Goal: Communication & Community: Answer question/provide support

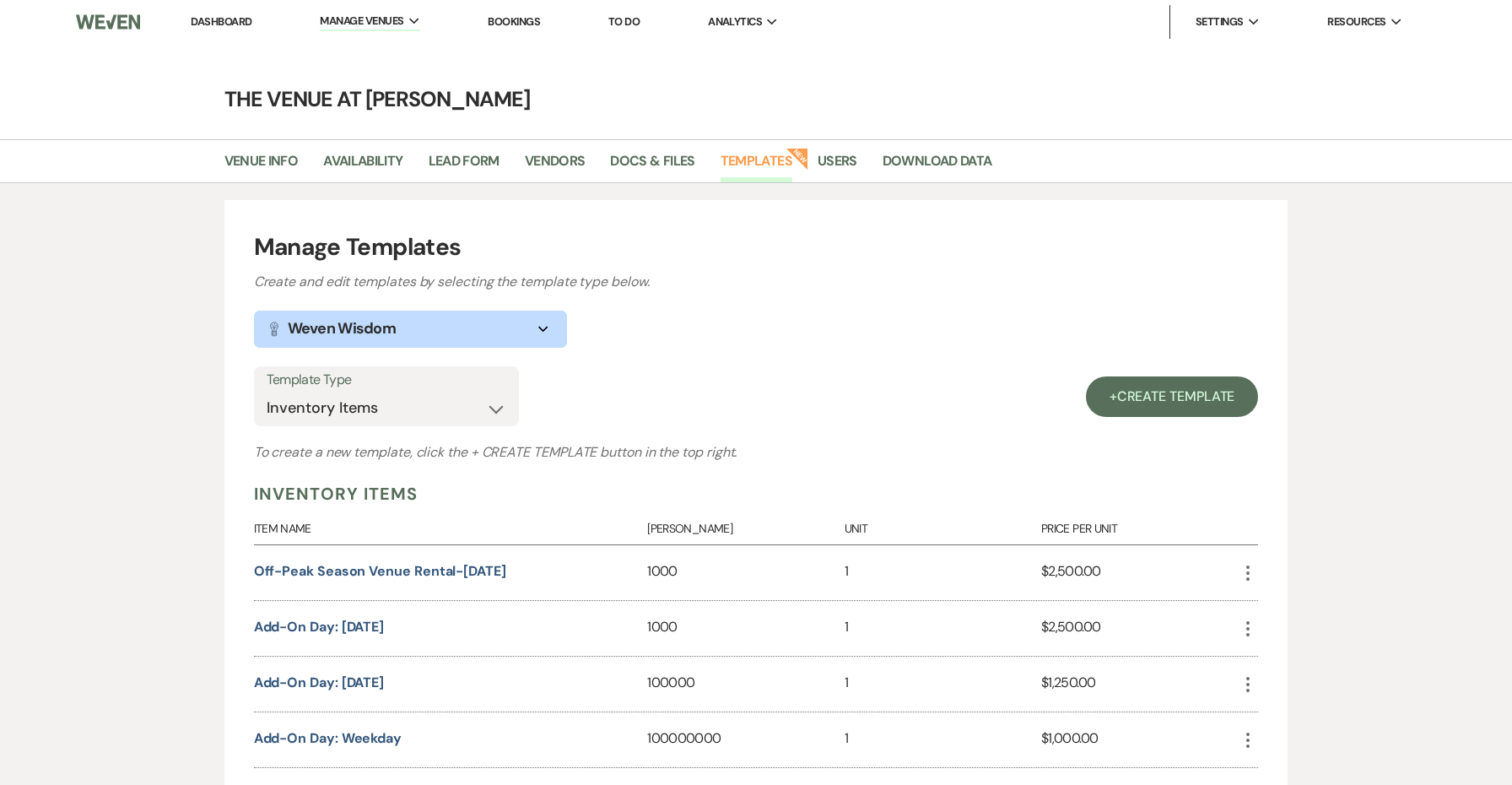
select select "Inventory Items"
click at [225, 16] on link "Dashboard" at bounding box center [220, 20] width 60 height 14
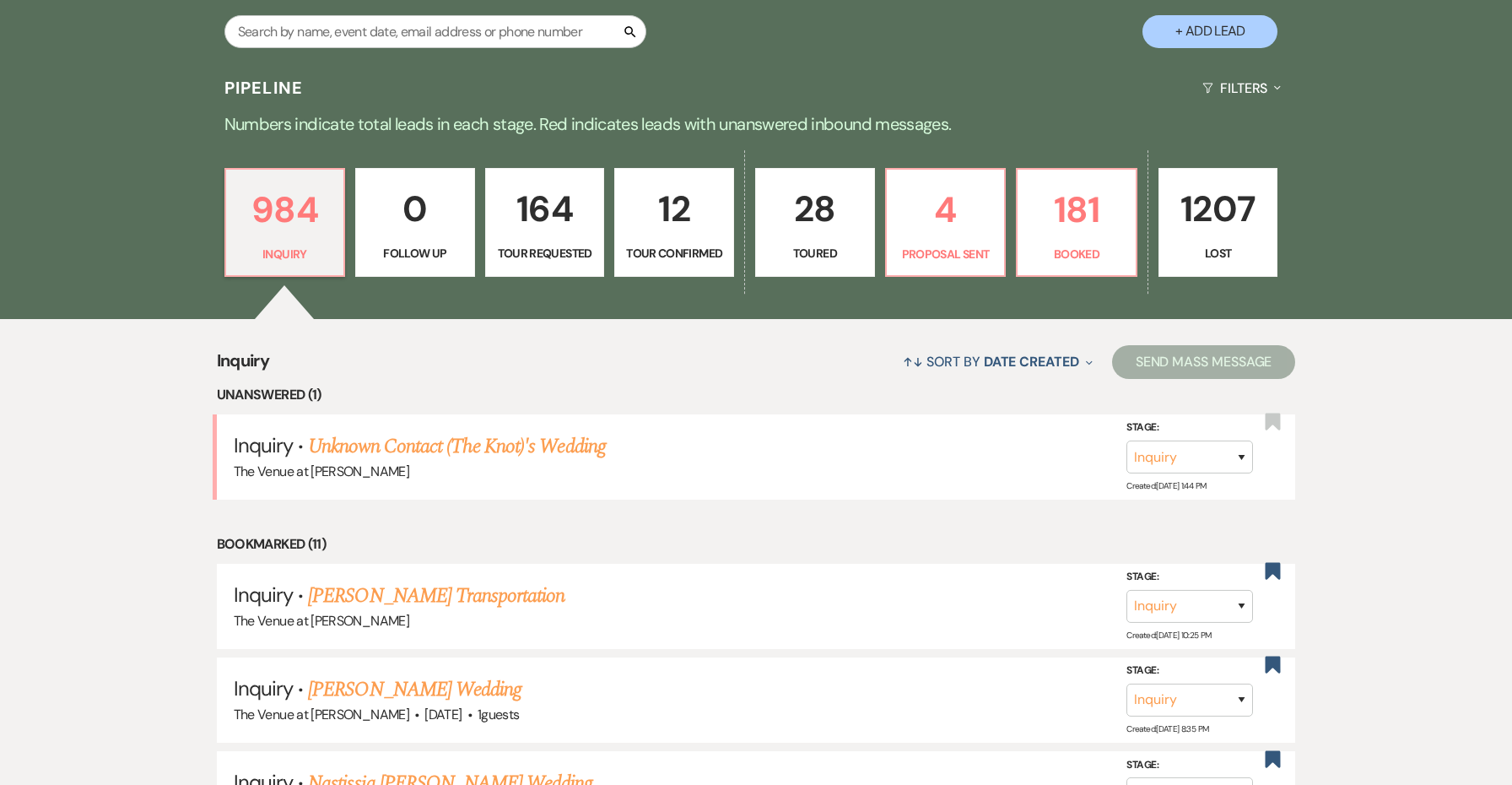
scroll to position [364, 0]
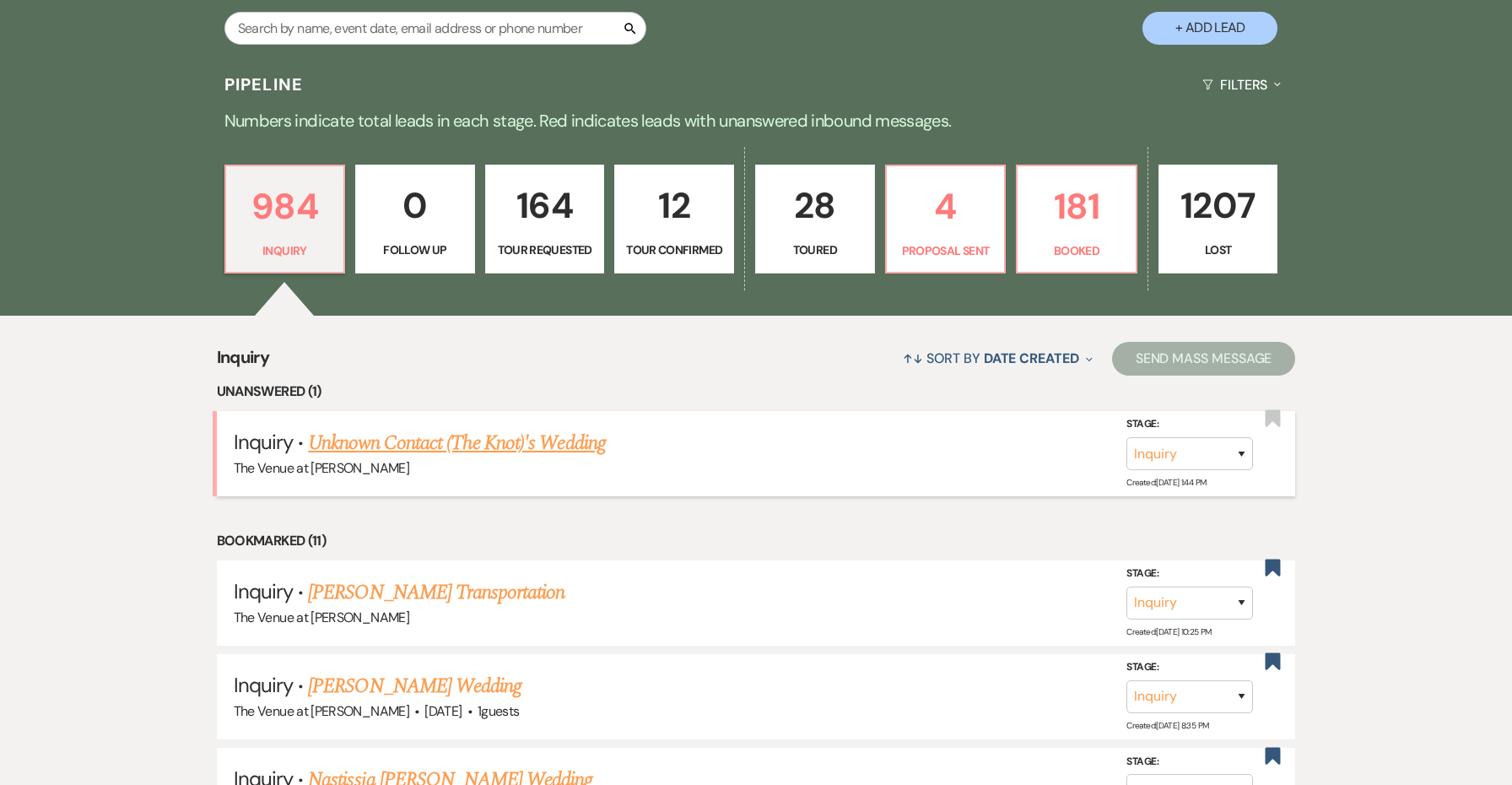
click at [541, 443] on link "Unknown Contact (The Knot)'s Wedding" at bounding box center [457, 442] width 297 height 31
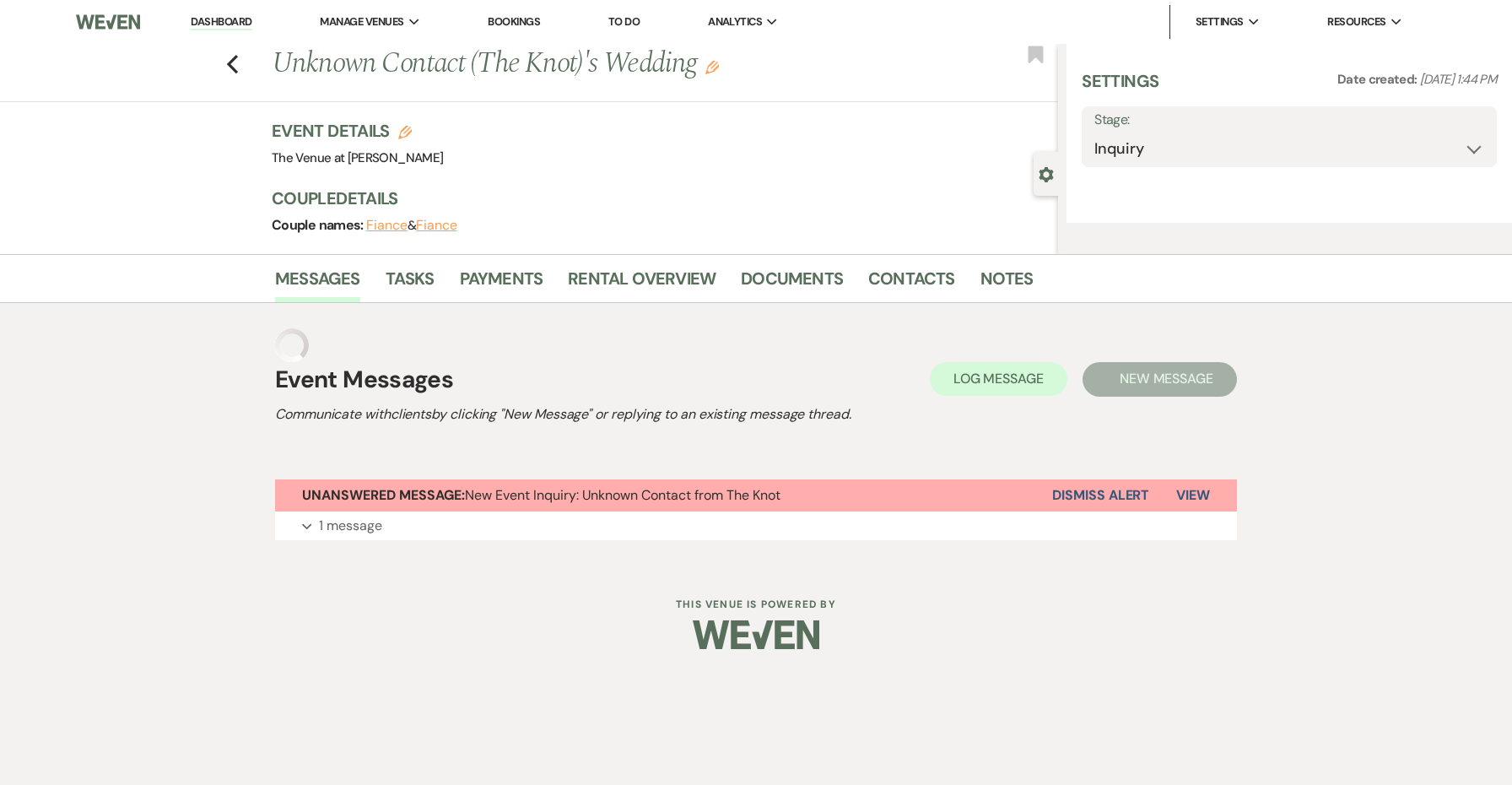
select select "2"
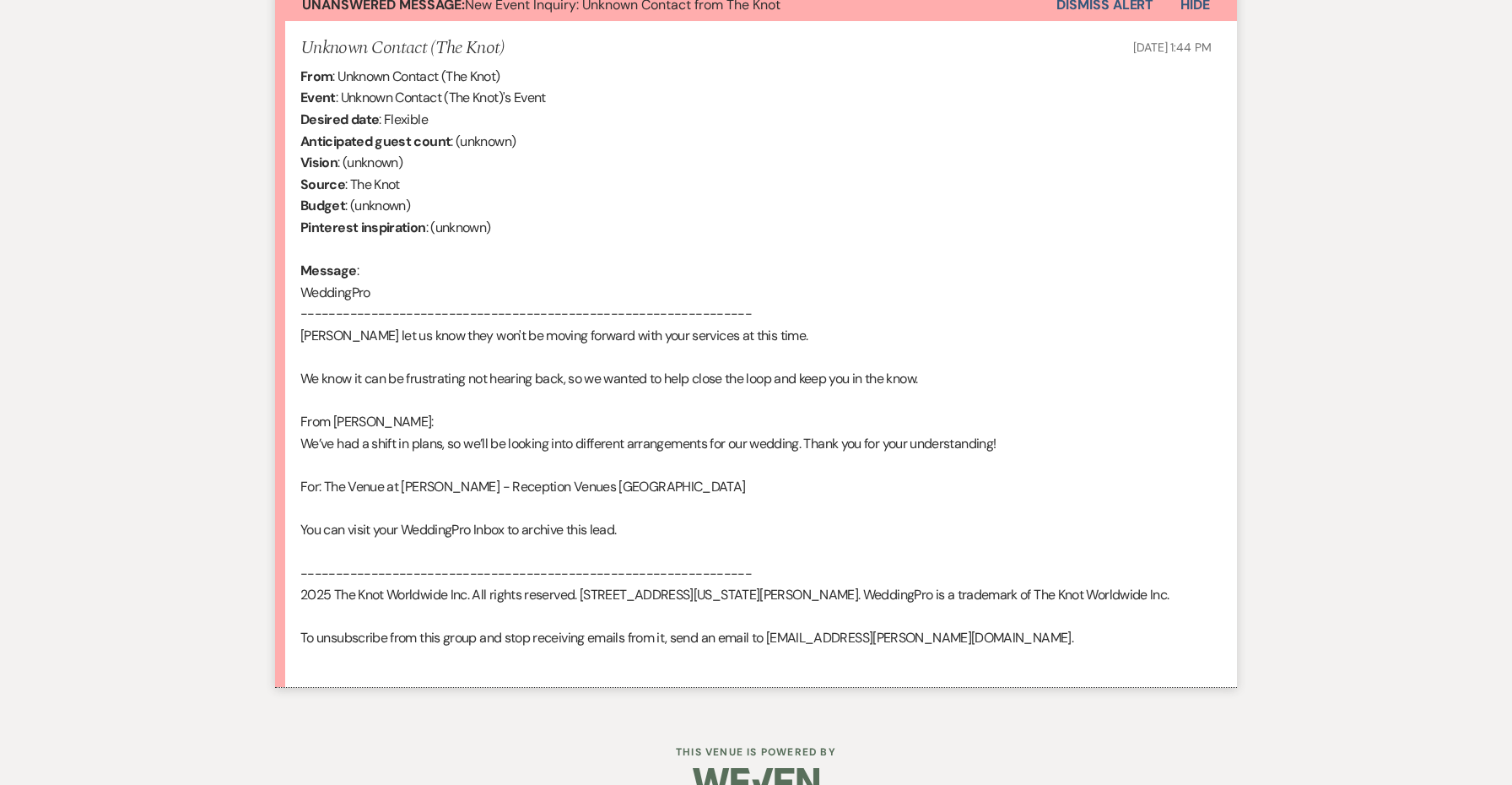
scroll to position [1233, 0]
drag, startPoint x: 389, startPoint y: 311, endPoint x: 271, endPoint y: 300, distance: 118.5
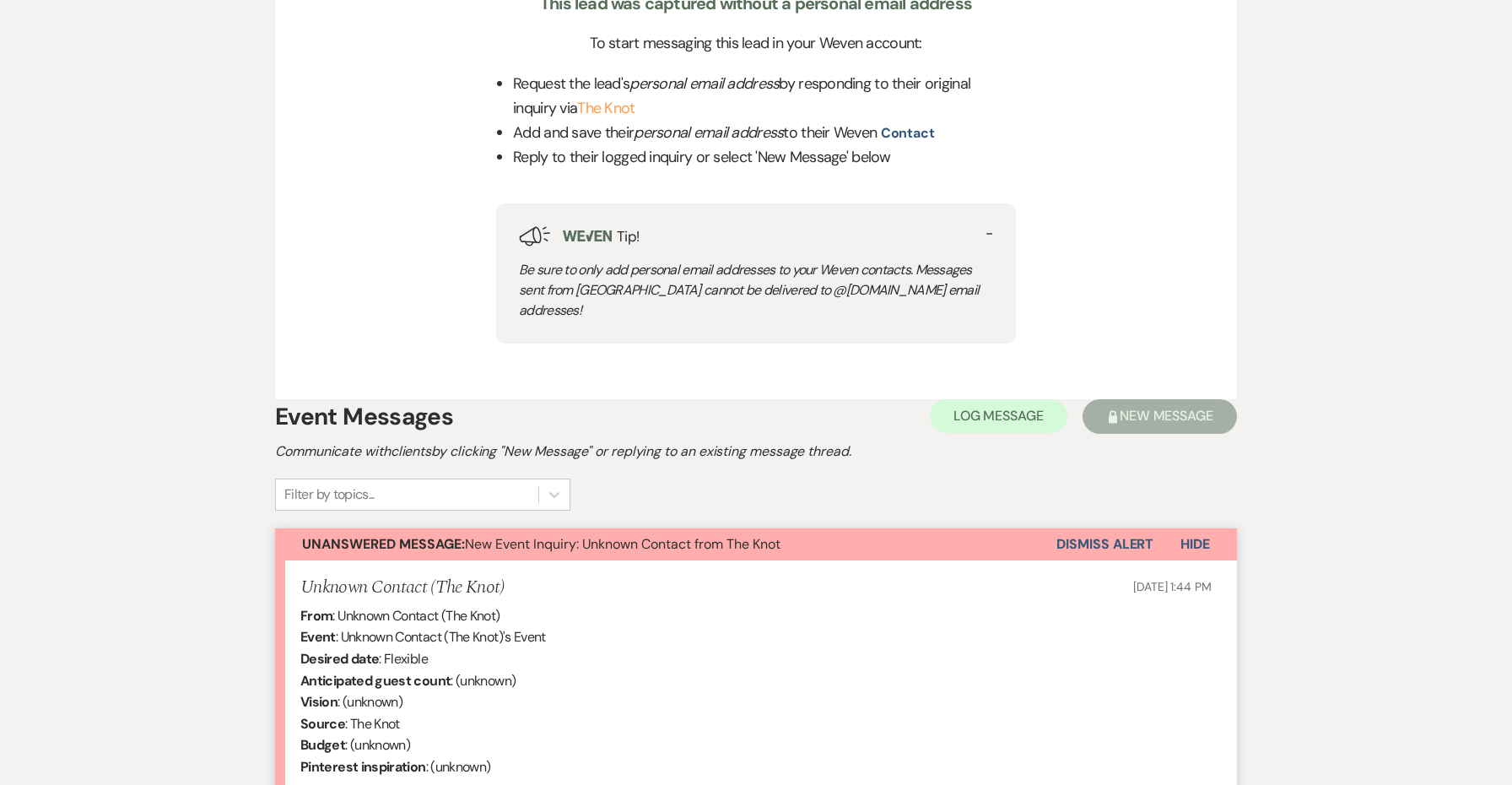
scroll to position [837, 0]
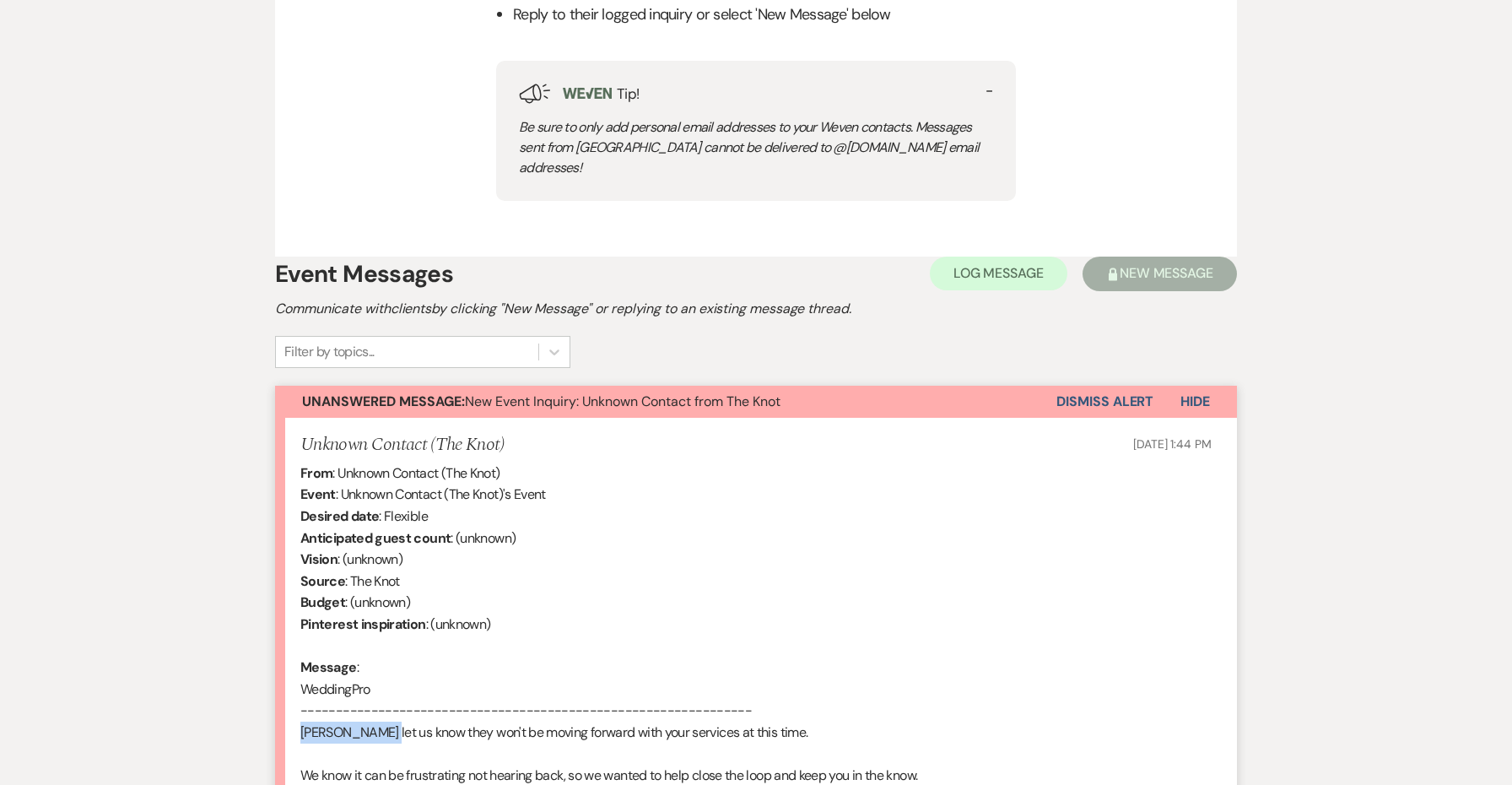
click at [1071, 386] on button "Dismiss Alert" at bounding box center [1104, 401] width 97 height 33
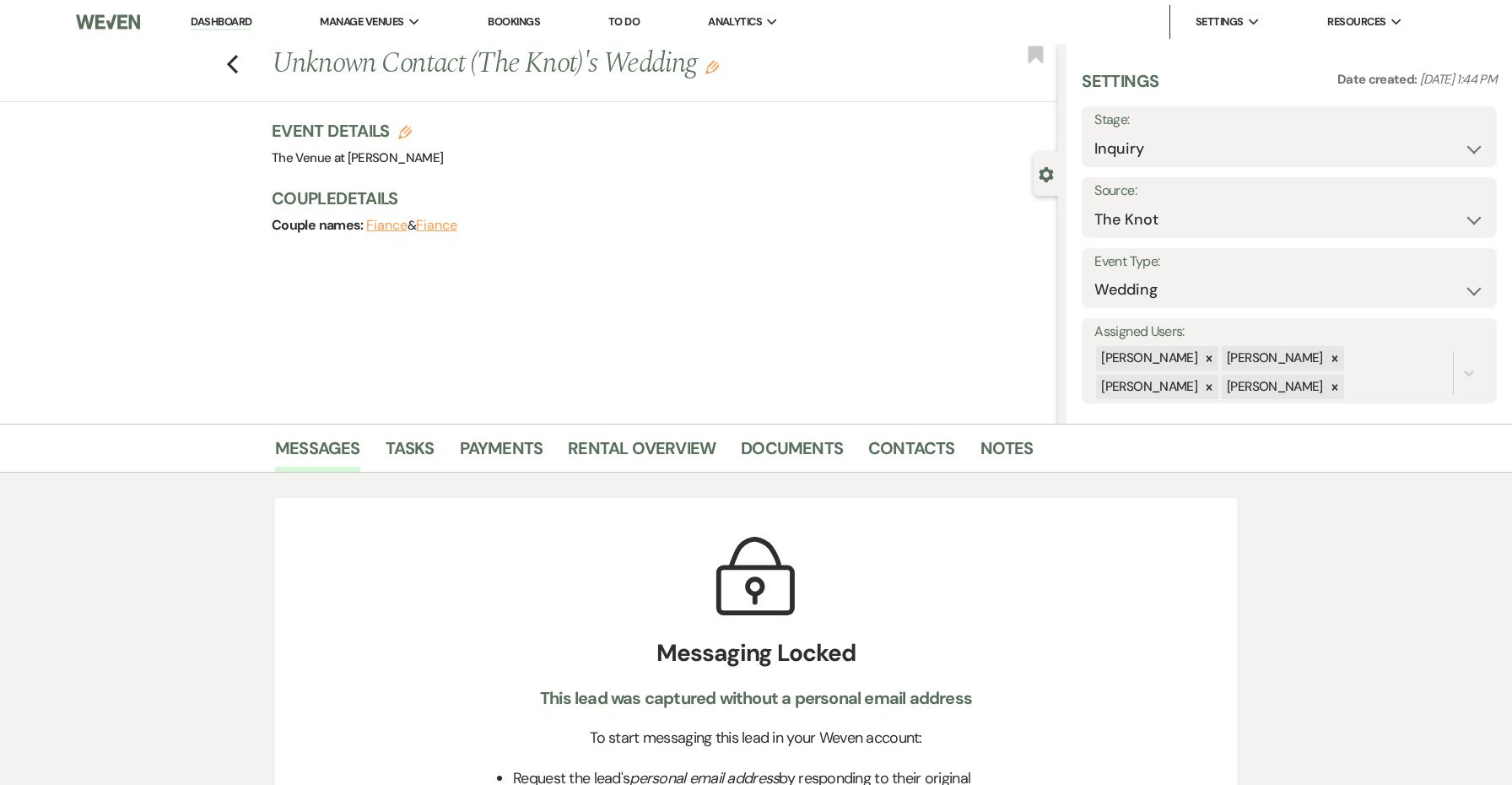
scroll to position [0, 0]
select select "8"
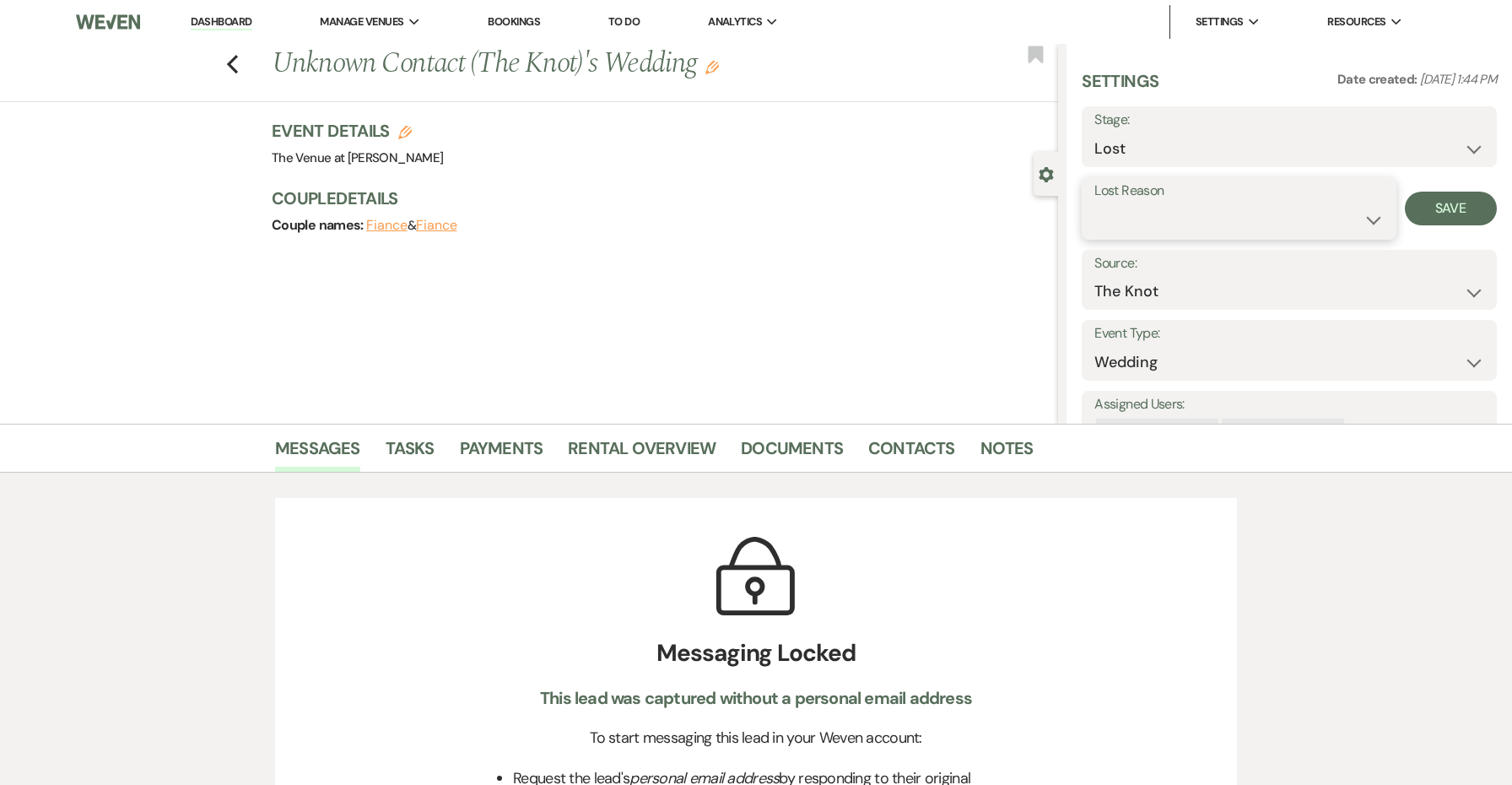
select select "4"
click at [1474, 200] on button "Save" at bounding box center [1450, 208] width 92 height 33
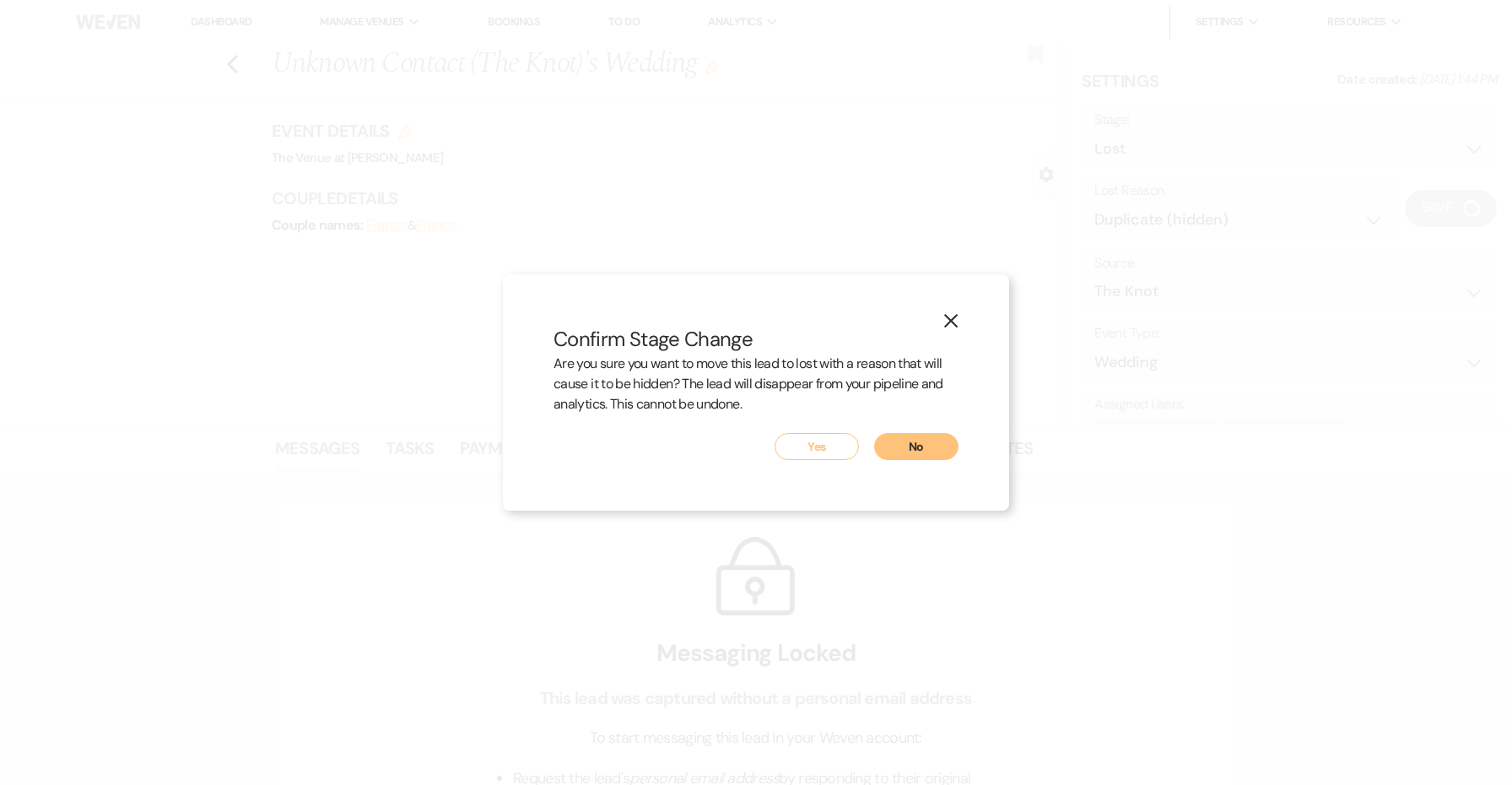
click at [833, 441] on button "Yes" at bounding box center [816, 446] width 85 height 27
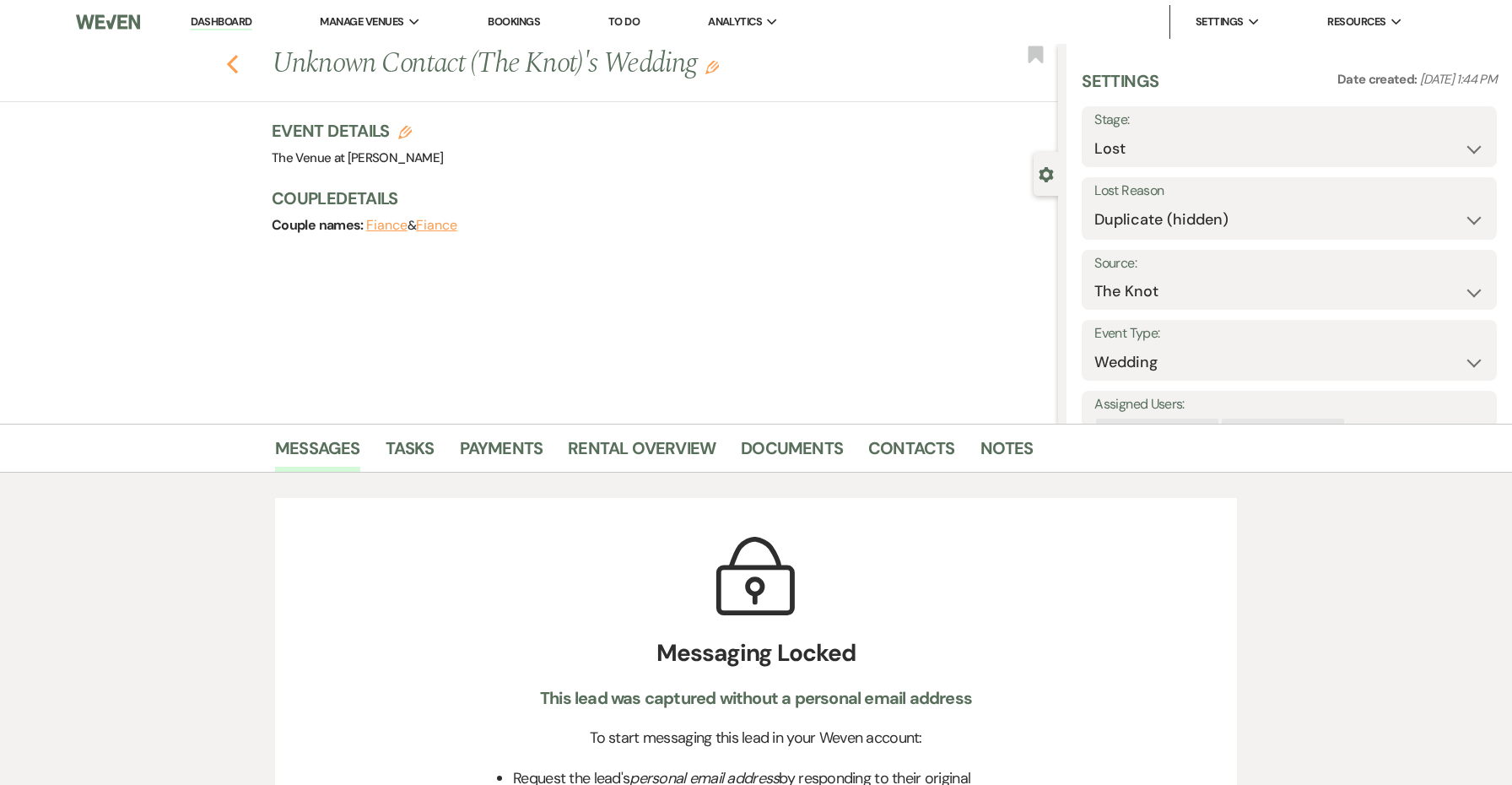
click at [230, 61] on use "button" at bounding box center [232, 64] width 11 height 19
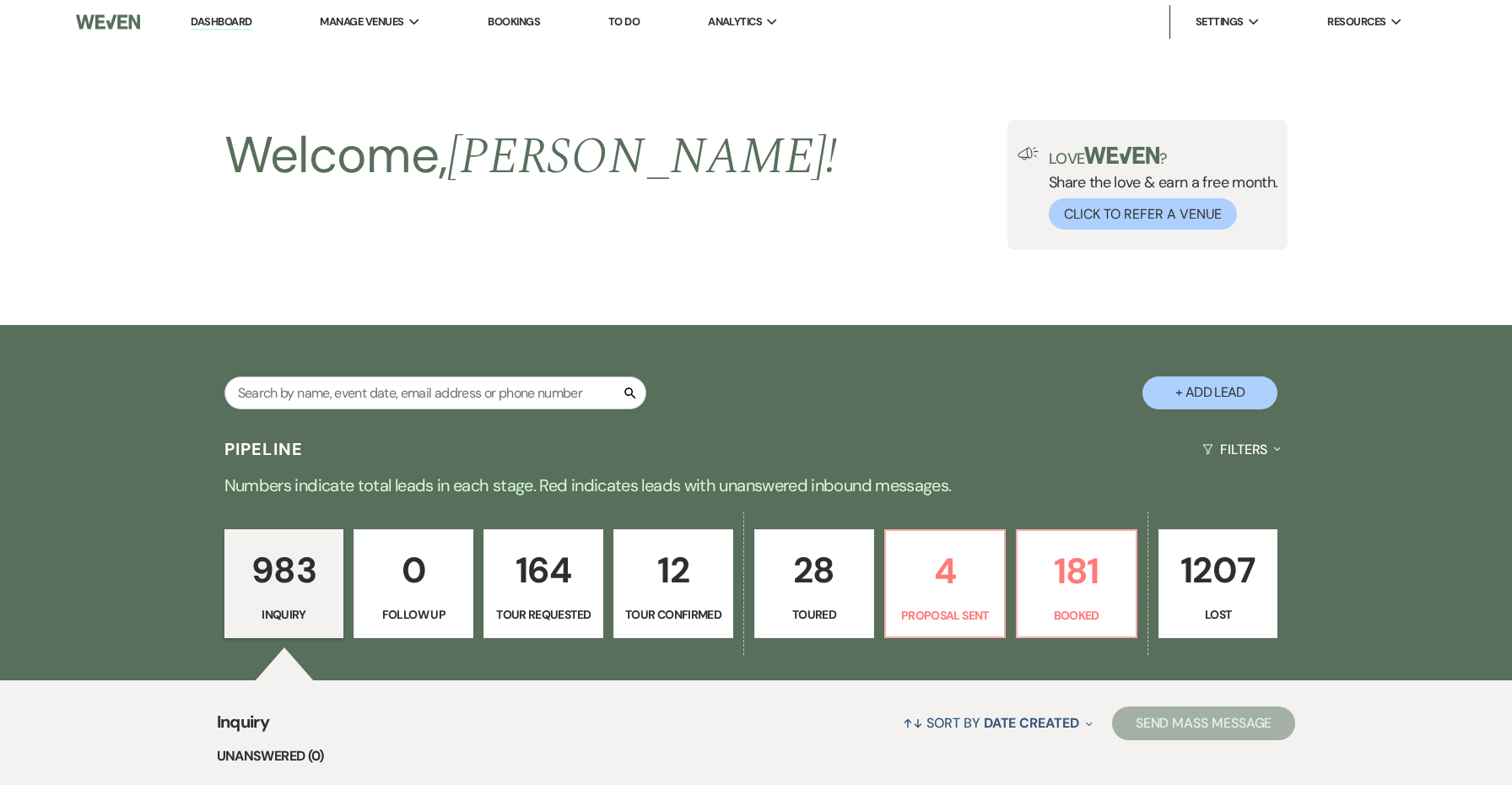
scroll to position [364, 0]
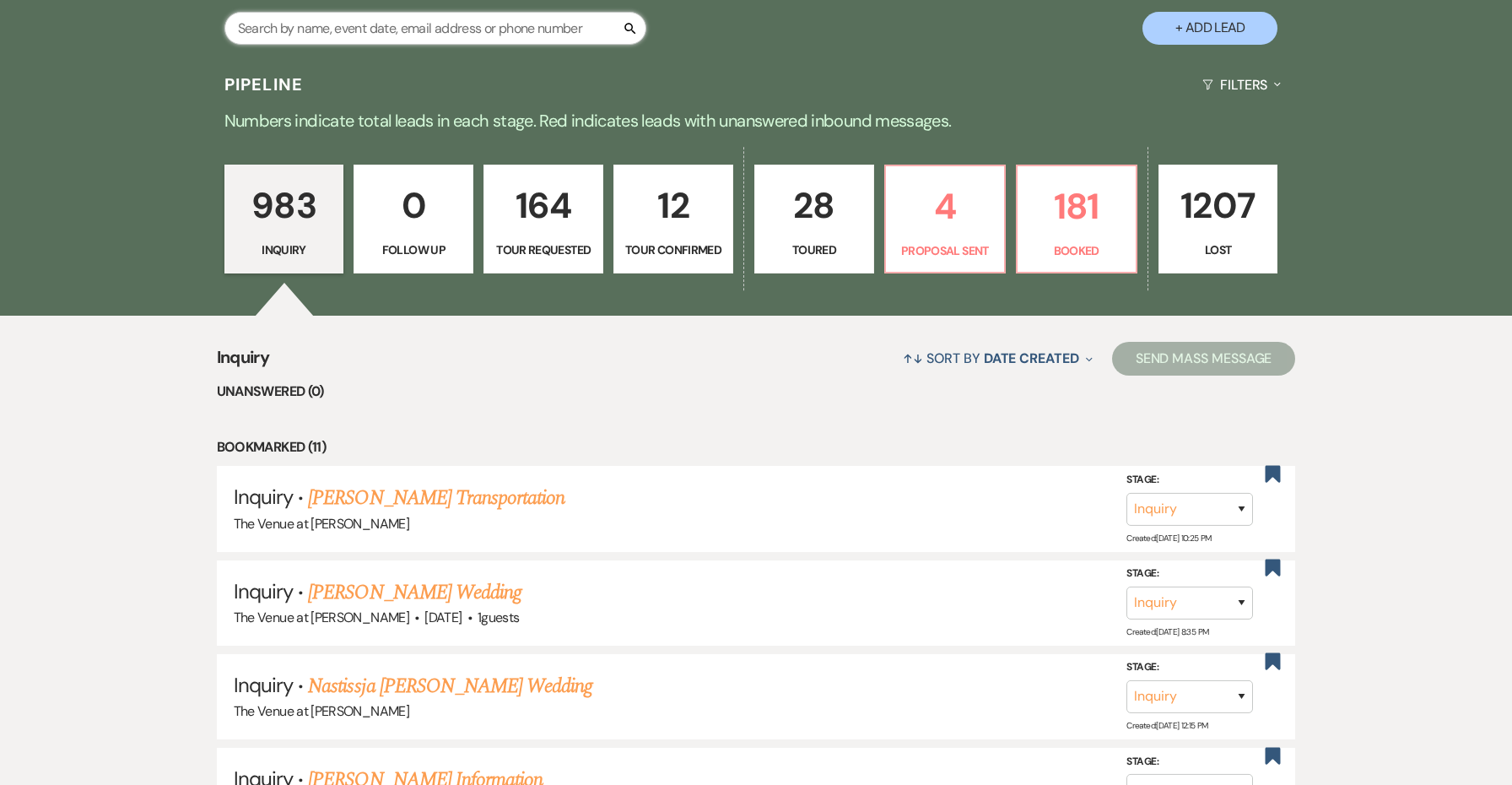
click at [293, 30] on input "text" at bounding box center [436, 28] width 422 height 33
type input "Amanda collins"
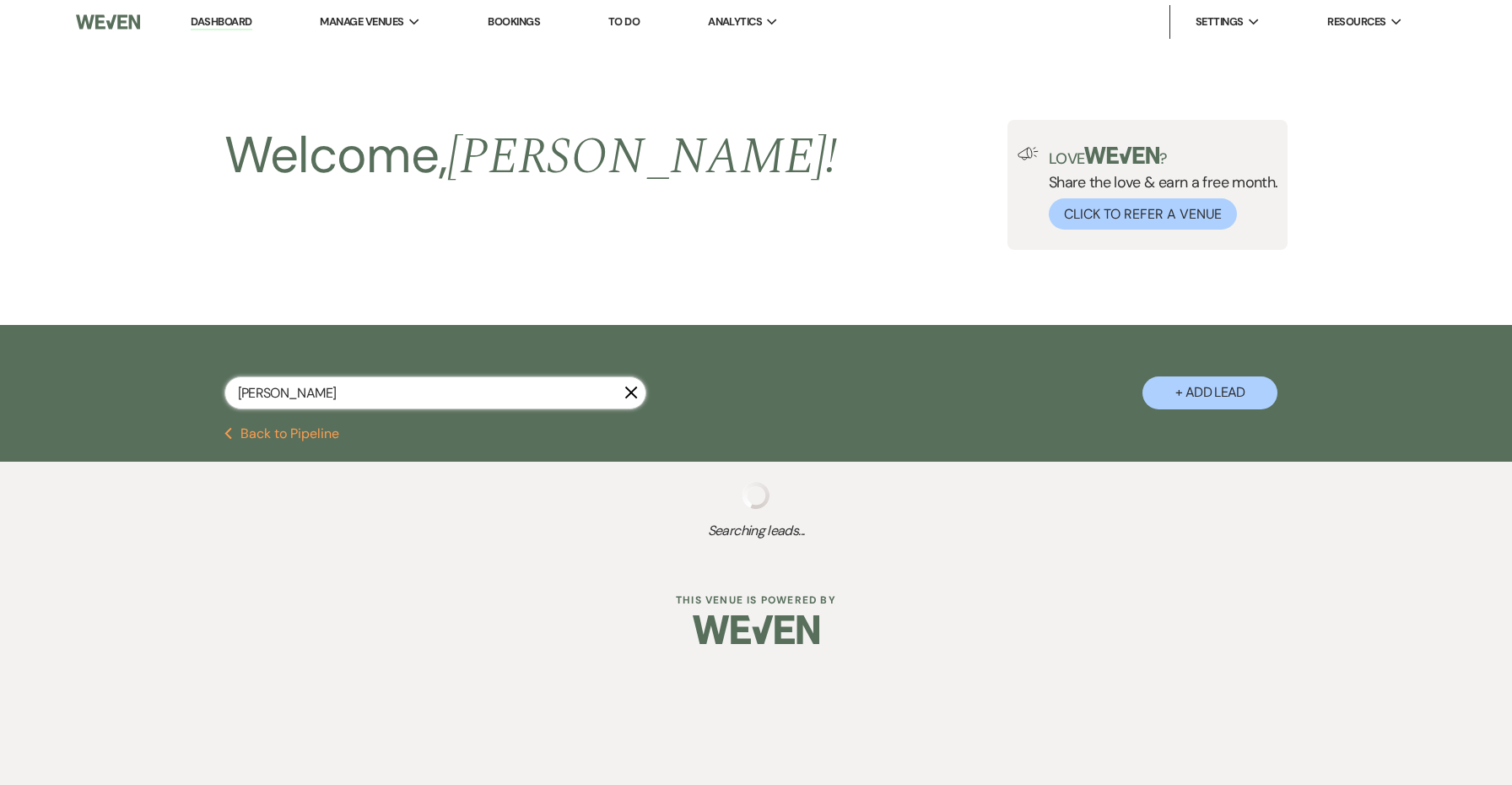
select select "2"
select select "8"
select select "5"
select select "8"
select select "5"
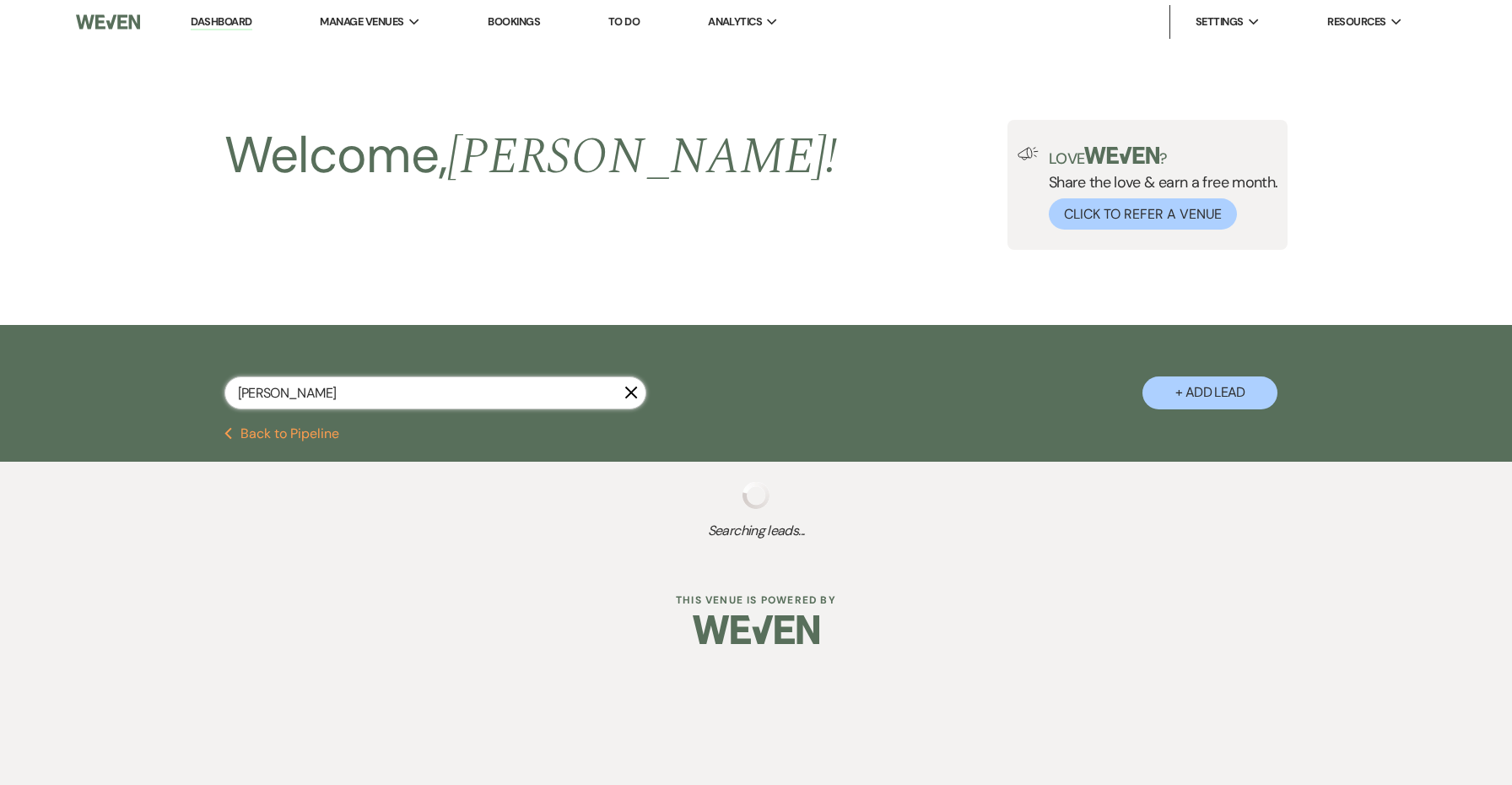
select select "8"
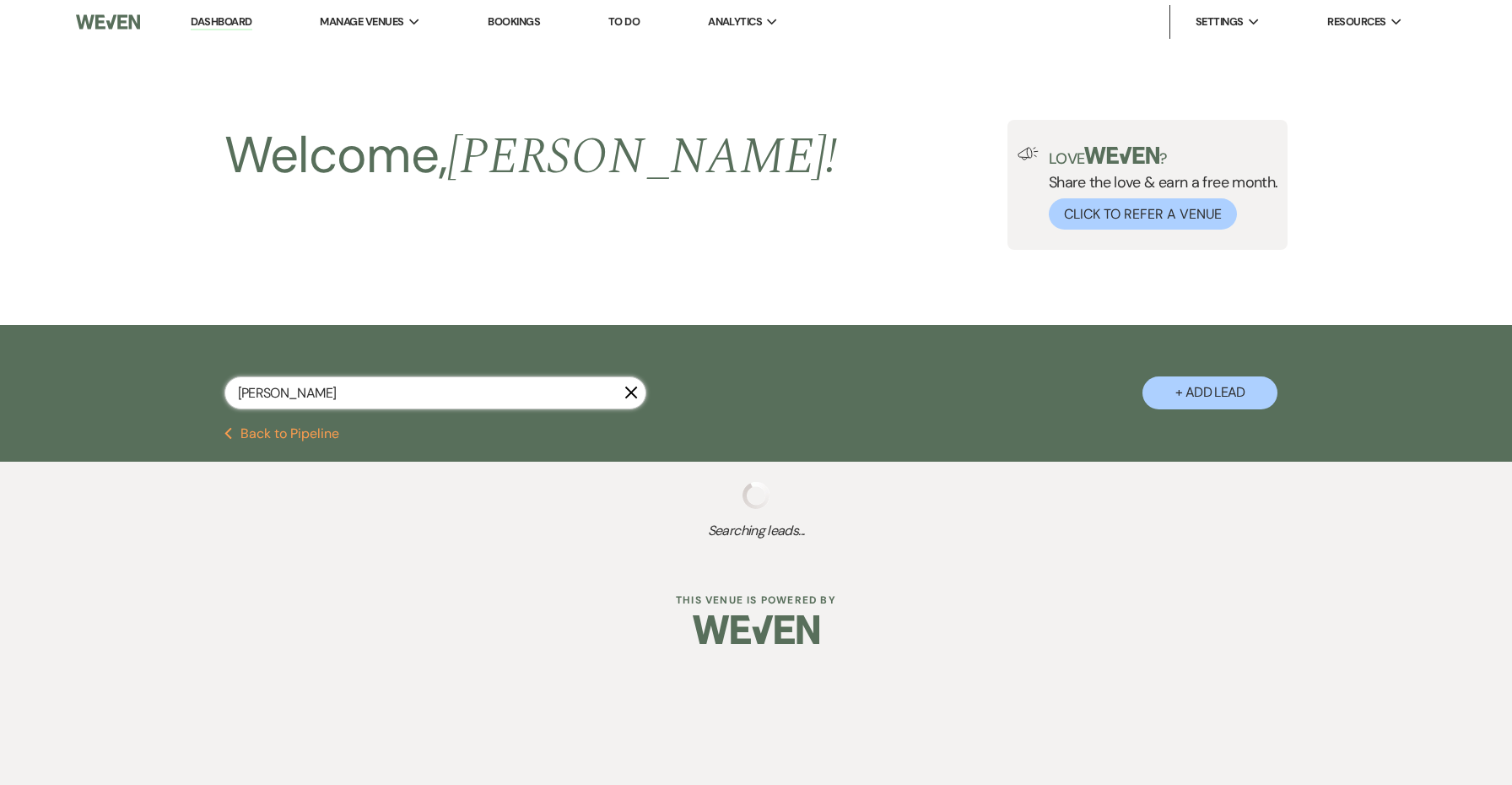
select select "5"
select select "8"
select select "5"
select select "8"
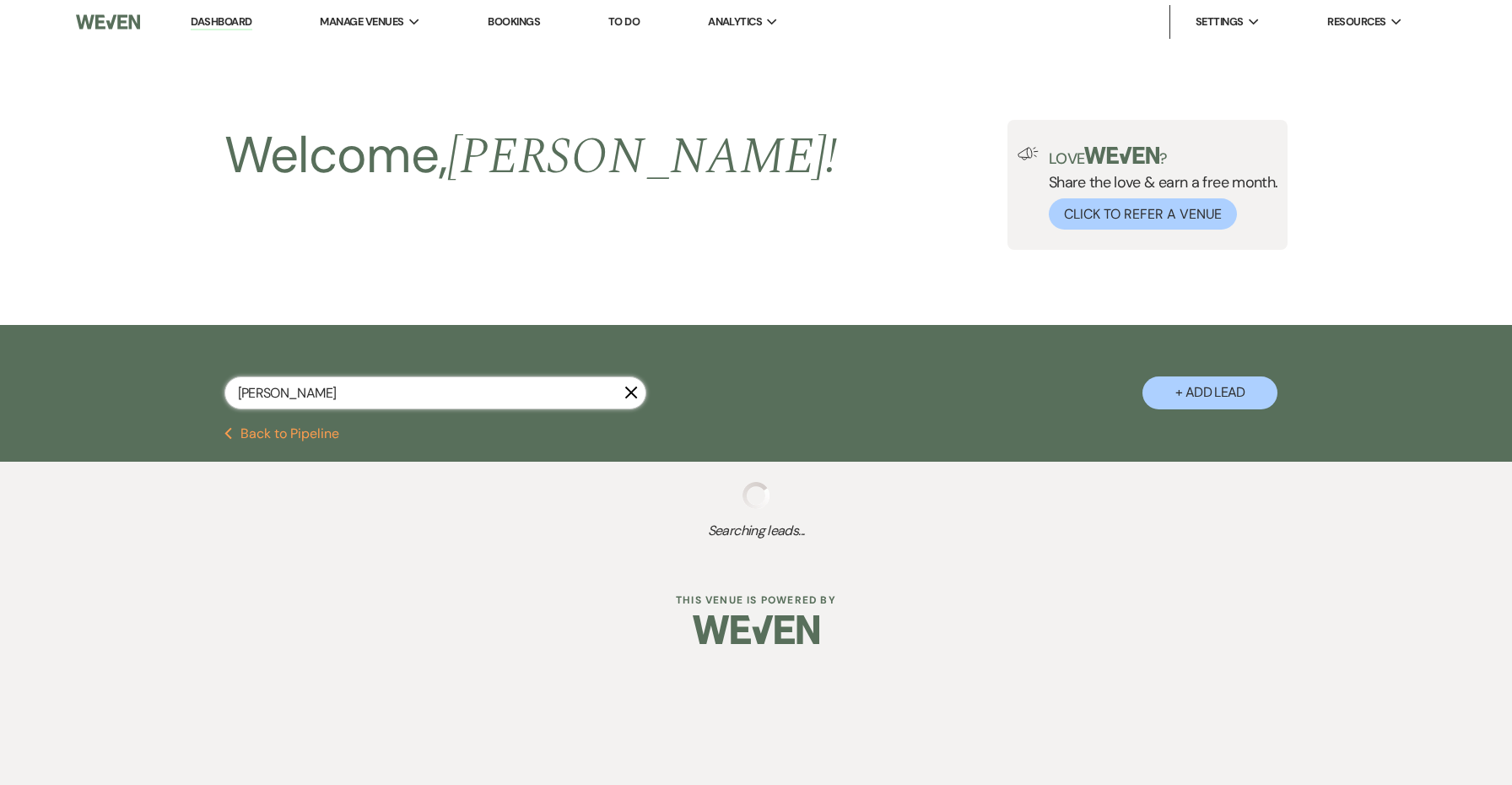
select select "8"
select select "5"
select select "8"
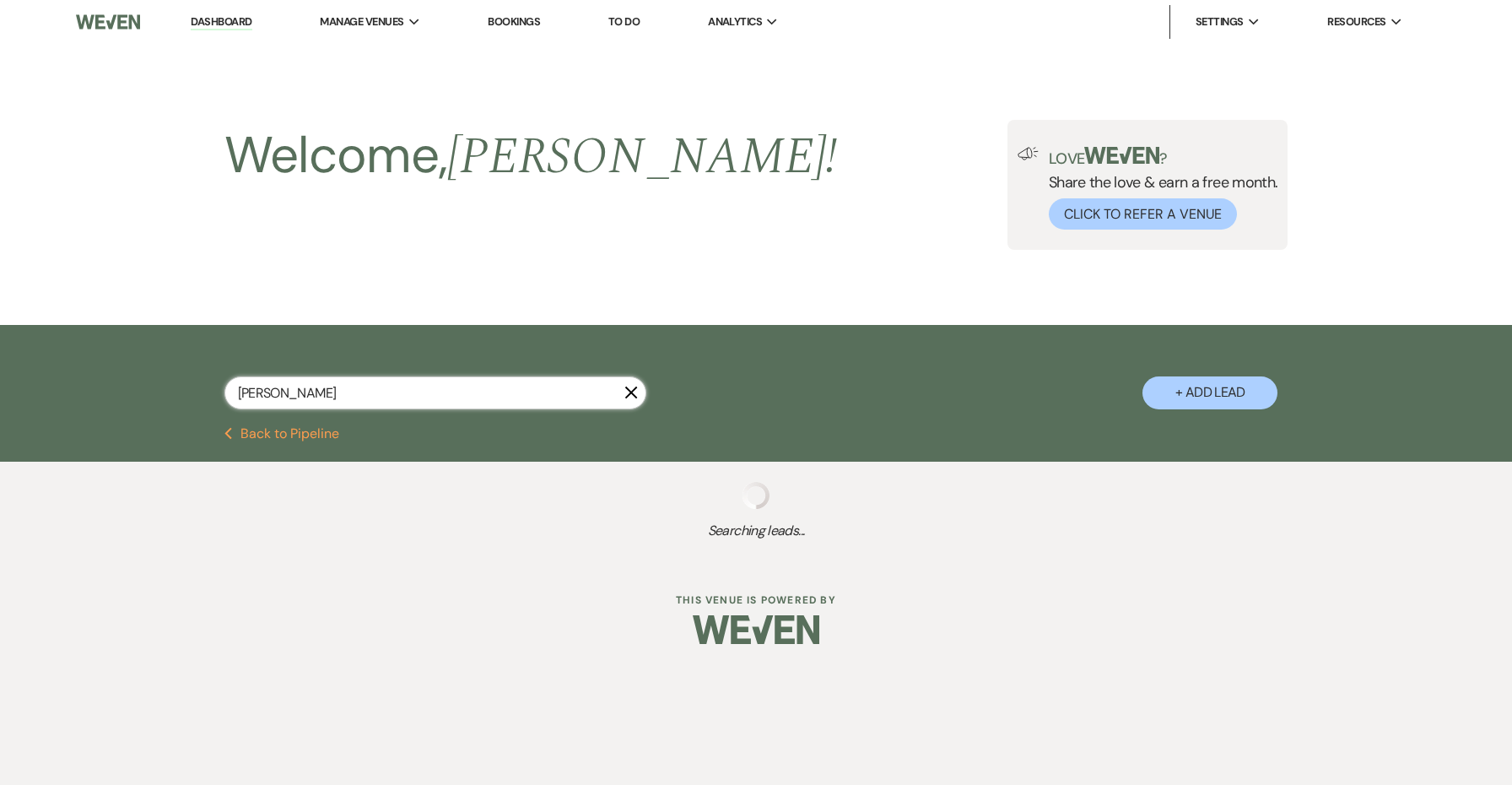
select select "5"
select select "8"
select select "5"
select select "8"
select select "5"
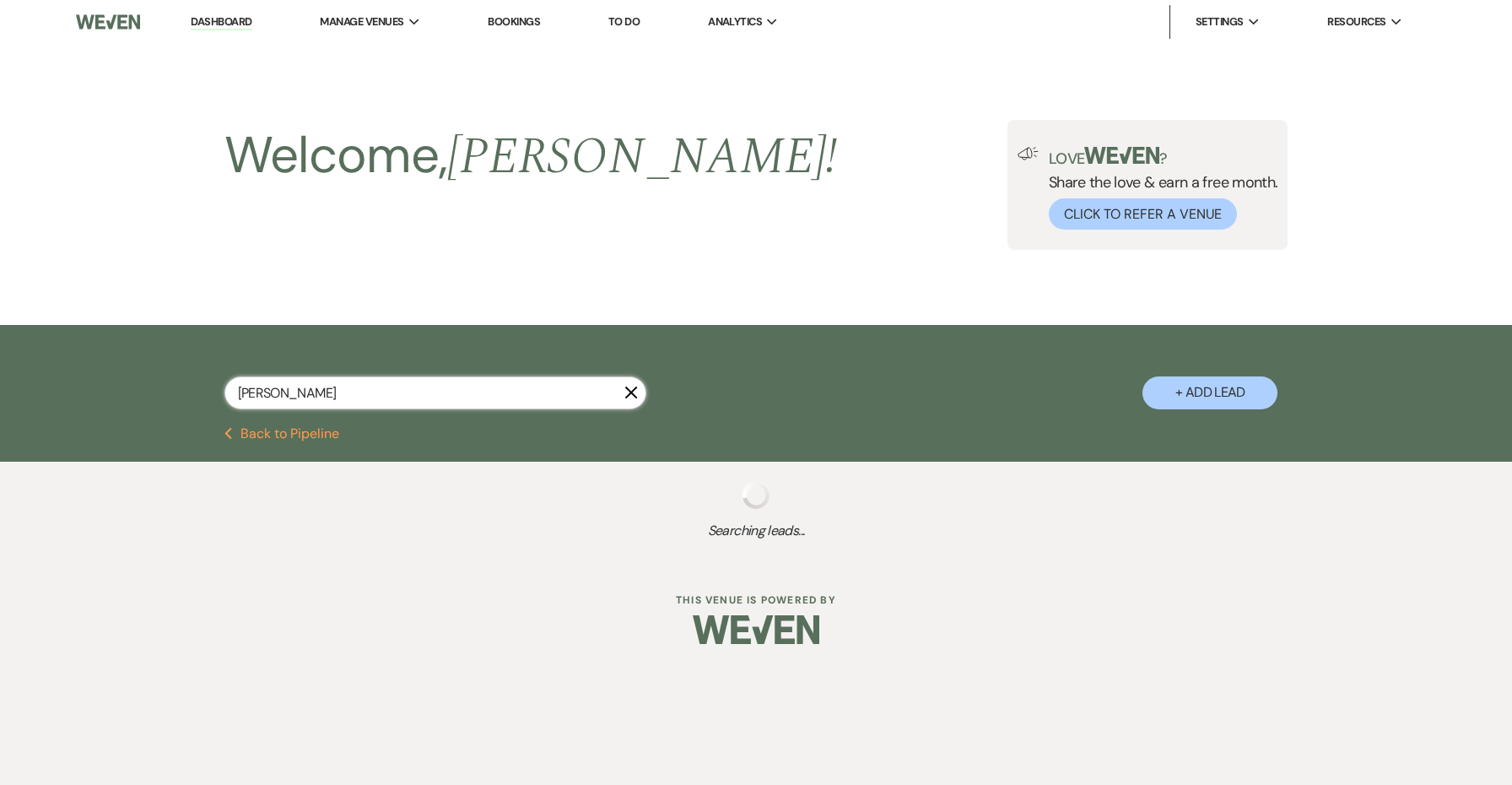
select select "8"
select select "5"
select select "8"
select select "5"
select select "8"
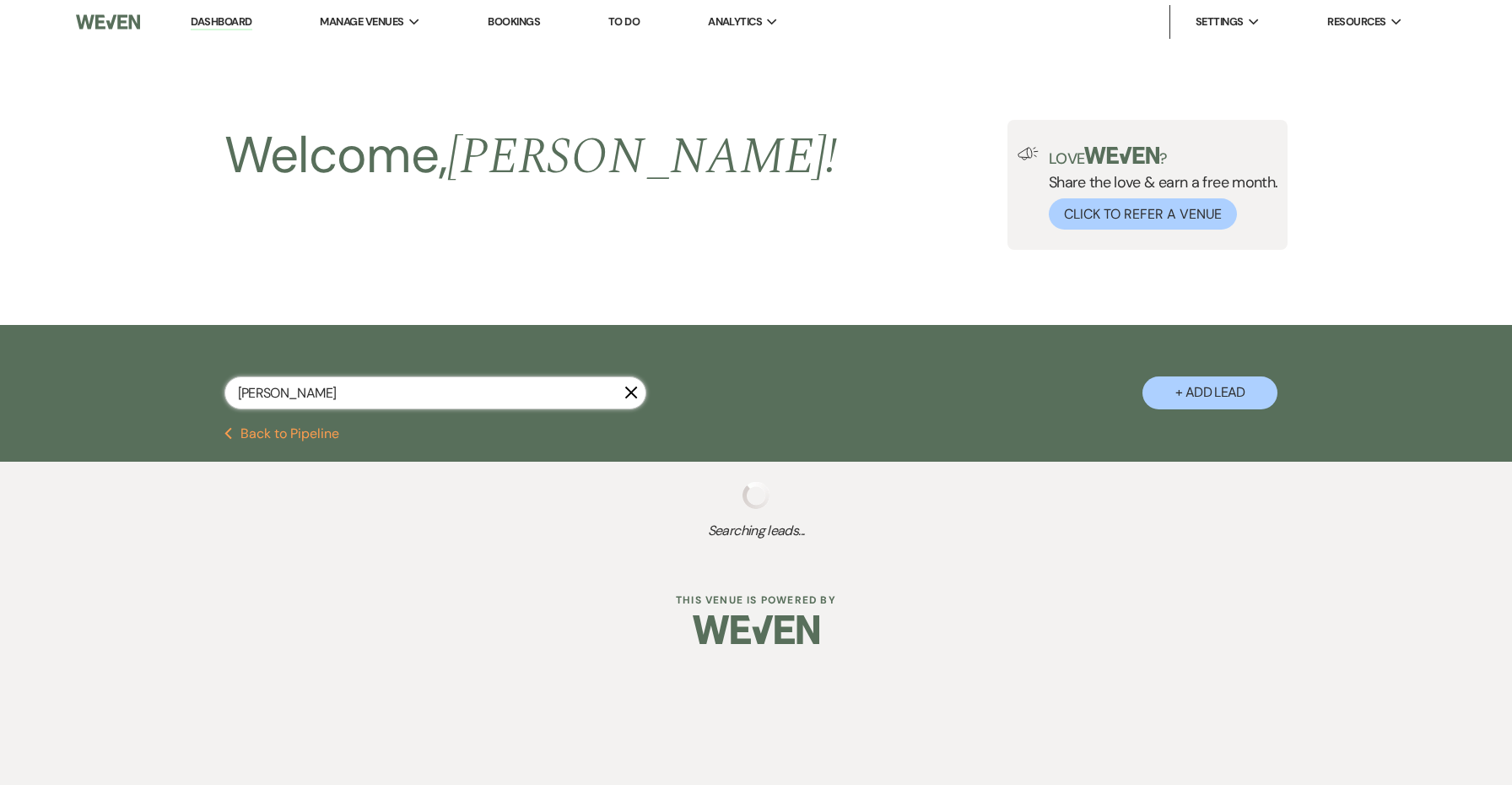
select select "5"
select select "8"
select select "5"
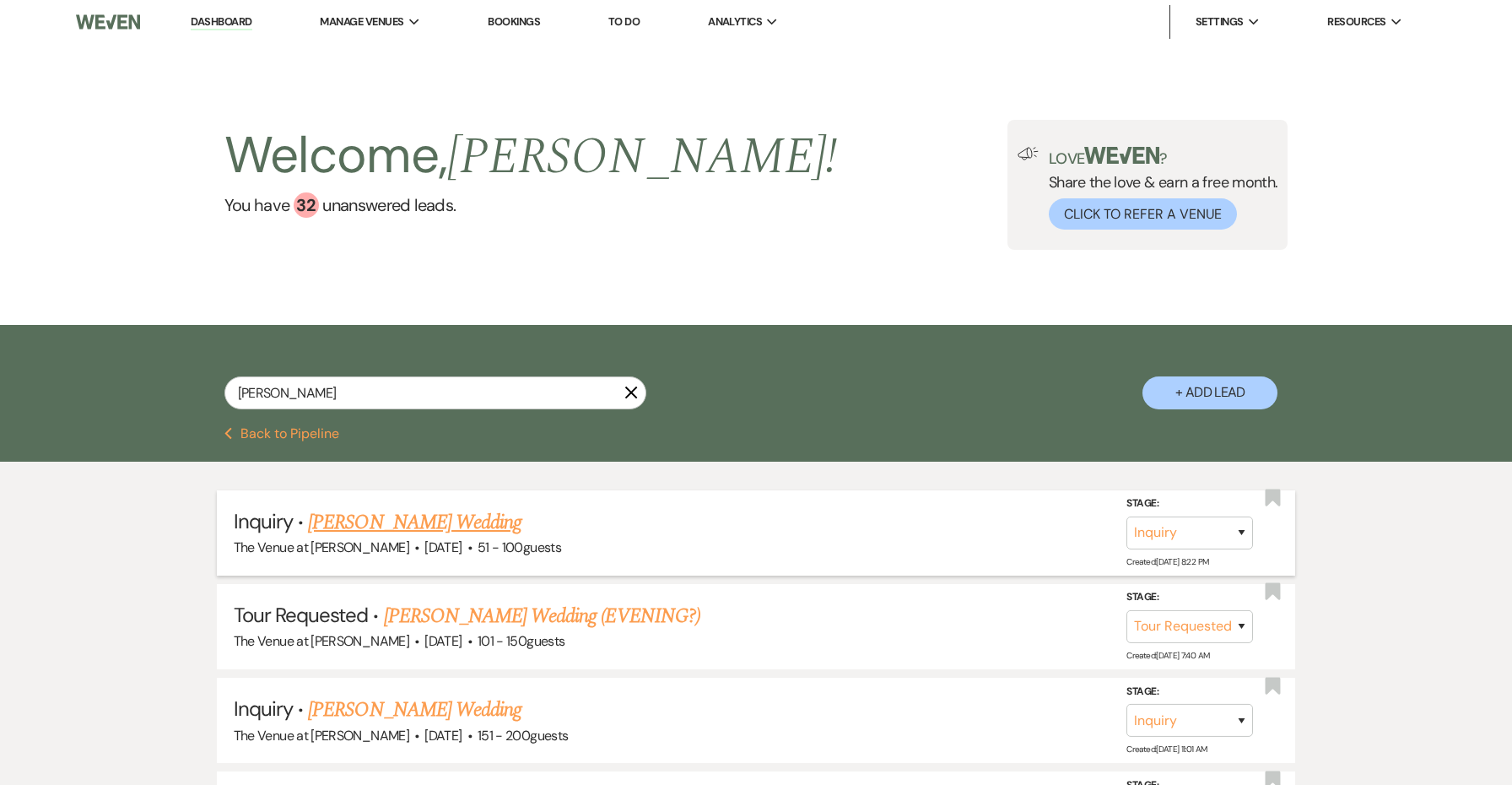
click at [485, 520] on link "Amanda Collins's Wedding" at bounding box center [415, 522] width 214 height 31
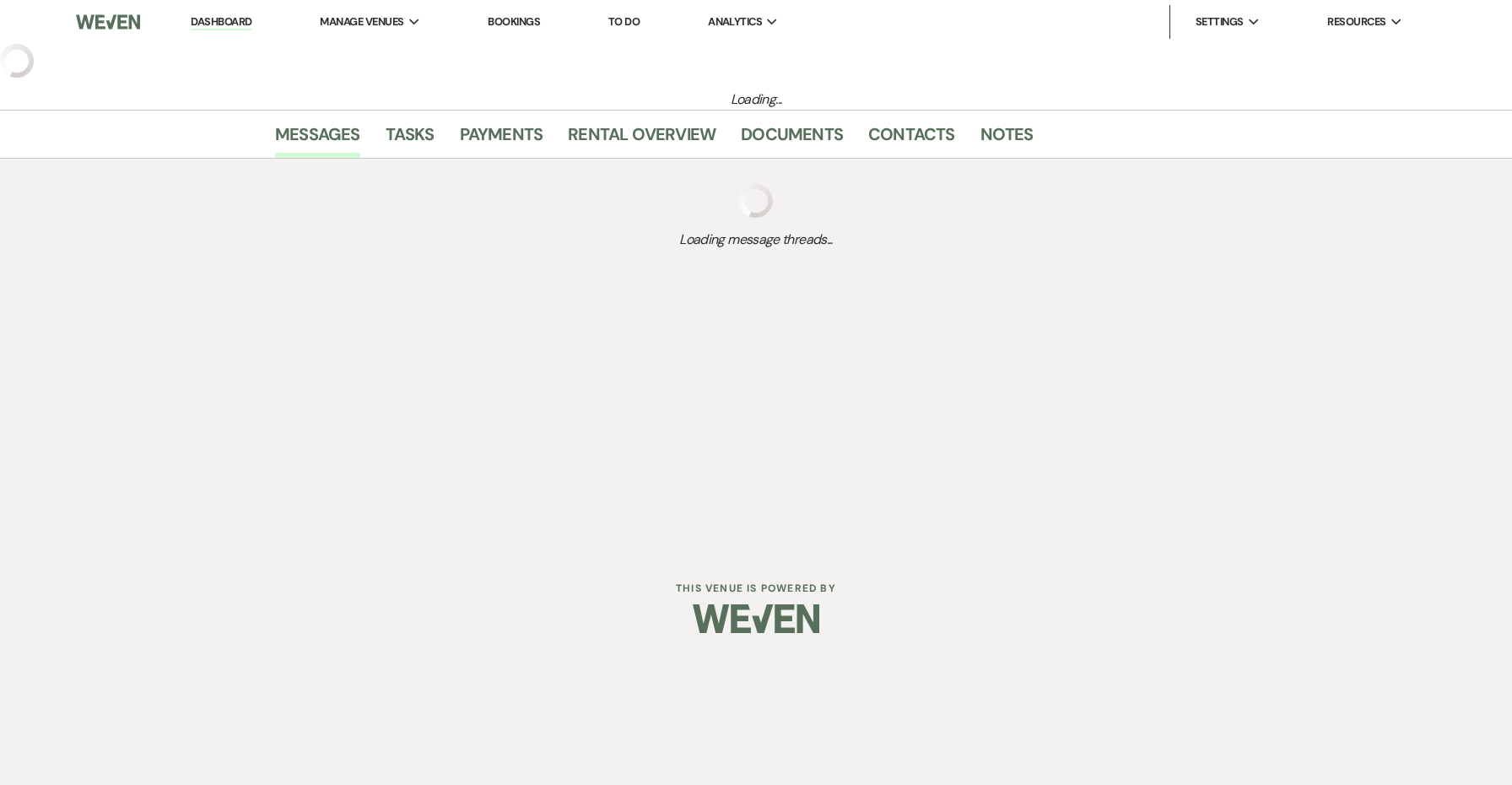
select select "2"
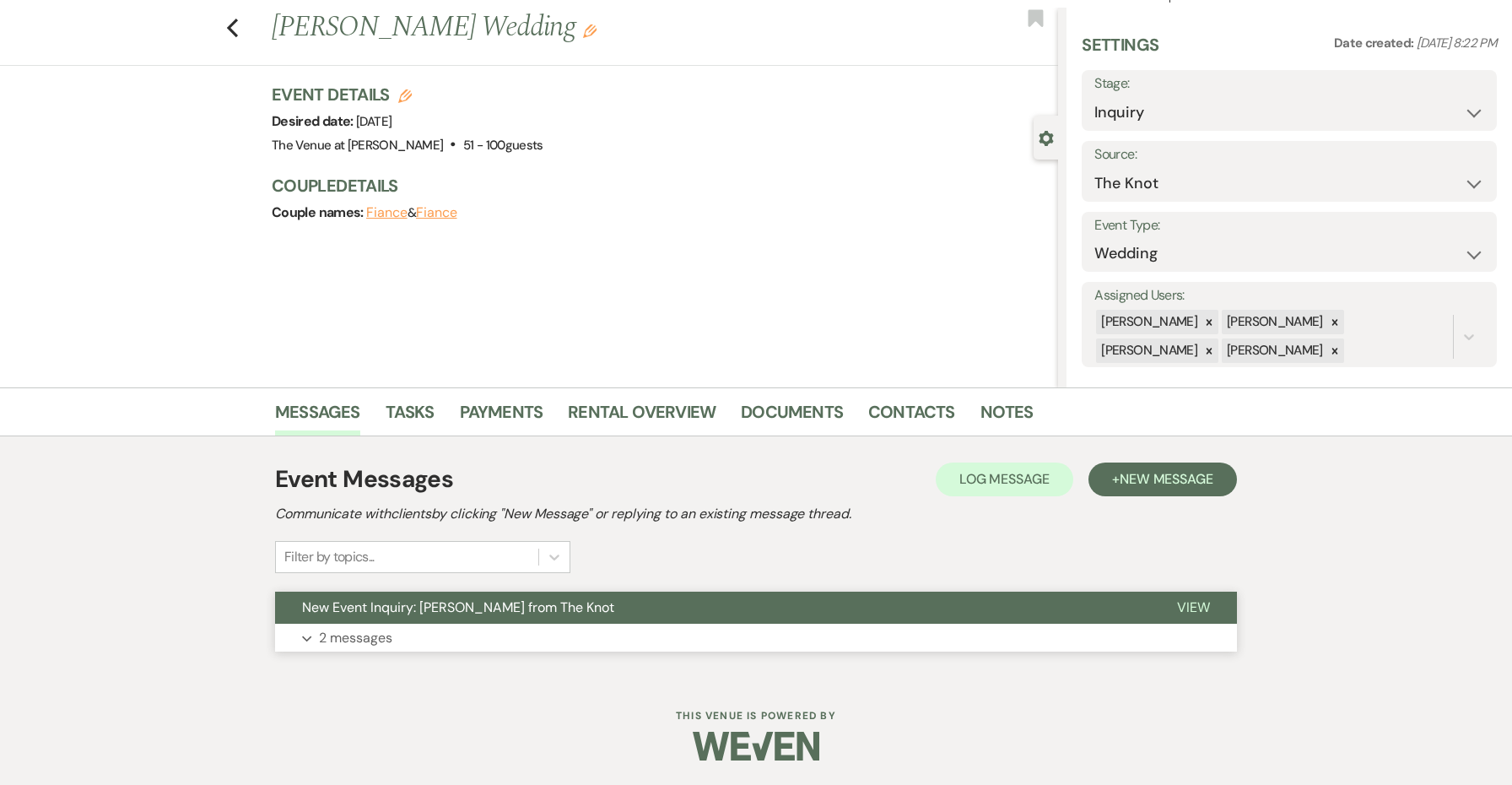
click at [749, 636] on button "Expand 2 messages" at bounding box center [755, 637] width 961 height 29
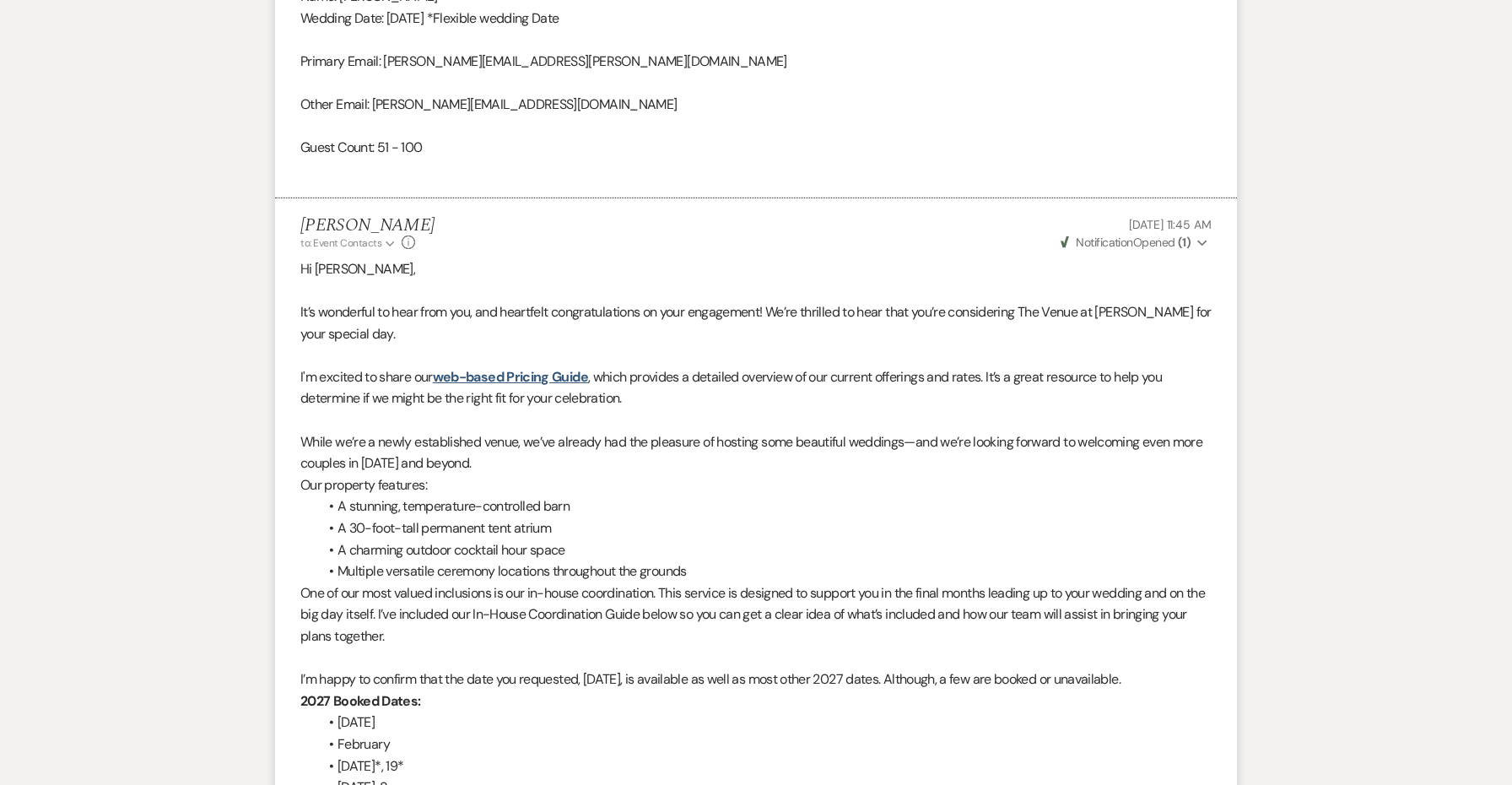
scroll to position [1258, 0]
click at [1198, 234] on button "Weven Check Notification Opened ( 1 ) Expand" at bounding box center [1134, 242] width 153 height 18
click at [1198, 234] on button "Weven Check Notification Opened ( 1 ) Collapse" at bounding box center [1134, 242] width 153 height 18
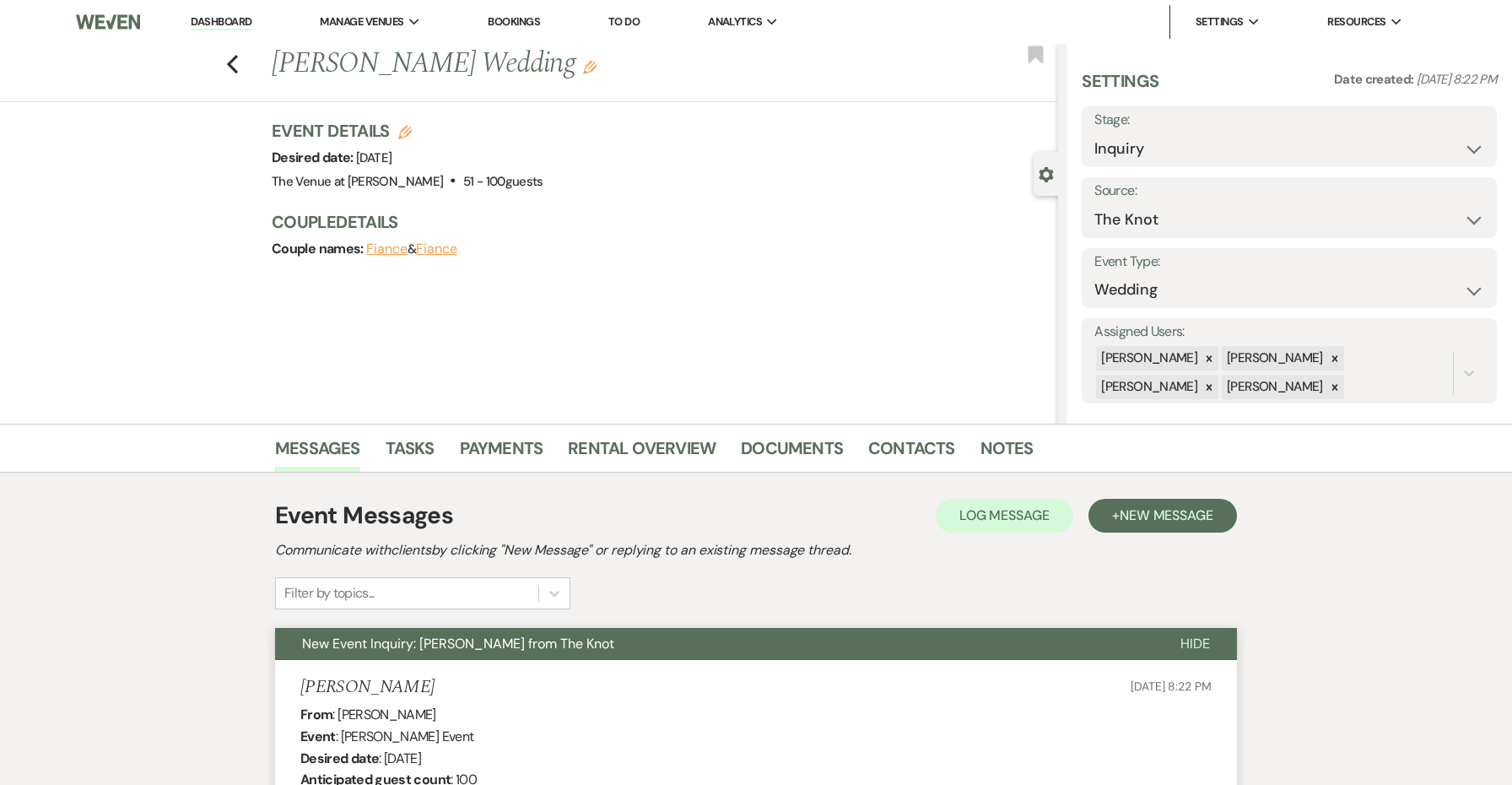
scroll to position [0, 0]
select select "8"
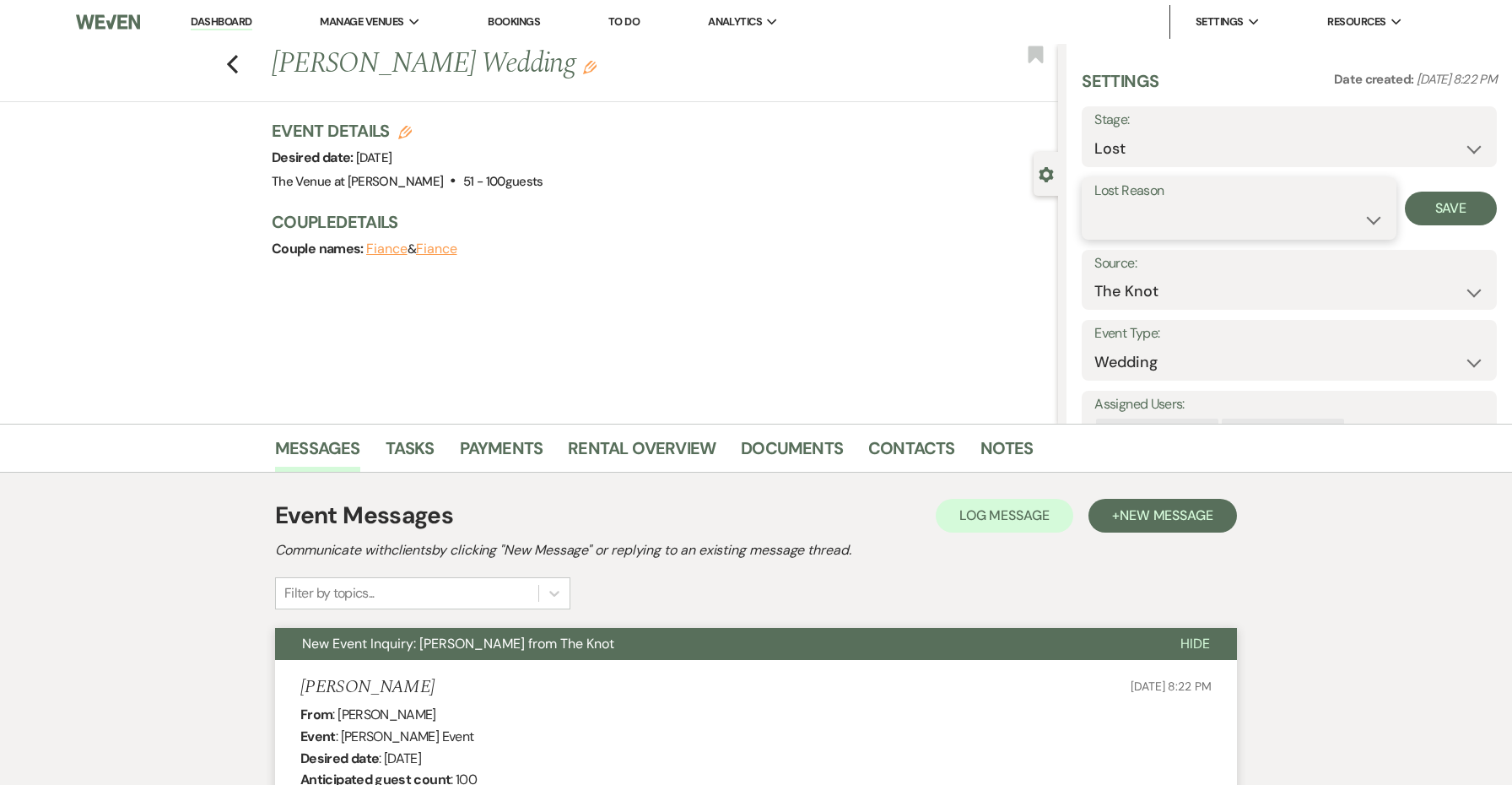
select select "5"
click at [1451, 215] on button "Save" at bounding box center [1450, 208] width 92 height 33
click at [231, 25] on link "Dashboard" at bounding box center [220, 21] width 60 height 16
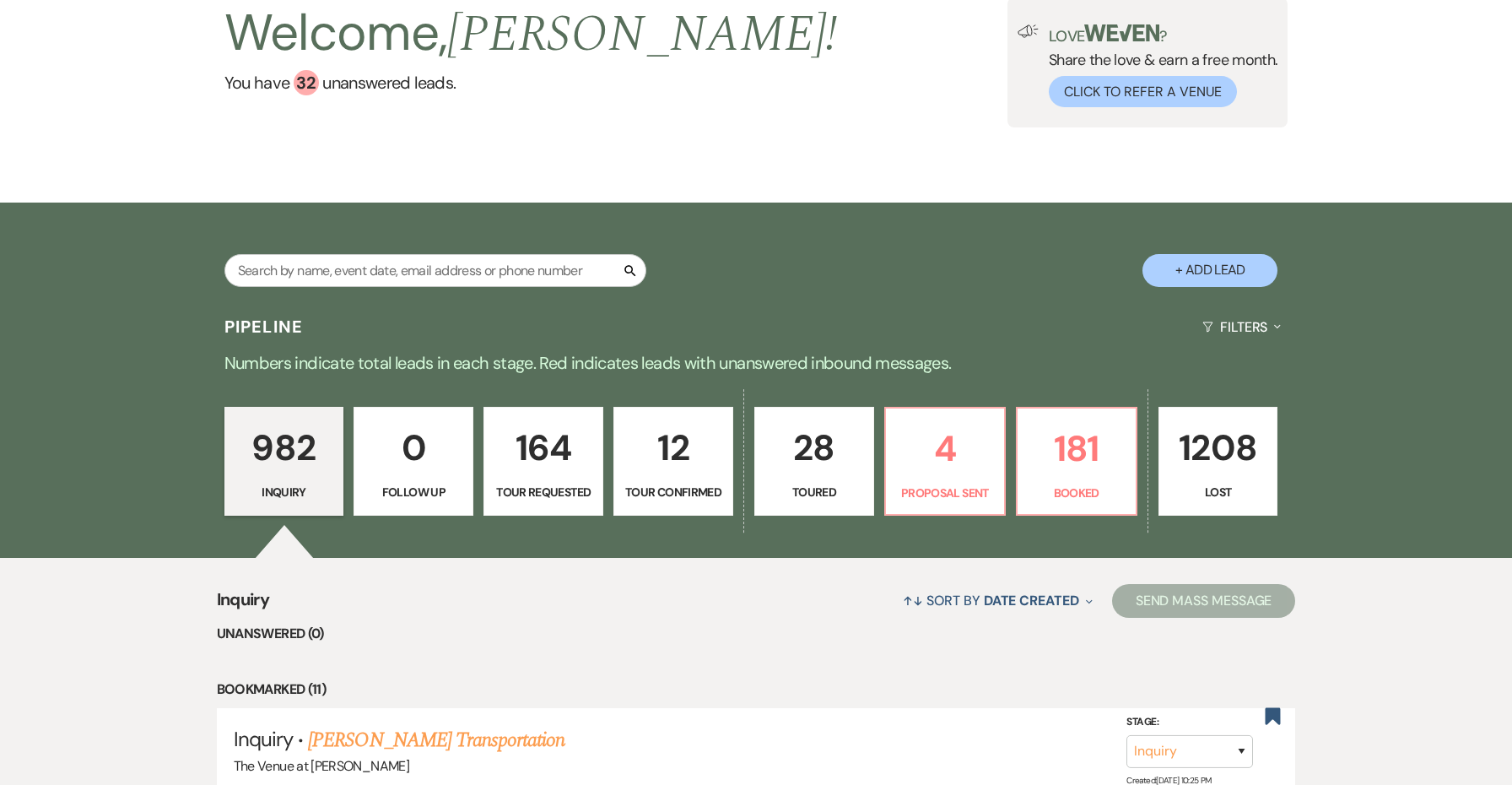
scroll to position [380, 0]
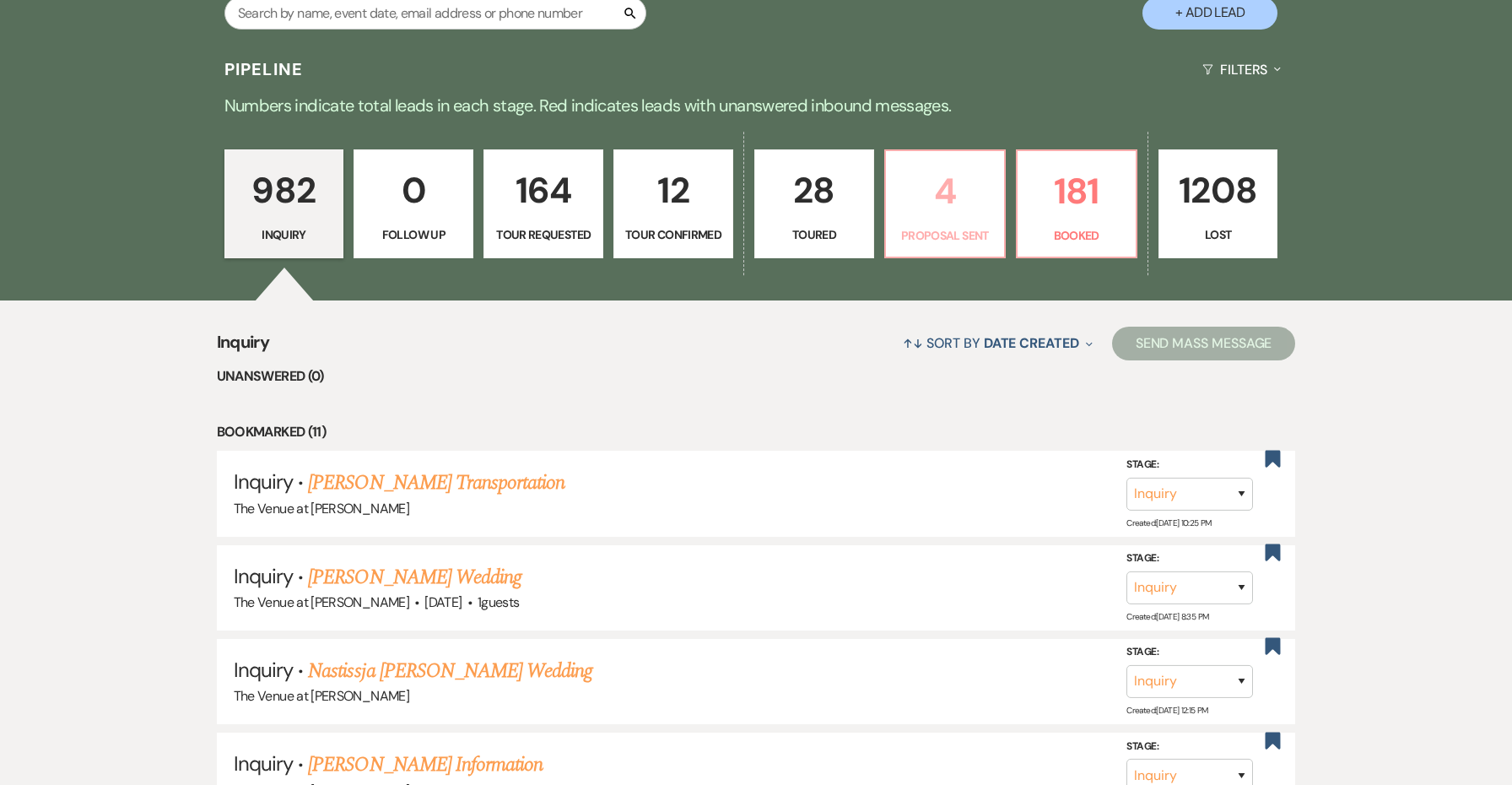
click at [974, 203] on p "4" at bounding box center [945, 190] width 98 height 57
select select "6"
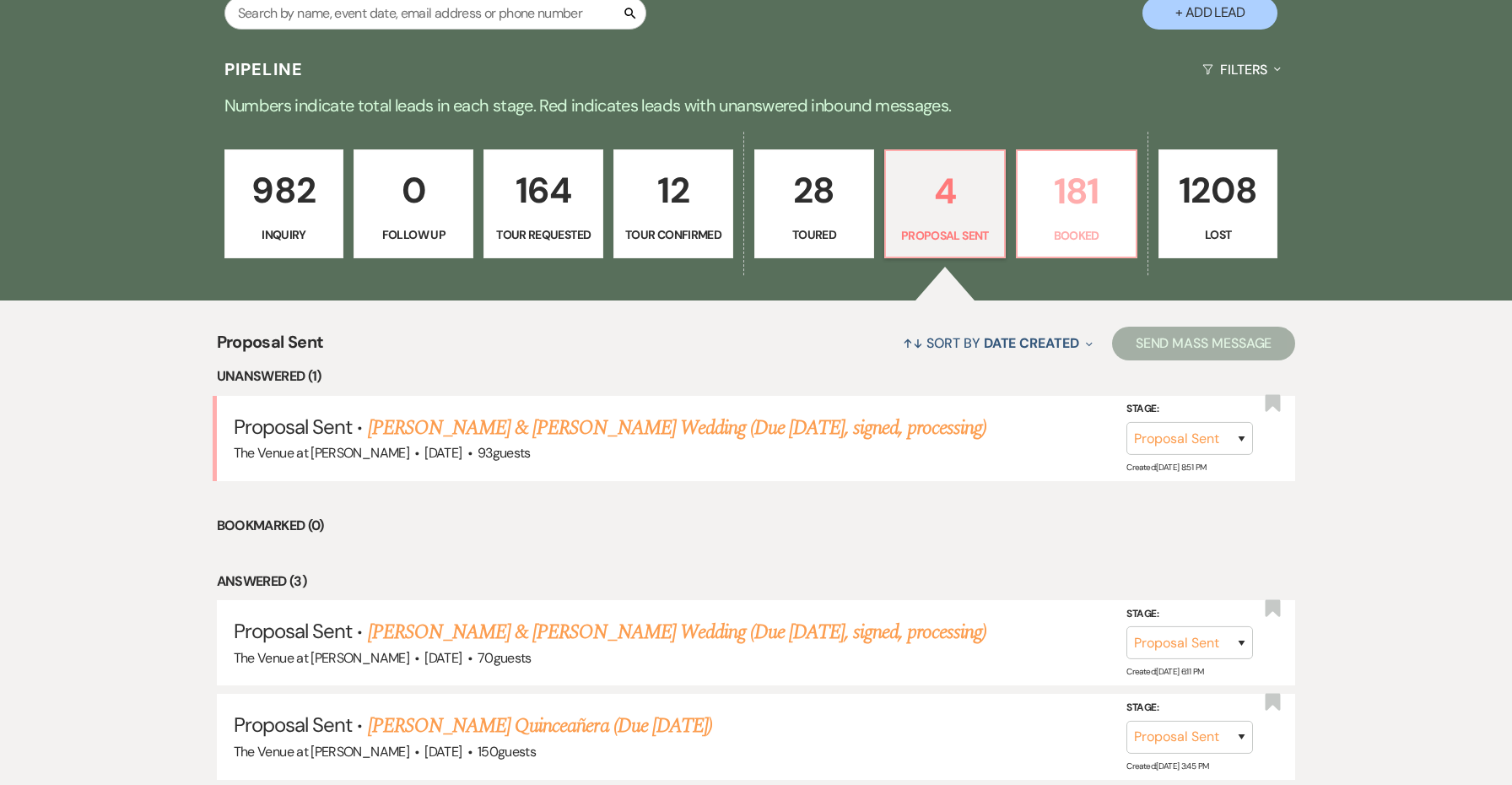
click at [1062, 196] on p "181" at bounding box center [1075, 190] width 98 height 57
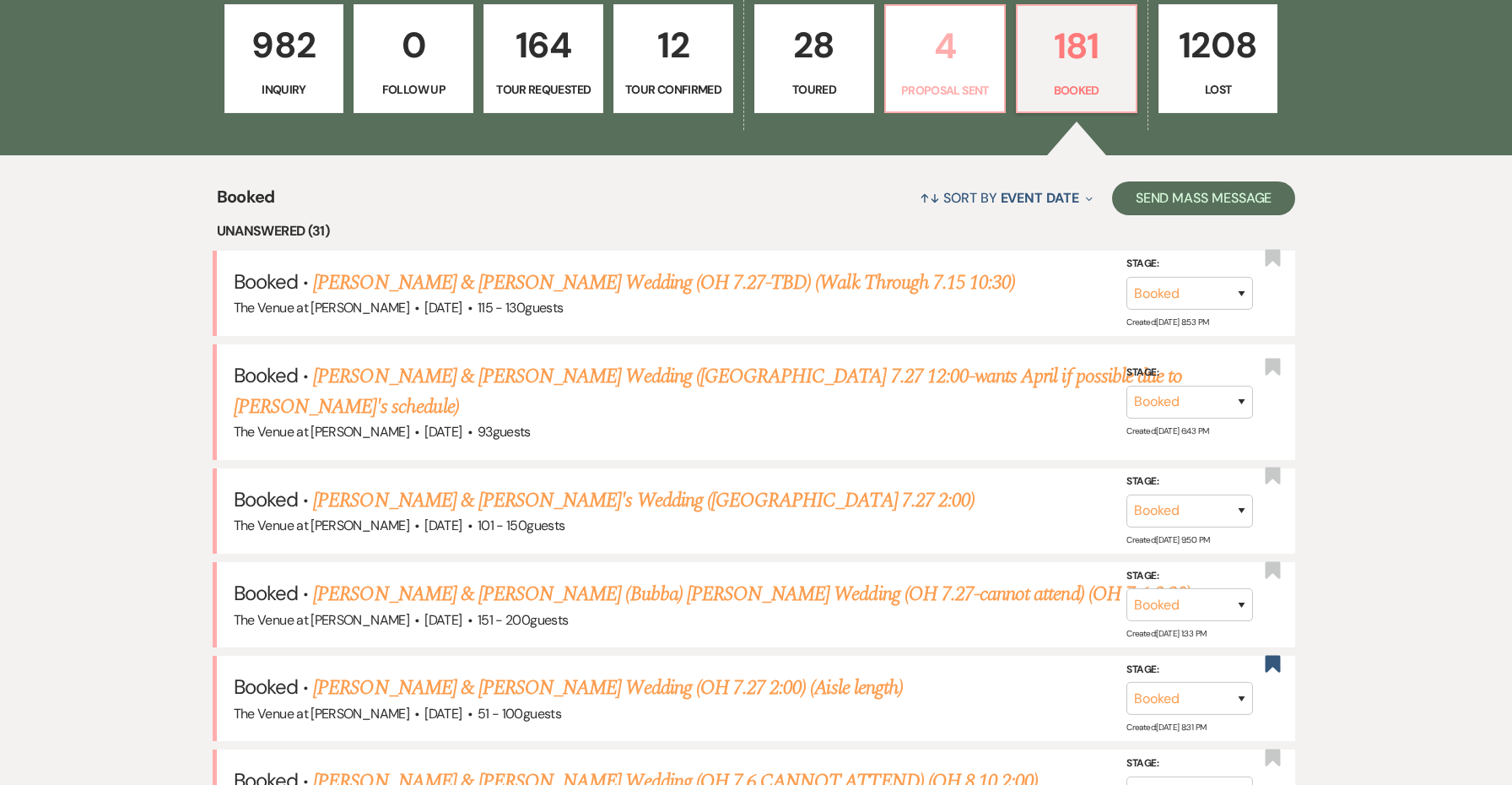
scroll to position [566, 0]
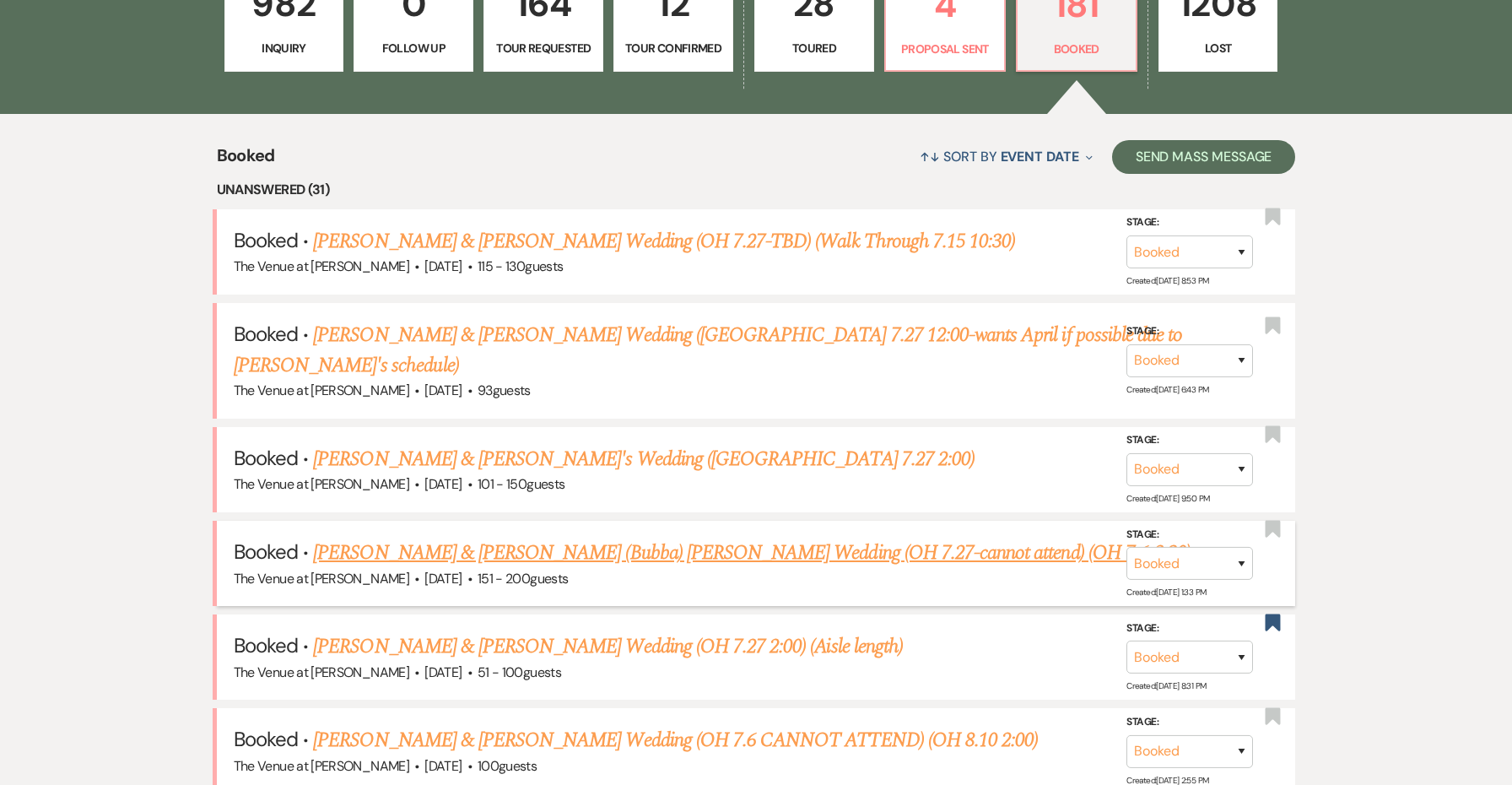
click at [593, 538] on link "Kadie Stade & Andrew (Bubba) Snodderly's Wedding (OH 7.27-cannot attend) (OH 7.…" at bounding box center [751, 553] width 878 height 31
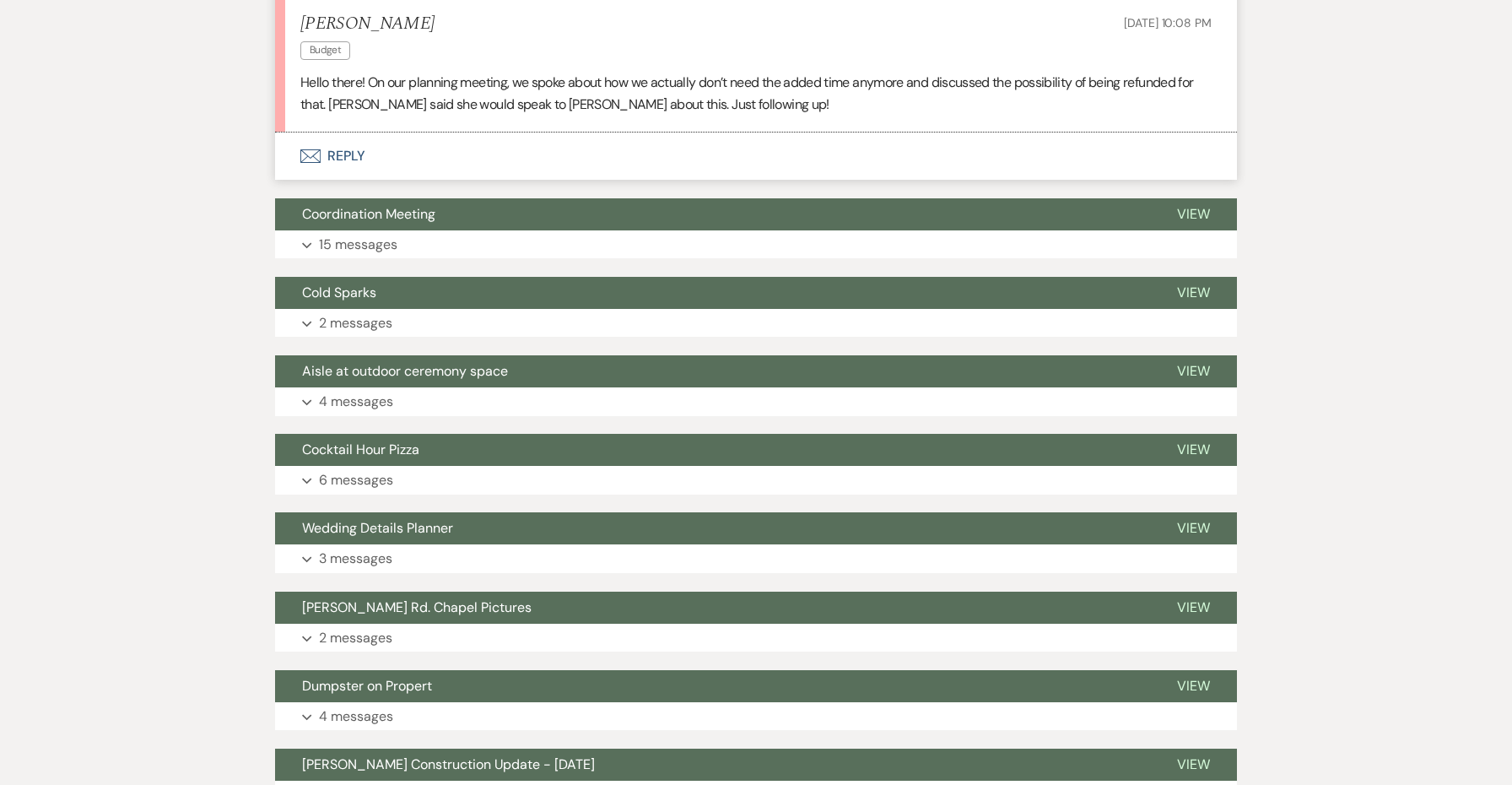
scroll to position [354, 0]
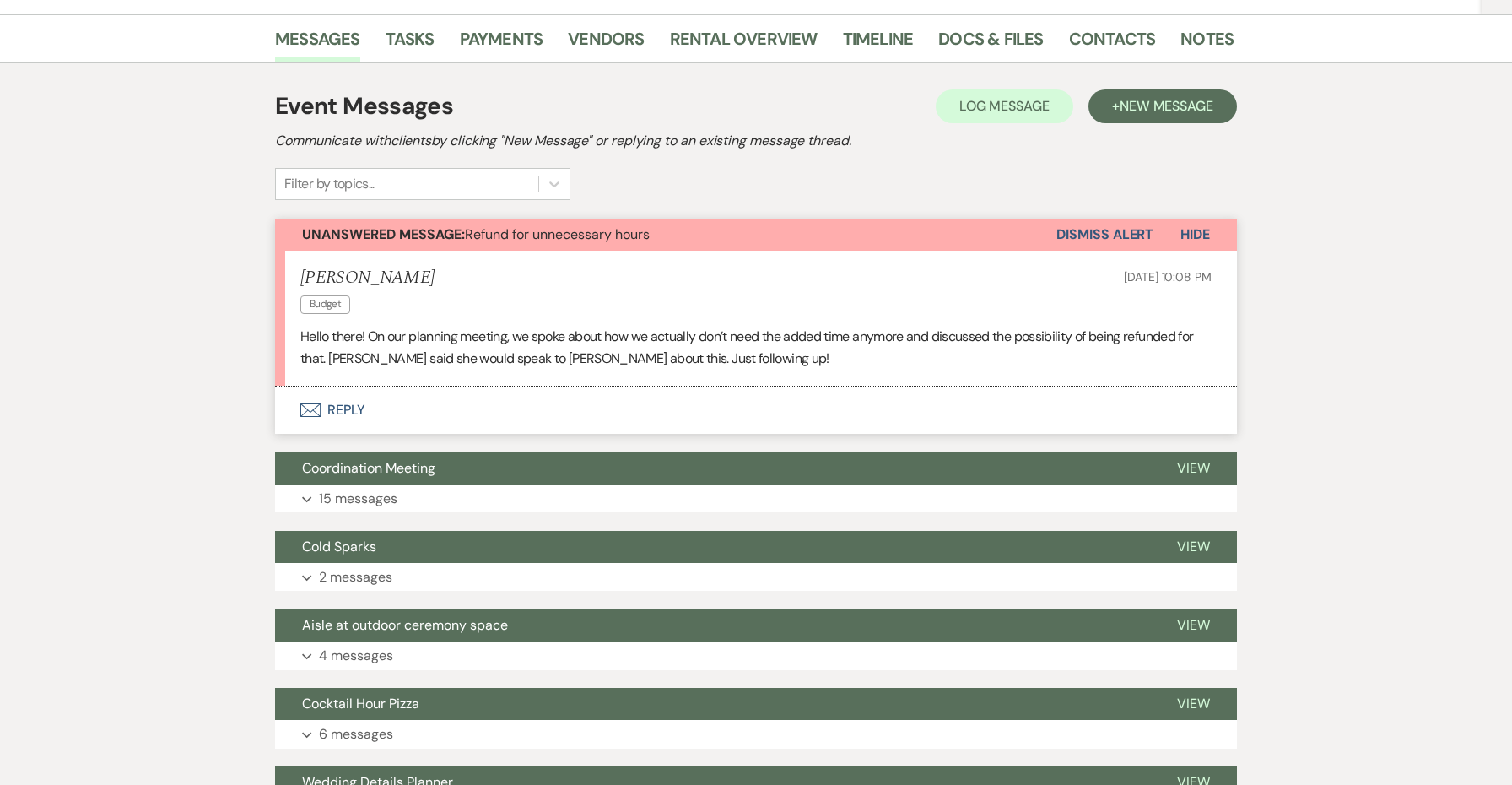
click at [359, 403] on button "Envelope Reply" at bounding box center [755, 410] width 961 height 47
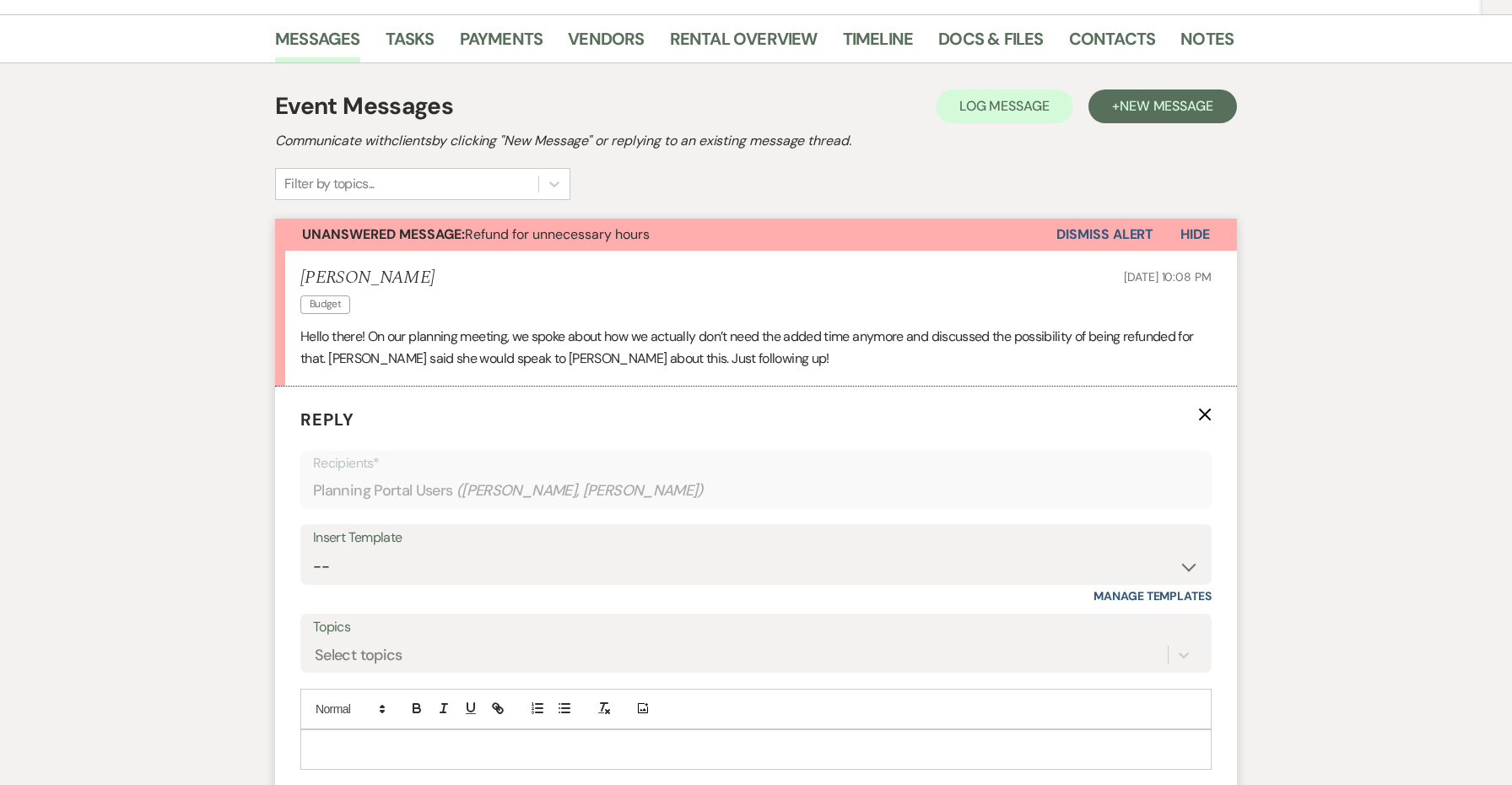
scroll to position [519, 0]
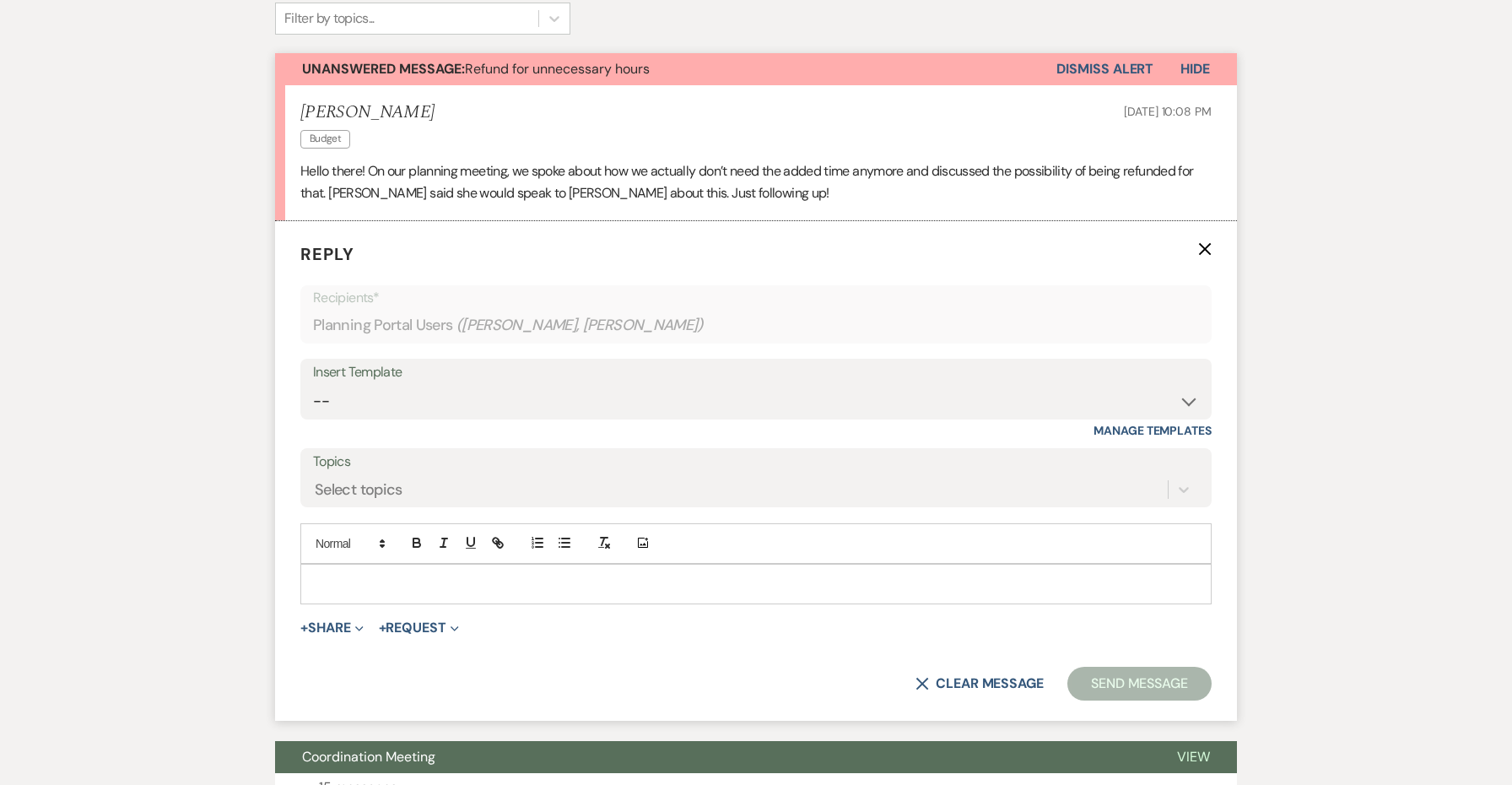
click at [348, 585] on p at bounding box center [756, 584] width 884 height 19
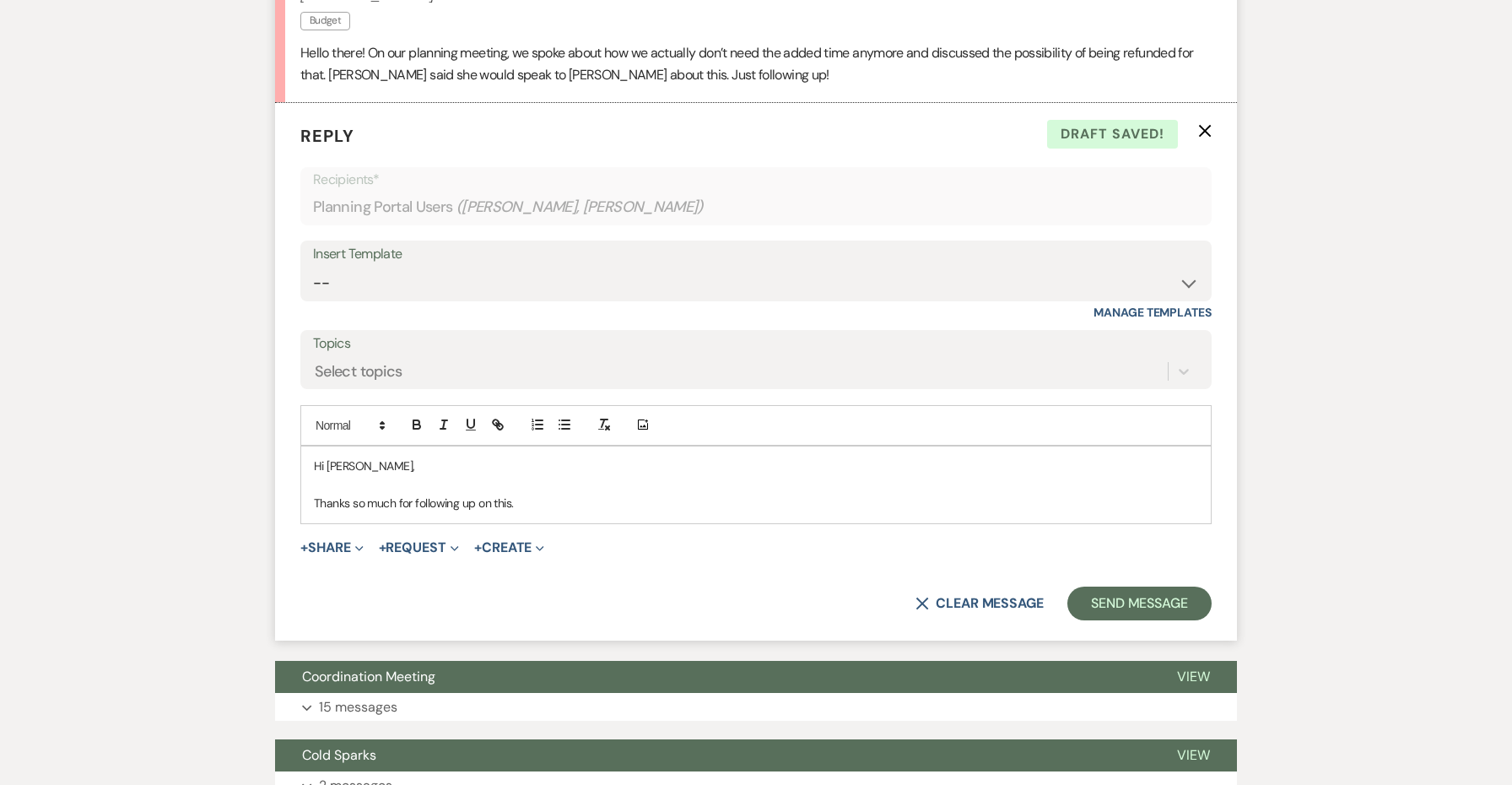
scroll to position [731, 0]
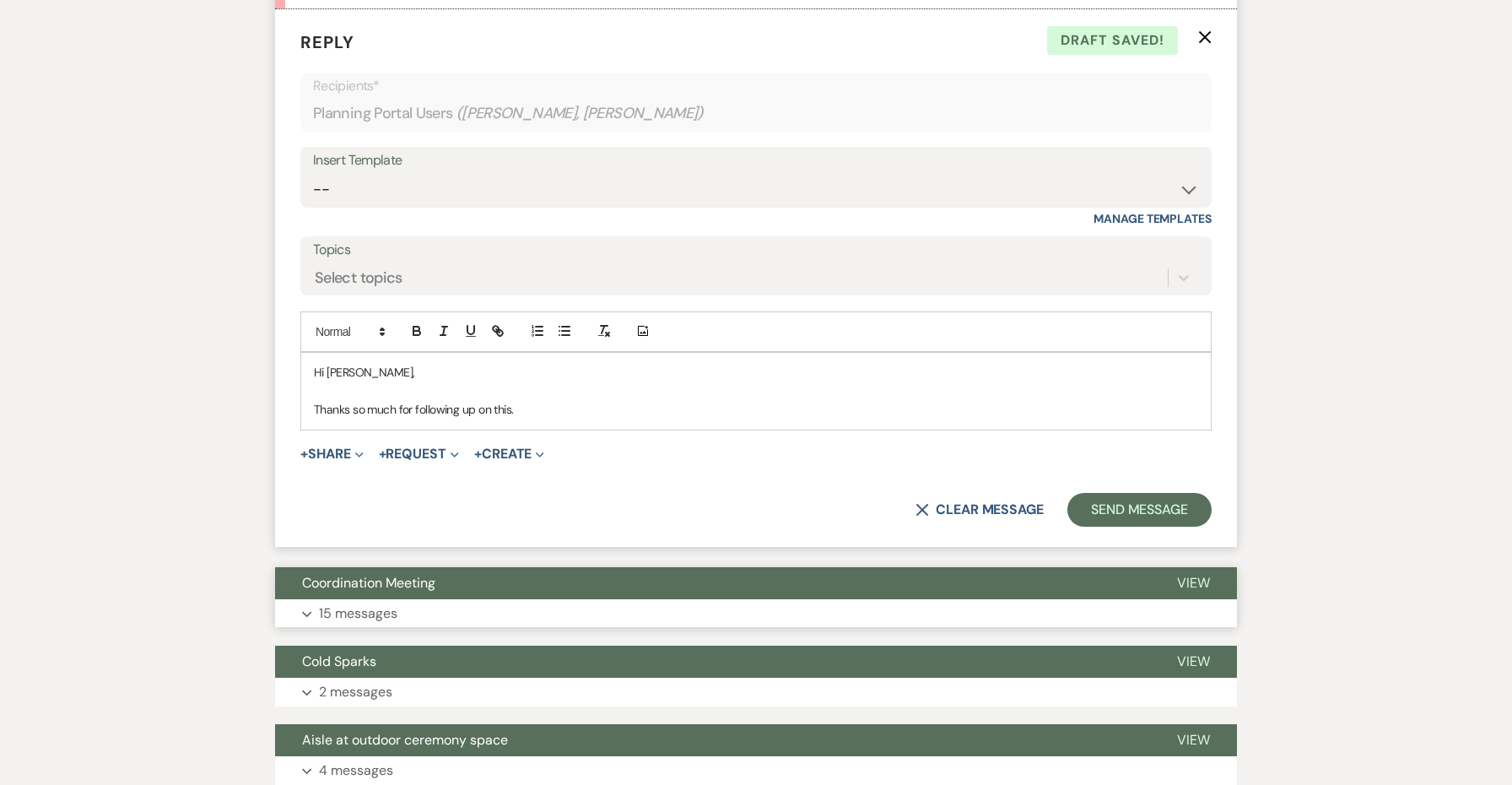
copy div "Hi Andrew, Thanks so much for following up on this."
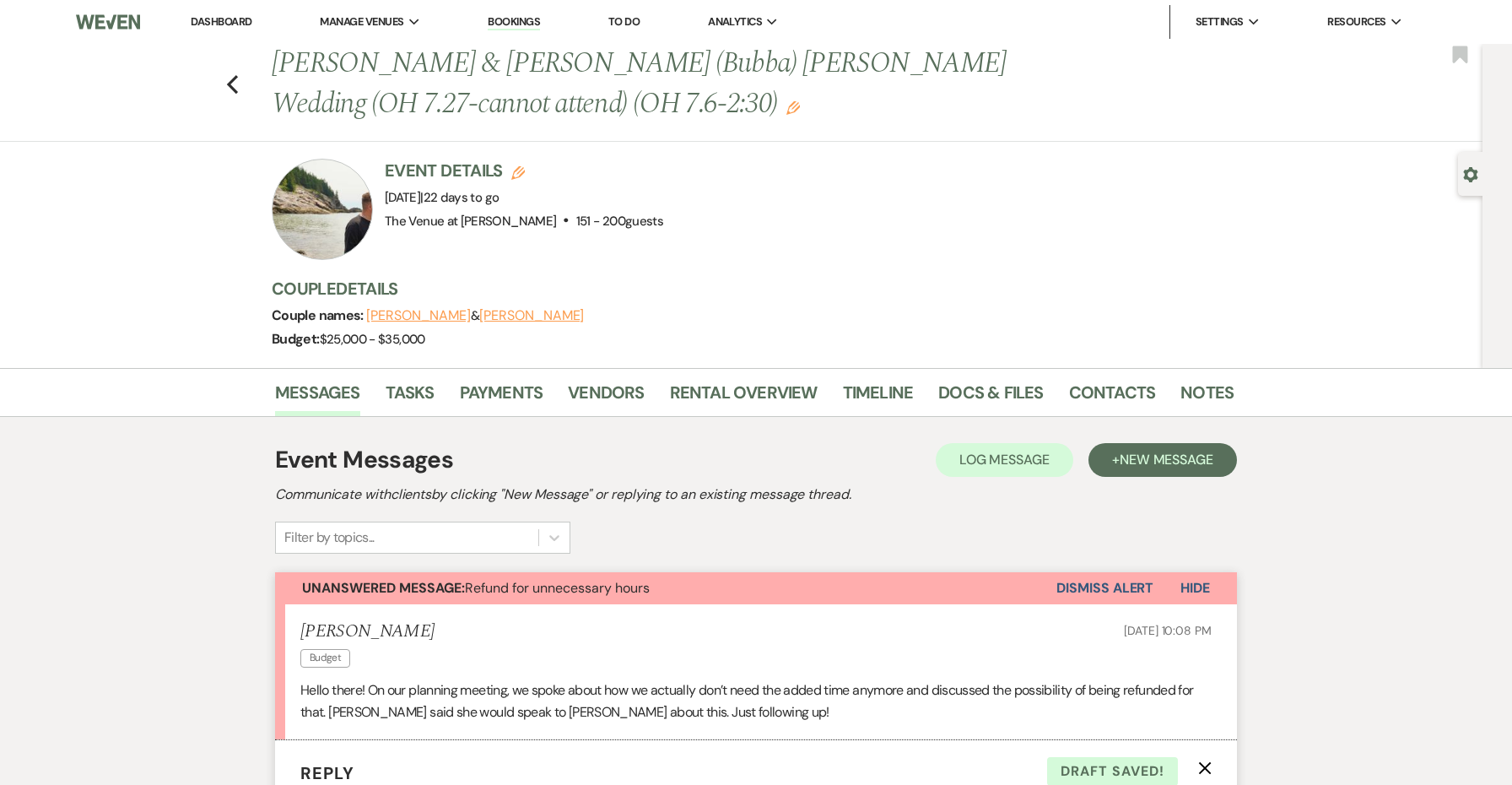
scroll to position [0, 0]
click at [985, 386] on link "Docs & Files" at bounding box center [990, 398] width 105 height 37
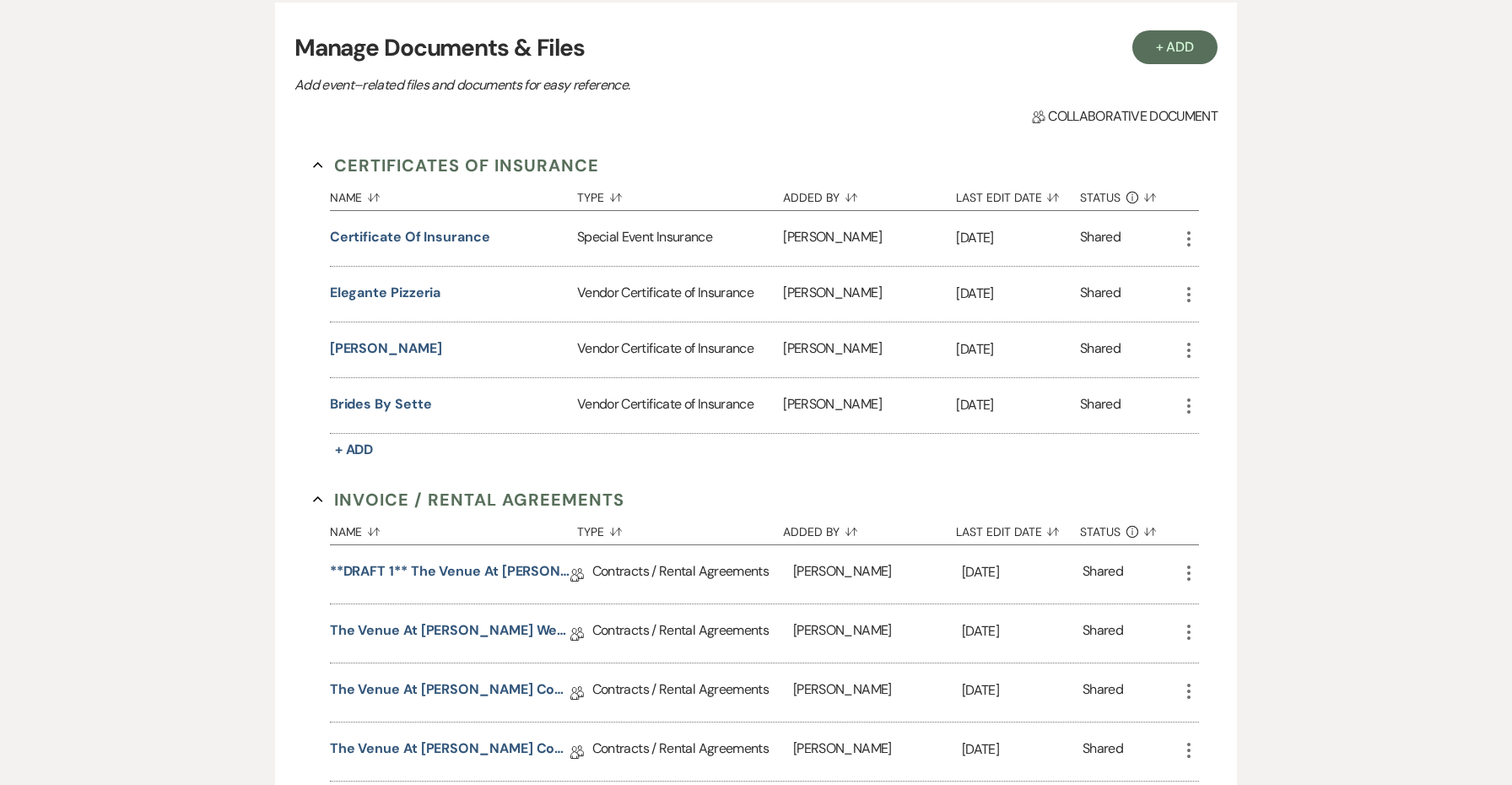
scroll to position [674, 0]
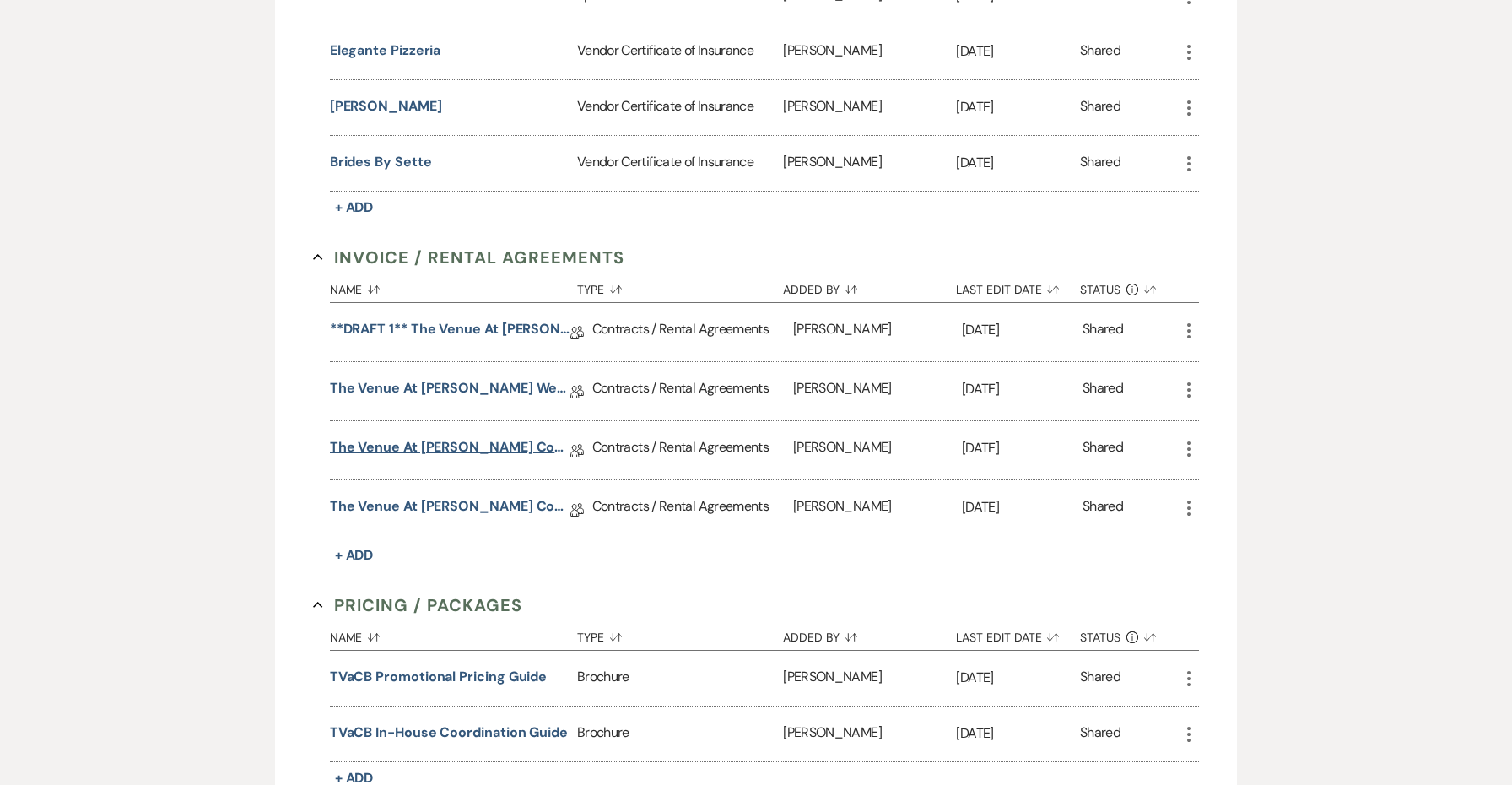
click at [480, 446] on link "The Venue at Carley Brook Contract Amendment-Credit Card (10.17.2025 Stade-Snod…" at bounding box center [450, 450] width 241 height 26
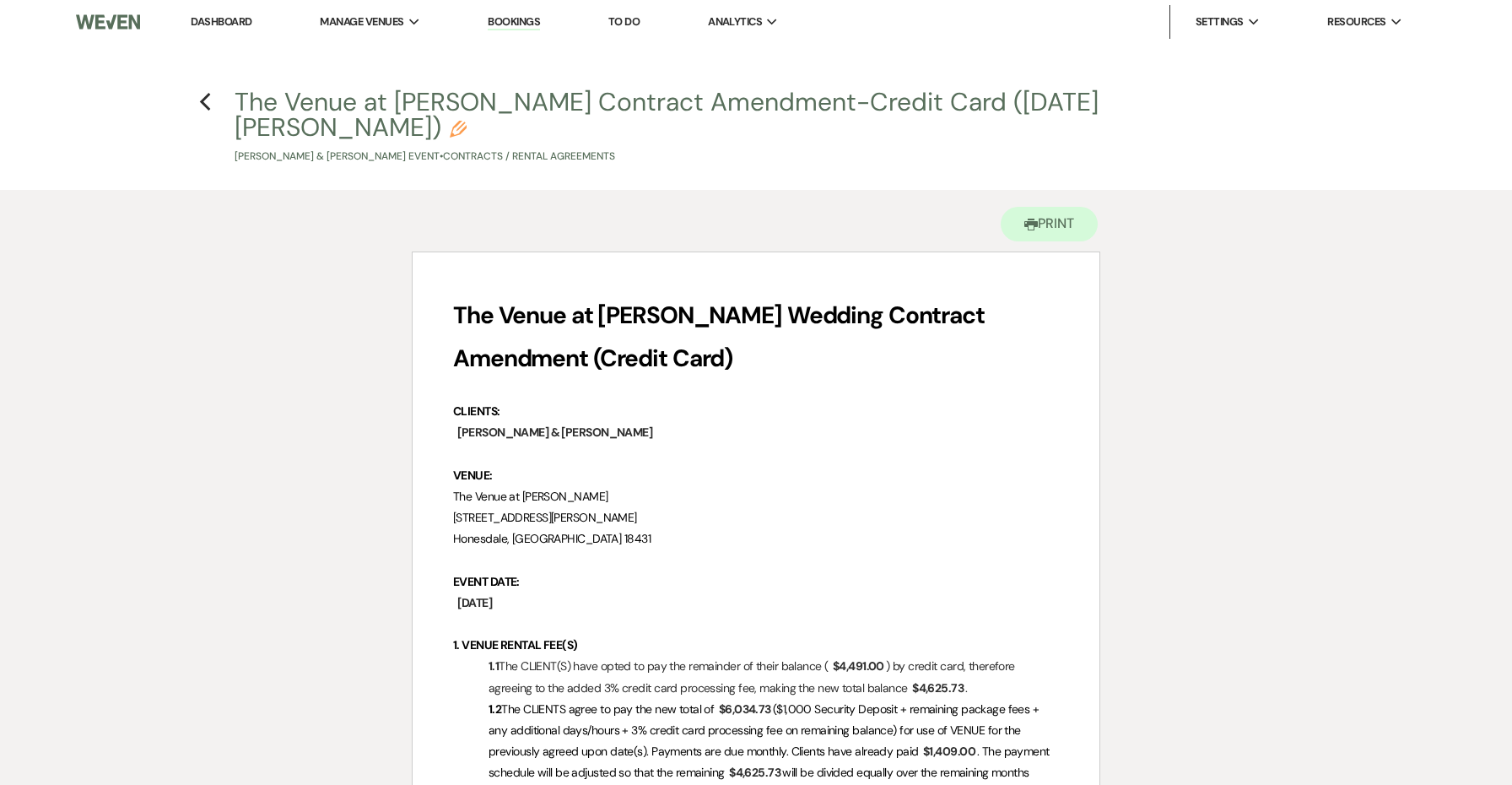
click at [214, 103] on h4 "Previous The Venue at Carley Brook Contract Amendment-Credit Card (10.17.2025 S…" at bounding box center [756, 124] width 1215 height 80
click at [201, 103] on use "button" at bounding box center [204, 102] width 11 height 19
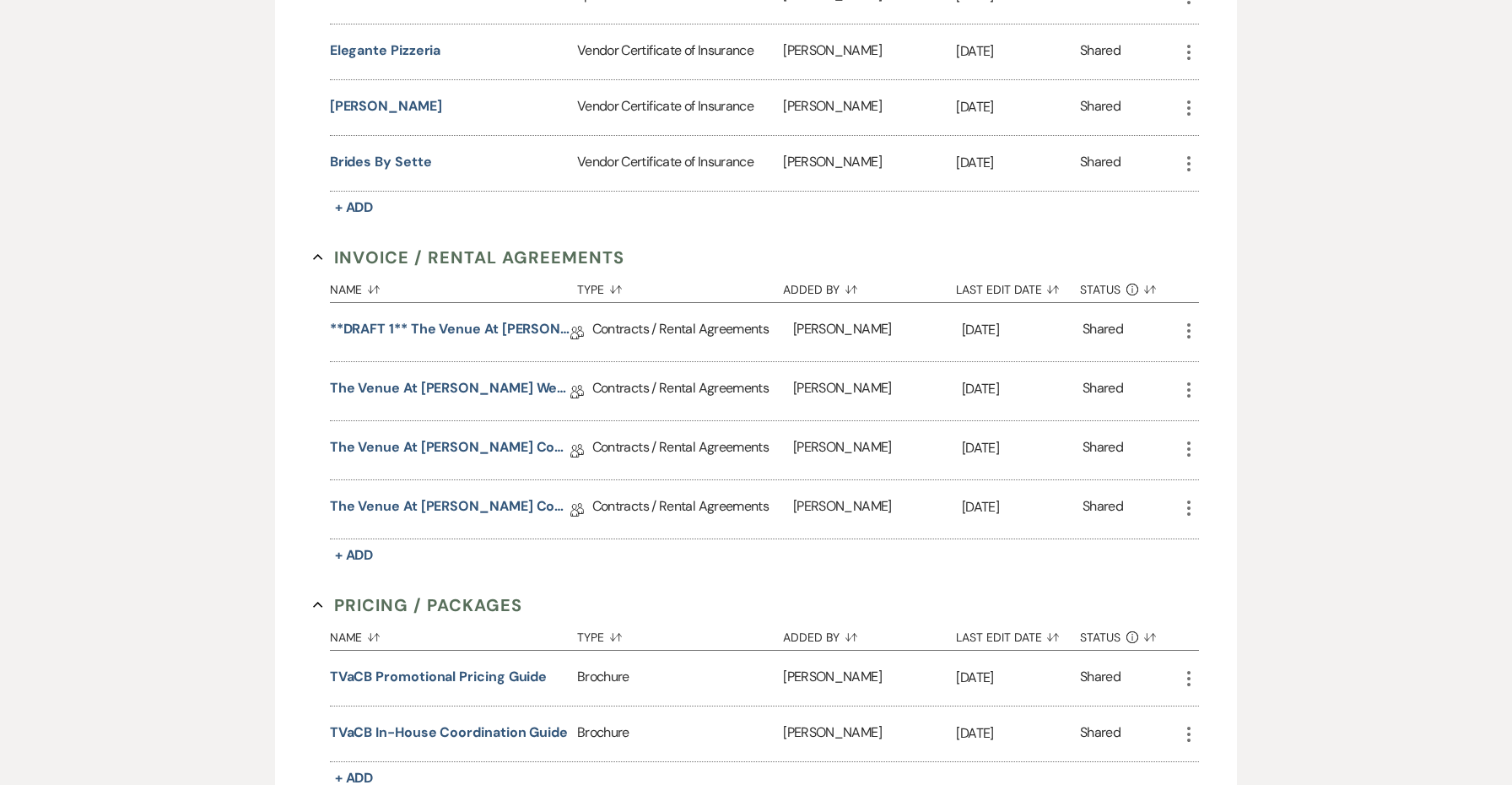
click at [513, 529] on div "The Venue at Carley Brook Contract Addendum-Add-On Day Access Hours Shift (10.1…" at bounding box center [461, 509] width 262 height 59
click at [503, 510] on link "The Venue at Carley Brook Contract Addendum-Add-On Day Access Hours Shift (10.1…" at bounding box center [450, 509] width 241 height 26
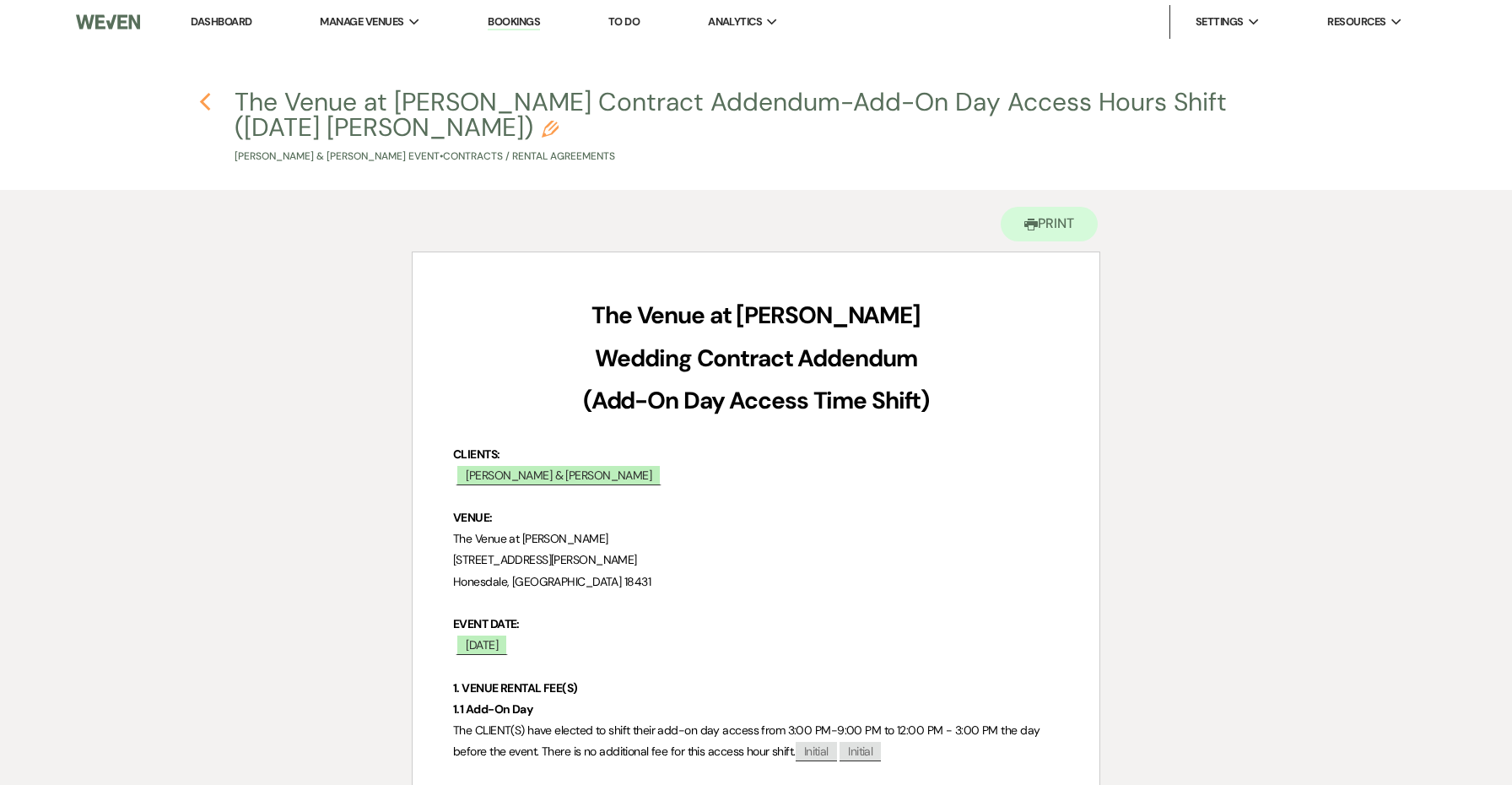
click at [205, 106] on use "button" at bounding box center [204, 102] width 11 height 19
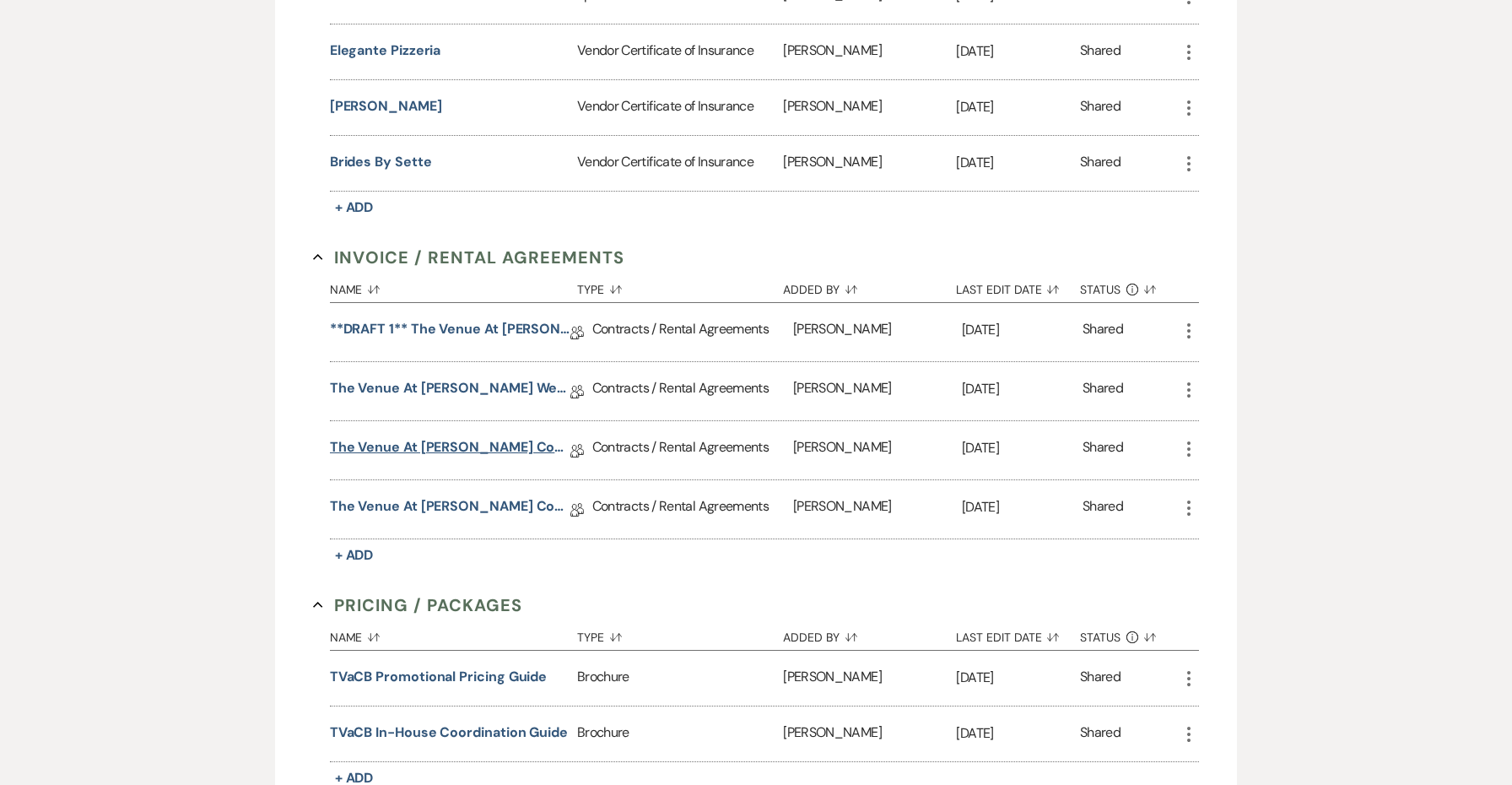
click at [519, 440] on link "The Venue at Carley Brook Contract Amendment-Credit Card (10.17.2025 Stade-Snod…" at bounding box center [450, 450] width 241 height 26
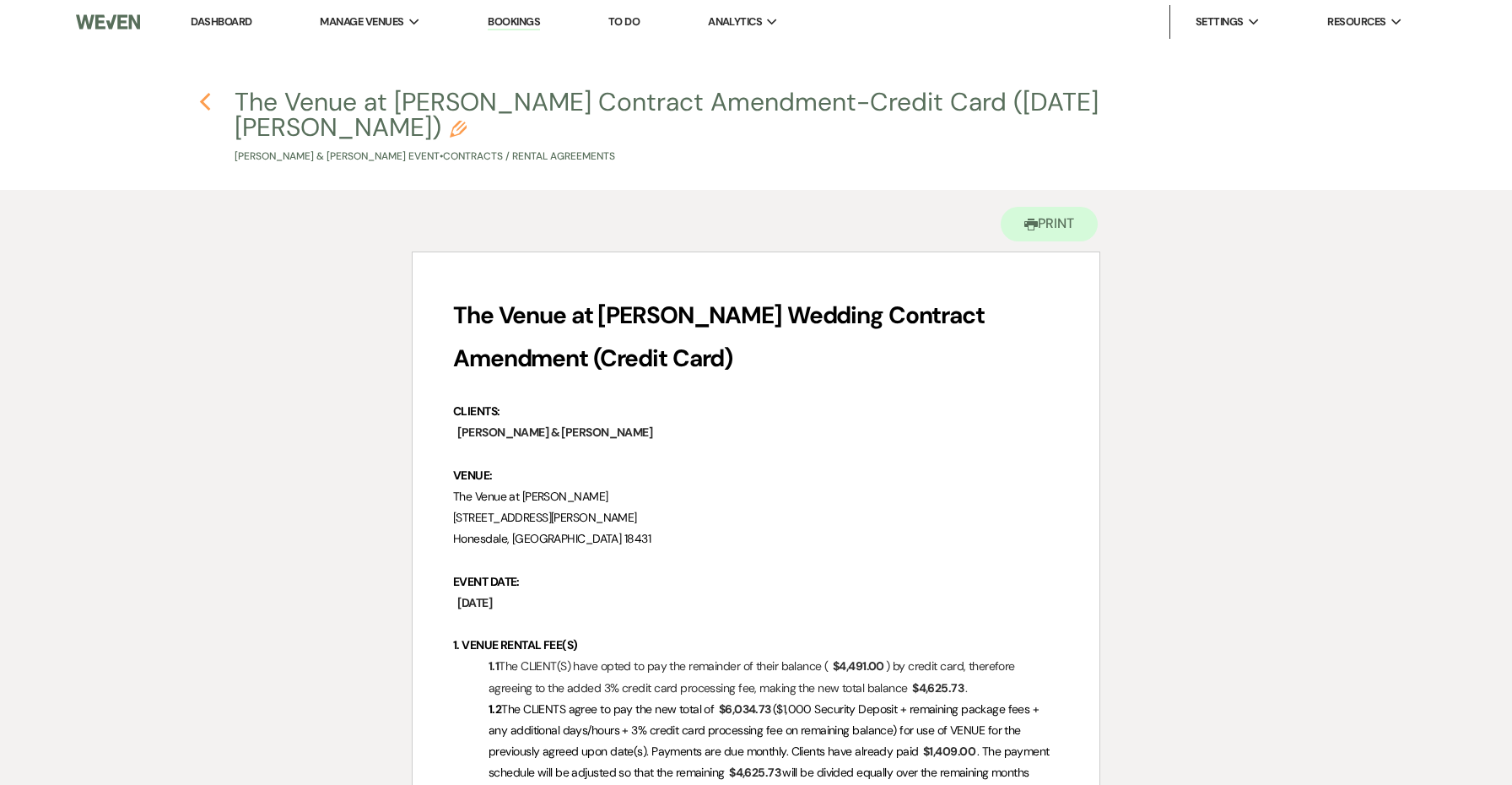
click at [207, 97] on use "button" at bounding box center [204, 102] width 11 height 19
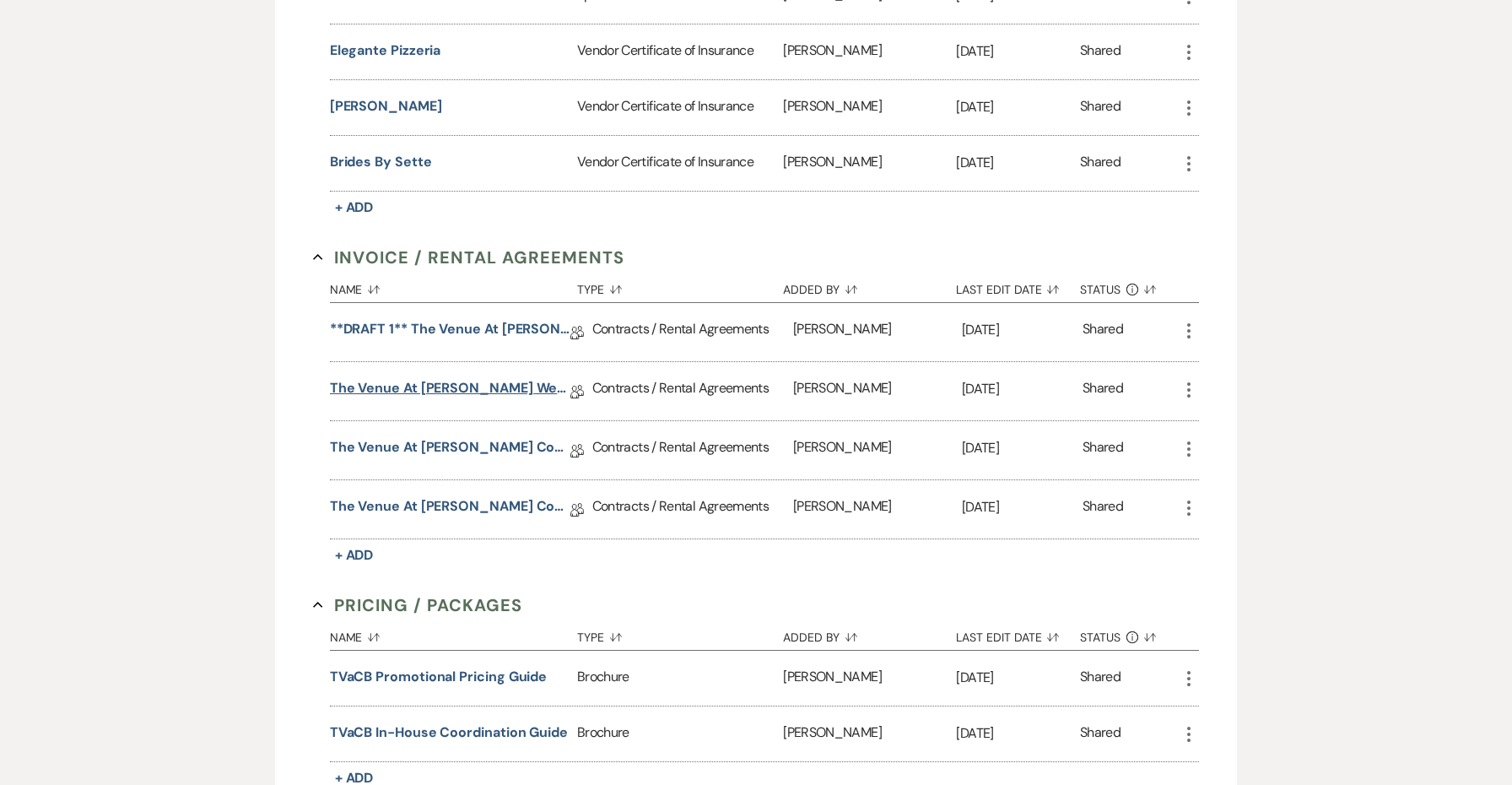
click at [538, 383] on link "The Venue at Carley Brook Wedding Contract-(10.17.2025 Stade-Snodderly)" at bounding box center [450, 391] width 241 height 26
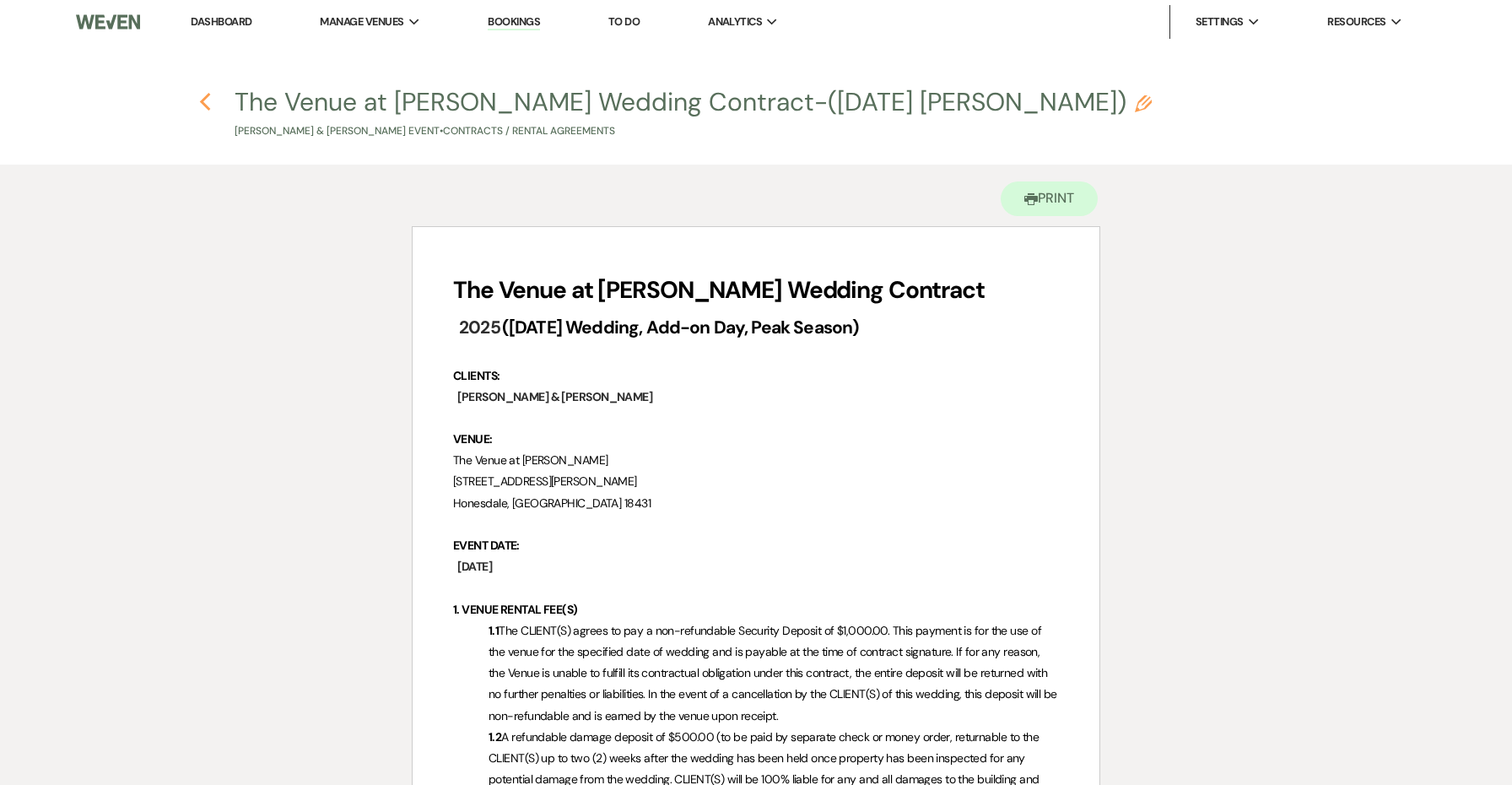
click at [207, 97] on use "button" at bounding box center [204, 102] width 11 height 19
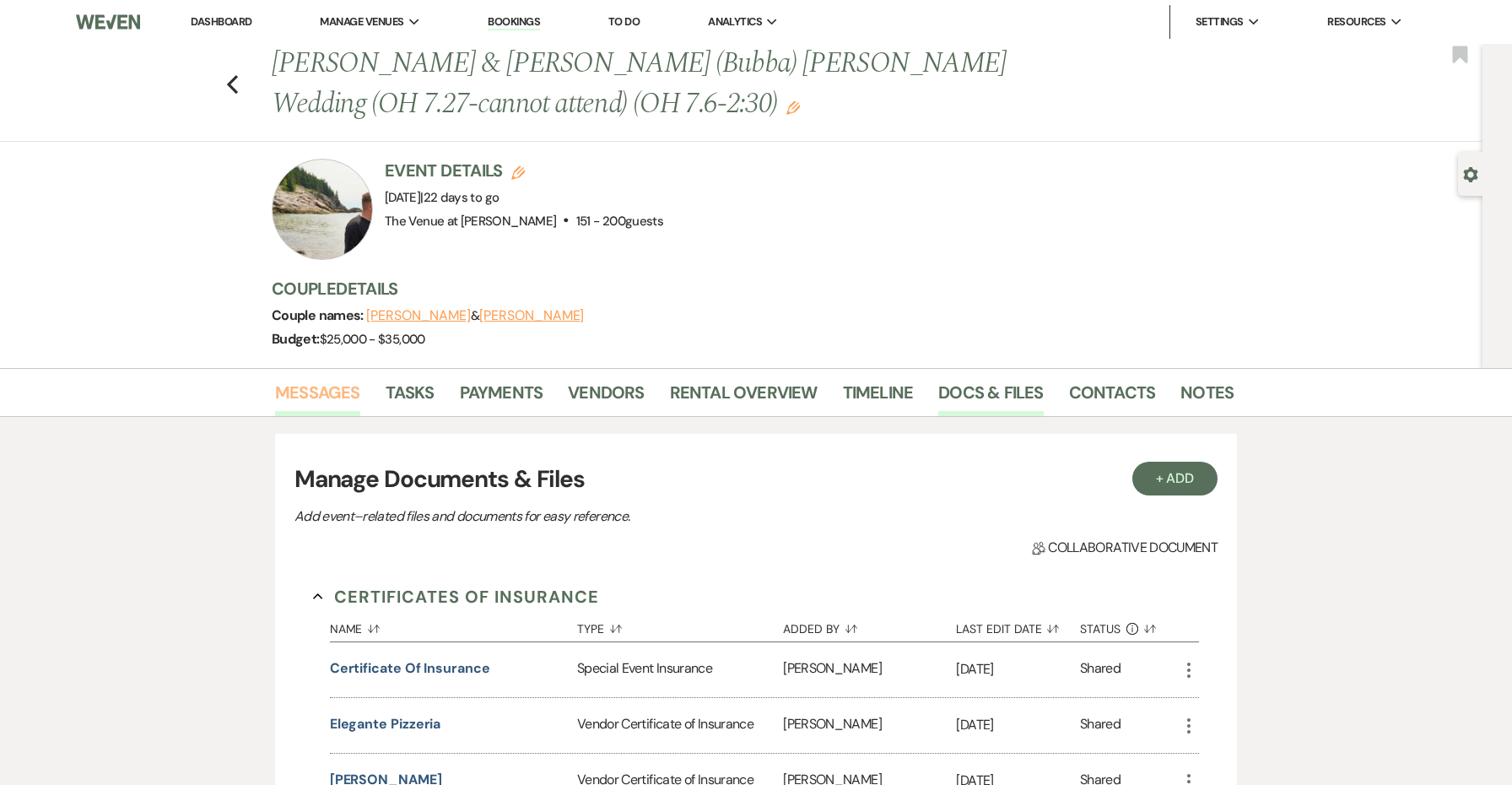
click at [300, 399] on link "Messages" at bounding box center [318, 398] width 85 height 37
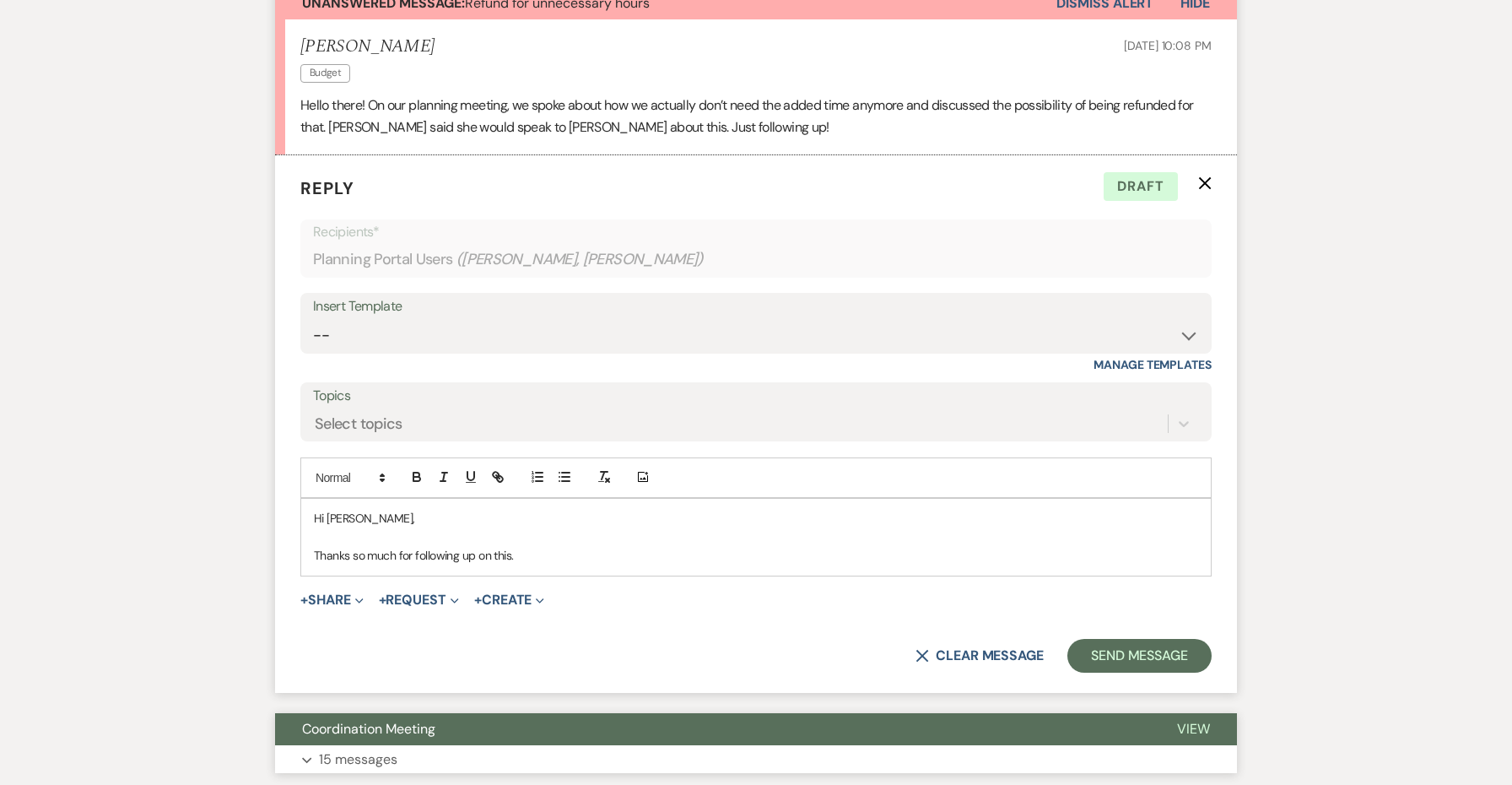
scroll to position [612, 0]
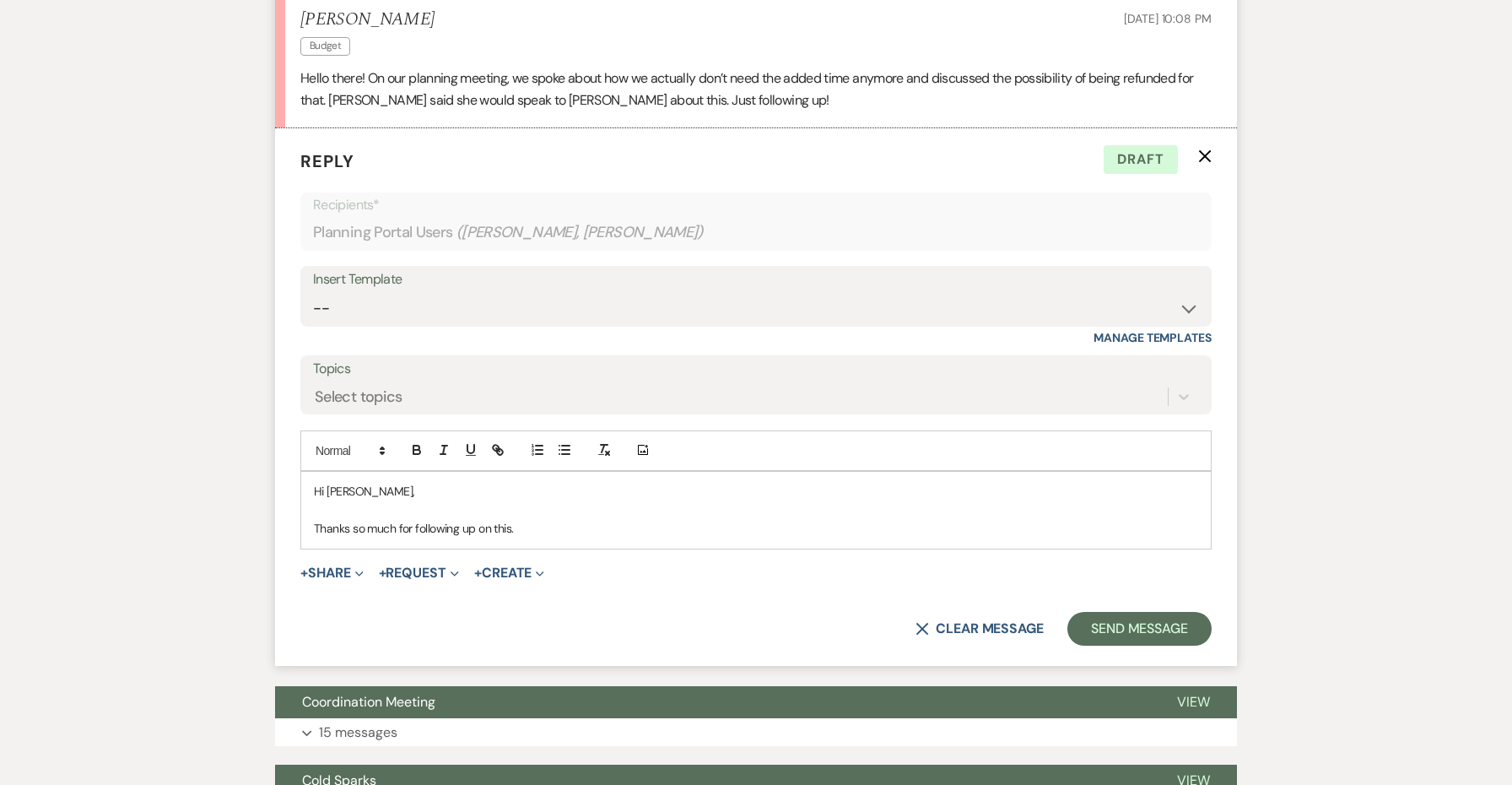
click at [644, 537] on div "Hi Andrew, Thanks so much for following up on this." at bounding box center [755, 510] width 909 height 77
click at [518, 519] on p "Thanks so much for following up on this. Are you hoping we" at bounding box center [756, 529] width 884 height 19
click at [749, 522] on p "Thanks so much for following up on this. I'd be happy to help with this. Are yo…" at bounding box center [756, 529] width 884 height 19
click at [931, 523] on p "Thanks so much for following up on this. I'd be happy to help with this. Are yo…" at bounding box center [756, 529] width 884 height 19
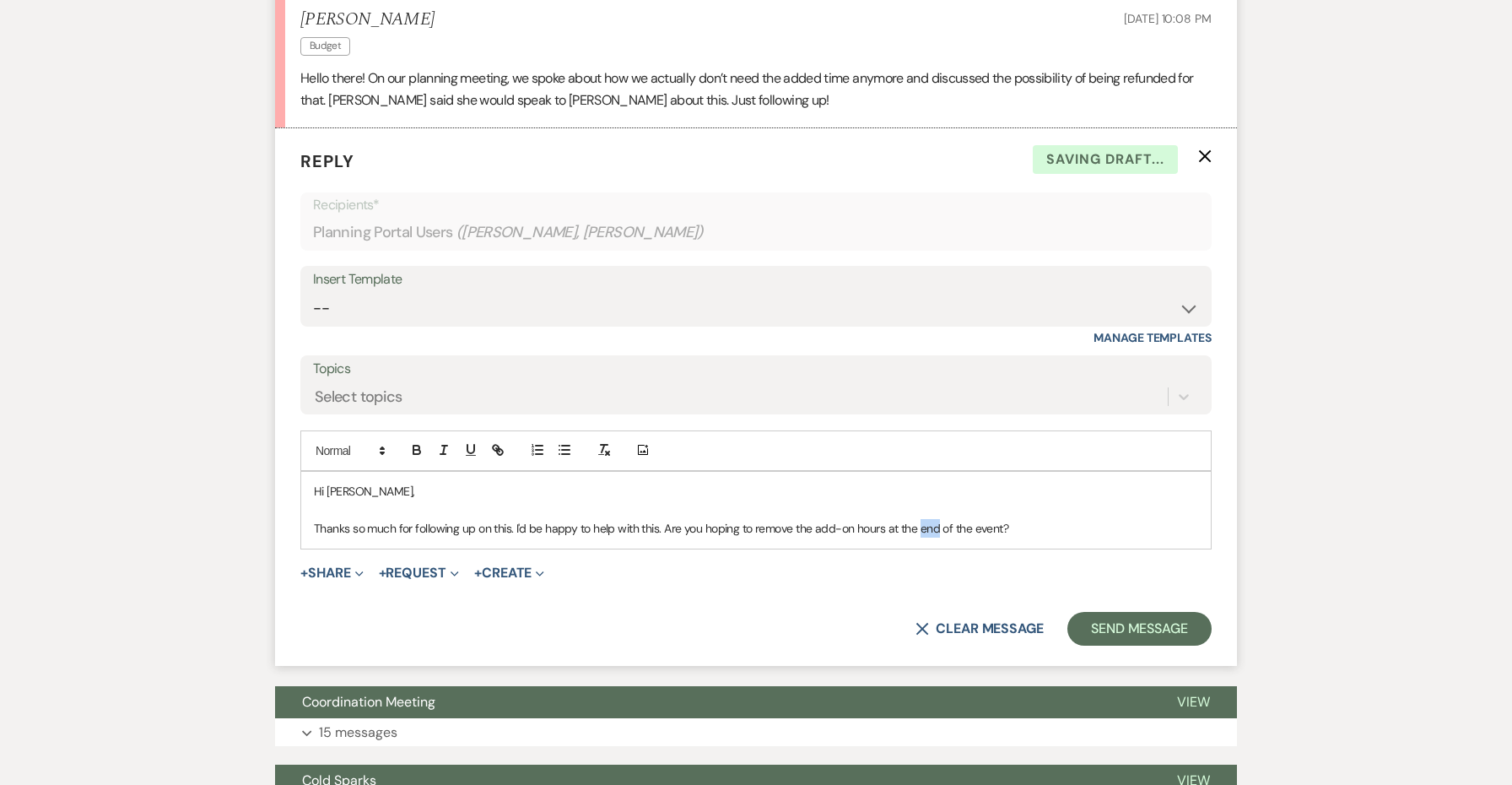
click at [931, 523] on p "Thanks so much for following up on this. I'd be happy to help with this. Are yo…" at bounding box center [756, 529] width 884 height 19
drag, startPoint x: 1015, startPoint y: 517, endPoint x: 888, endPoint y: 518, distance: 127.0
click at [888, 519] on p "Thanks so much for following up on this. I'd be happy to help with this. Are yo…" at bounding box center [756, 529] width 884 height 19
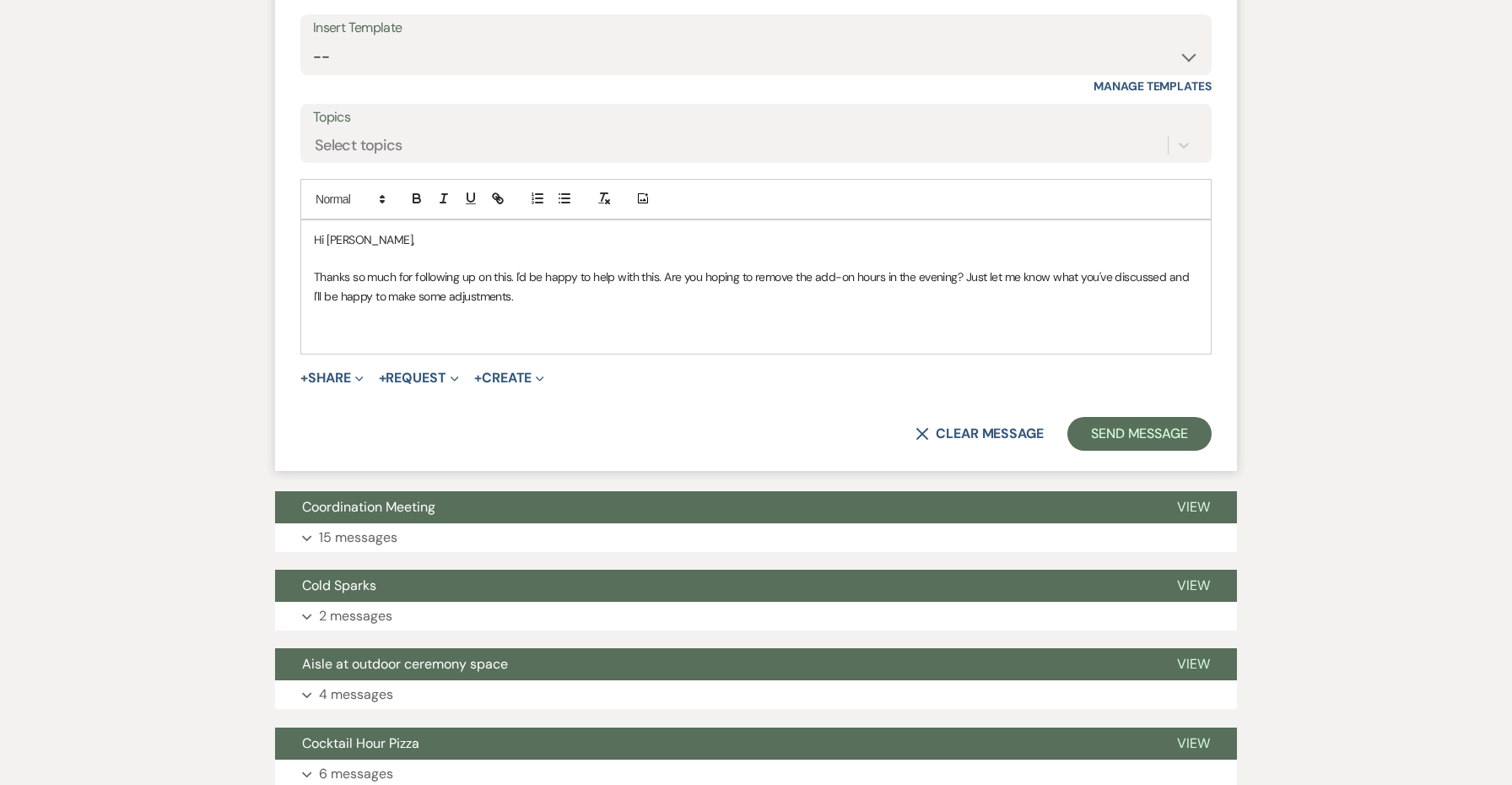
scroll to position [884, 0]
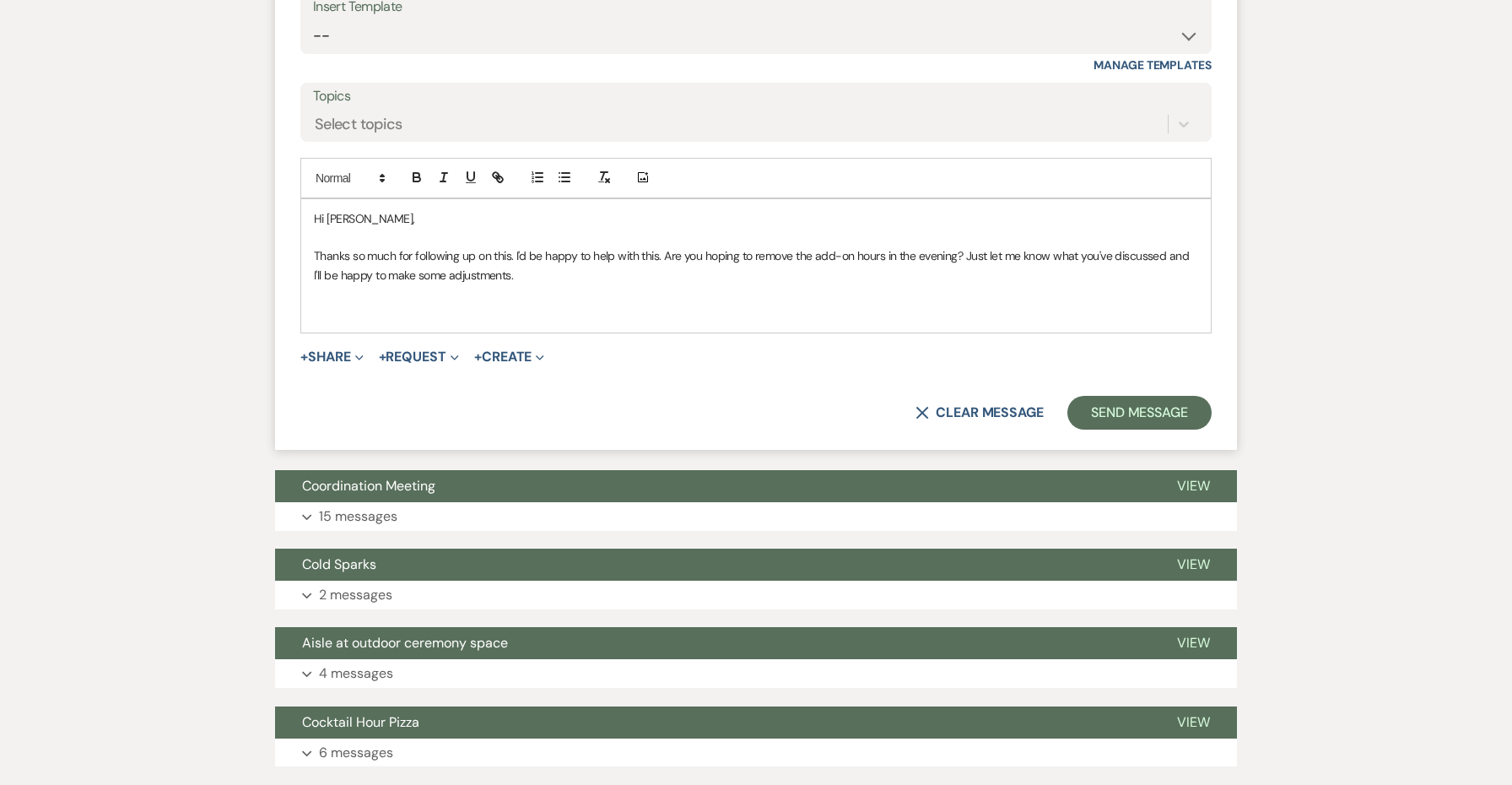
click at [1155, 246] on p "Thanks so much for following up on this. I'd be happy to help with this. Are yo…" at bounding box center [756, 265] width 884 height 38
click at [1077, 246] on p "Thanks so much for following up on this. I'd be happy to help with this. Are yo…" at bounding box center [756, 265] width 884 height 38
drag, startPoint x: 1164, startPoint y: 248, endPoint x: 1088, endPoint y: 248, distance: 76.0
click at [1088, 248] on p "Thanks so much for following up on this. I'd be happy to help with this. Are yo…" at bounding box center [756, 265] width 884 height 38
click at [443, 506] on button "Expand 15 messages" at bounding box center [755, 516] width 961 height 29
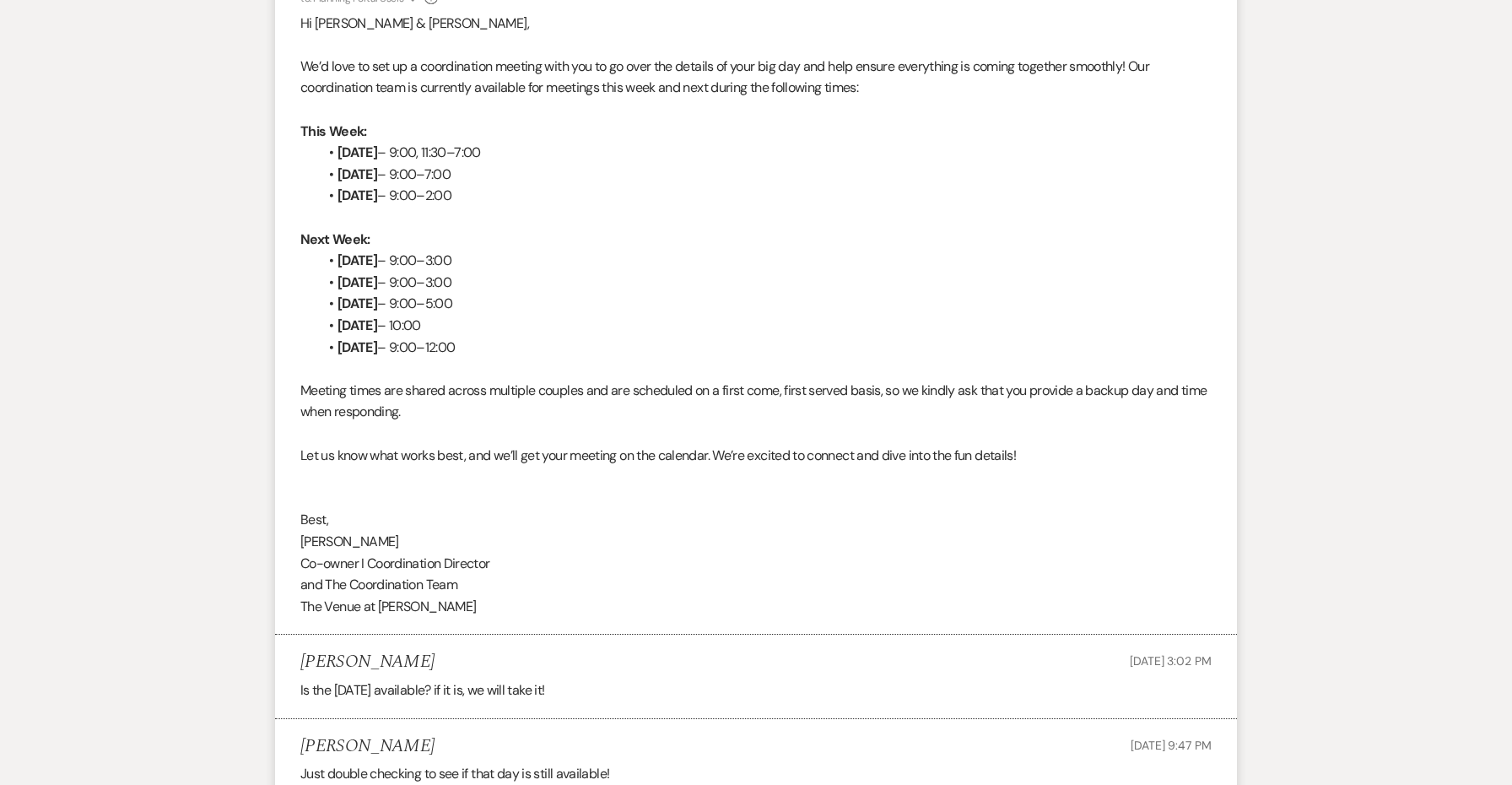
scroll to position [1543, 0]
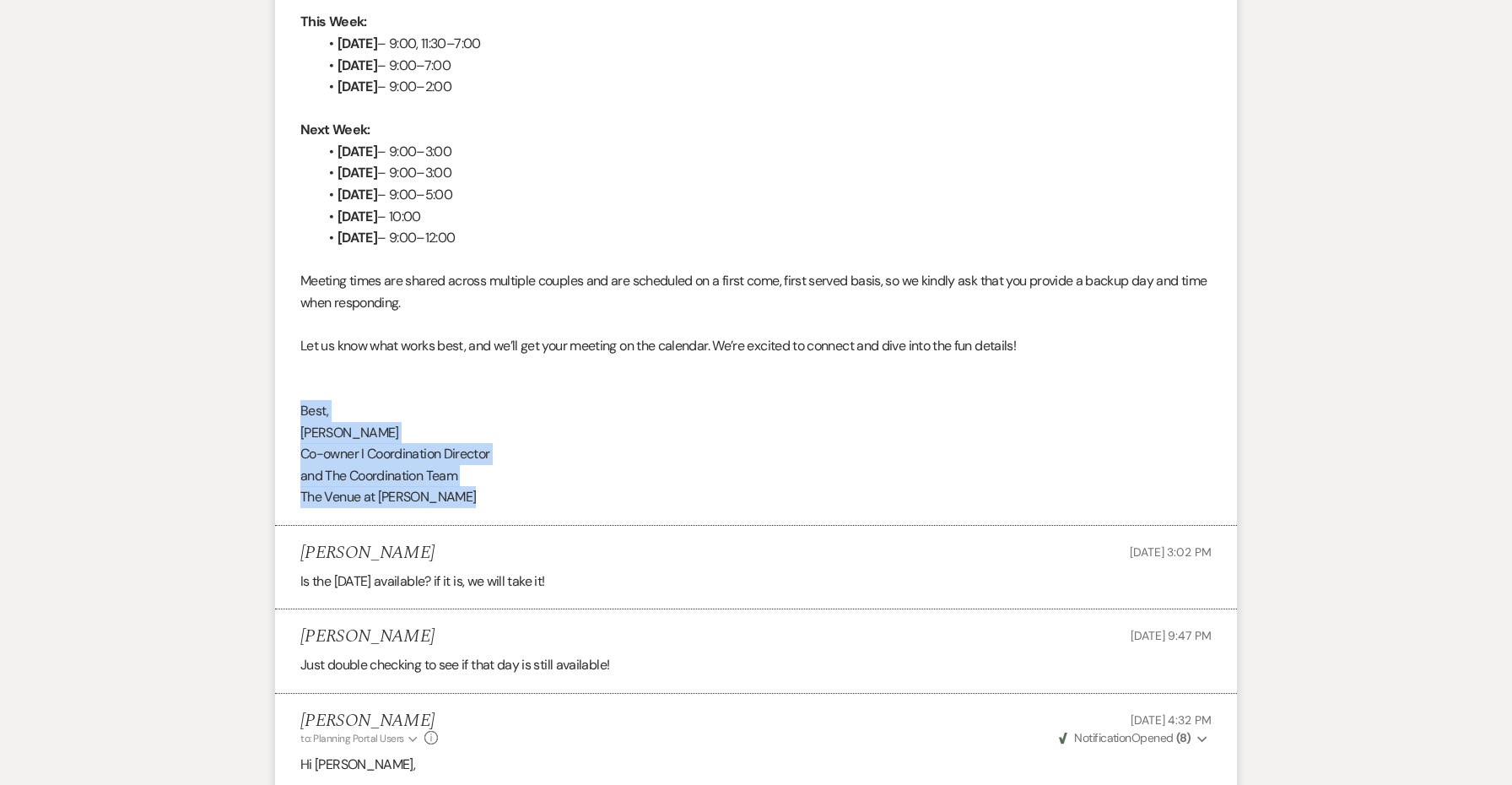
drag, startPoint x: 484, startPoint y: 490, endPoint x: 248, endPoint y: 398, distance: 253.3
copy div "Best, Jessie Co-owner I Coordination Director and The Coordination Team The Ven…"
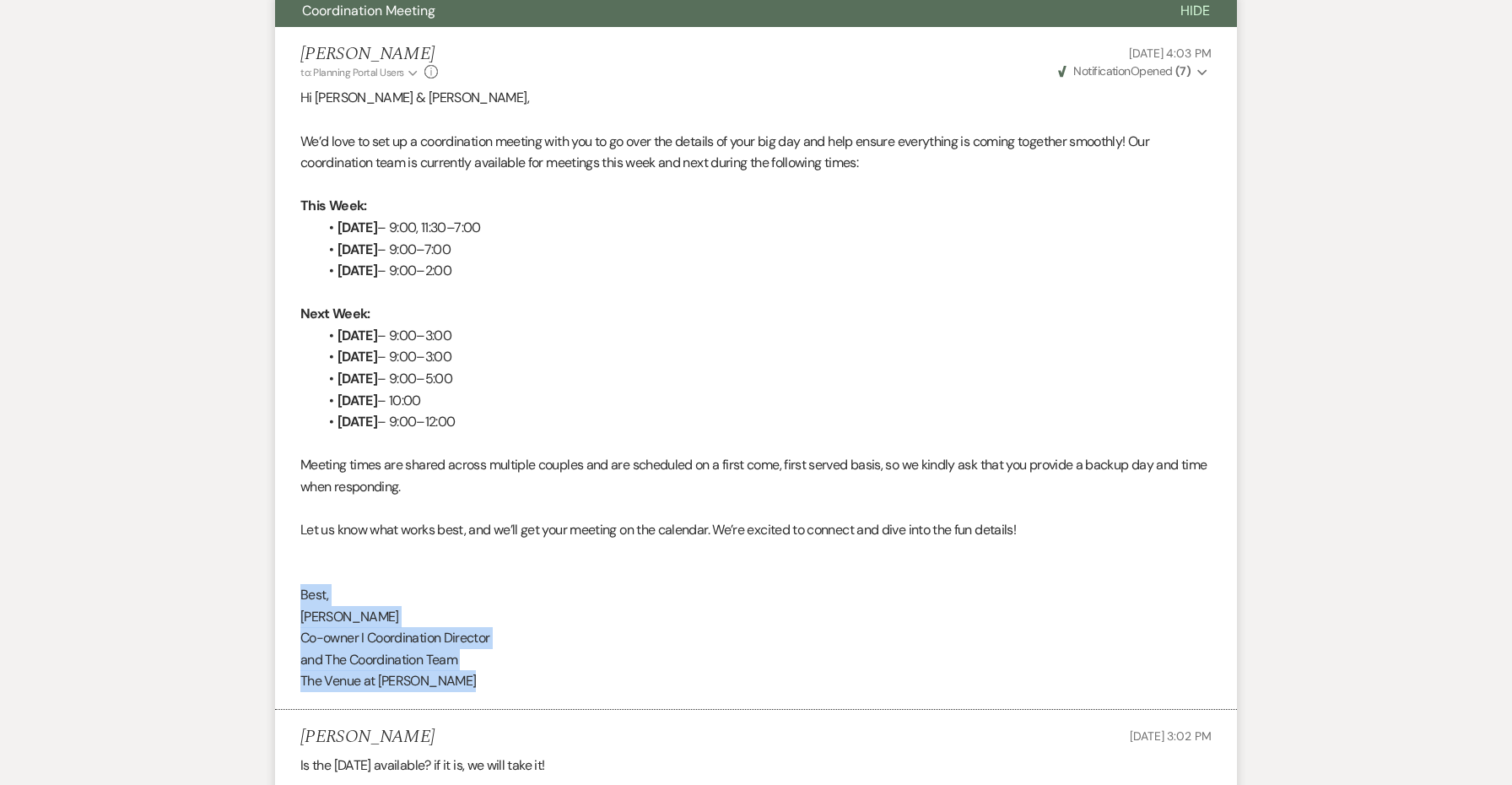
scroll to position [1050, 0]
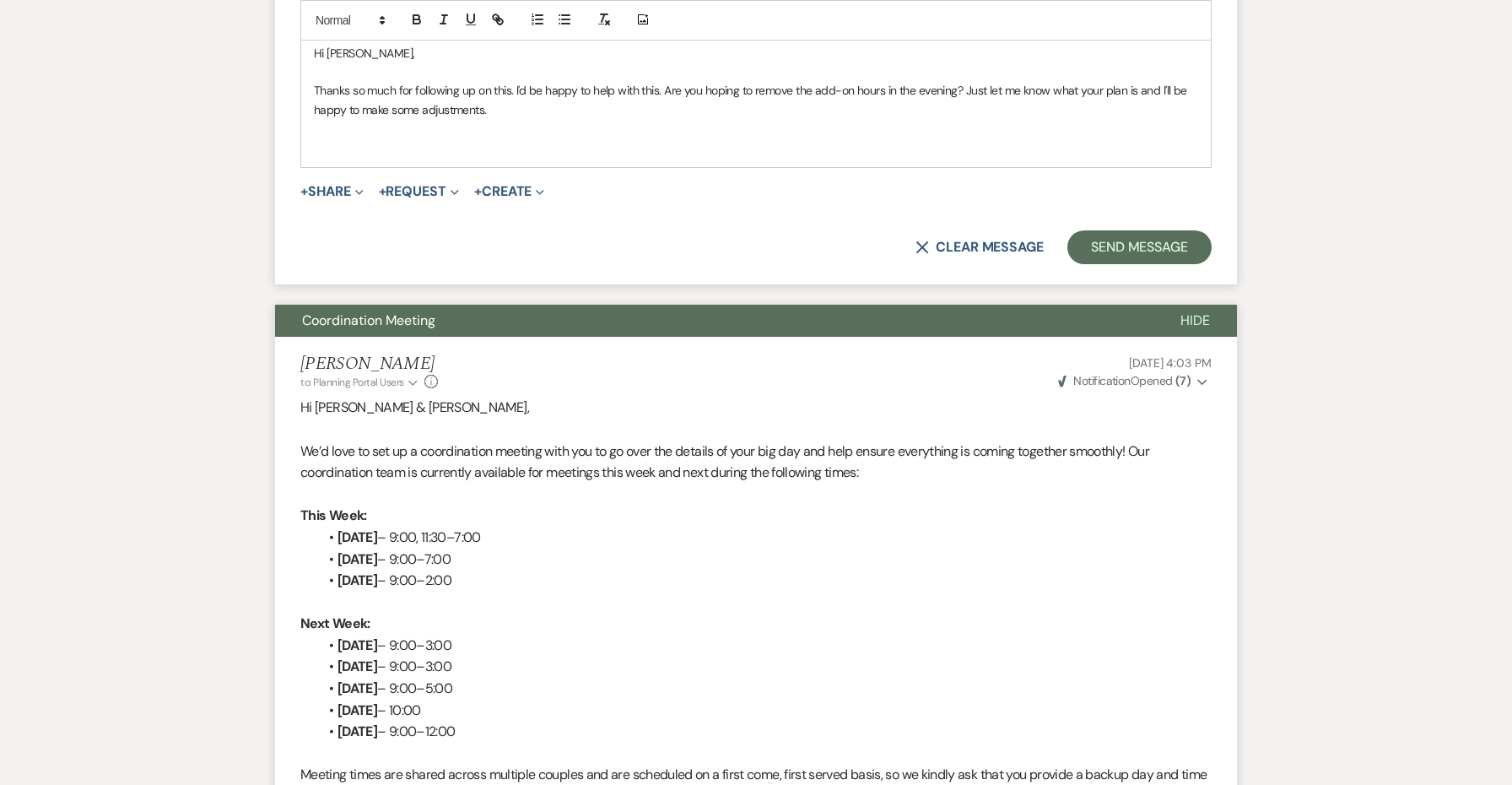
click at [359, 157] on div "Hi Andrew, Thanks so much for following up on this. I'd be happy to help with t…" at bounding box center [755, 100] width 909 height 134
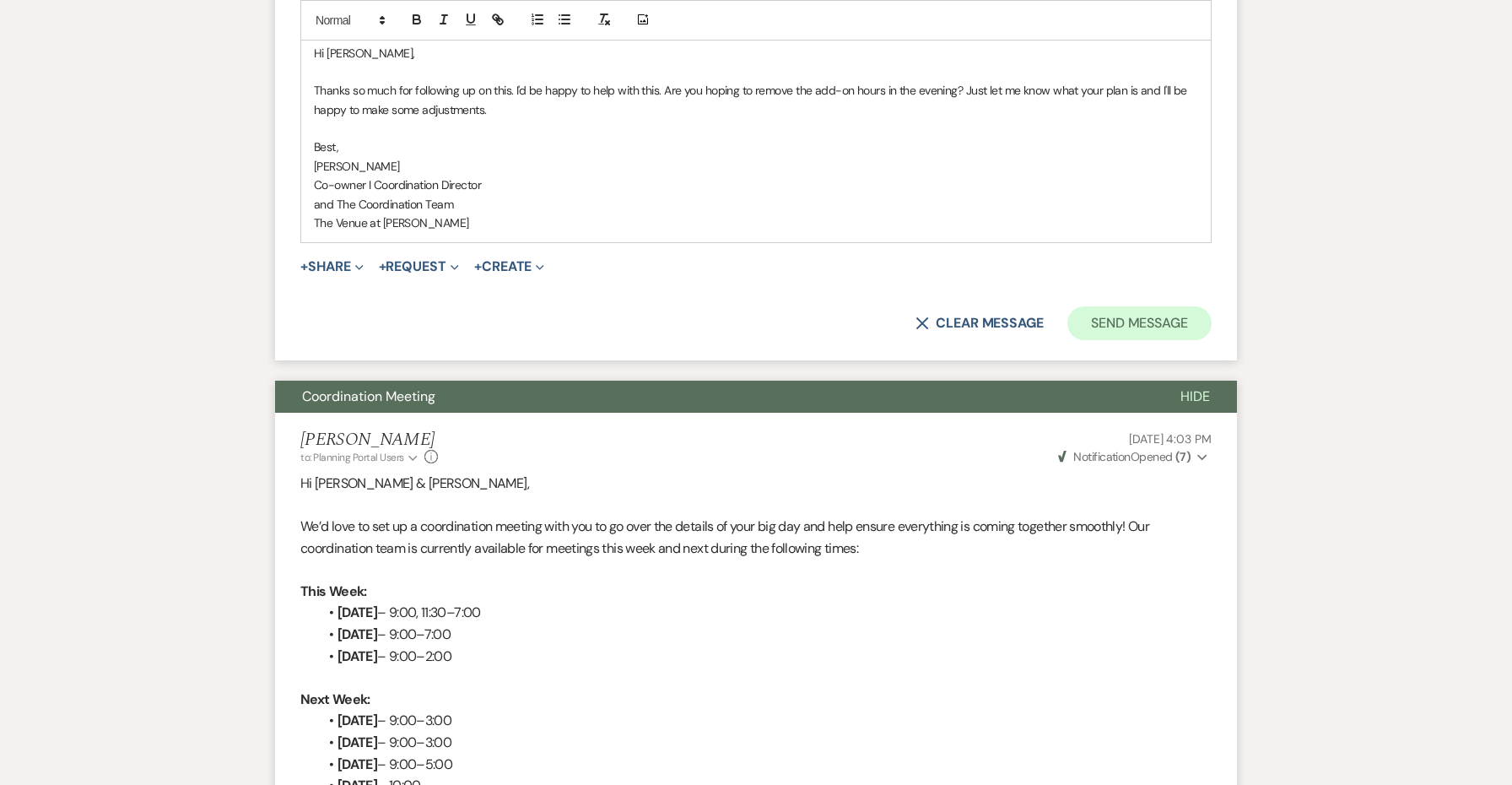
click at [1147, 318] on button "Send Message" at bounding box center [1139, 323] width 144 height 33
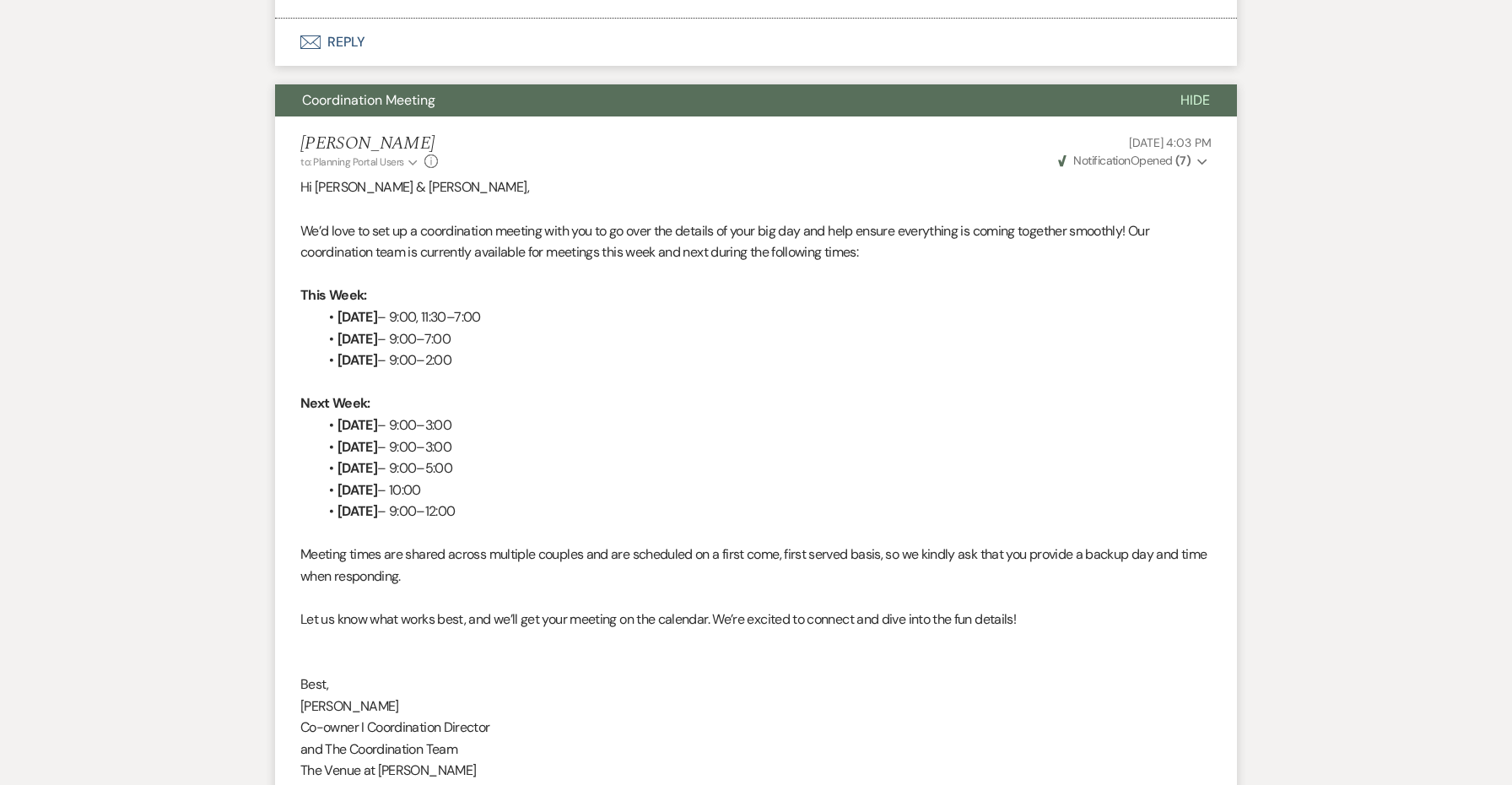
click at [936, 90] on button "Coordination Meeting" at bounding box center [714, 100] width 879 height 33
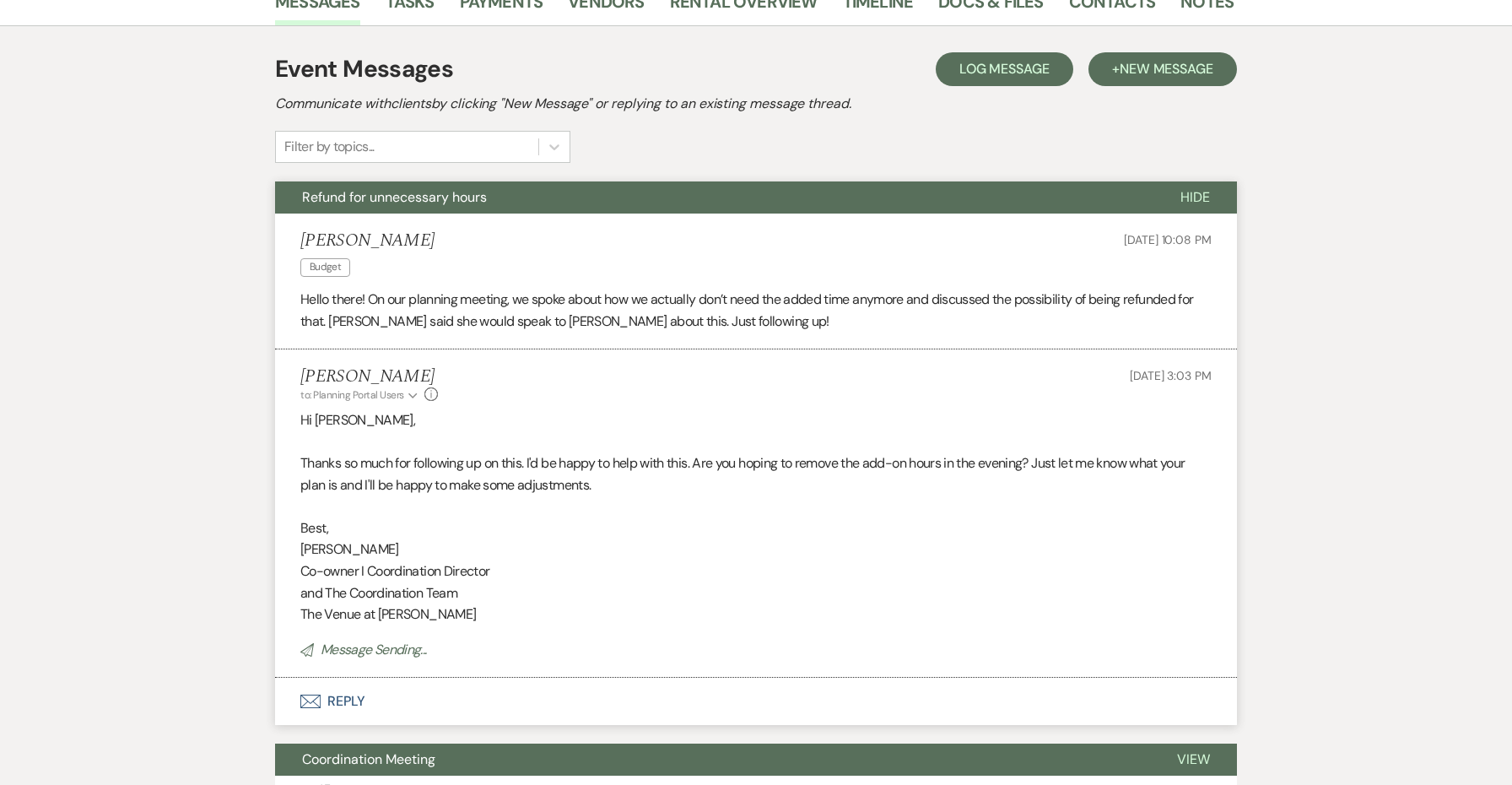
scroll to position [360, 0]
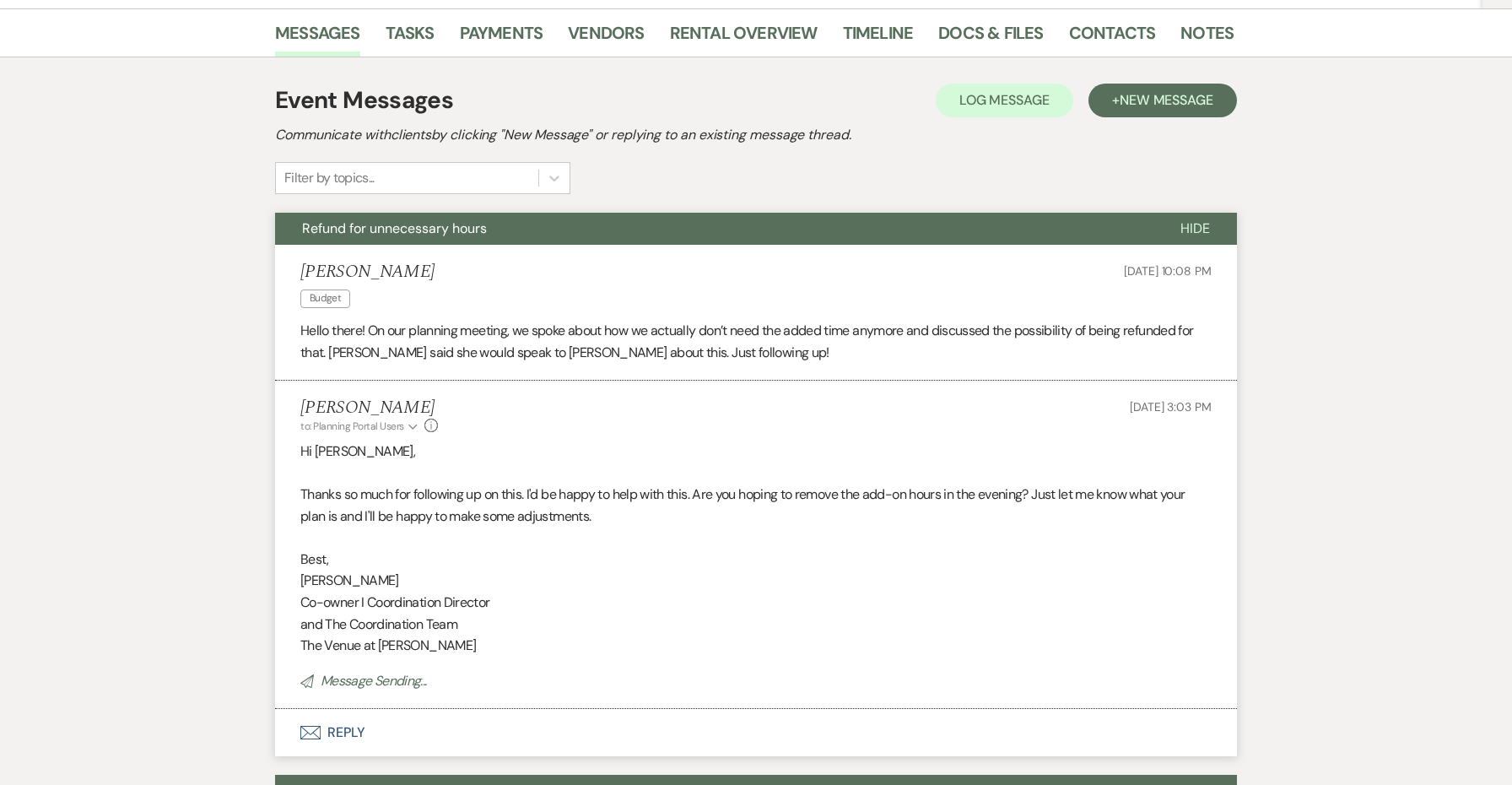
click at [679, 223] on button "Refund for unnecessary hours" at bounding box center [714, 229] width 879 height 33
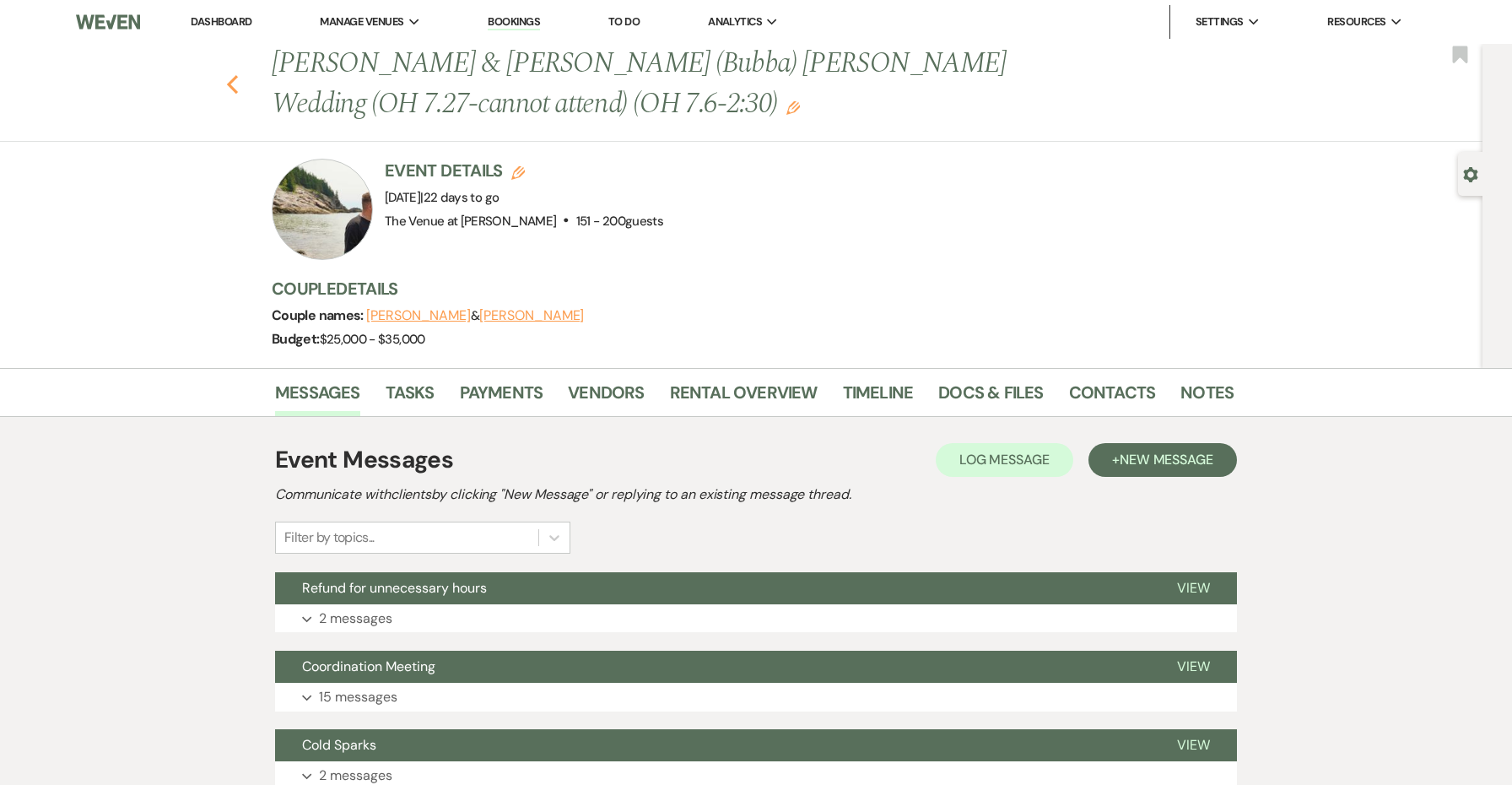
scroll to position [0, 0]
click at [228, 75] on icon "Previous" at bounding box center [232, 85] width 13 height 20
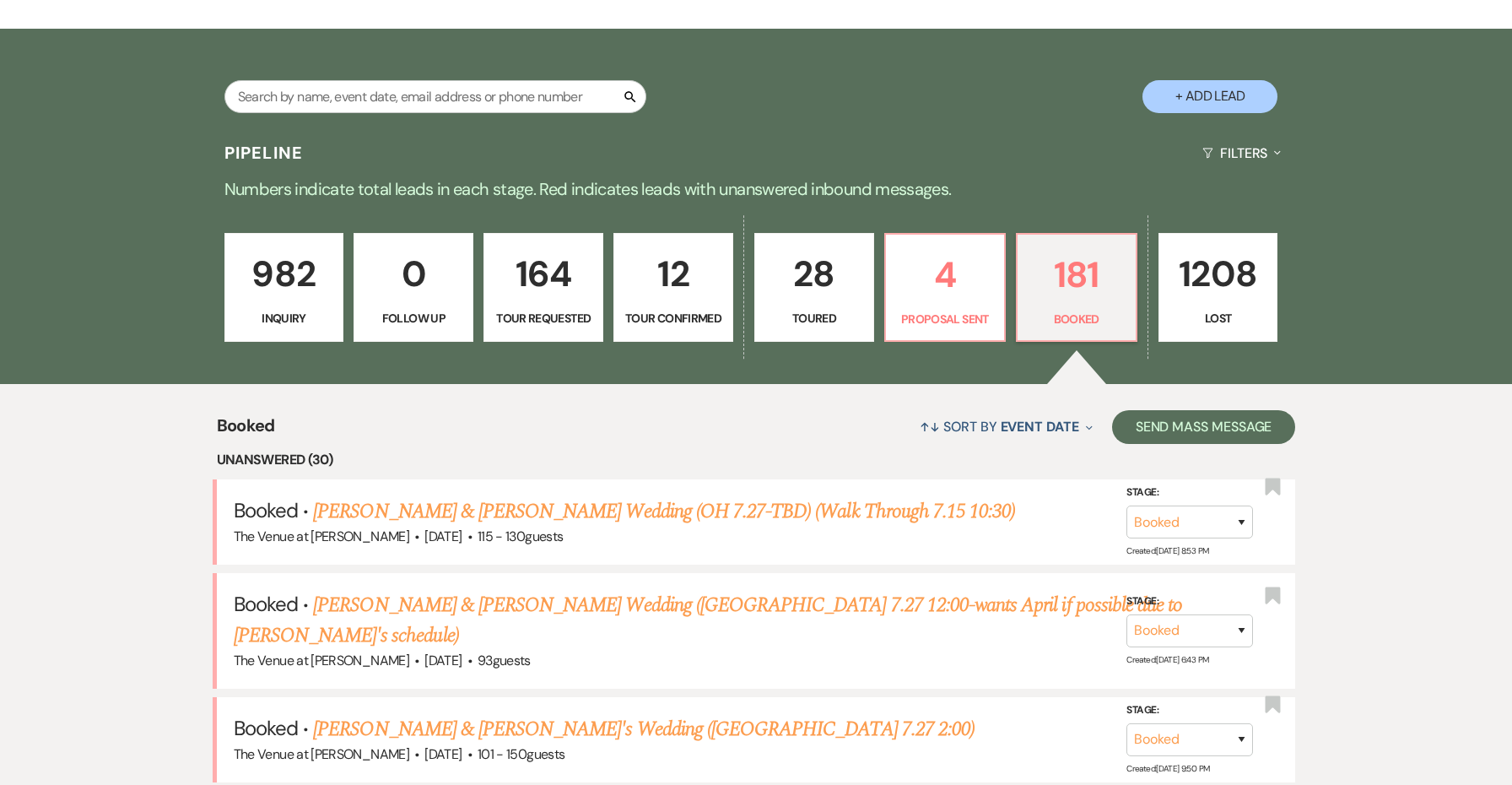
scroll to position [407, 0]
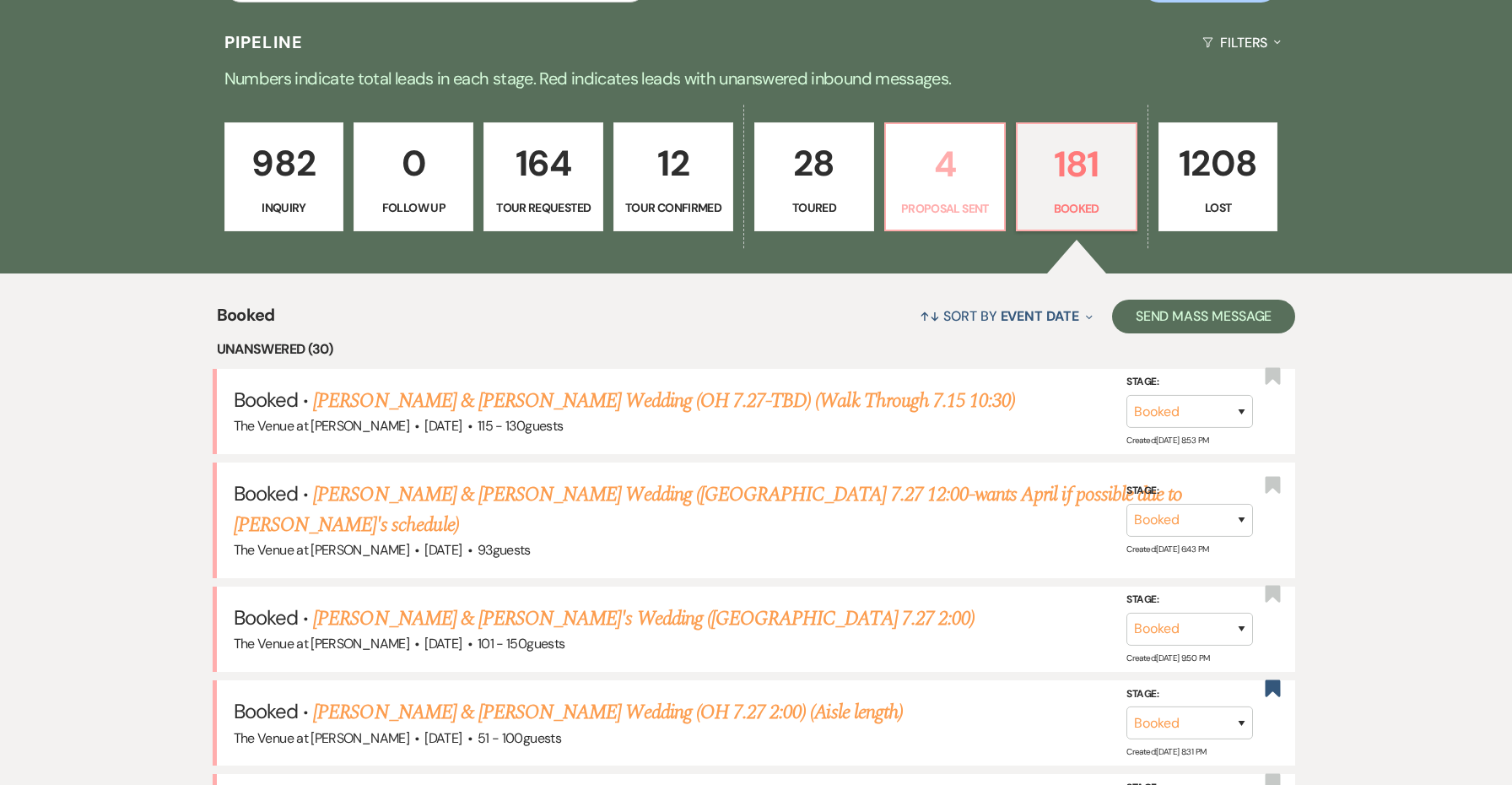
click at [928, 157] on p "4" at bounding box center [945, 164] width 98 height 57
select select "6"
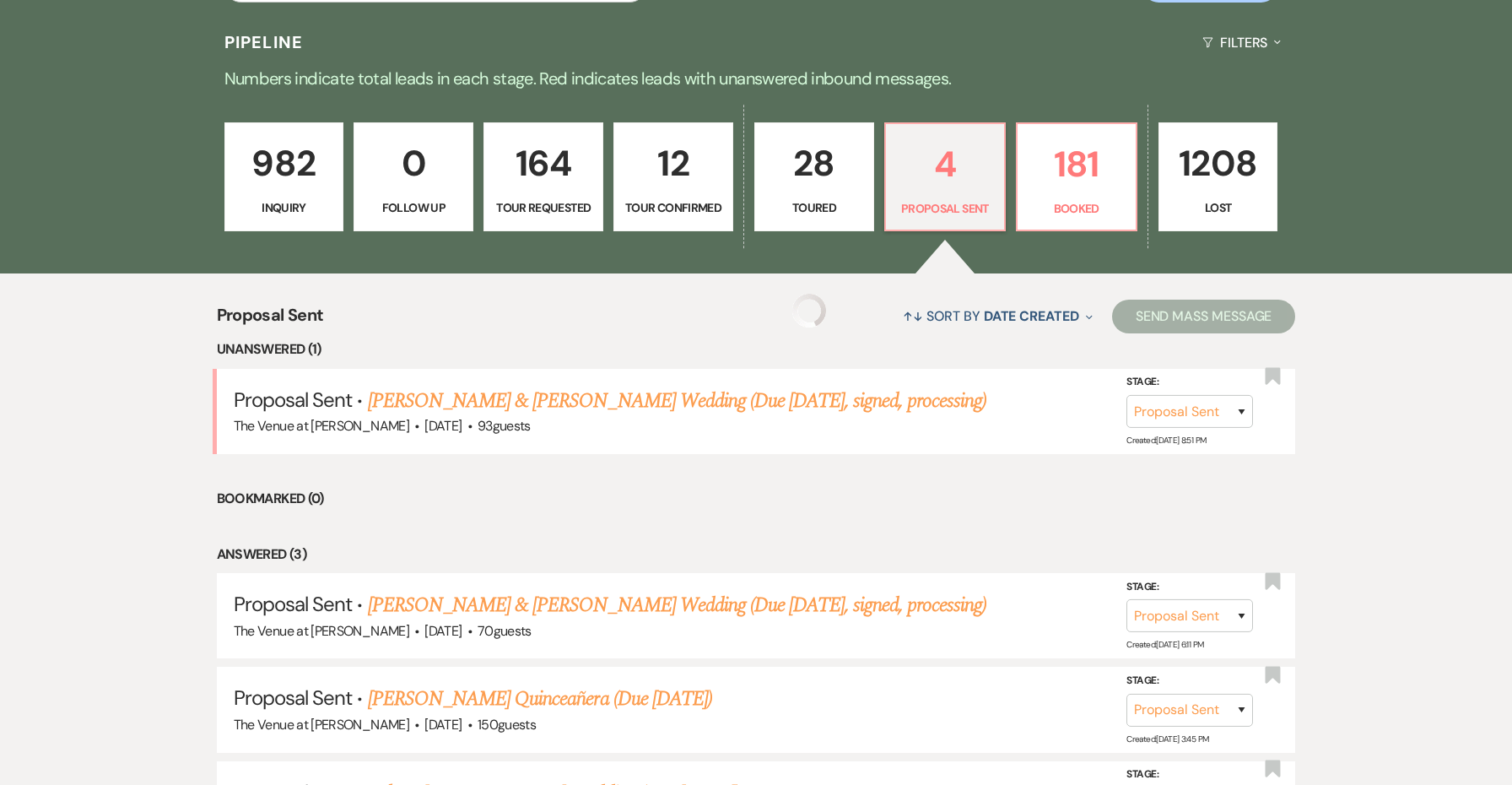
select select "6"
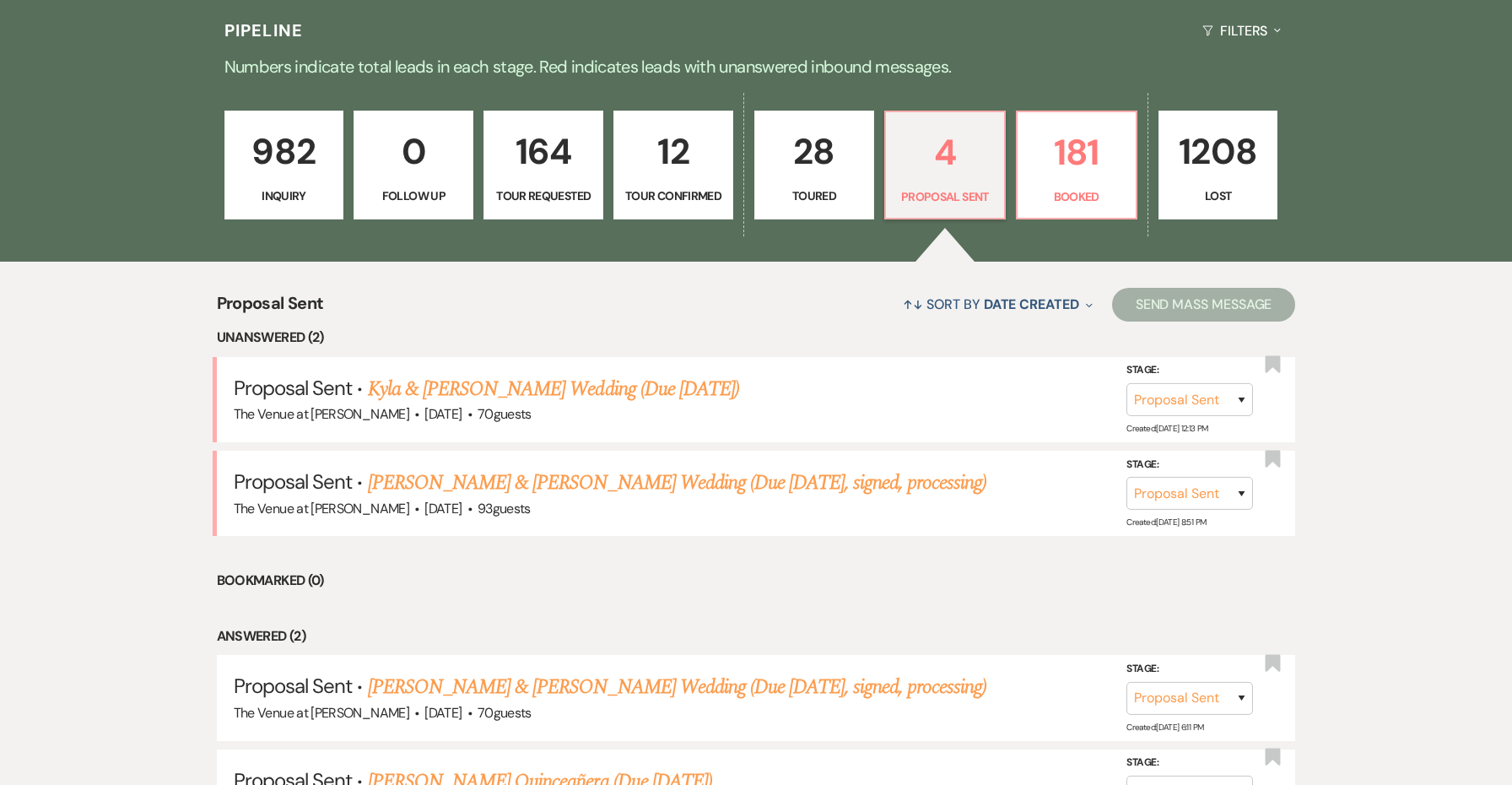
scroll to position [428, 0]
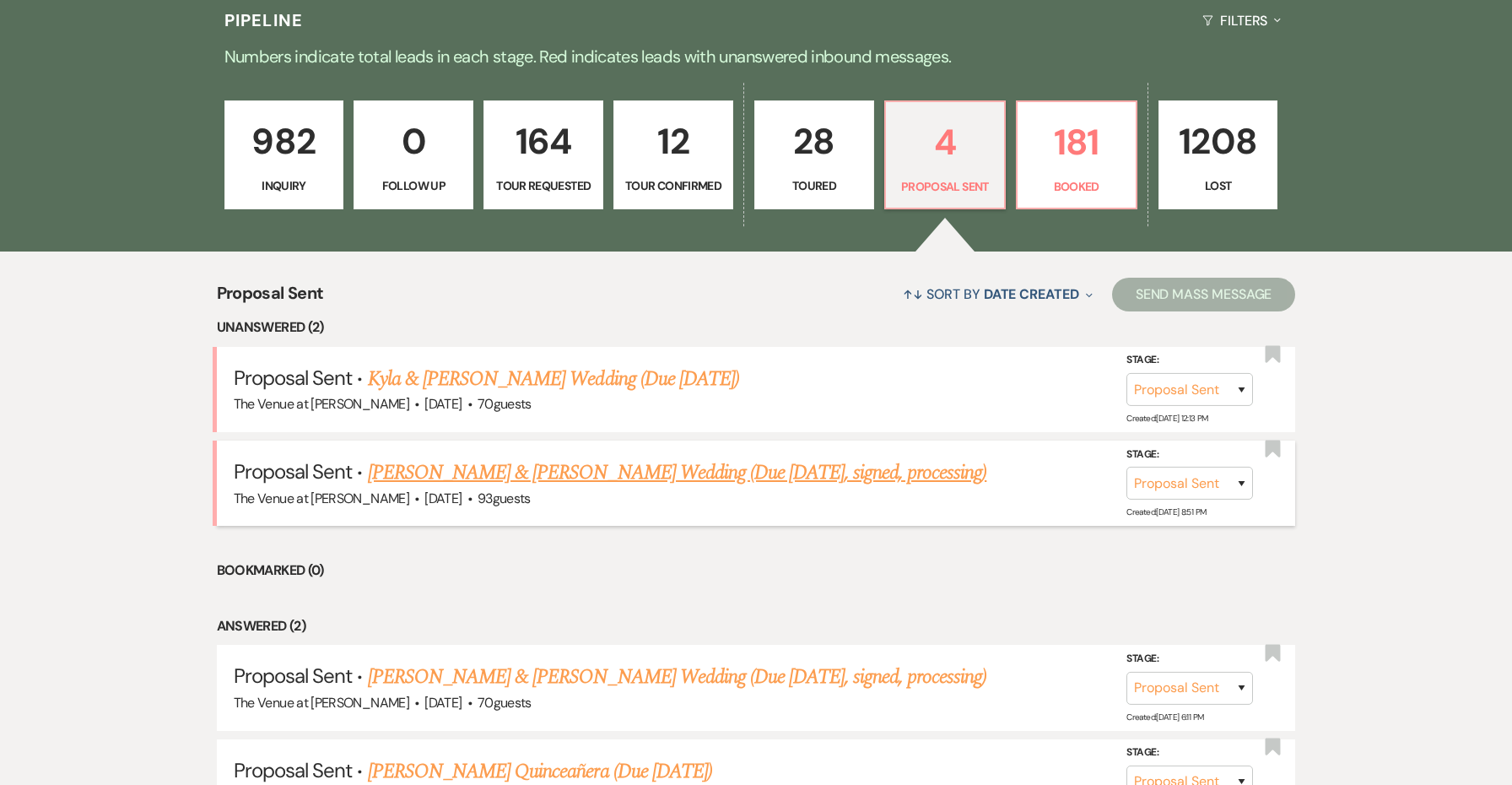
click at [645, 464] on link "[PERSON_NAME] & [PERSON_NAME] Wedding (Due [DATE], signed, processing)" at bounding box center [677, 472] width 619 height 31
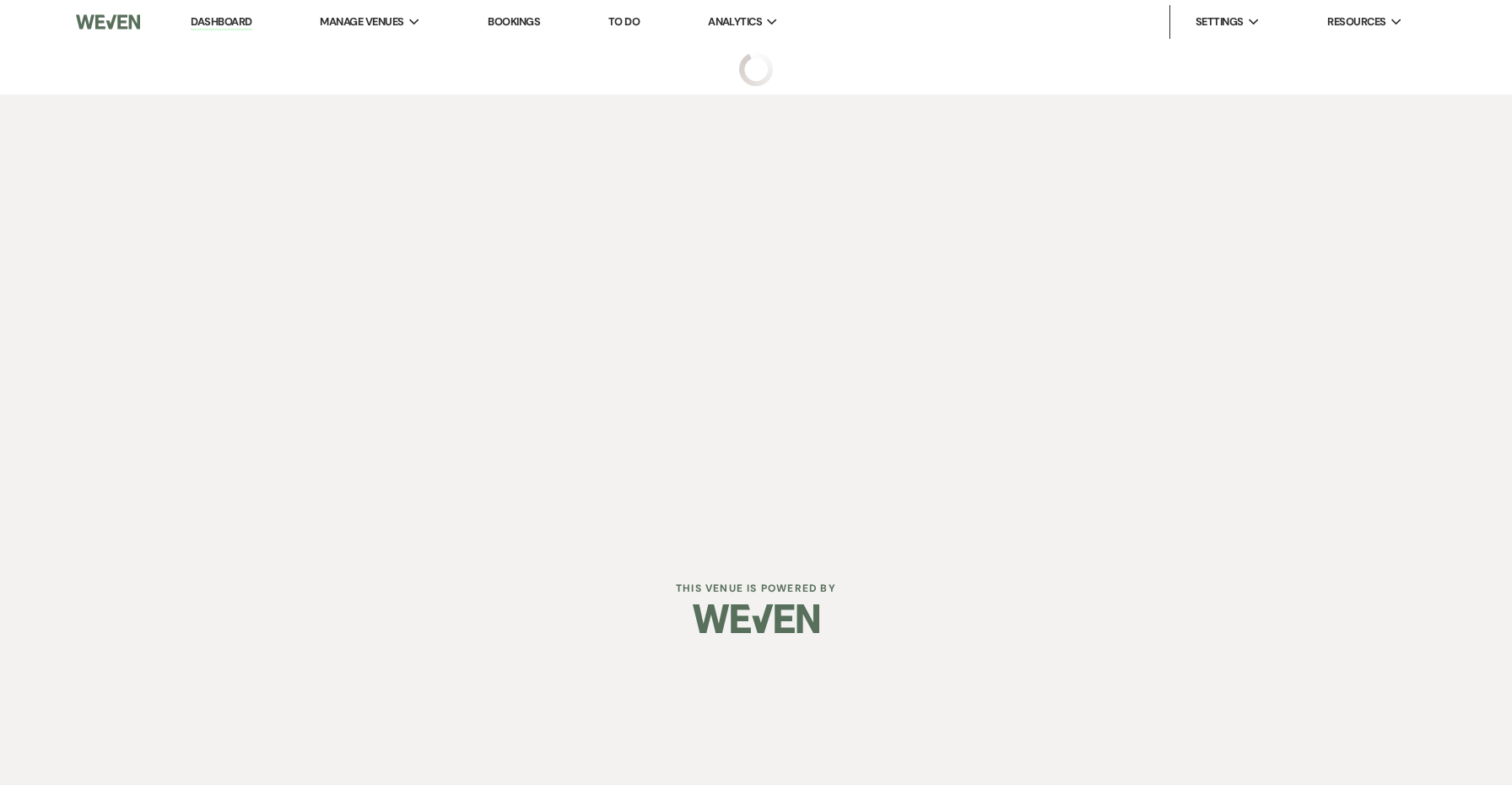
select select "6"
select select "5"
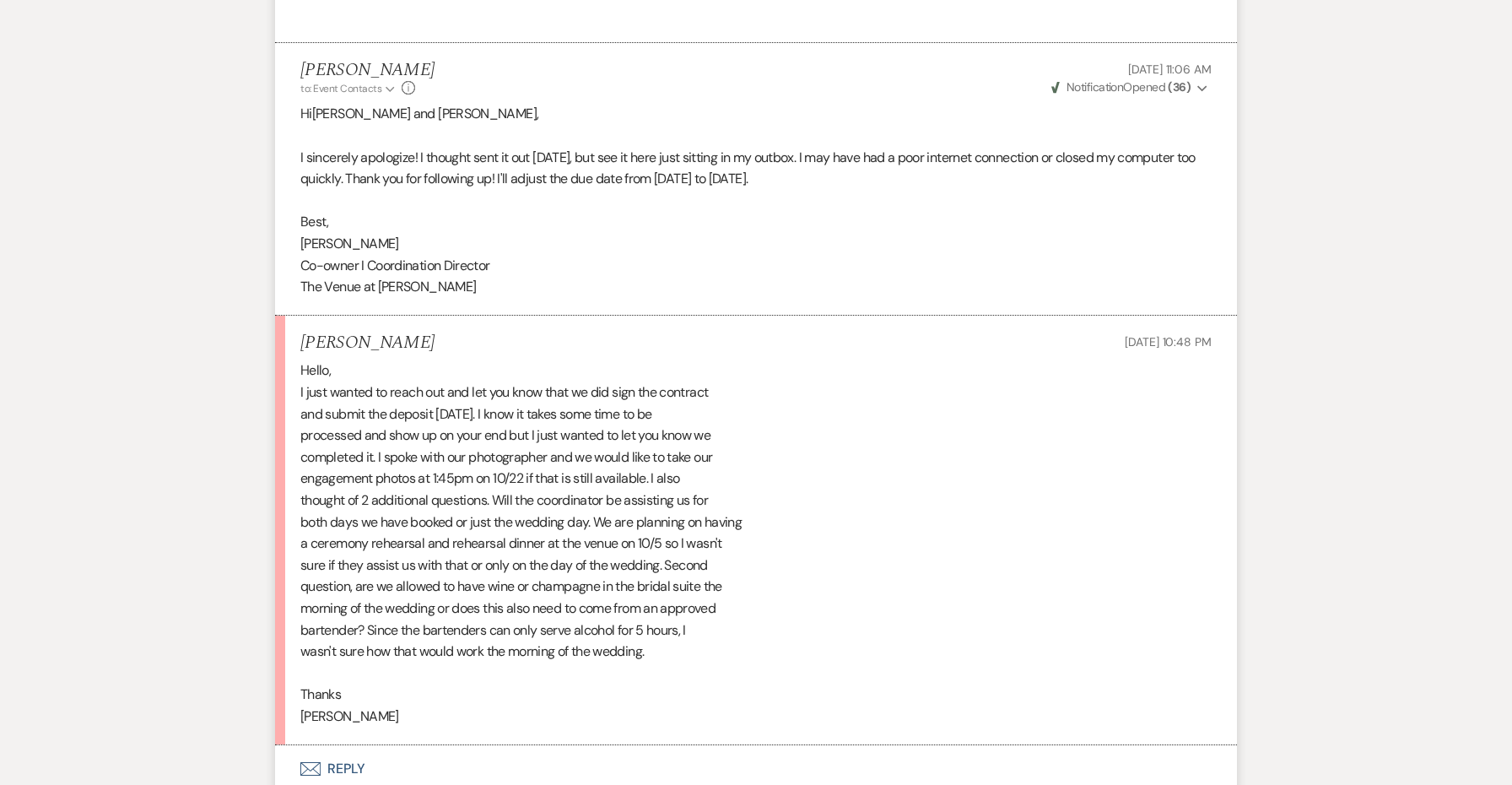
scroll to position [1384, 0]
click at [324, 699] on div "Hello, I just wanted to reach out and let you know that we did sign the contrac…" at bounding box center [755, 542] width 911 height 367
copy div "[PERSON_NAME]"
click at [343, 750] on button "Envelope Reply" at bounding box center [755, 767] width 961 height 47
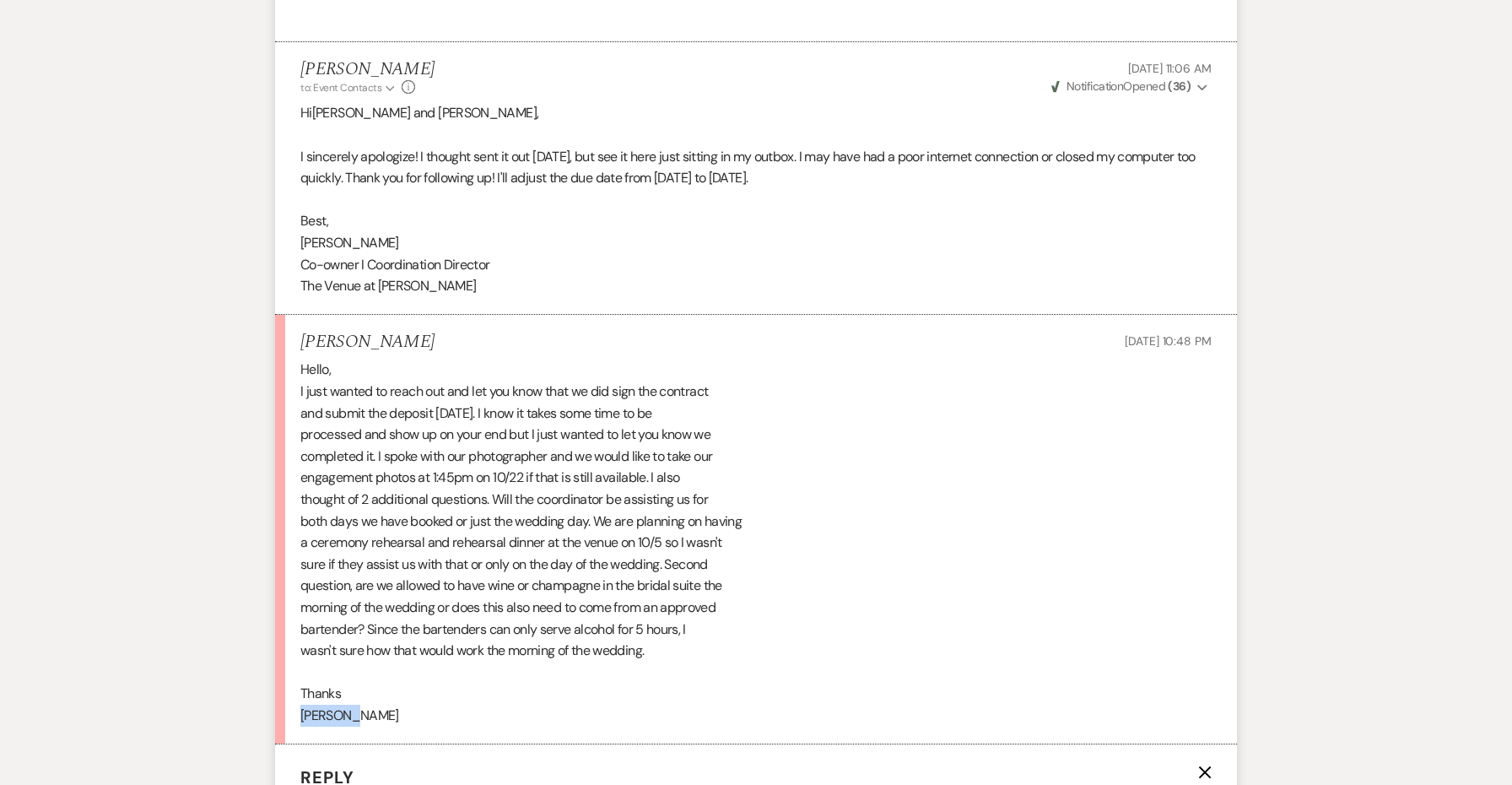
scroll to position [1976, 0]
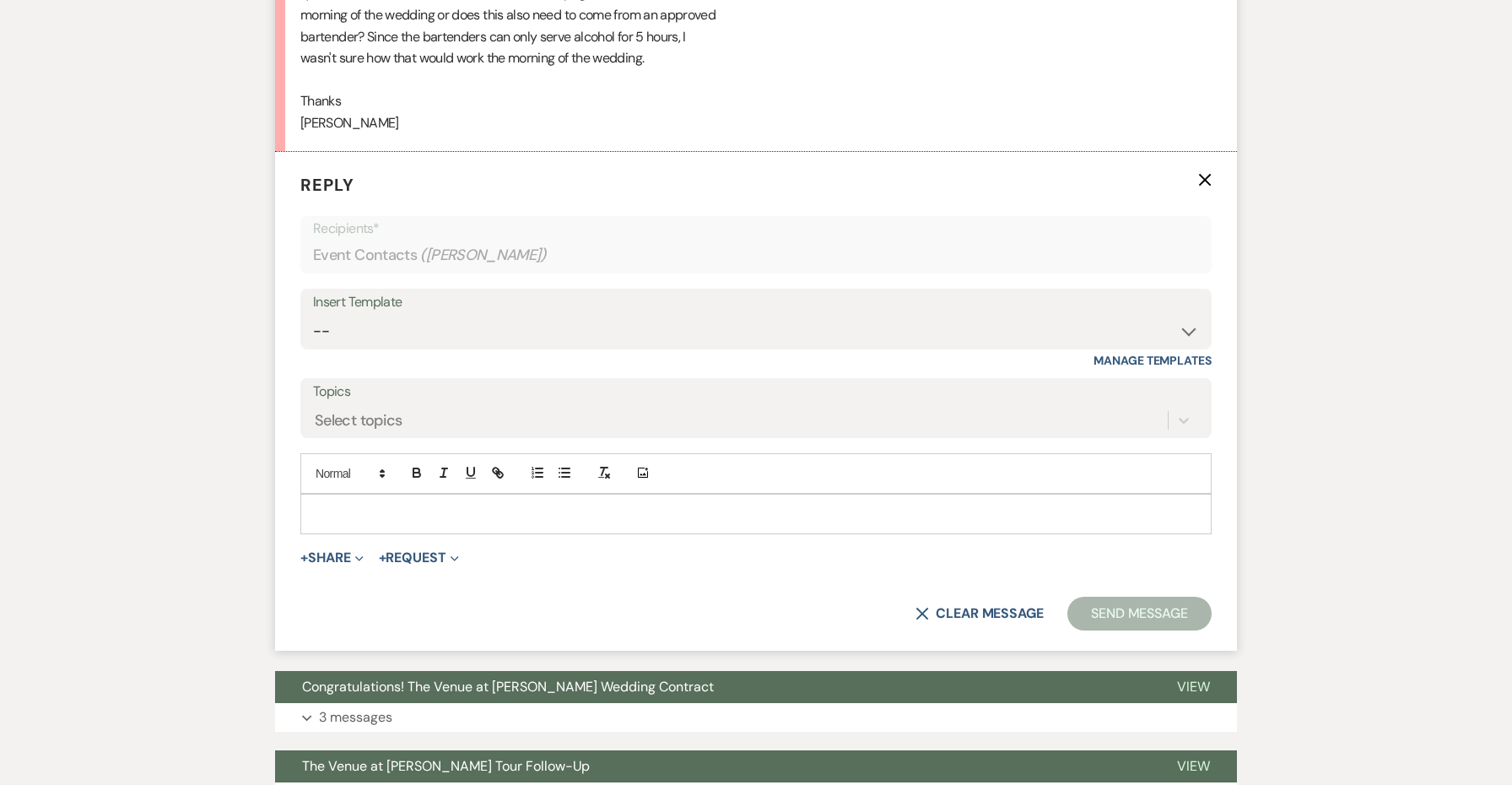
click at [353, 517] on div at bounding box center [755, 514] width 909 height 39
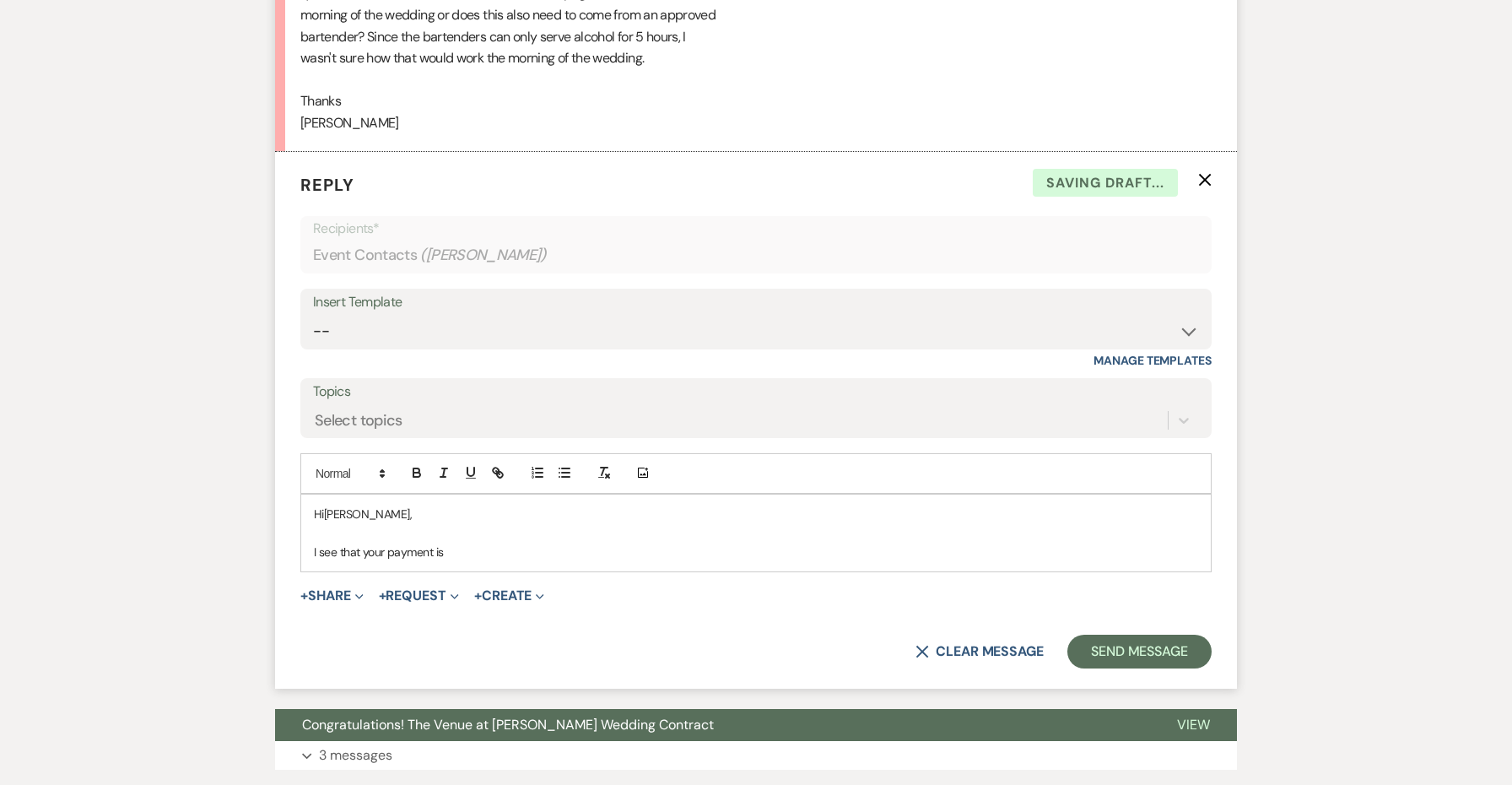
drag, startPoint x: 452, startPoint y: 543, endPoint x: 249, endPoint y: 483, distance: 211.7
select select "4949"
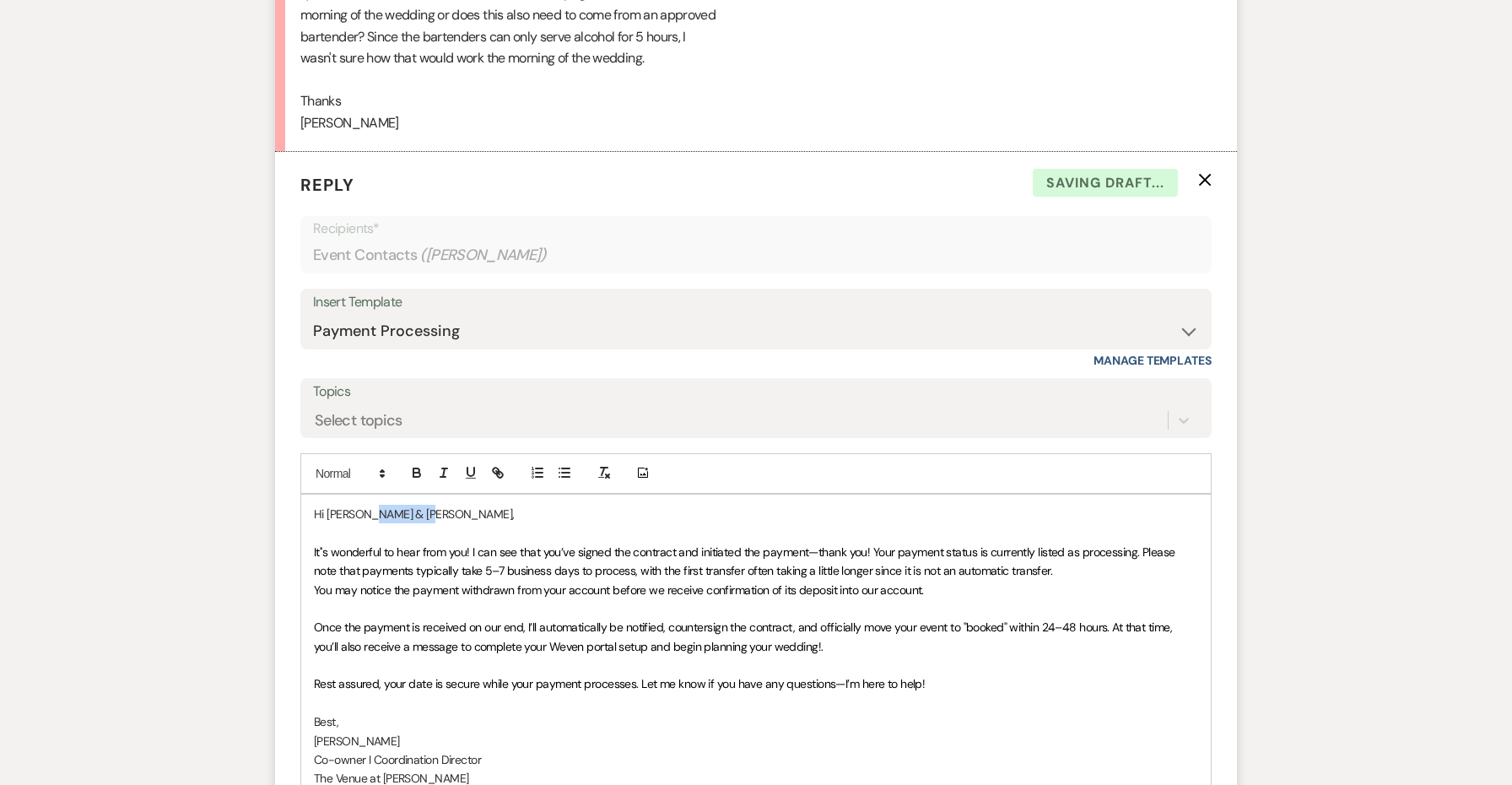
drag, startPoint x: 444, startPoint y: 502, endPoint x: 372, endPoint y: 500, distance: 72.0
click at [372, 504] on p "Hi Meredith & Robert," at bounding box center [756, 514] width 884 height 19
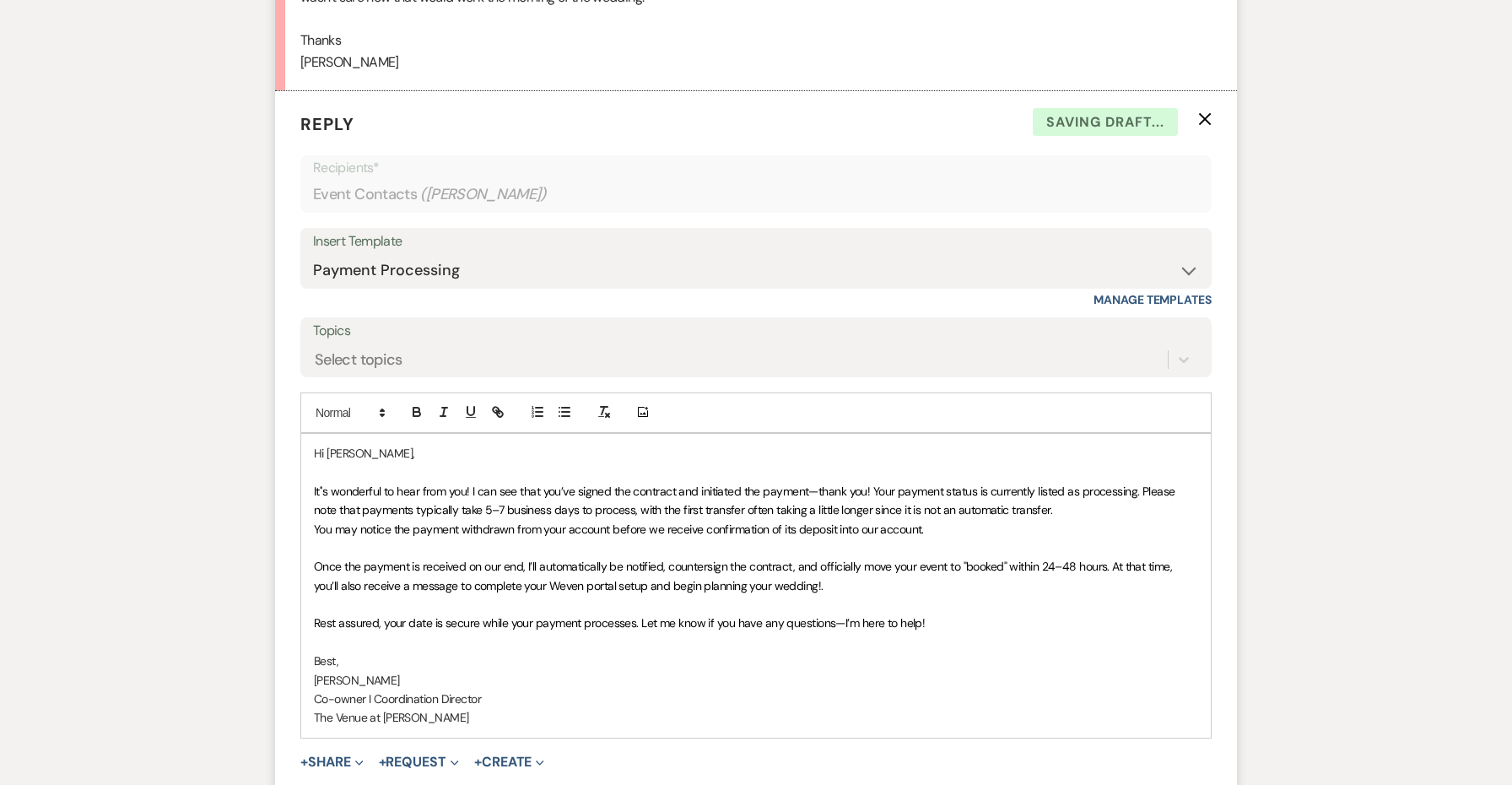
scroll to position [2039, 0]
click at [308, 513] on div "Hi Meredith, It''s wonderful to hear from you! I can see that you’ve signed the…" at bounding box center [755, 582] width 909 height 304
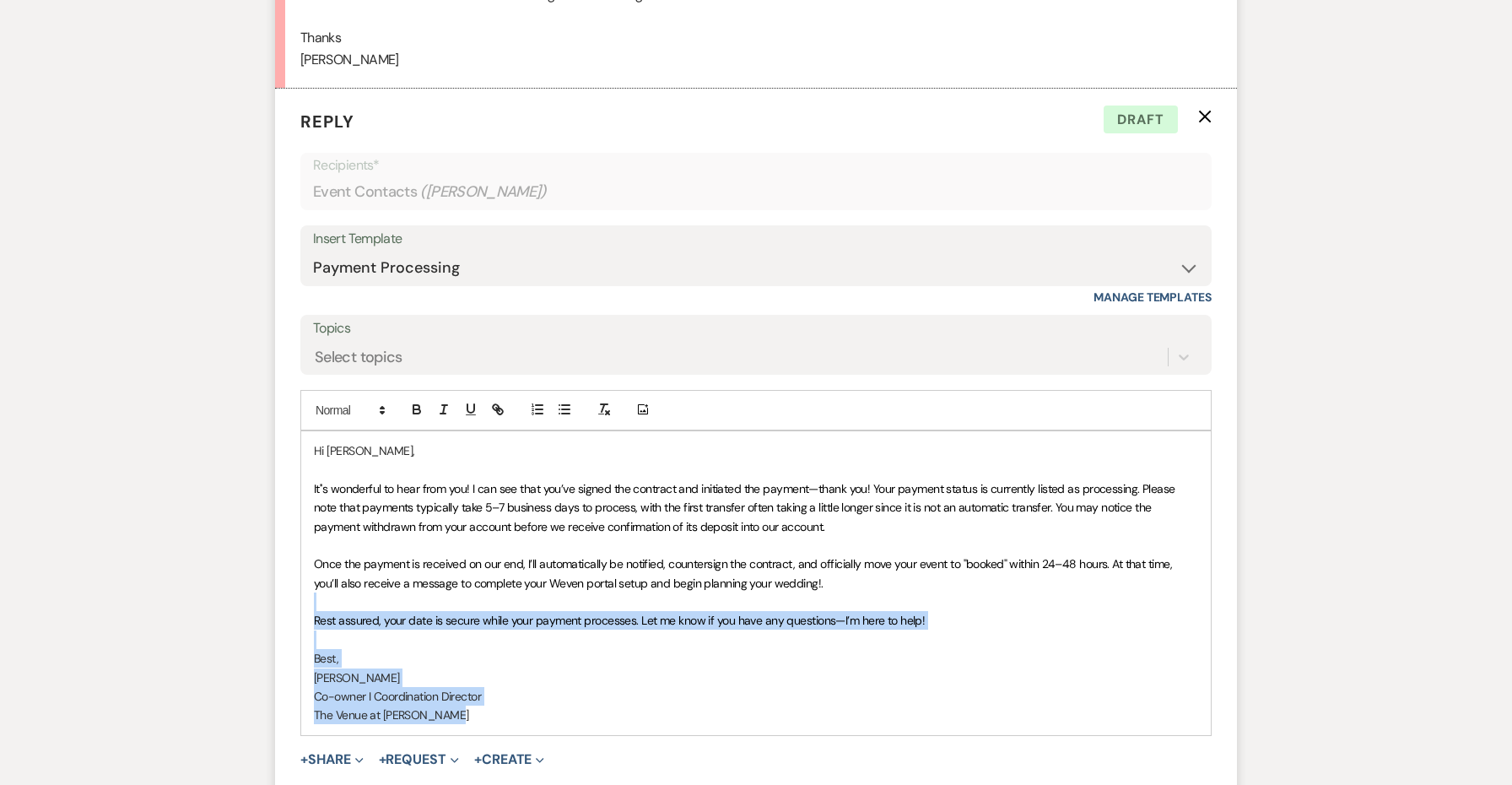
drag, startPoint x: 501, startPoint y: 704, endPoint x: 297, endPoint y: 596, distance: 230.8
click at [297, 596] on form "Reply X Draft Recipients* Event Contacts ( Meredith Sellix ) Insert Template --…" at bounding box center [755, 470] width 961 height 764
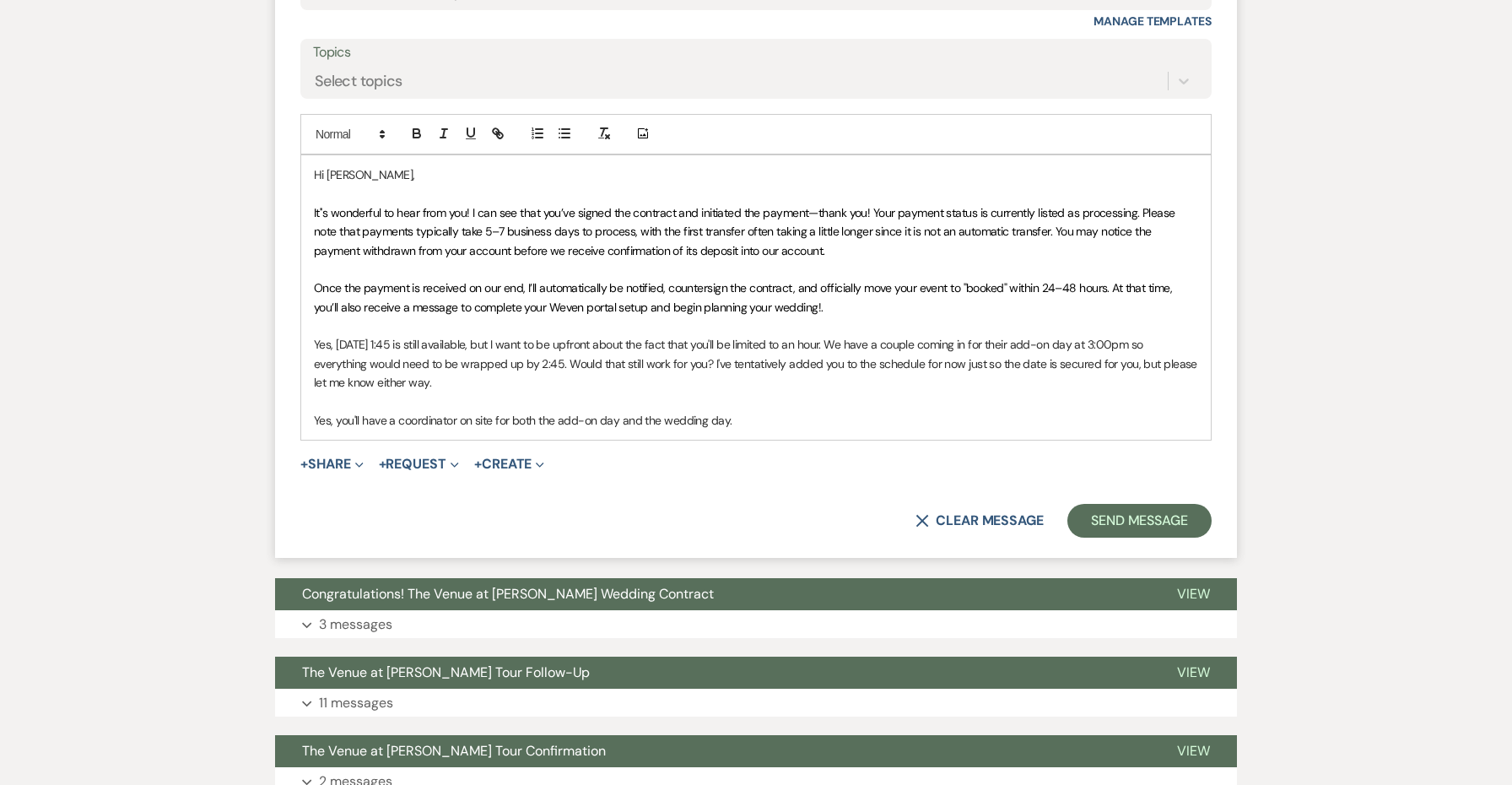
scroll to position [2317, 0]
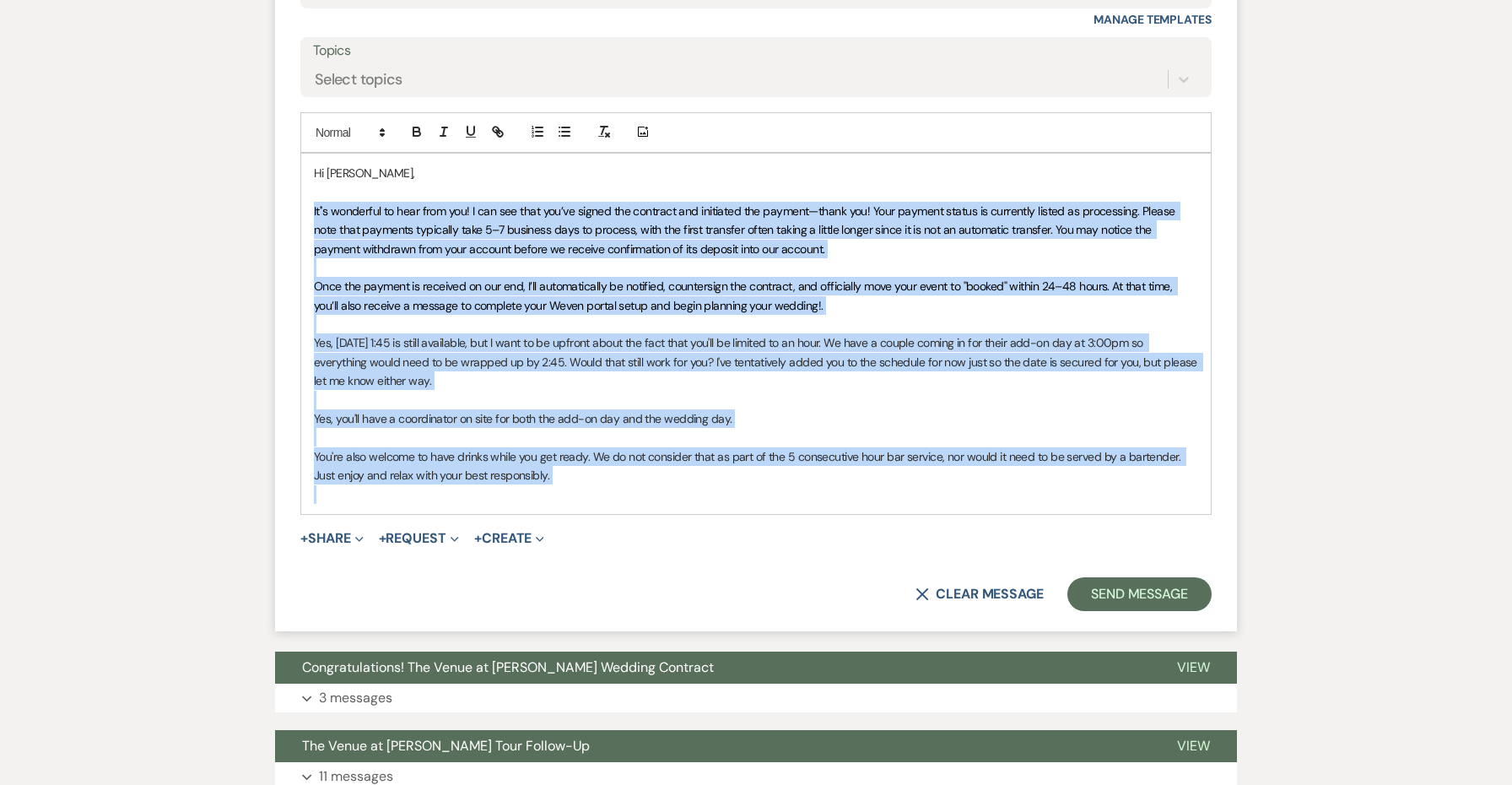
drag, startPoint x: 564, startPoint y: 469, endPoint x: 301, endPoint y: 193, distance: 381.2
click at [301, 193] on div "Hi Meredith, It''s wonderful to hear from you! I can see that you’ve signed the…" at bounding box center [755, 334] width 909 height 360
copy div "It''s wonderful to hear from you! I can see that you’ve signed the contract and…"
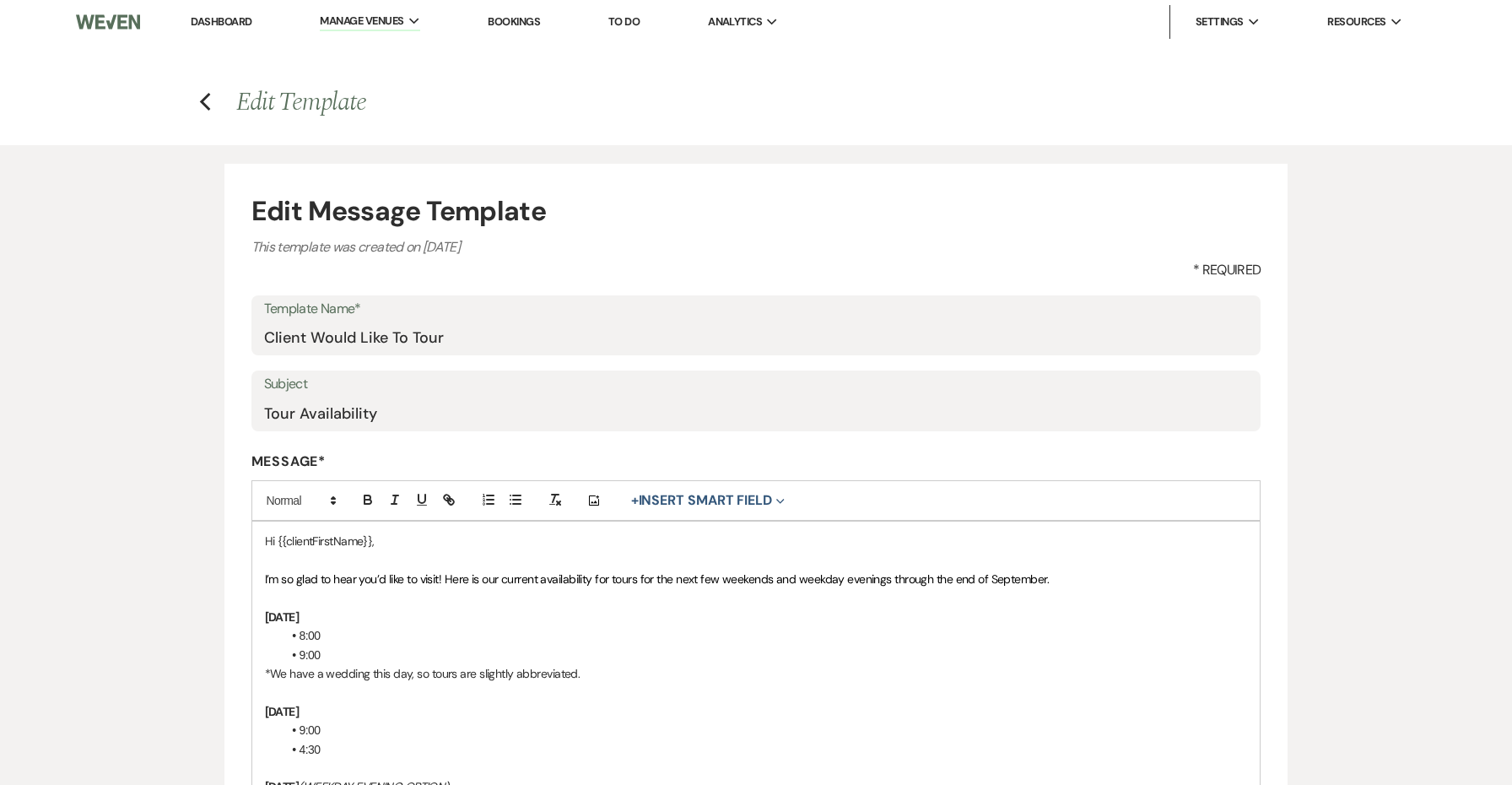
click at [243, 19] on link "Dashboard" at bounding box center [220, 20] width 60 height 14
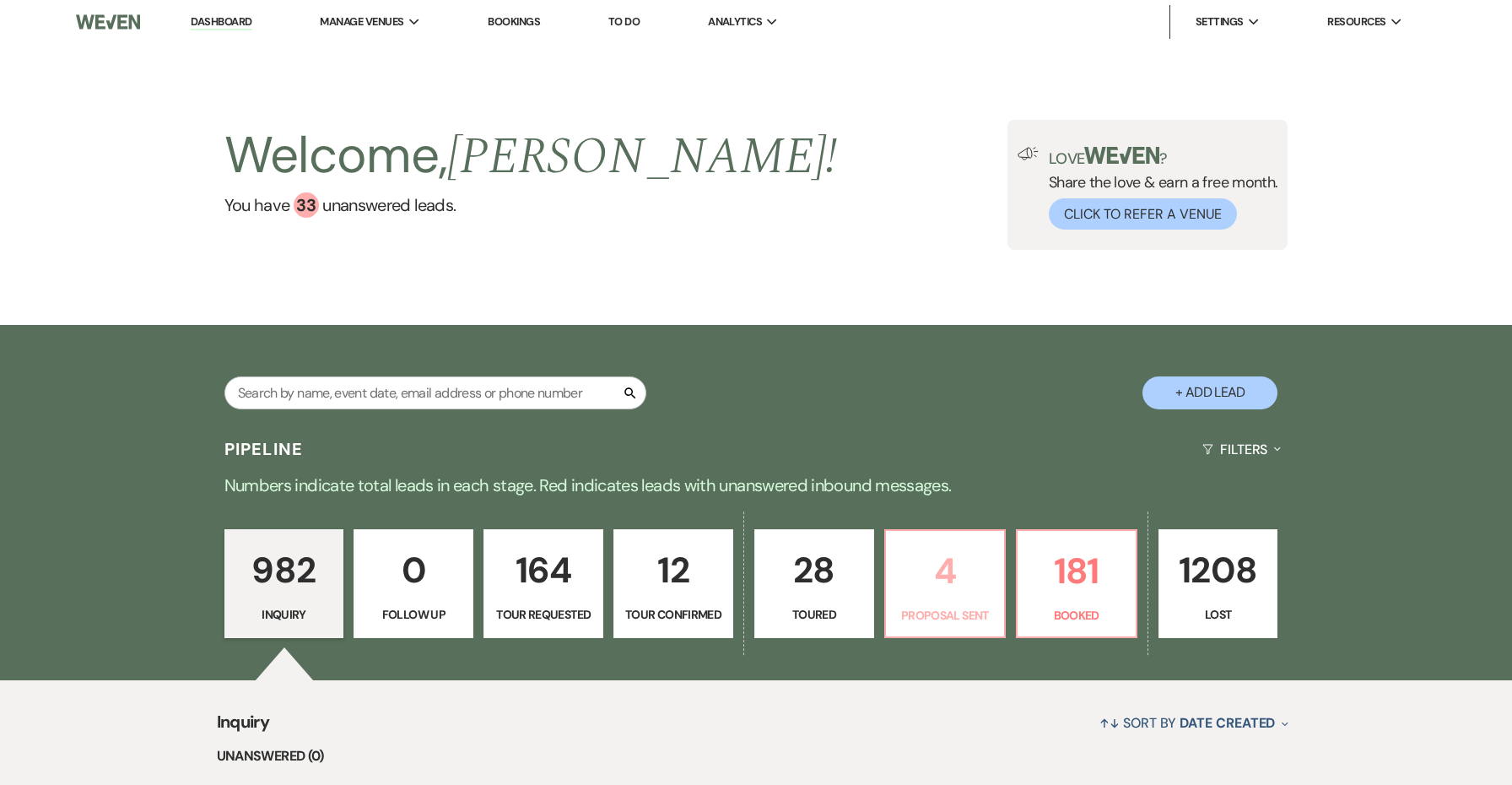
click at [978, 543] on p "4" at bounding box center [945, 570] width 98 height 57
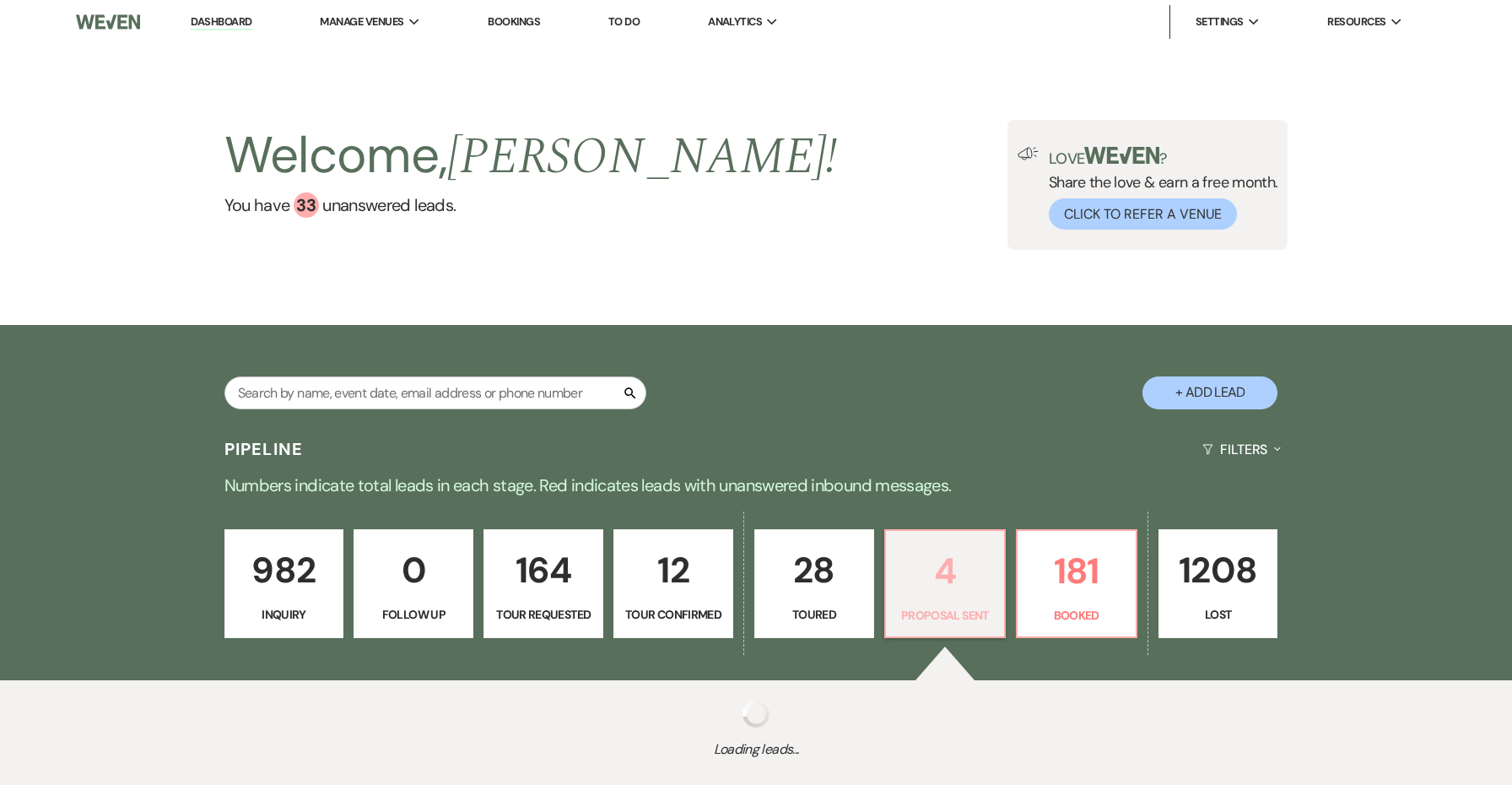
scroll to position [86, 0]
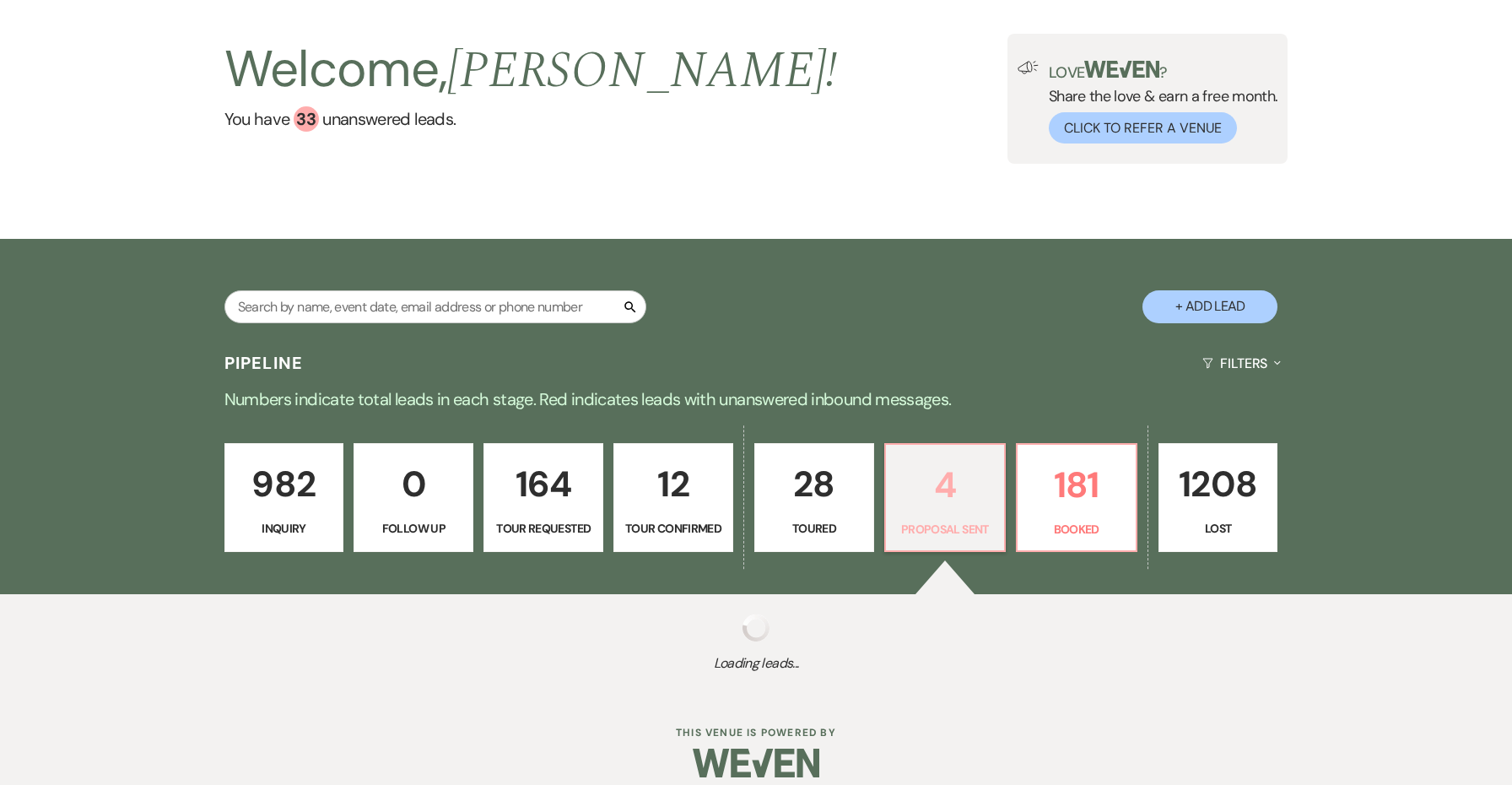
click at [941, 492] on p "4" at bounding box center [945, 484] width 98 height 57
select select "6"
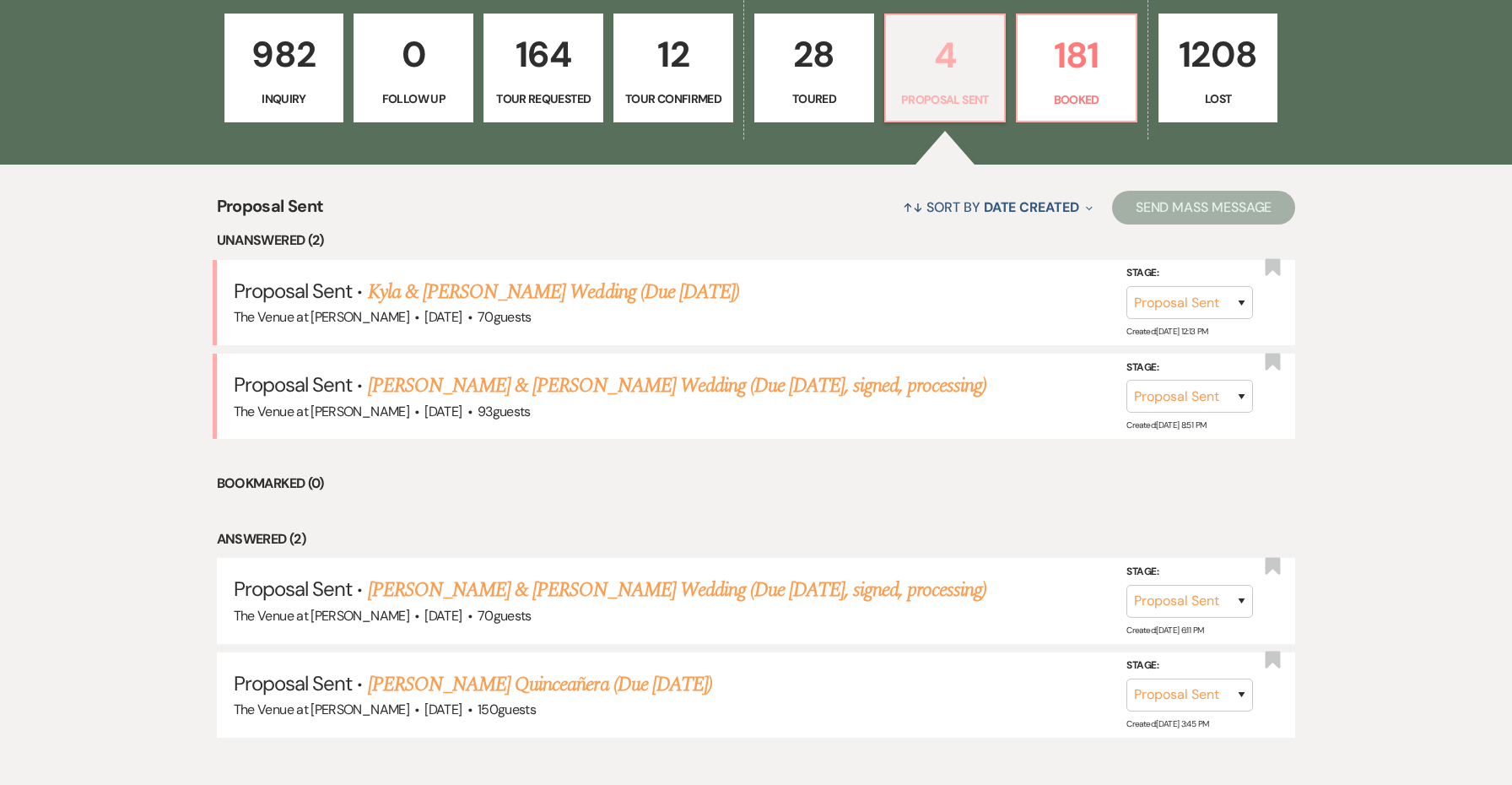
scroll to position [522, 0]
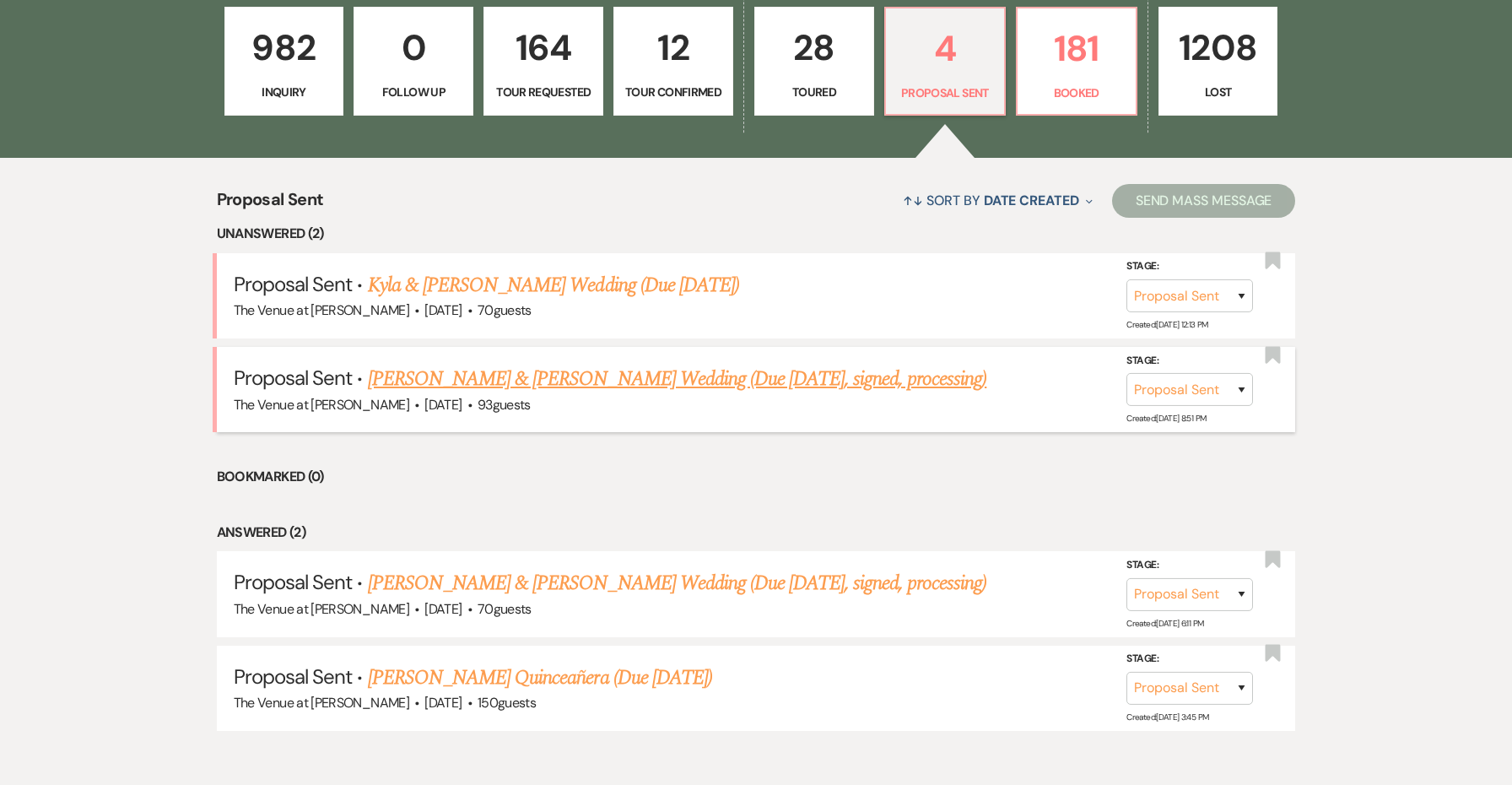
click at [801, 379] on link "[PERSON_NAME] & [PERSON_NAME] Wedding (Due [DATE], signed, processing)" at bounding box center [677, 378] width 619 height 31
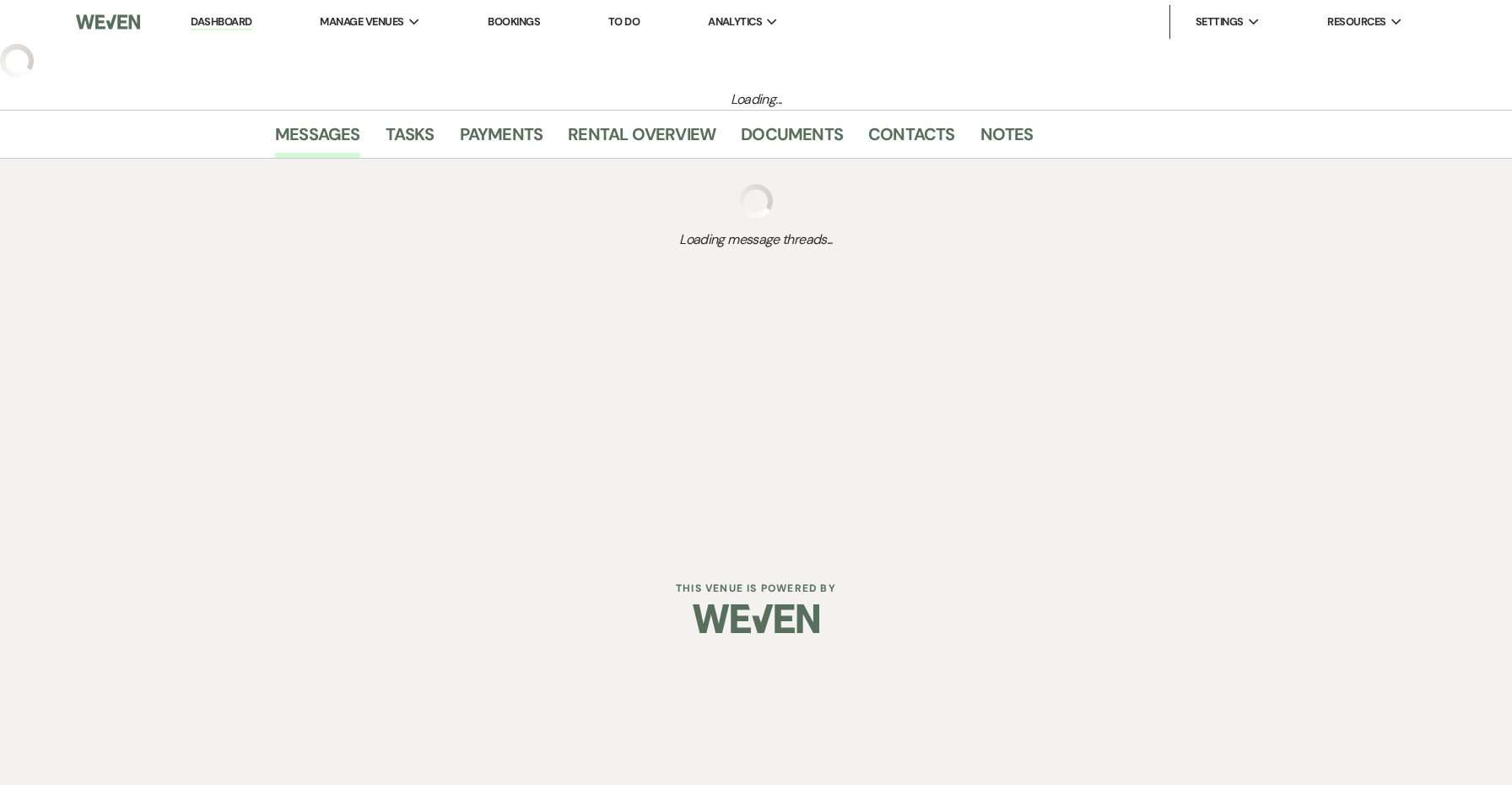
select select "6"
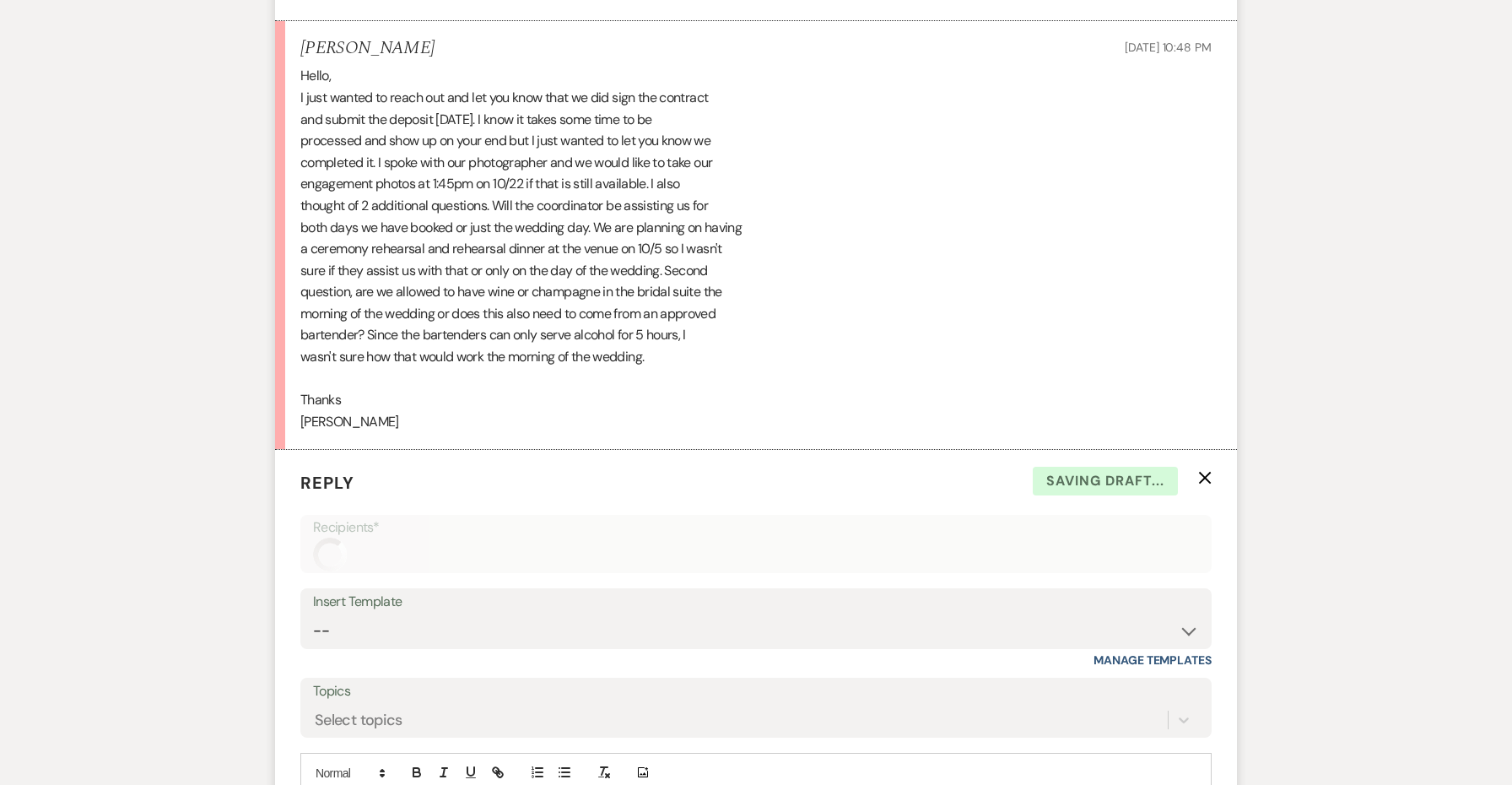
scroll to position [1998, 0]
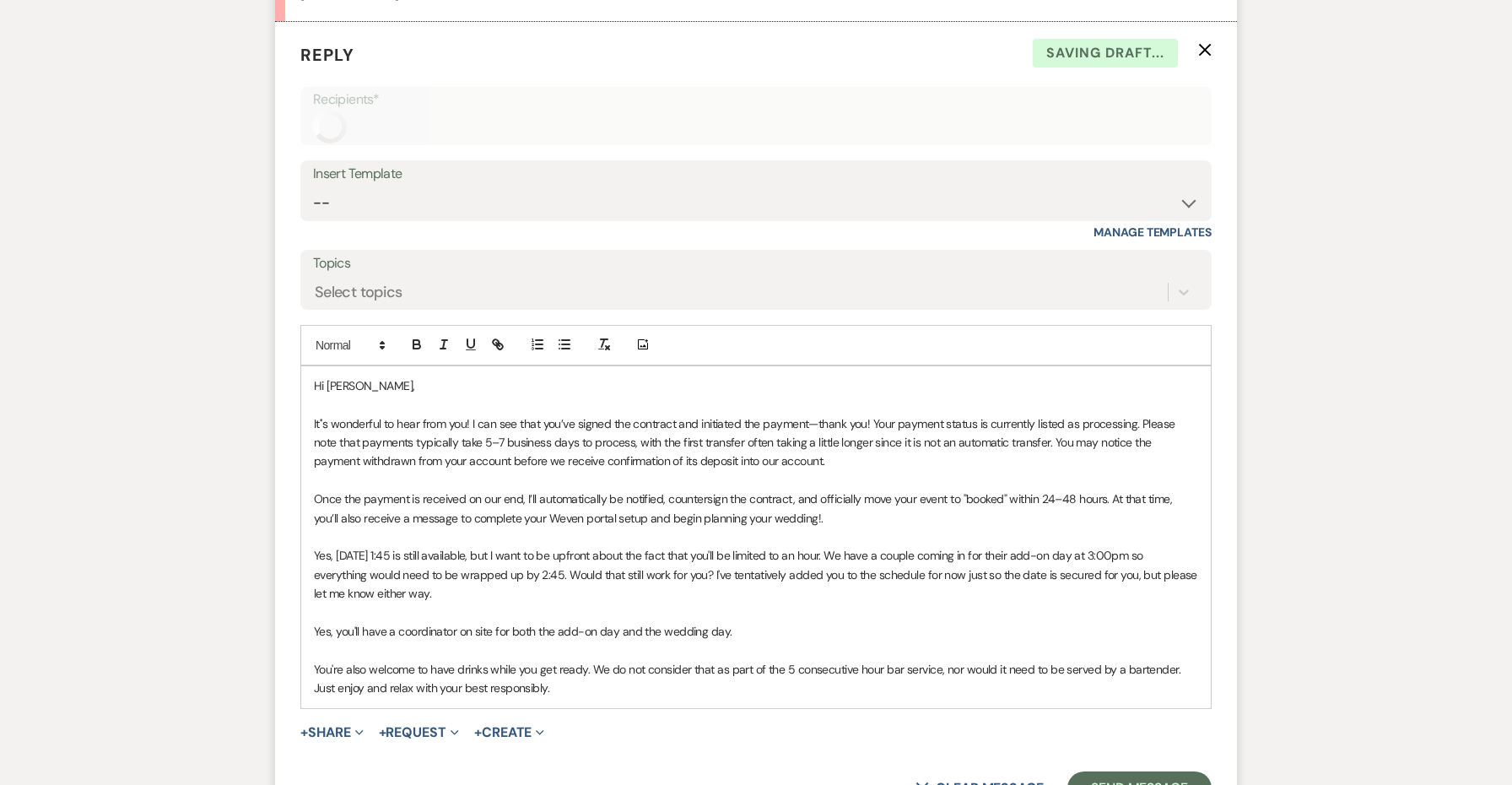
select select "5"
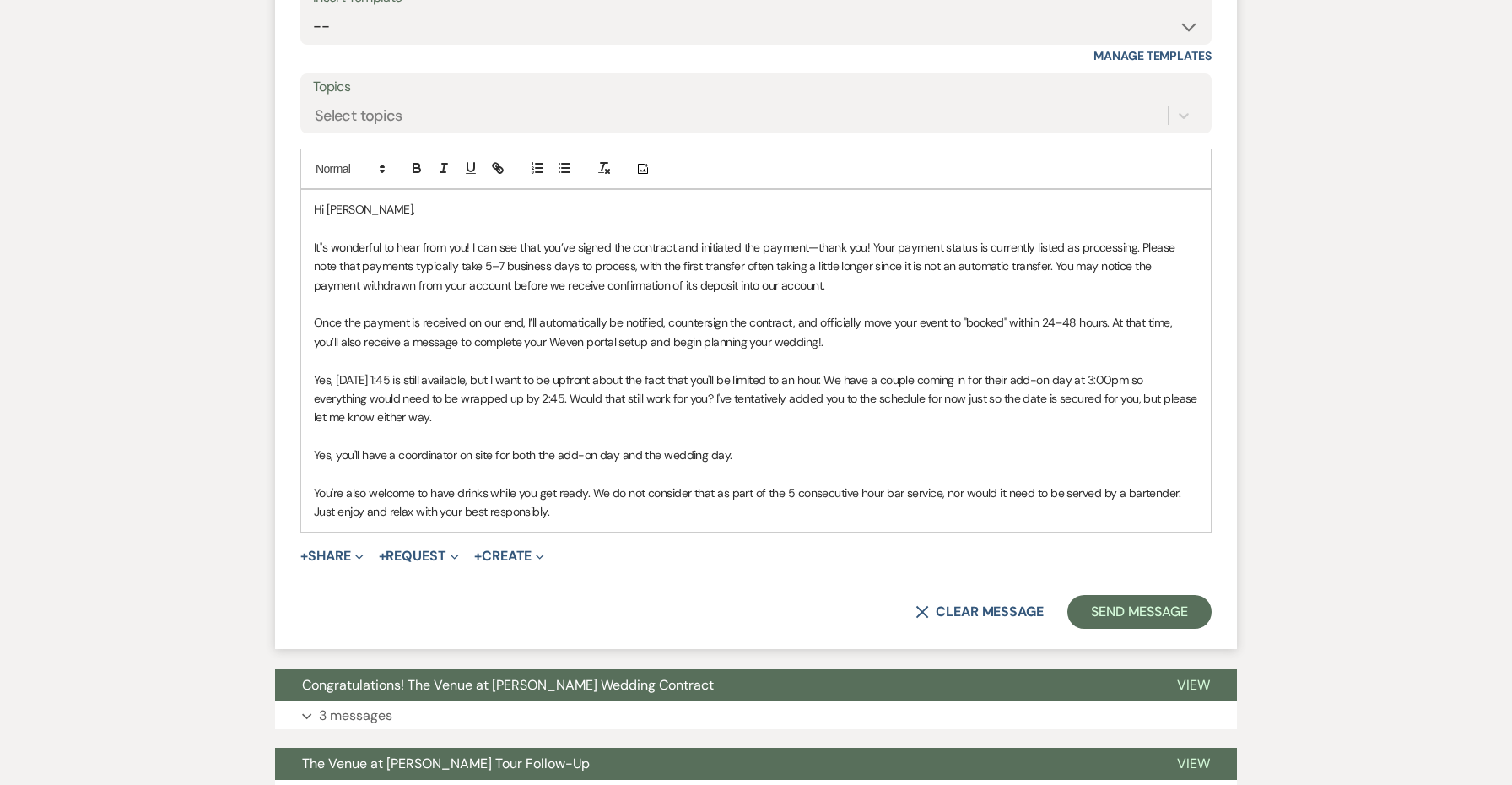
scroll to position [2218, 0]
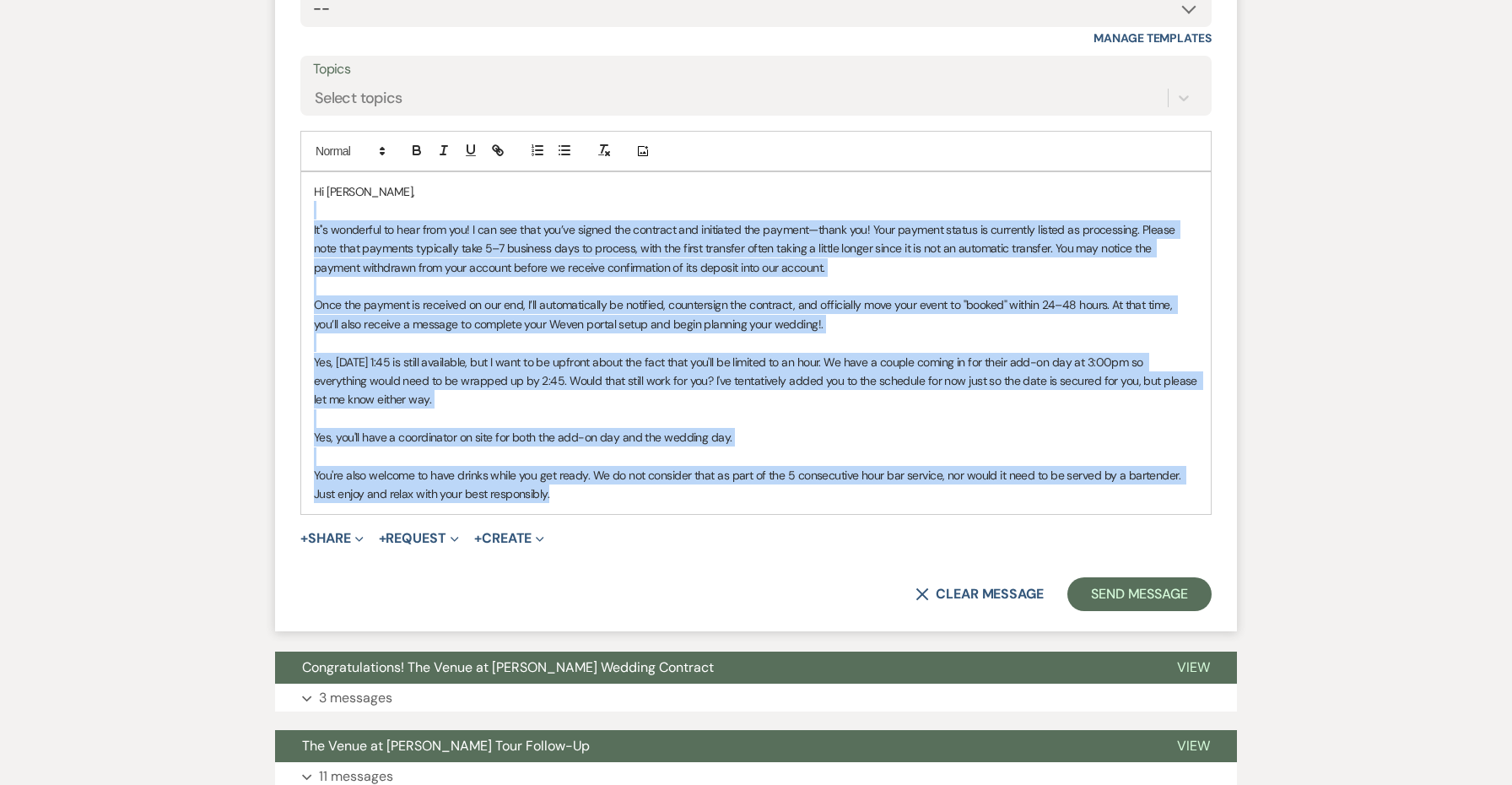
drag, startPoint x: 578, startPoint y: 478, endPoint x: 302, endPoint y: 192, distance: 397.5
click at [302, 192] on div "Hi [PERSON_NAME], It''s wonderful to hear from you! I can see that you’ve signe…" at bounding box center [755, 343] width 909 height 342
copy div "Lo''i dolorsita co adip elit sed! D eiu tem inci utl’et dolore mag aliquaen adm…"
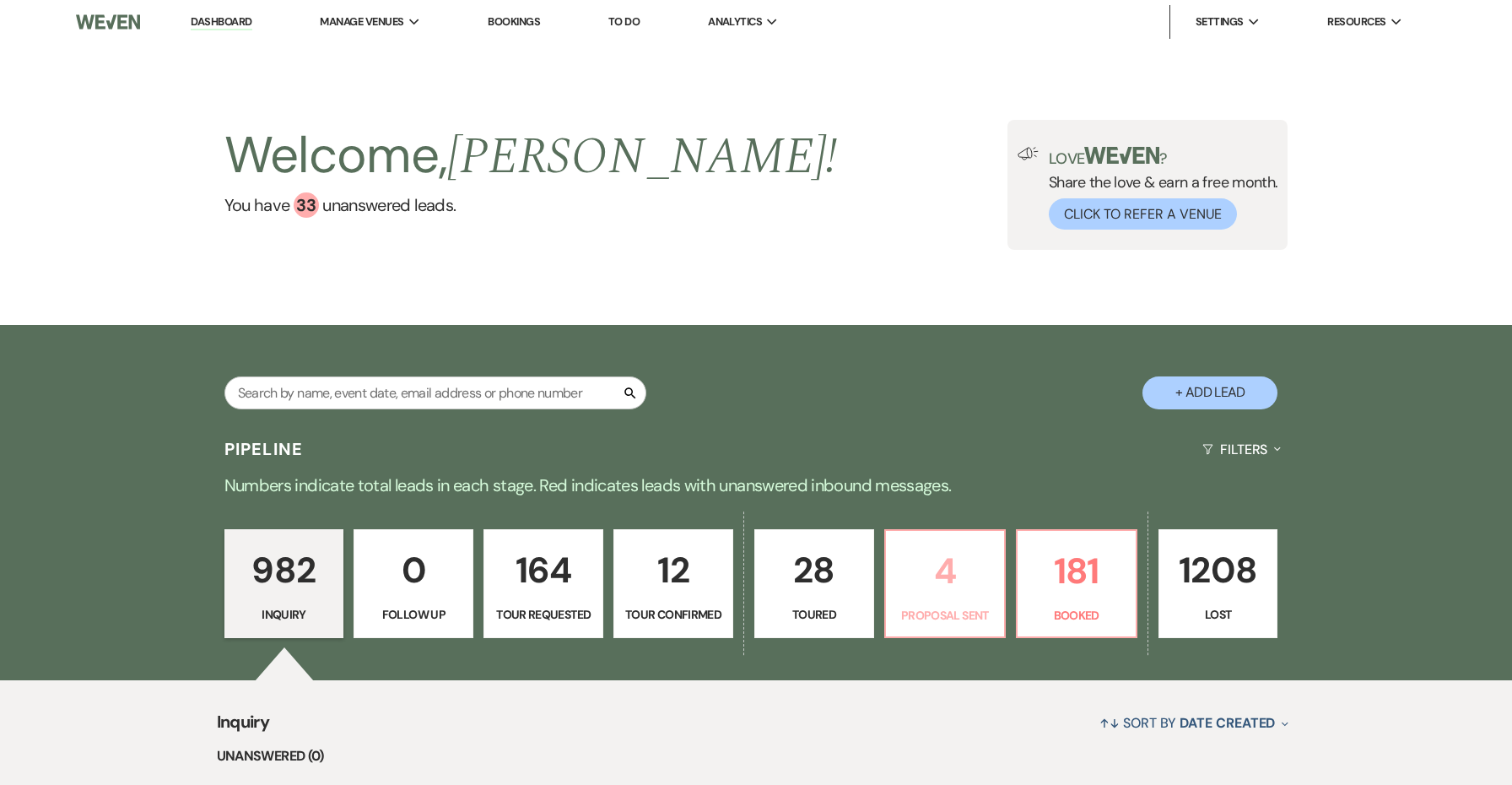
click at [929, 606] on p "Proposal Sent" at bounding box center [945, 615] width 98 height 19
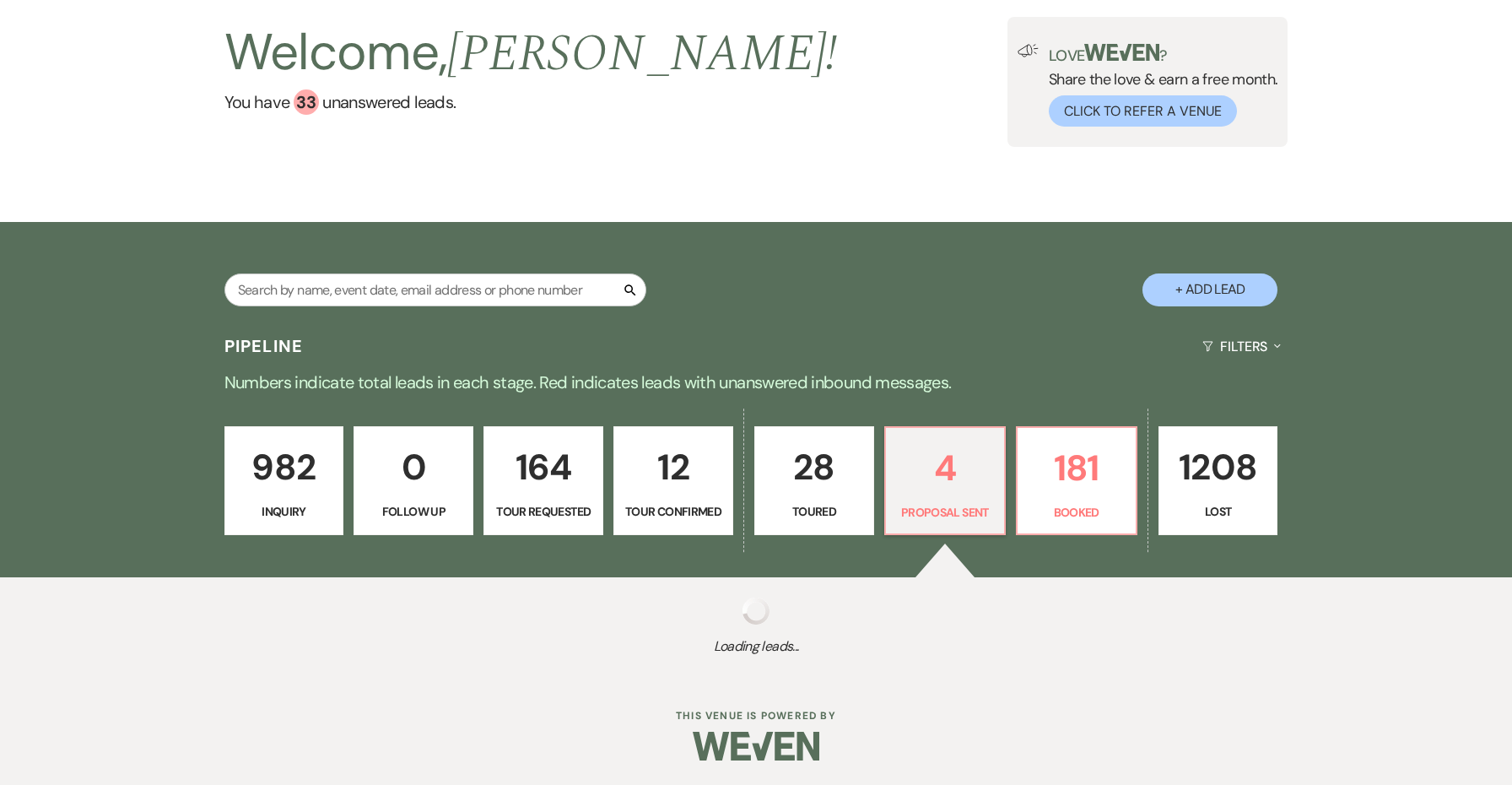
select select "6"
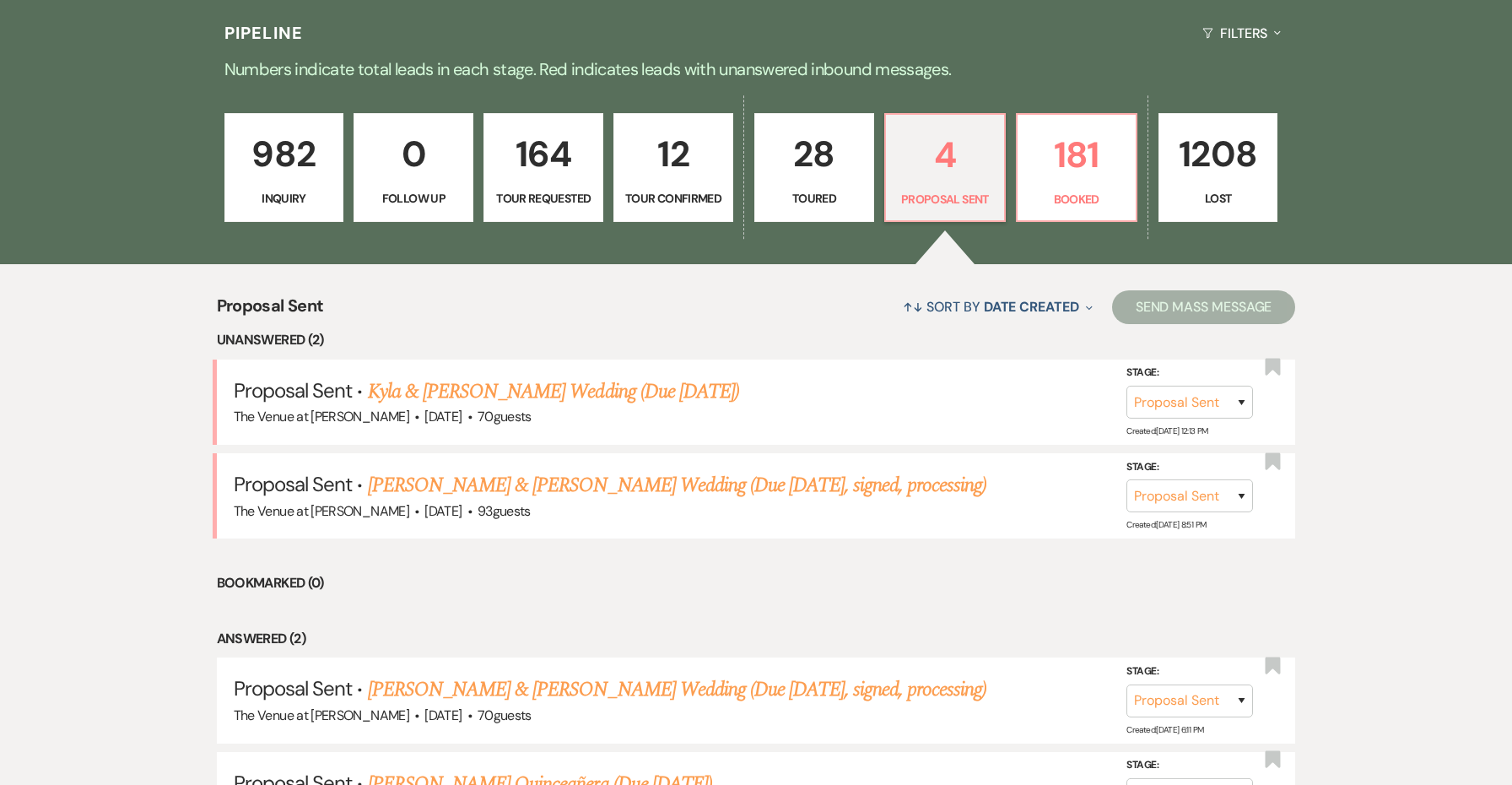
scroll to position [495, 0]
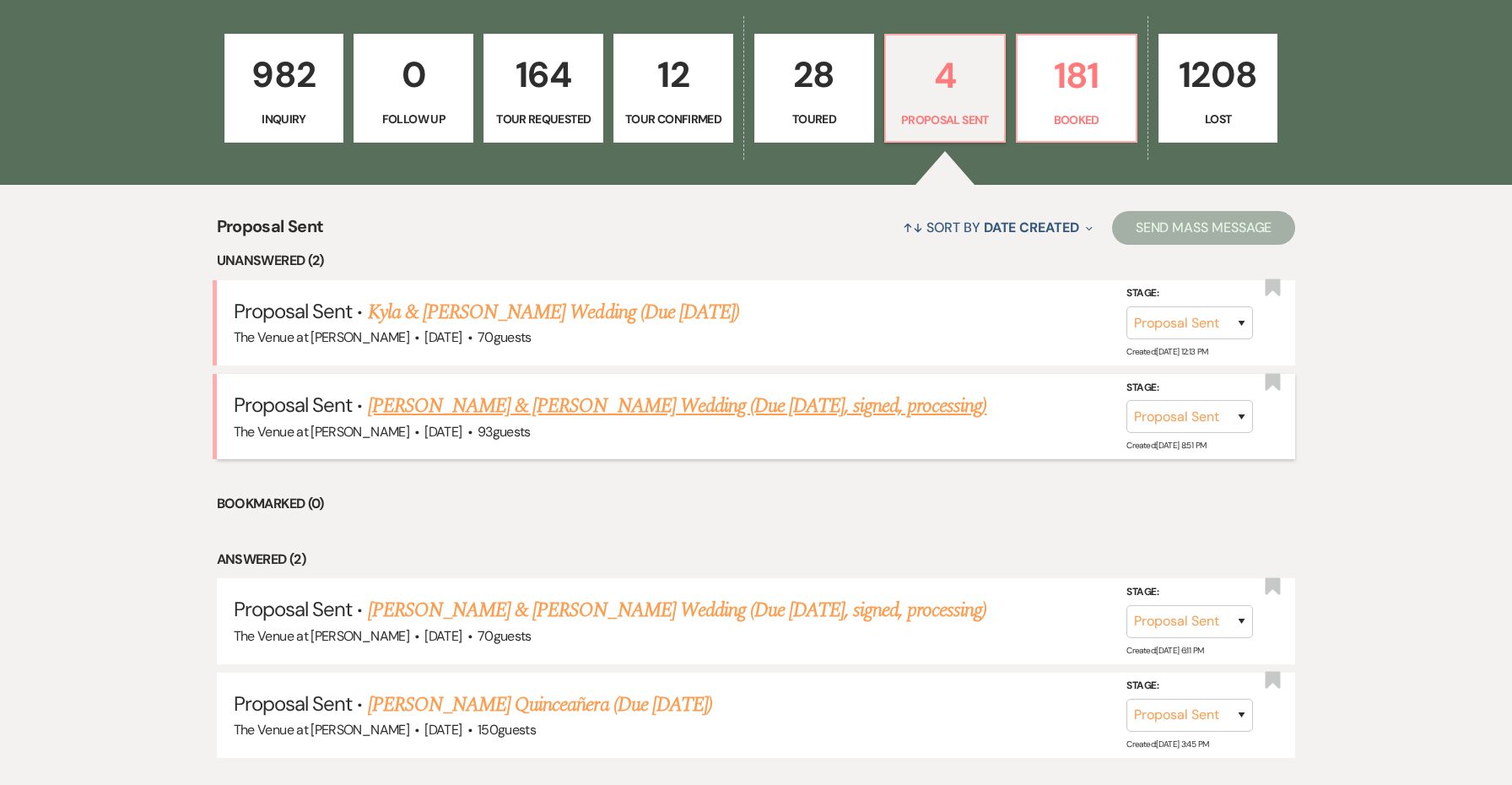
click at [749, 399] on link "[PERSON_NAME] & [PERSON_NAME] Wedding (Due [DATE], signed, processing)" at bounding box center [677, 406] width 619 height 31
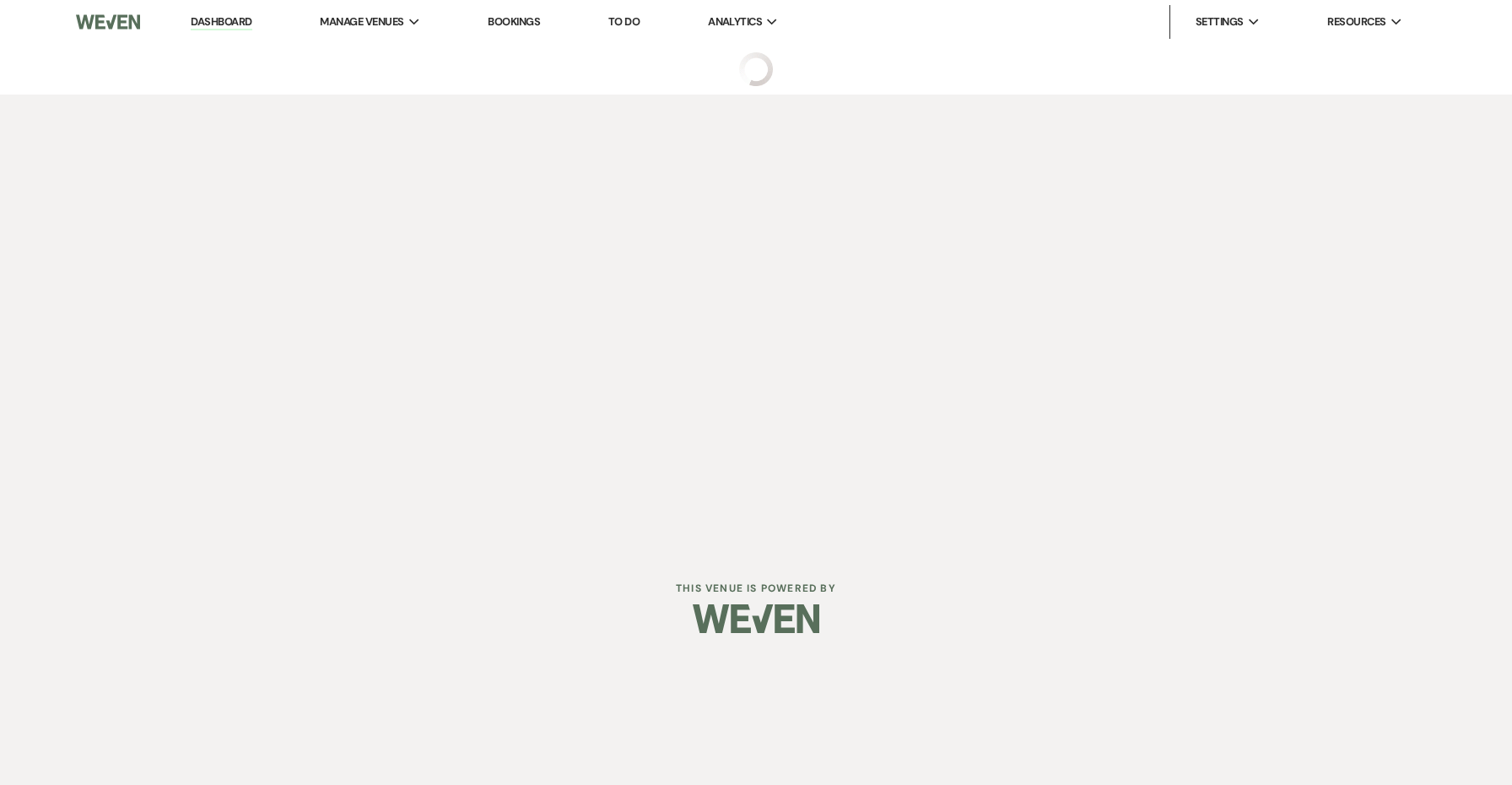
select select "6"
select select "5"
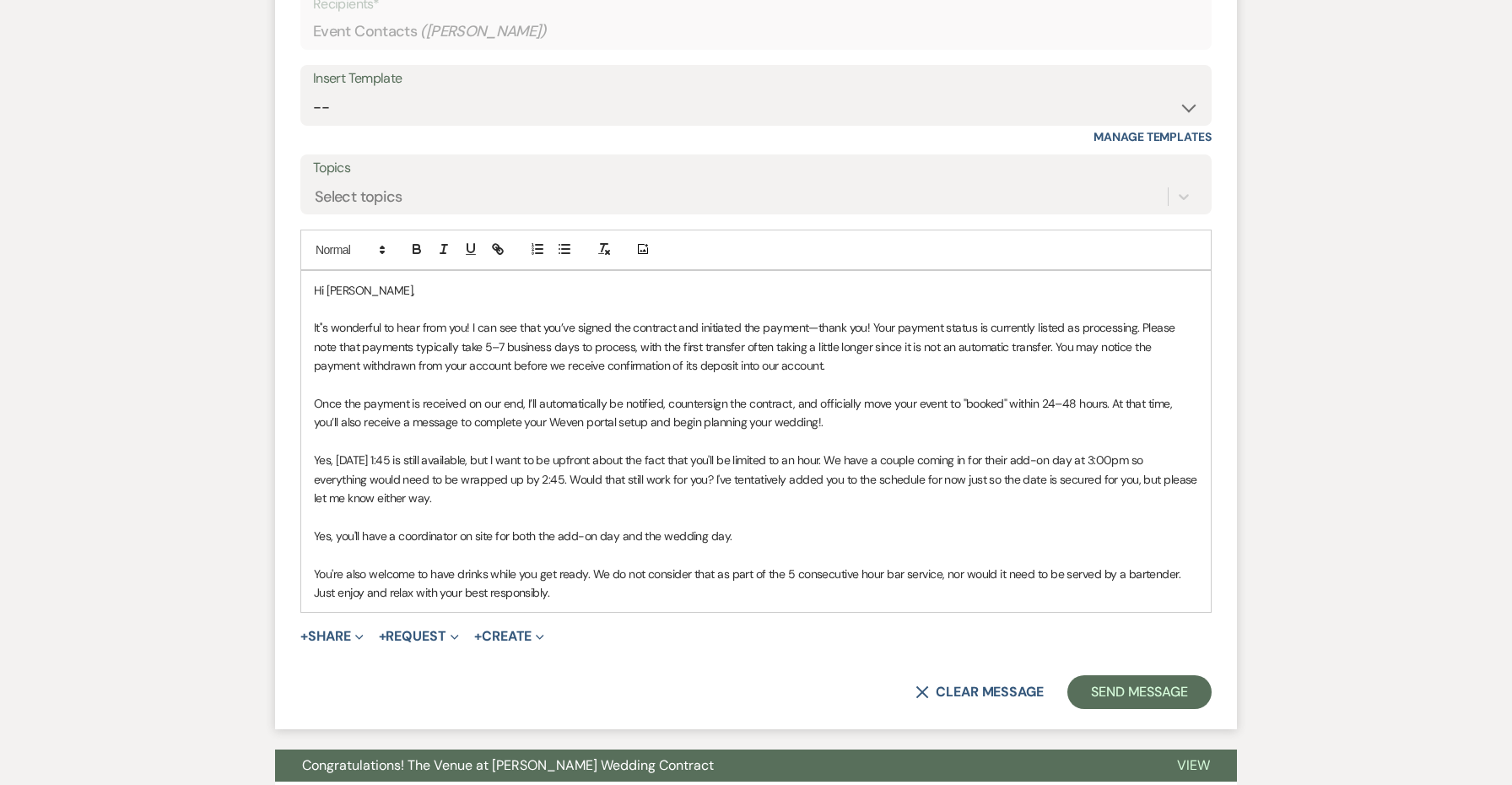
scroll to position [2200, 0]
click at [743, 431] on p at bounding box center [756, 440] width 884 height 19
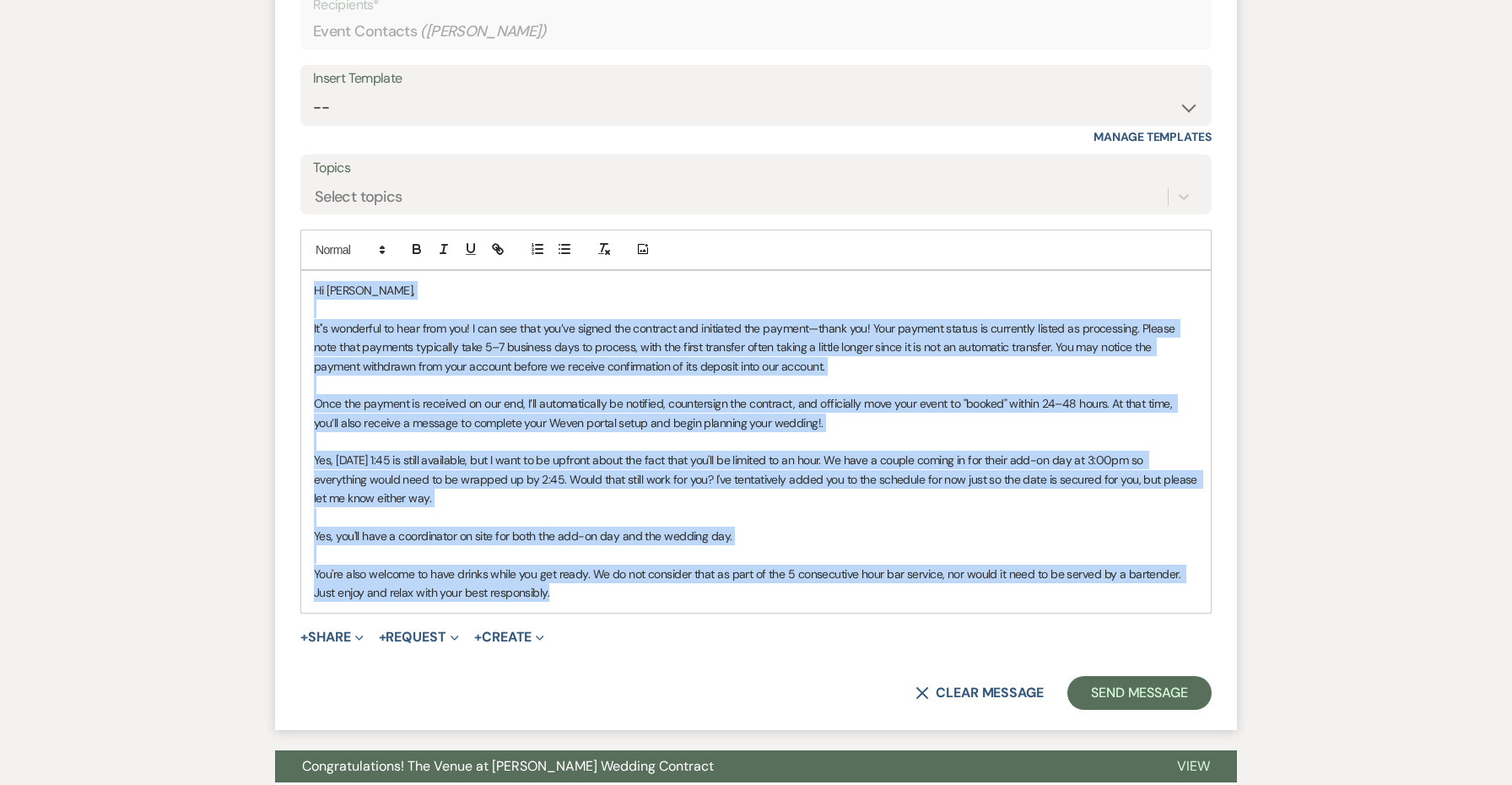
copy div "Hi Meredith, It''s wonderful to hear from you! I can see that you’ve signed the…"
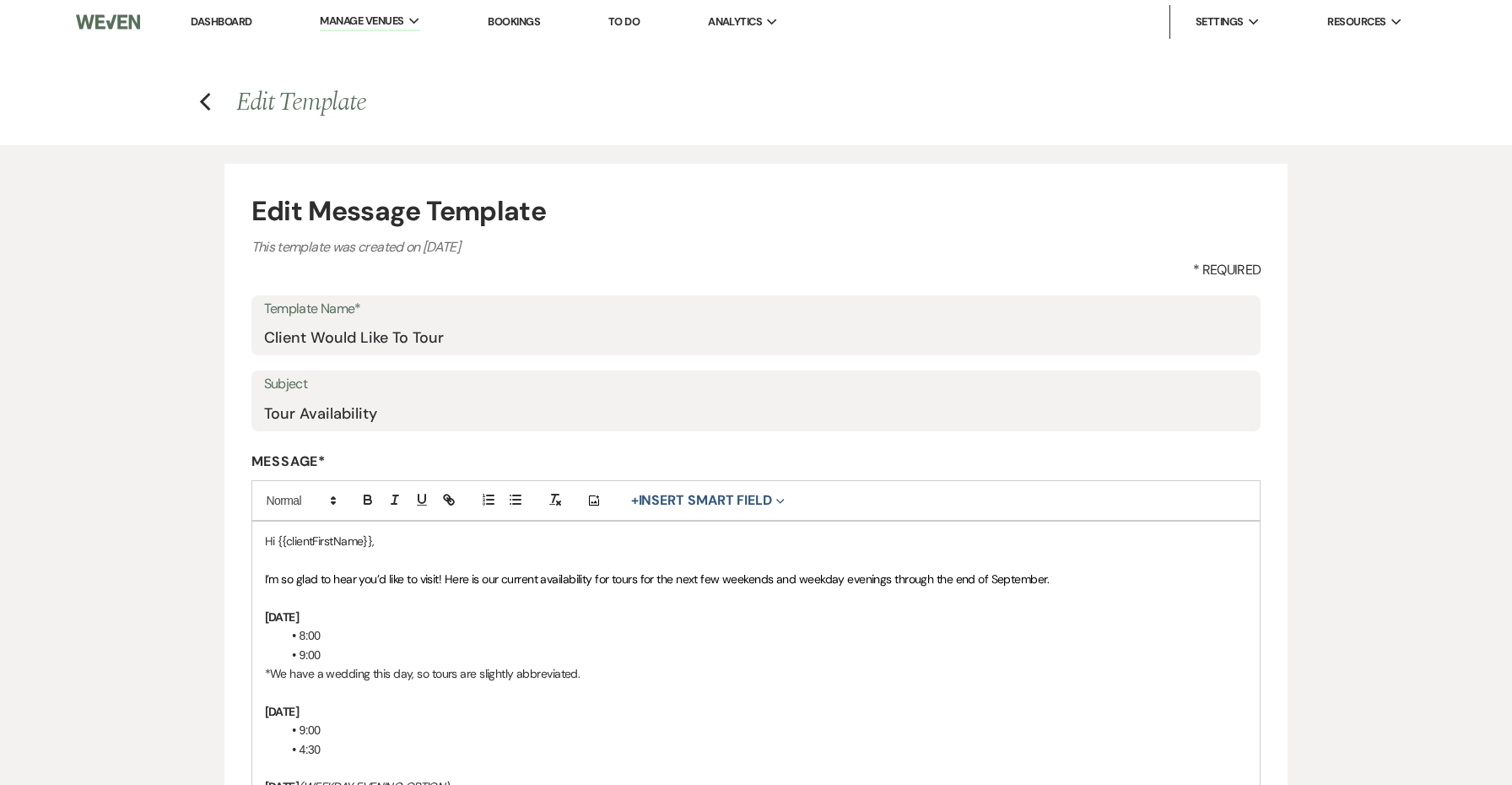
click at [213, 18] on link "Dashboard" at bounding box center [220, 20] width 60 height 14
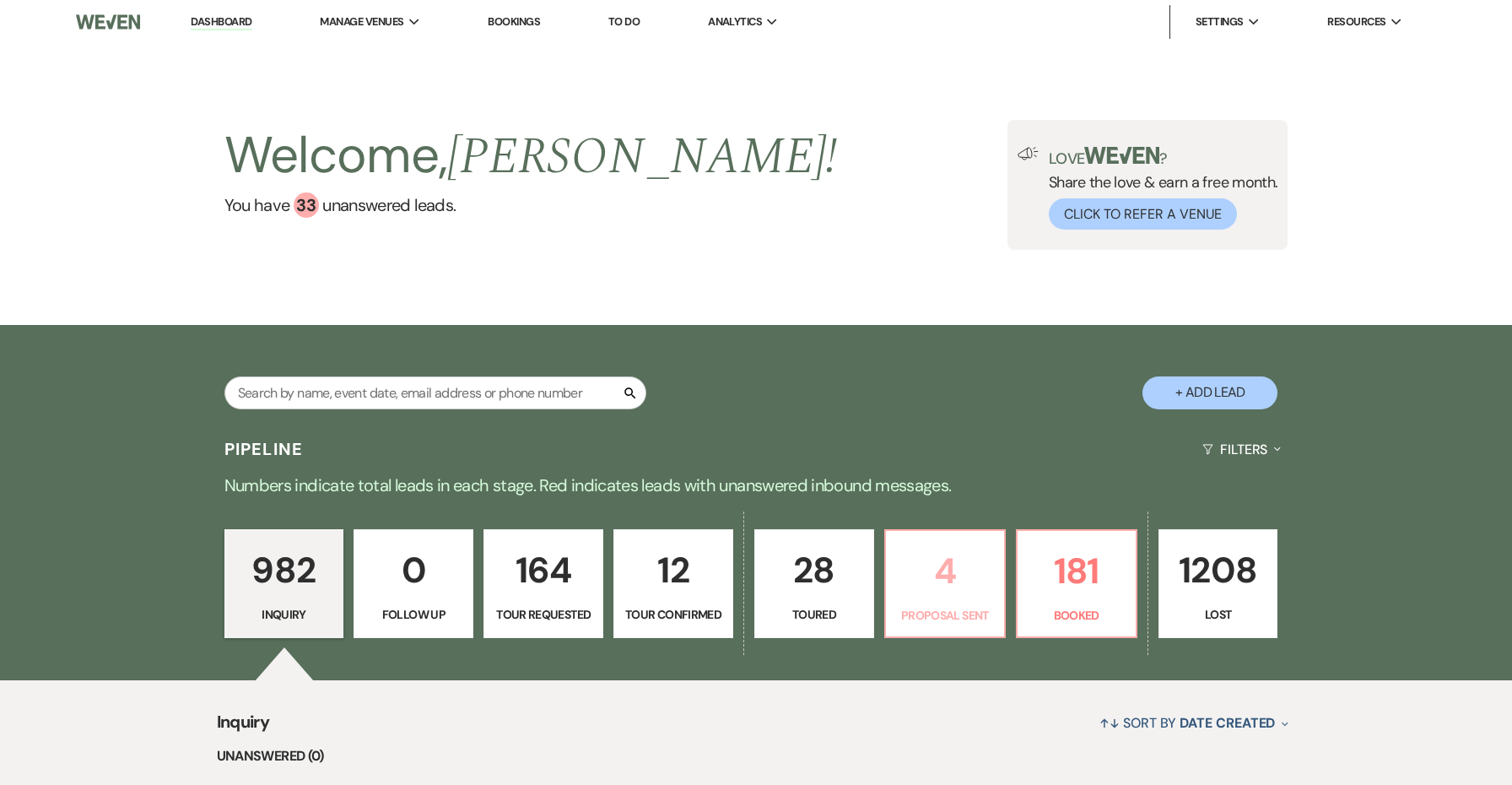
click at [944, 543] on p "4" at bounding box center [945, 570] width 98 height 57
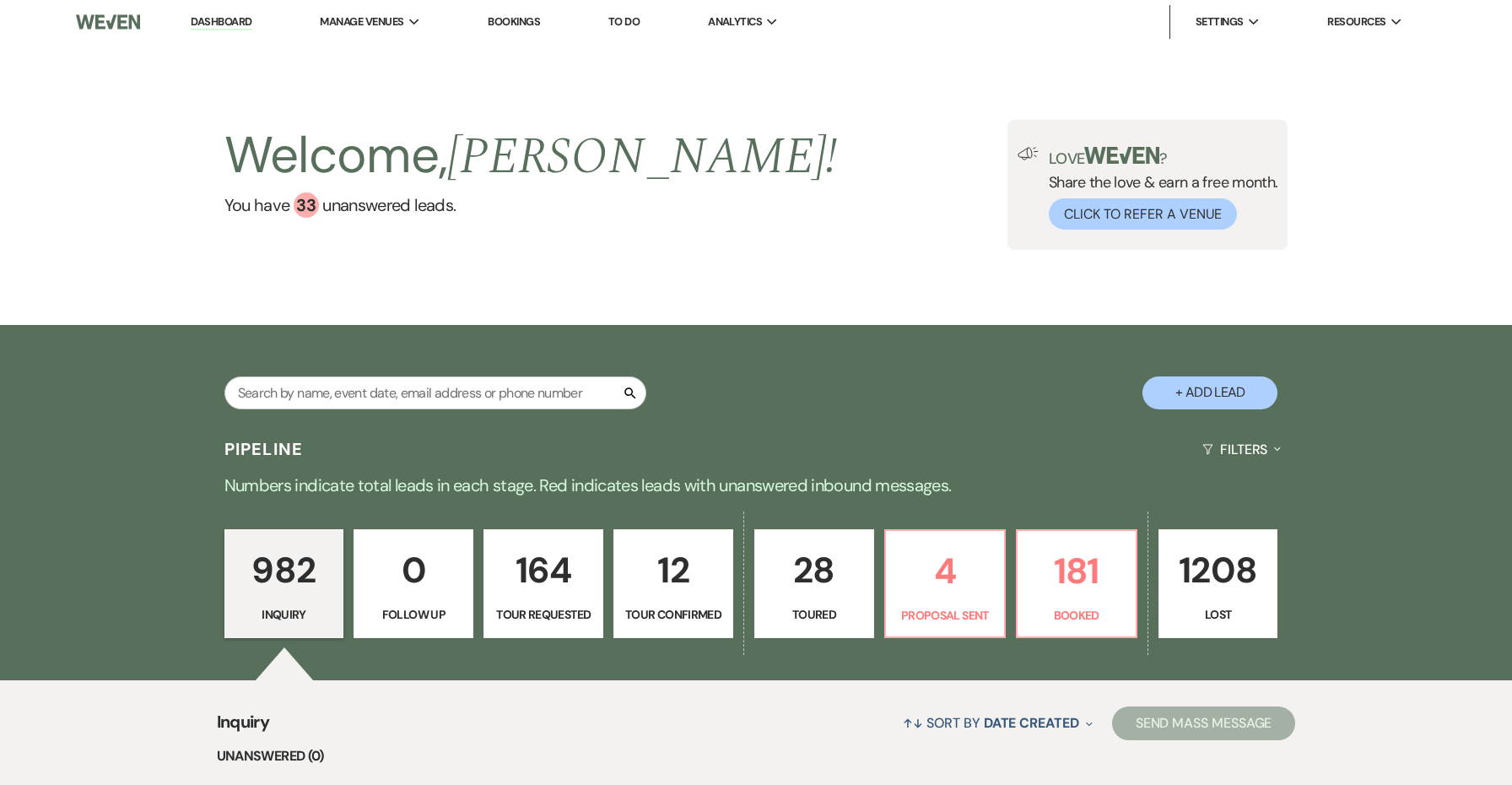
select select "6"
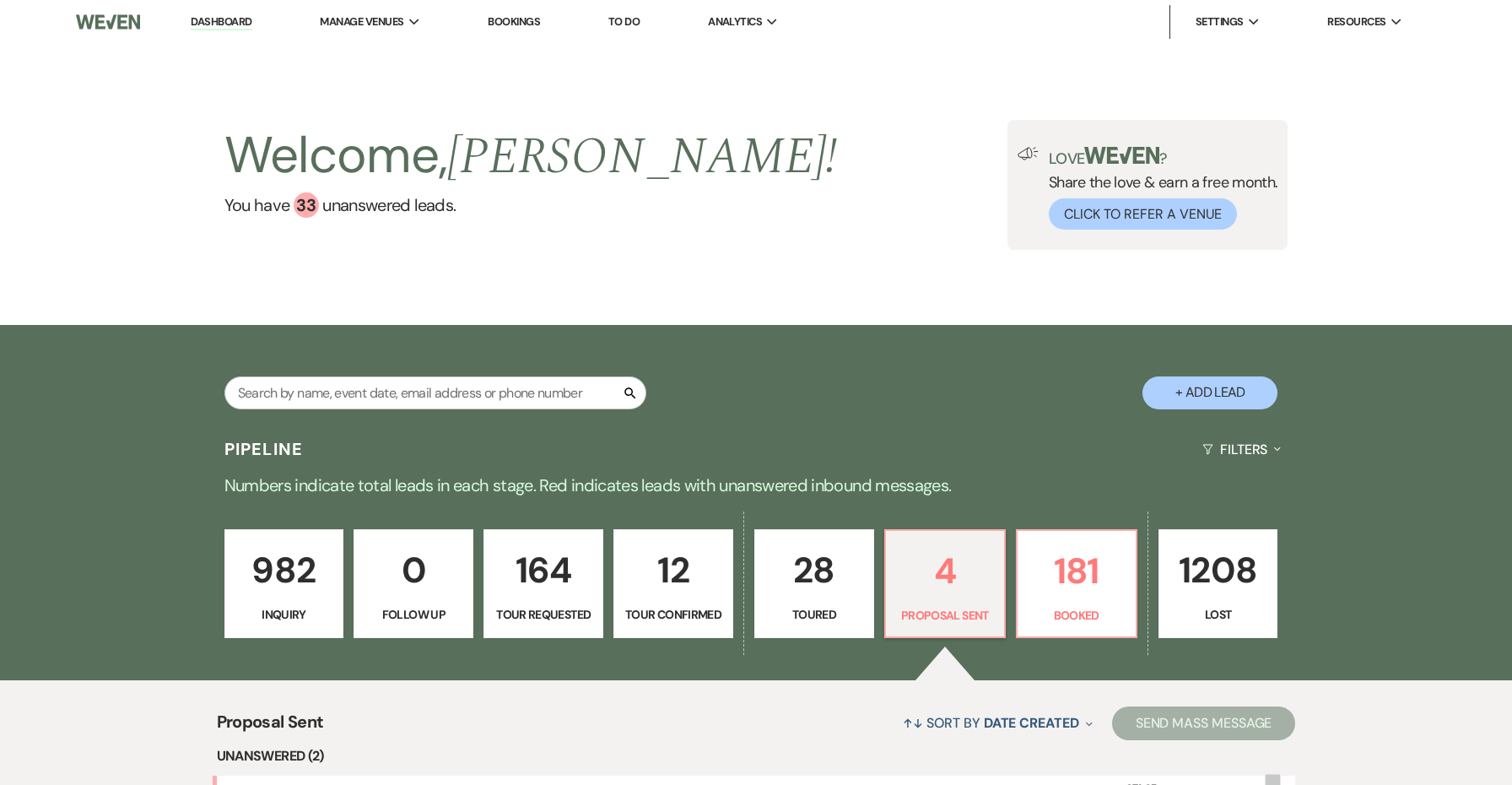
click at [932, 120] on div "Welcome, Jessie ! You have 33 unanswered lead s . Love ? Share the love & earn …" at bounding box center [756, 185] width 1215 height 130
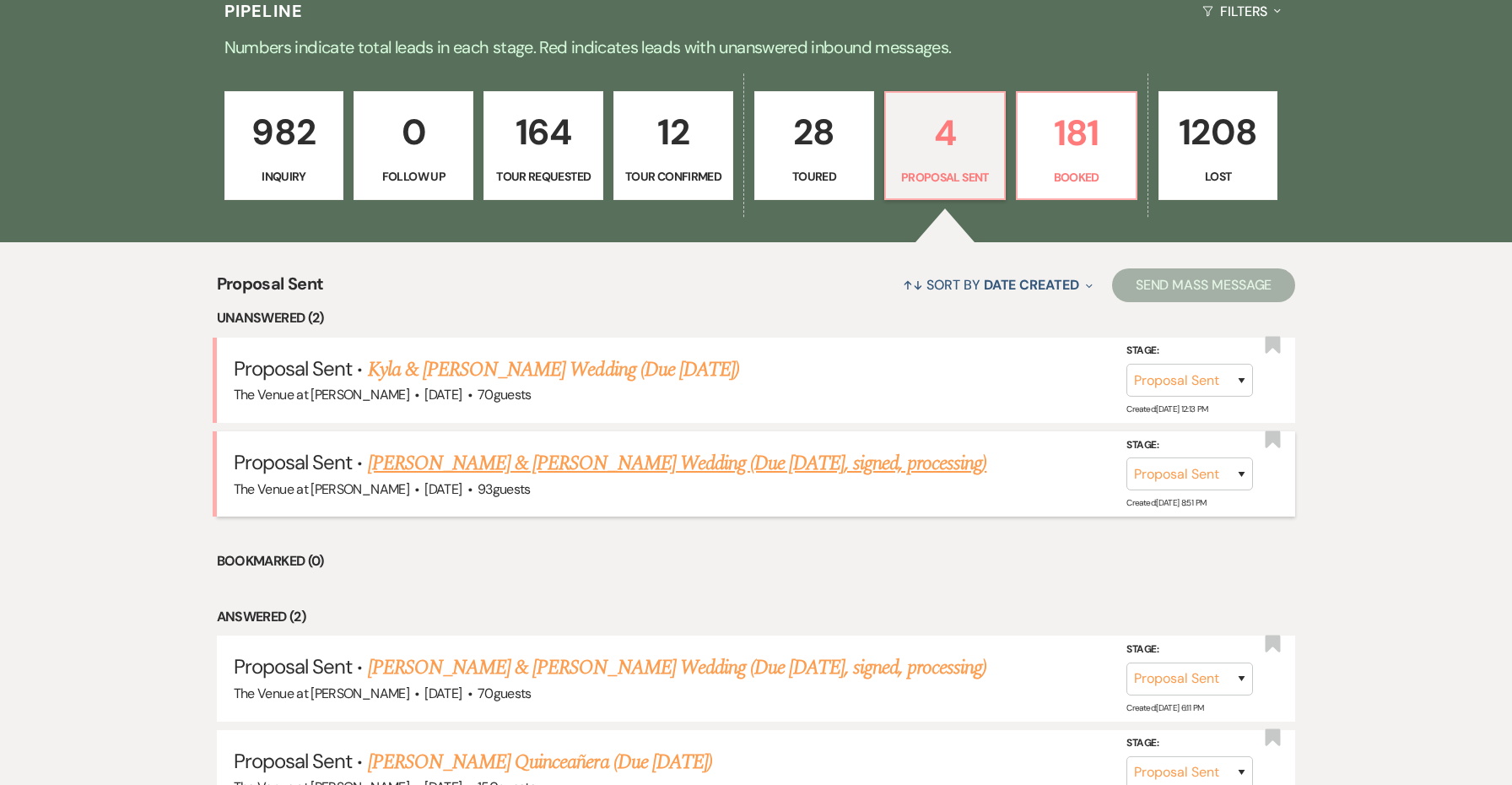
scroll to position [463, 0]
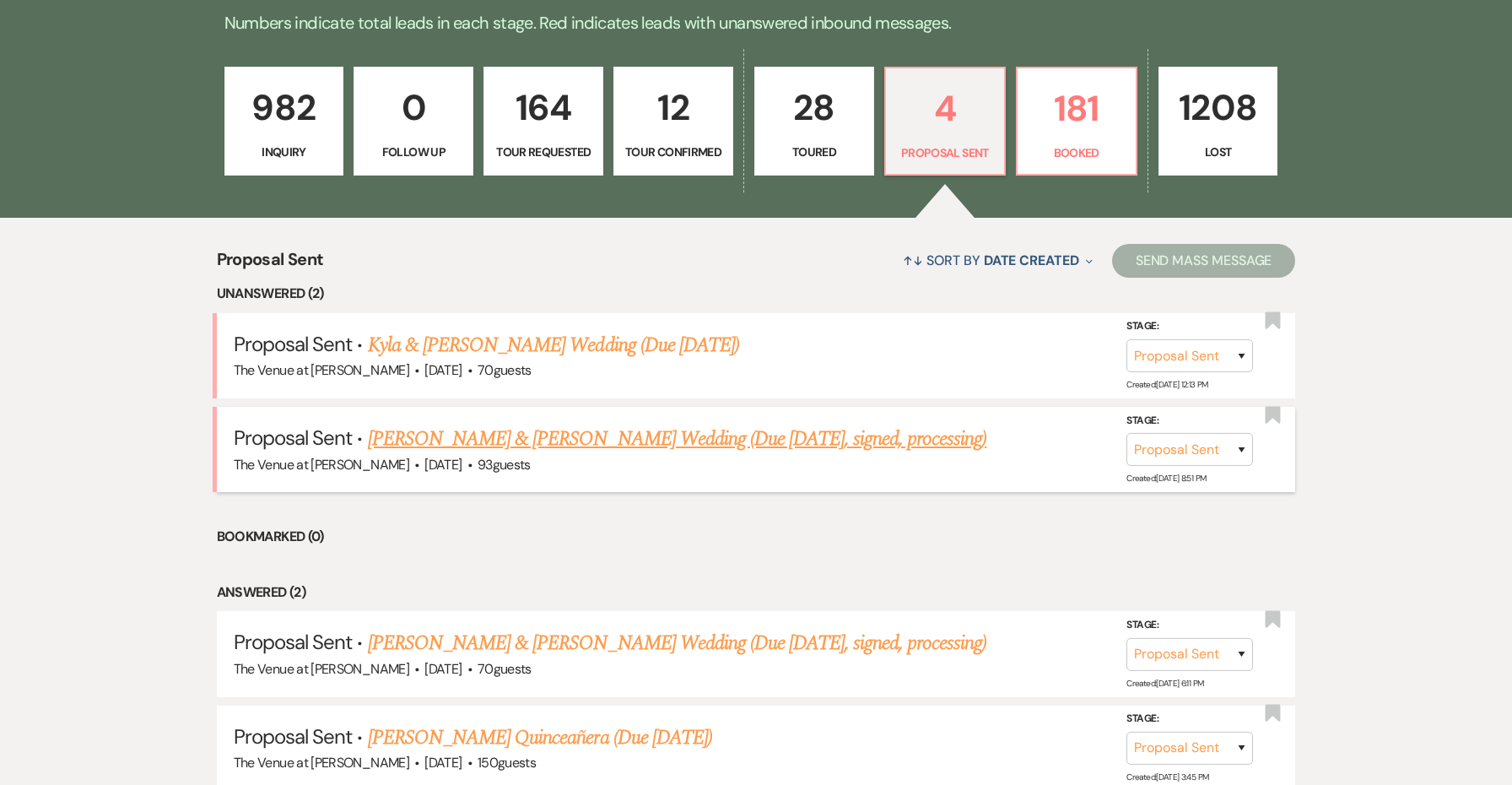
click at [715, 438] on link "[PERSON_NAME] & [PERSON_NAME] Wedding (Due [DATE], signed, processing)" at bounding box center [677, 438] width 619 height 31
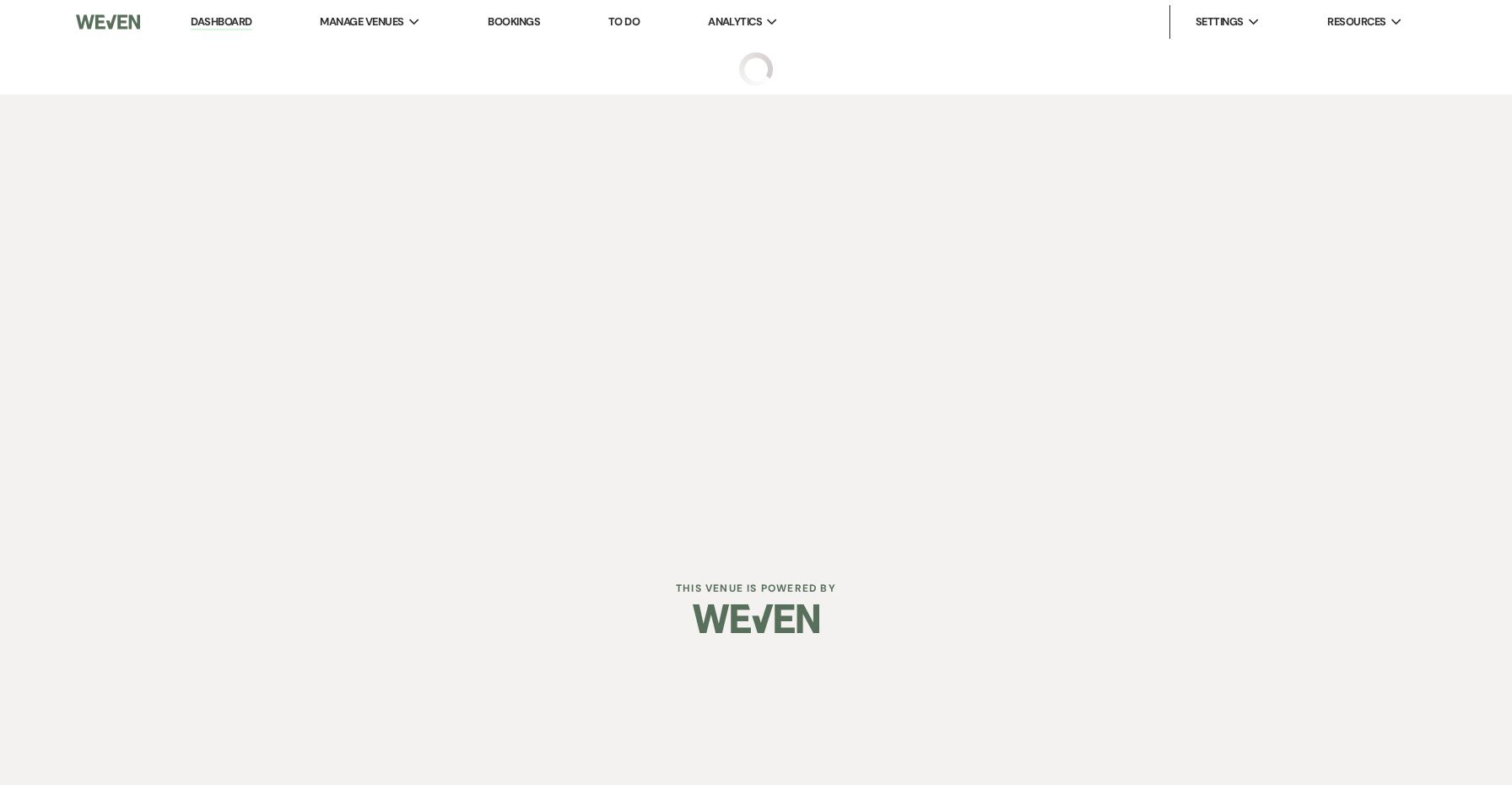
select select "6"
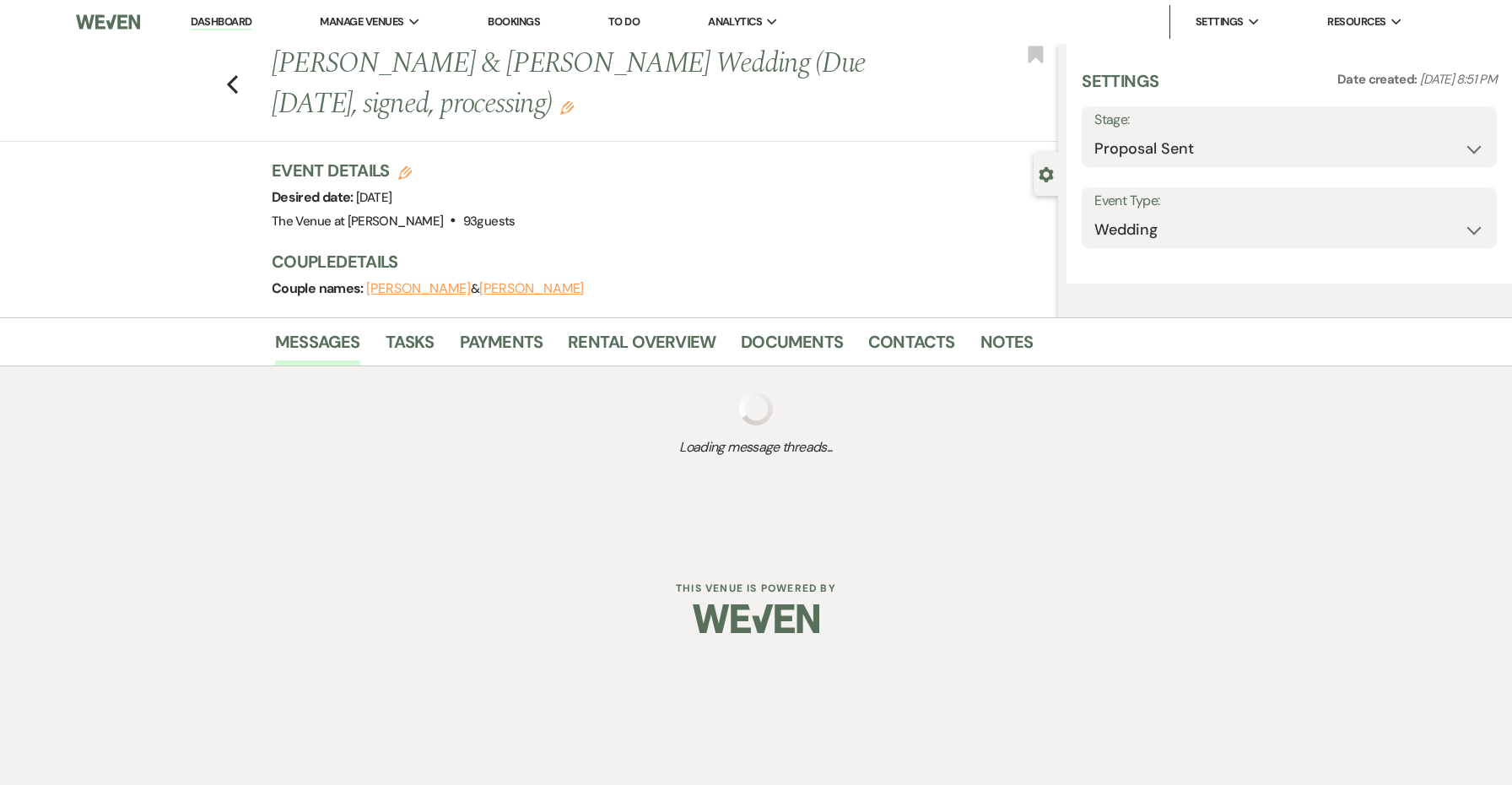
select select "5"
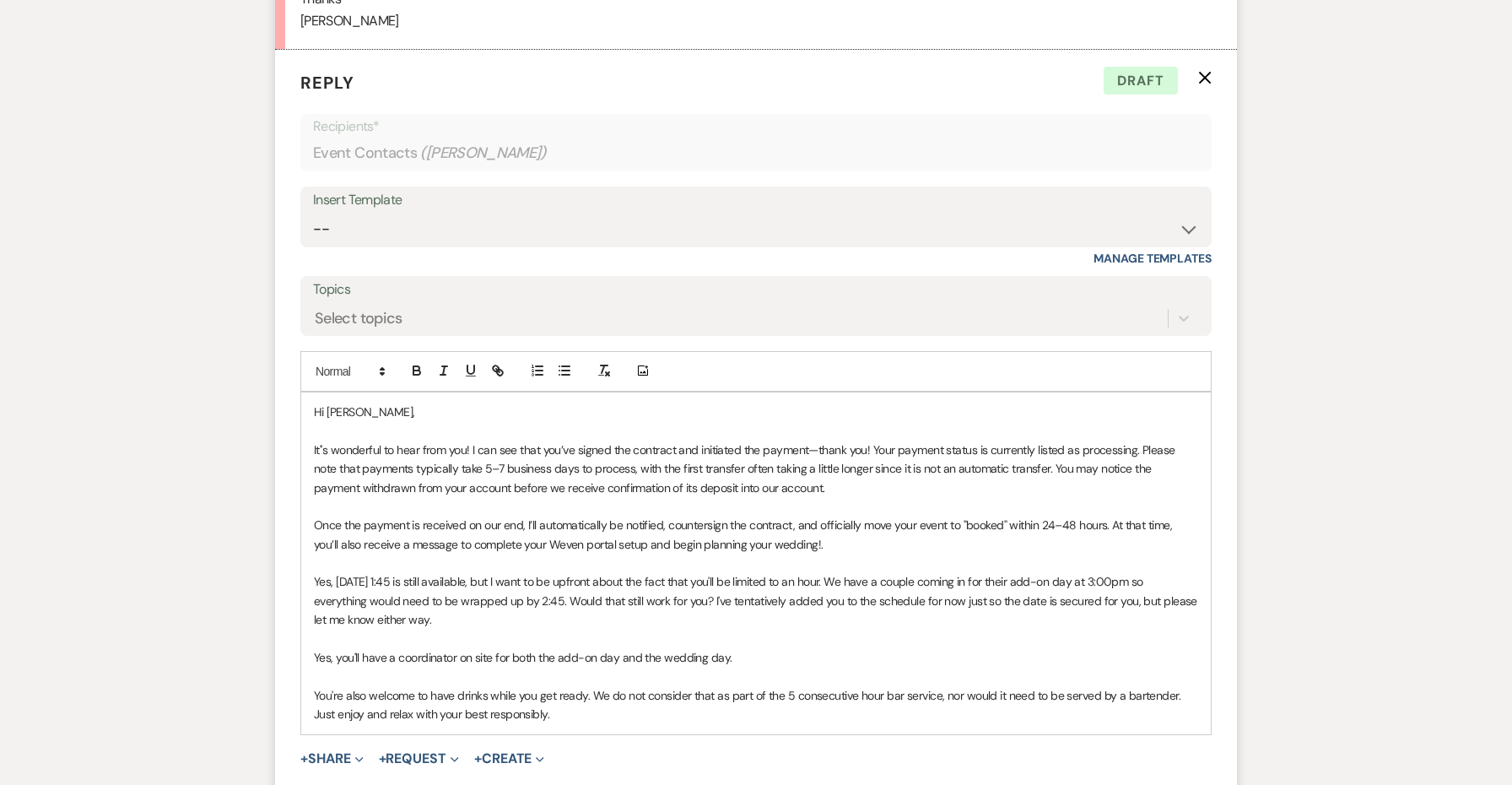
scroll to position [2082, 0]
click at [322, 437] on p "It''s wonderful to hear from you! I can see that you’ve signed the contract and…" at bounding box center [756, 464] width 884 height 57
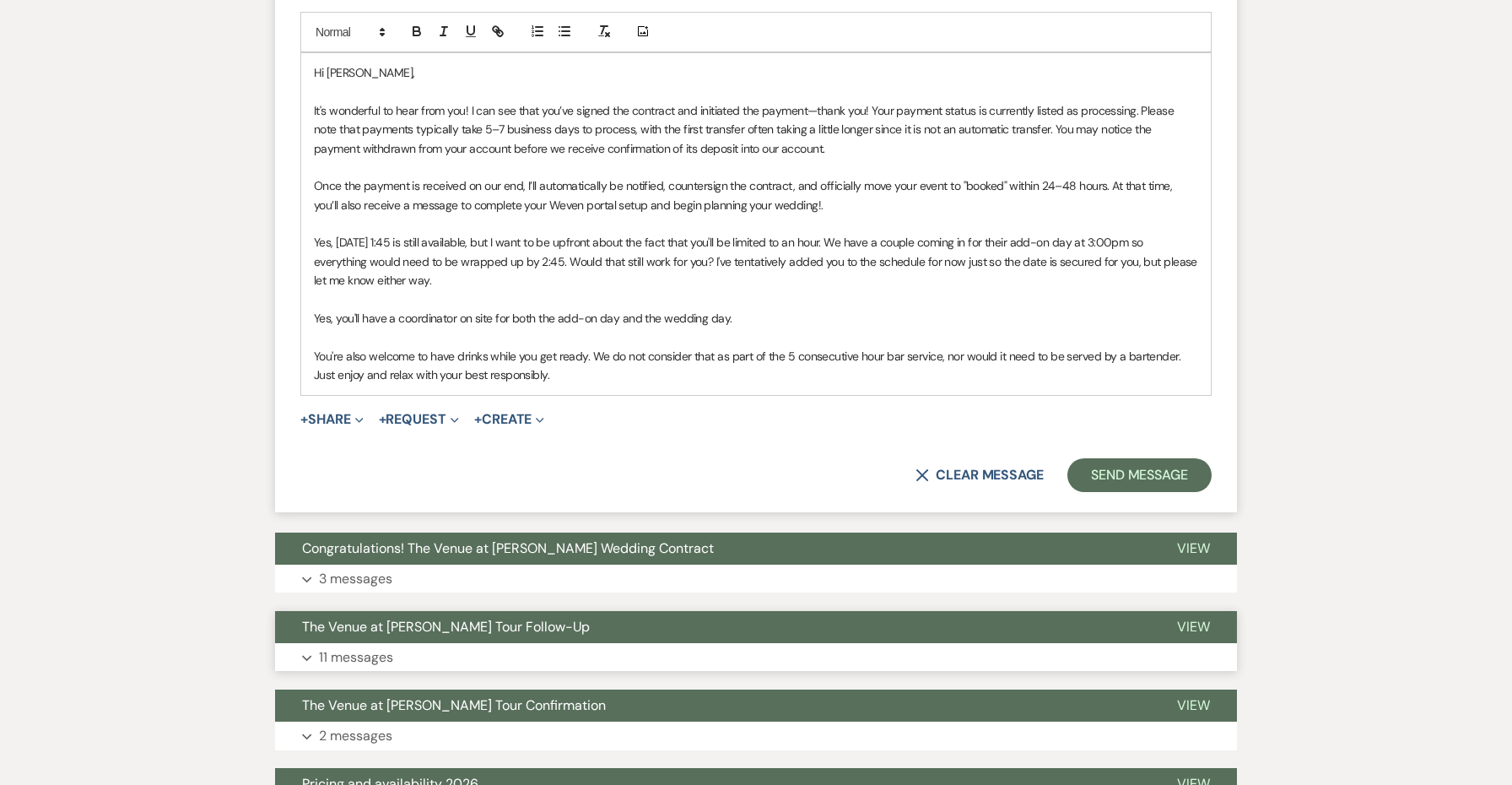
scroll to position [2411, 0]
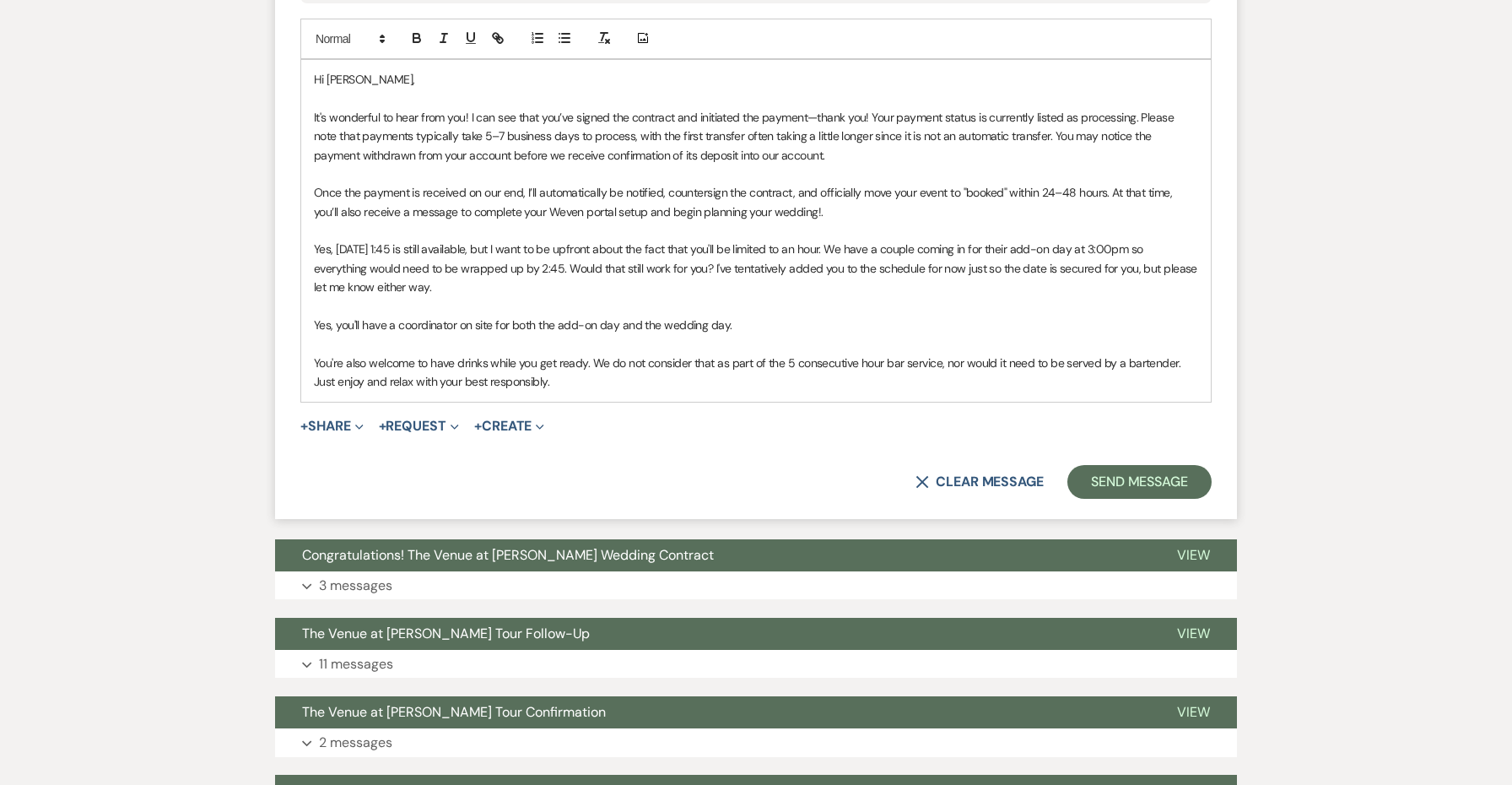
click at [698, 376] on div "Hi Meredith, It's wonderful to hear from you! I can see that you’ve signed the …" at bounding box center [755, 230] width 909 height 342
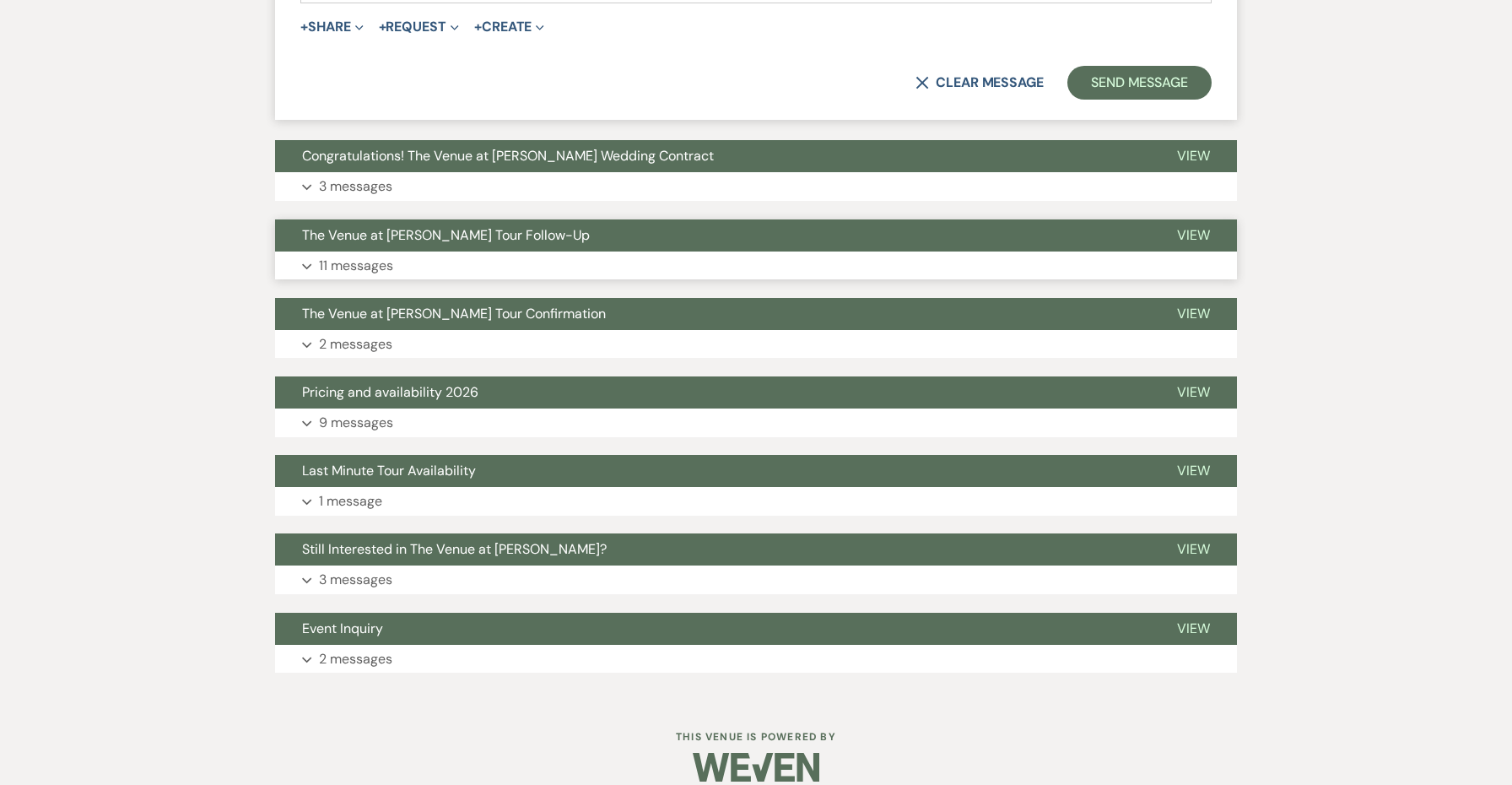
click at [437, 226] on span "The Venue at [PERSON_NAME] Tour Follow-Up" at bounding box center [446, 234] width 288 height 18
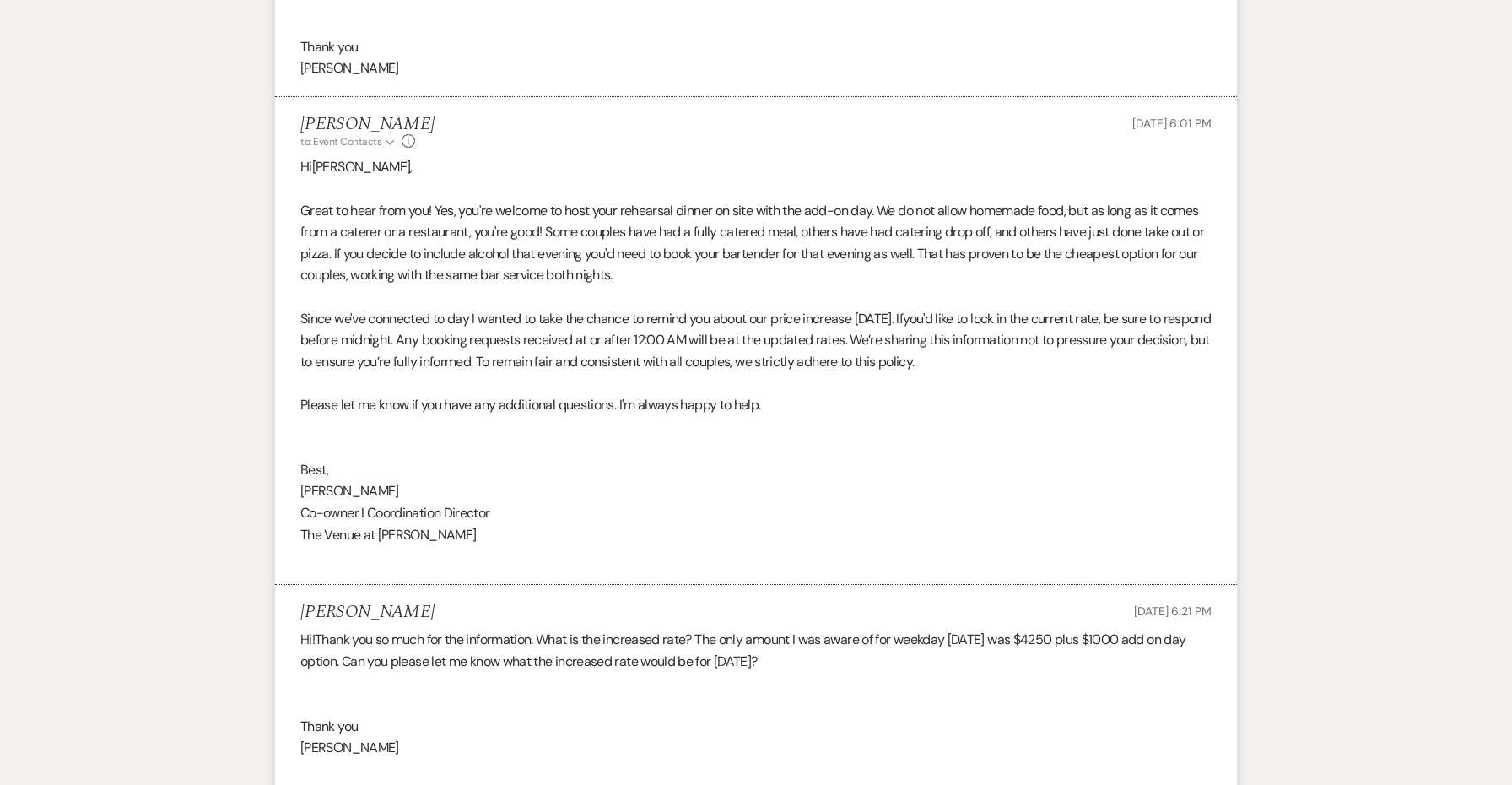
scroll to position [4796, 0]
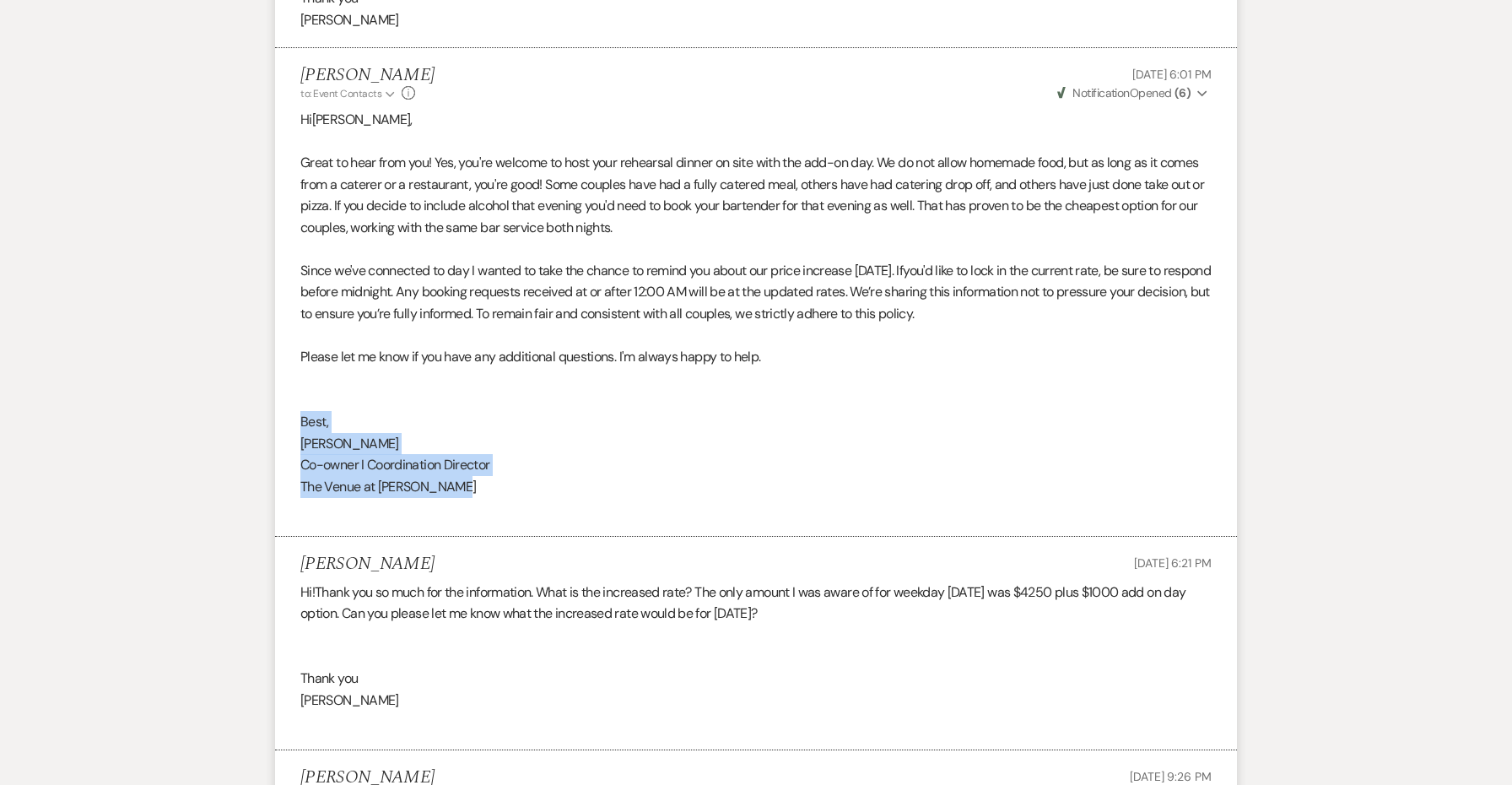
drag, startPoint x: 459, startPoint y: 430, endPoint x: 286, endPoint y: 364, distance: 185.2
click at [286, 364] on li "Jessie Brennan to: Event Contacts Expand Info Aug 31, 2025, 6:01 PM Weven Check…" at bounding box center [755, 293] width 961 height 489
copy div "Best, Jessie Co-owner I Coordination Director The Venue at Carley Brook"
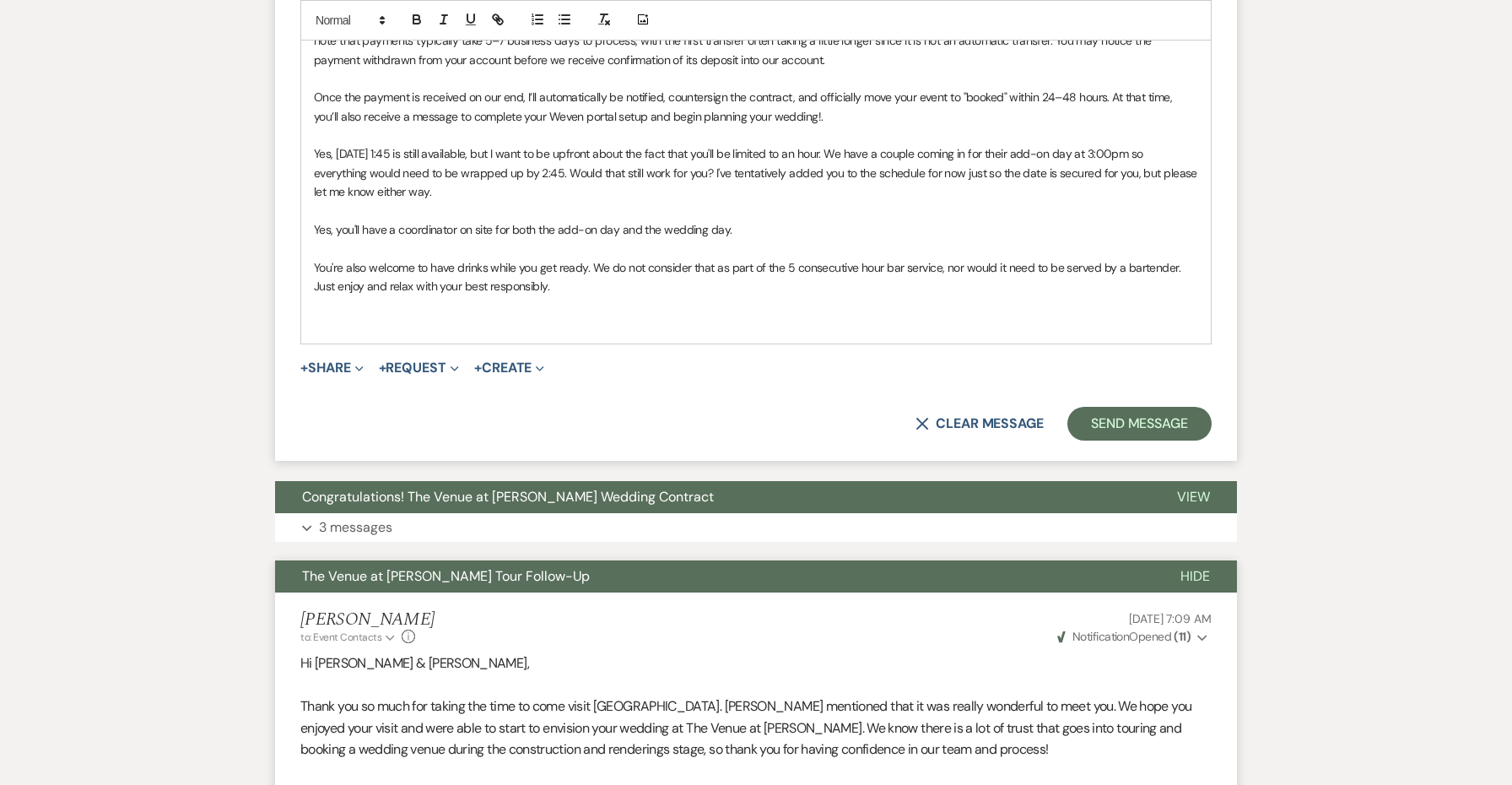
scroll to position [2490, 0]
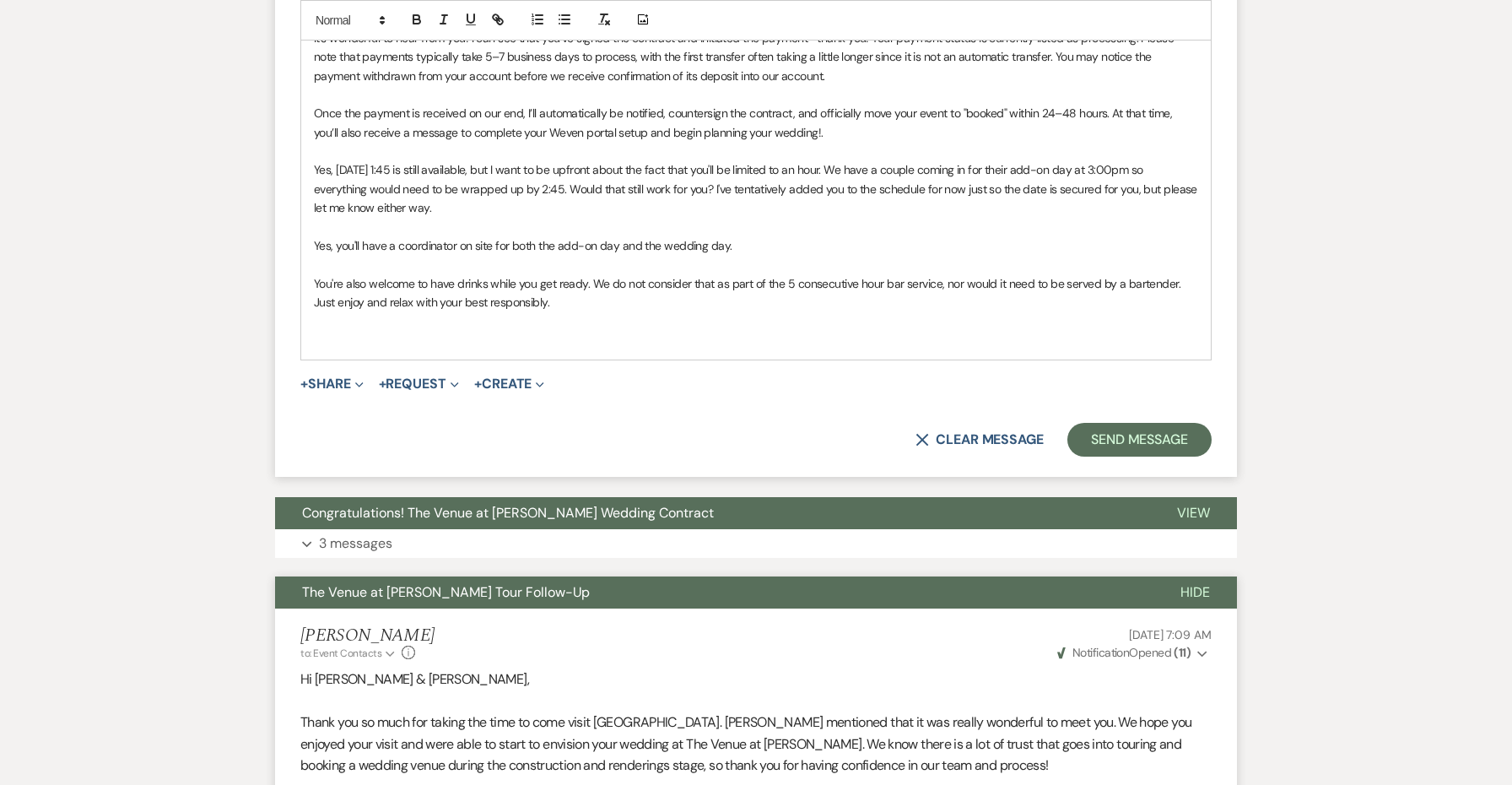
click at [341, 331] on p at bounding box center [756, 340] width 884 height 19
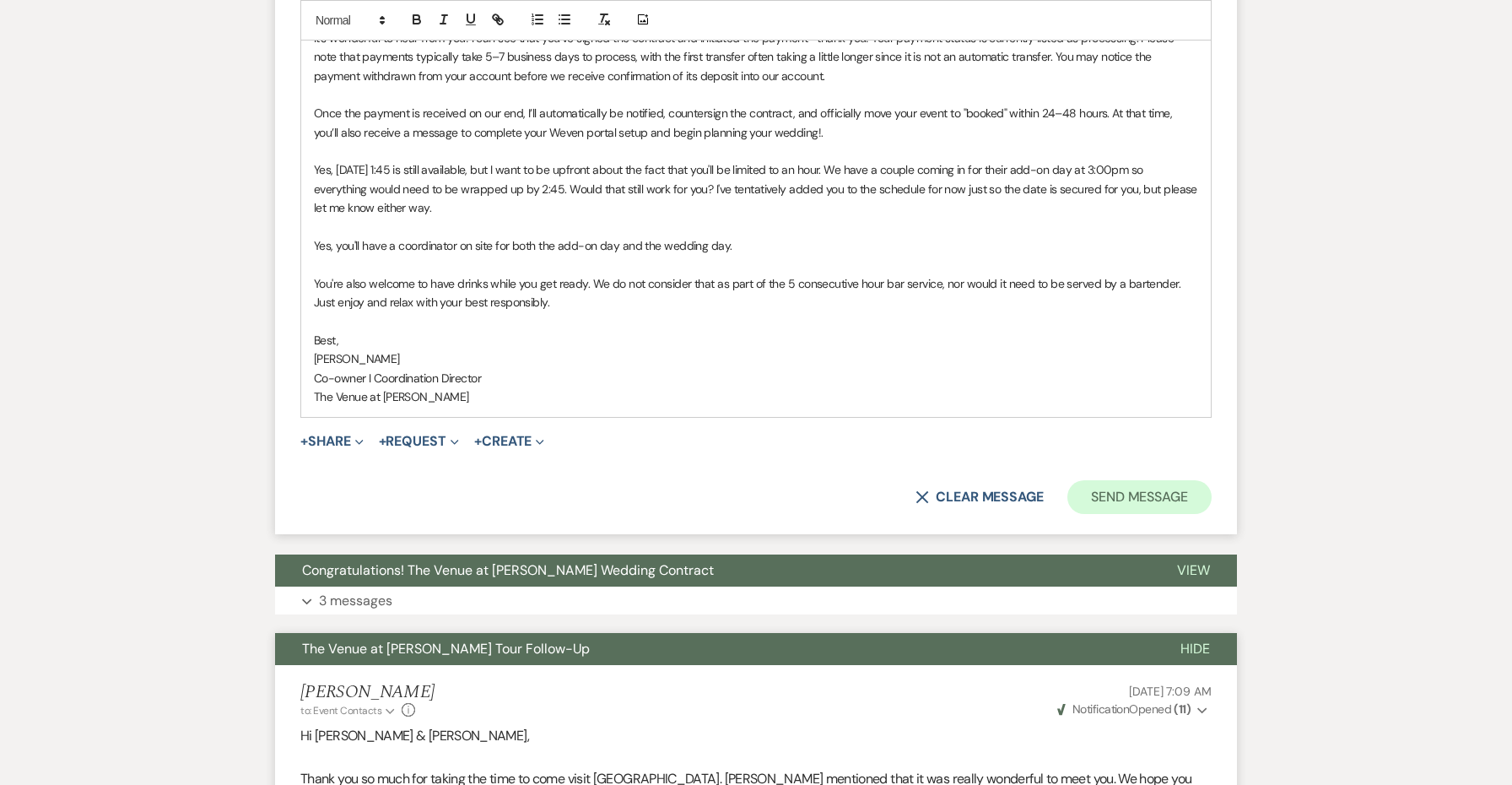
click at [1149, 480] on button "Send Message" at bounding box center [1139, 497] width 144 height 33
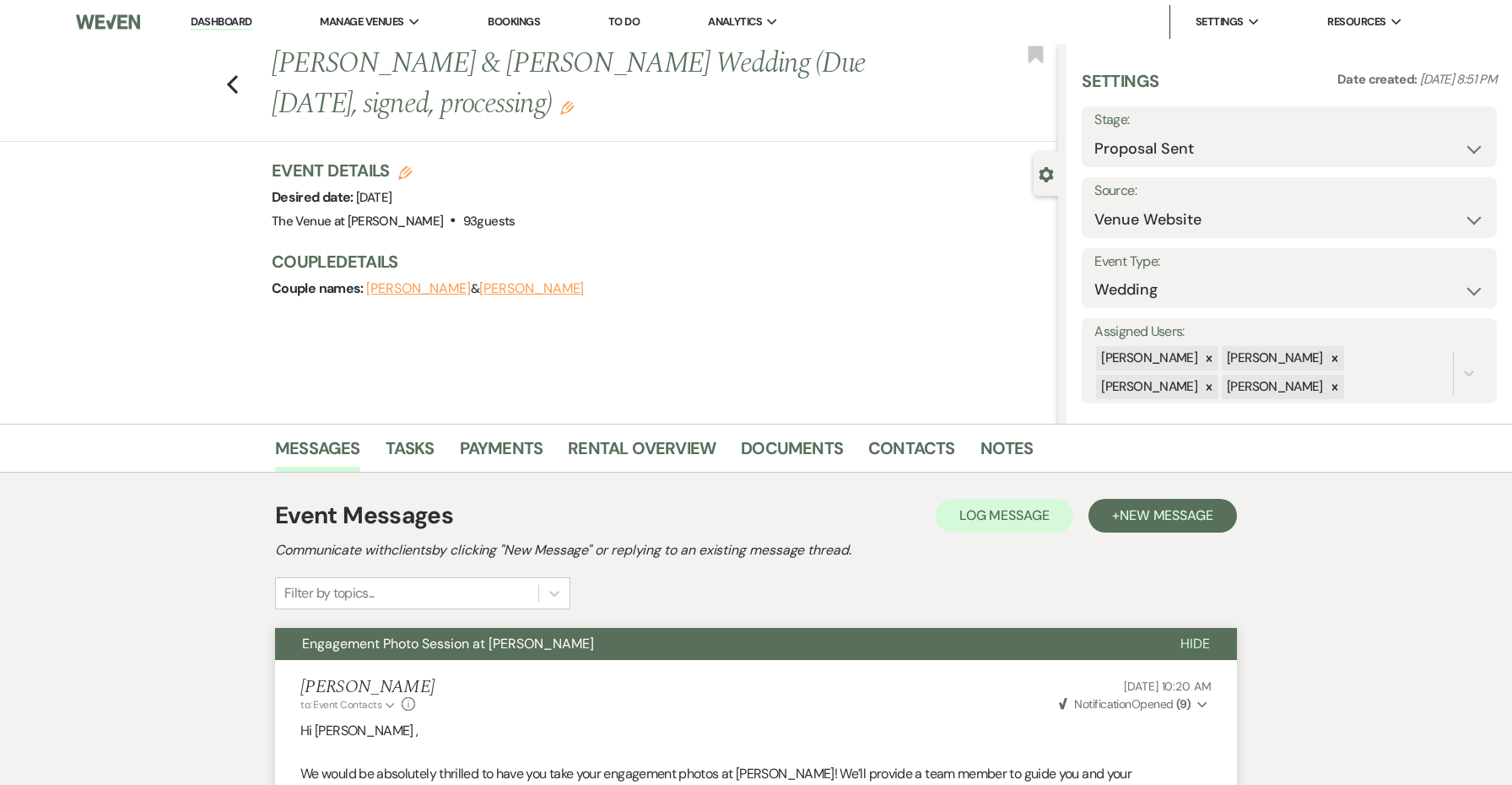
scroll to position [0, 0]
click at [228, 77] on icon "Previous" at bounding box center [232, 85] width 13 height 20
select select "6"
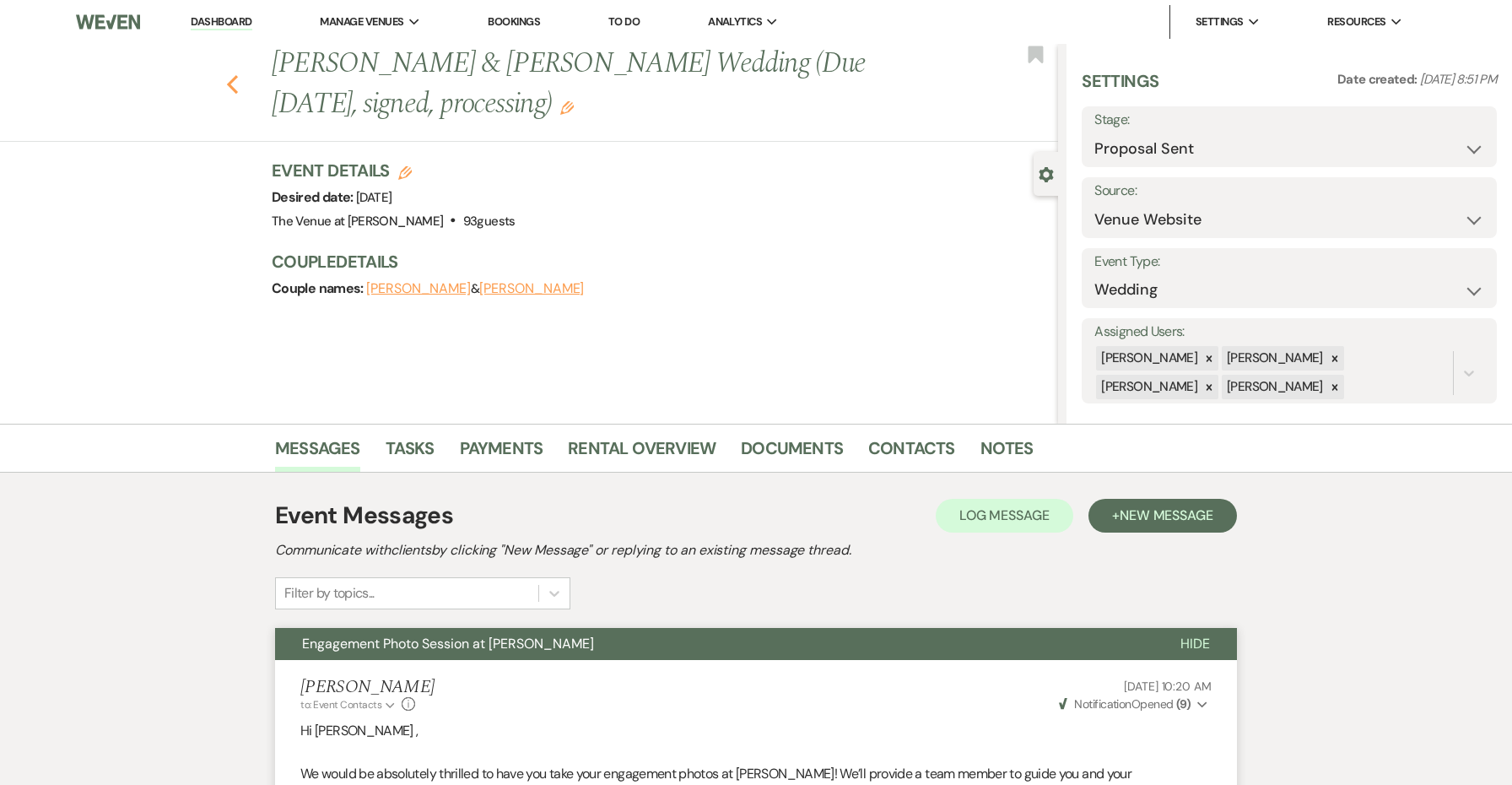
select select "6"
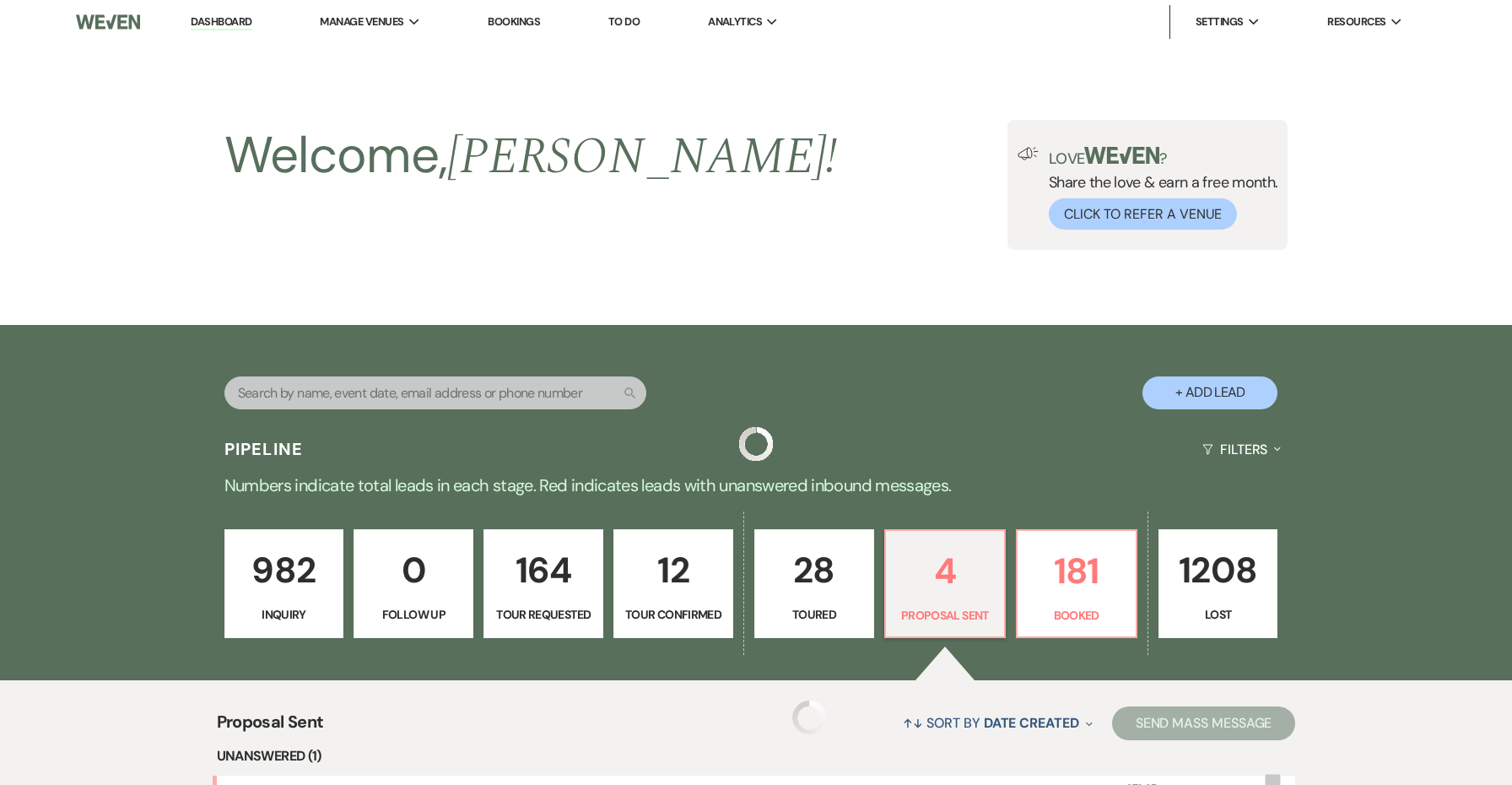
scroll to position [463, 0]
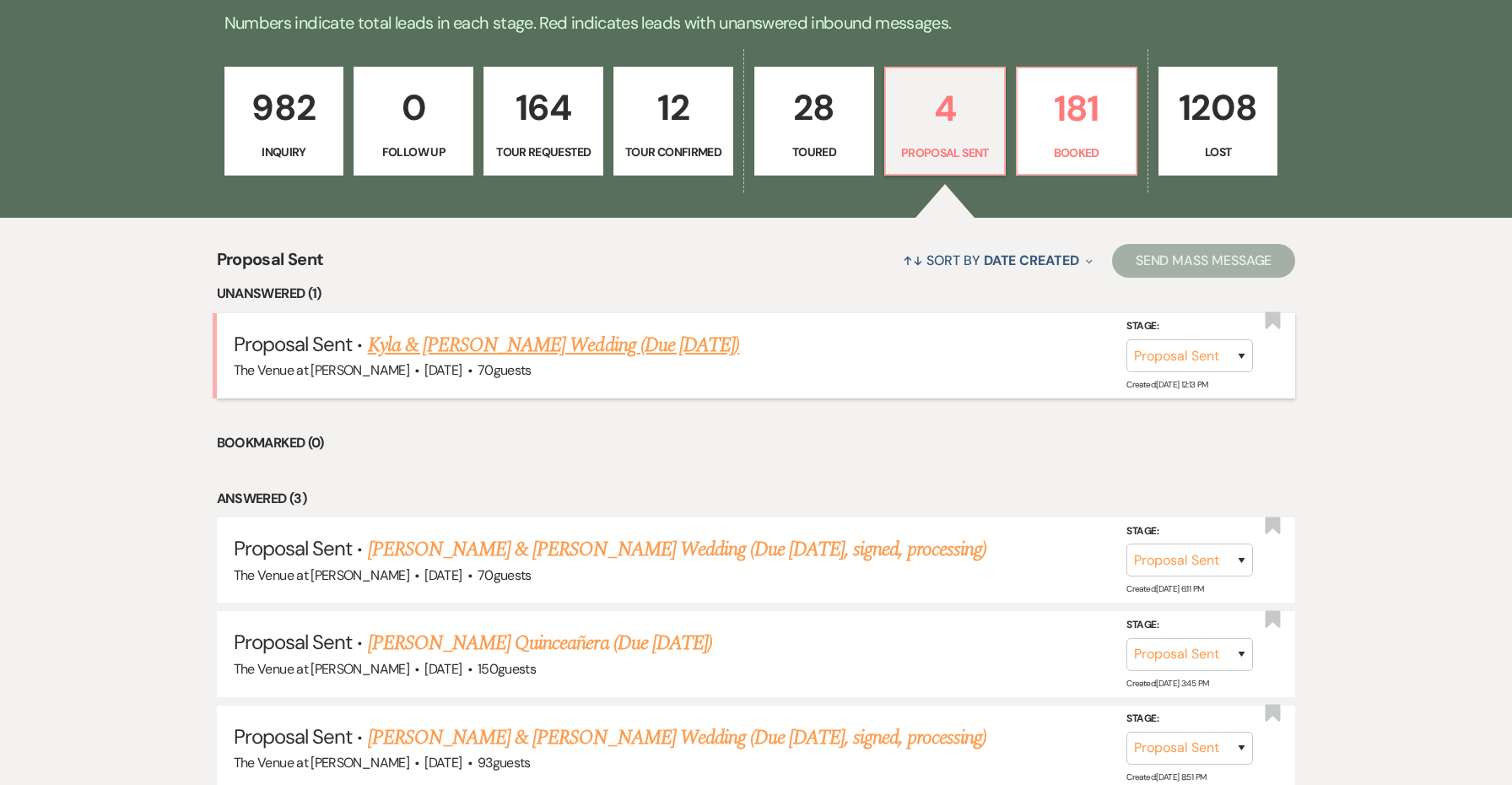
click at [730, 337] on link "Kyla & [PERSON_NAME] Wedding (Due [DATE])" at bounding box center [554, 345] width 372 height 31
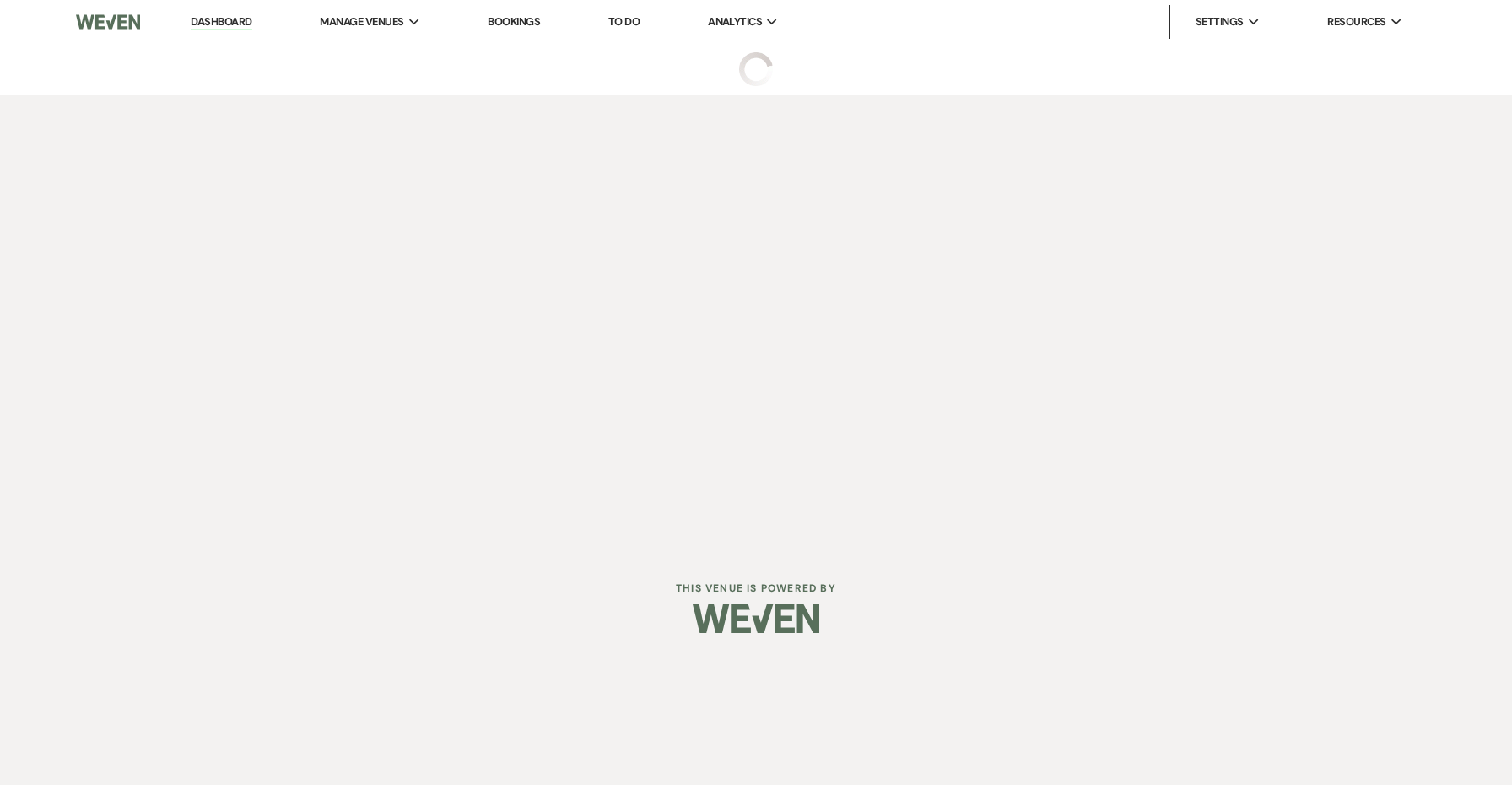
select select "6"
select select "5"
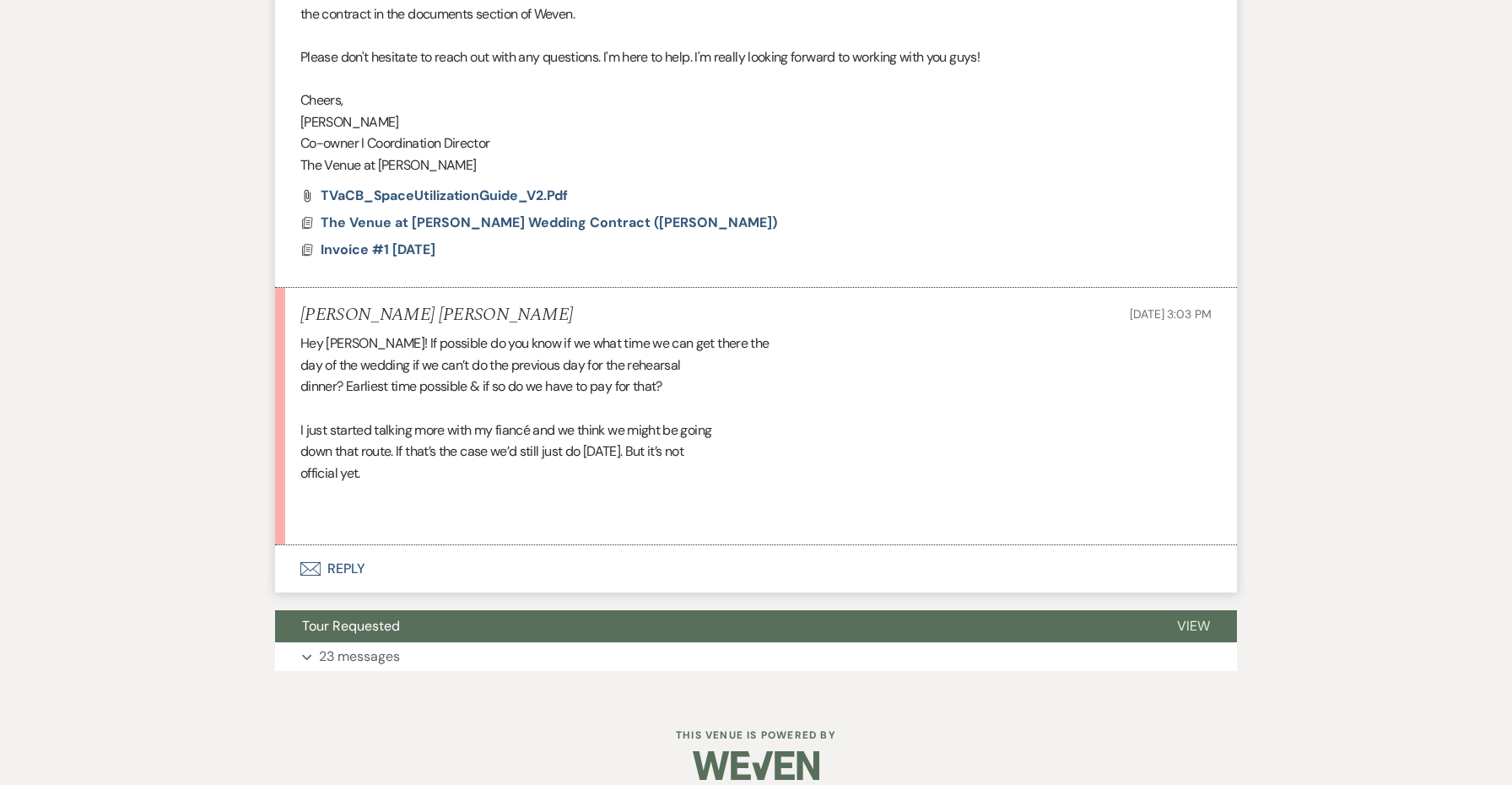
scroll to position [1105, 0]
click at [345, 546] on button "Envelope Reply" at bounding box center [755, 569] width 961 height 47
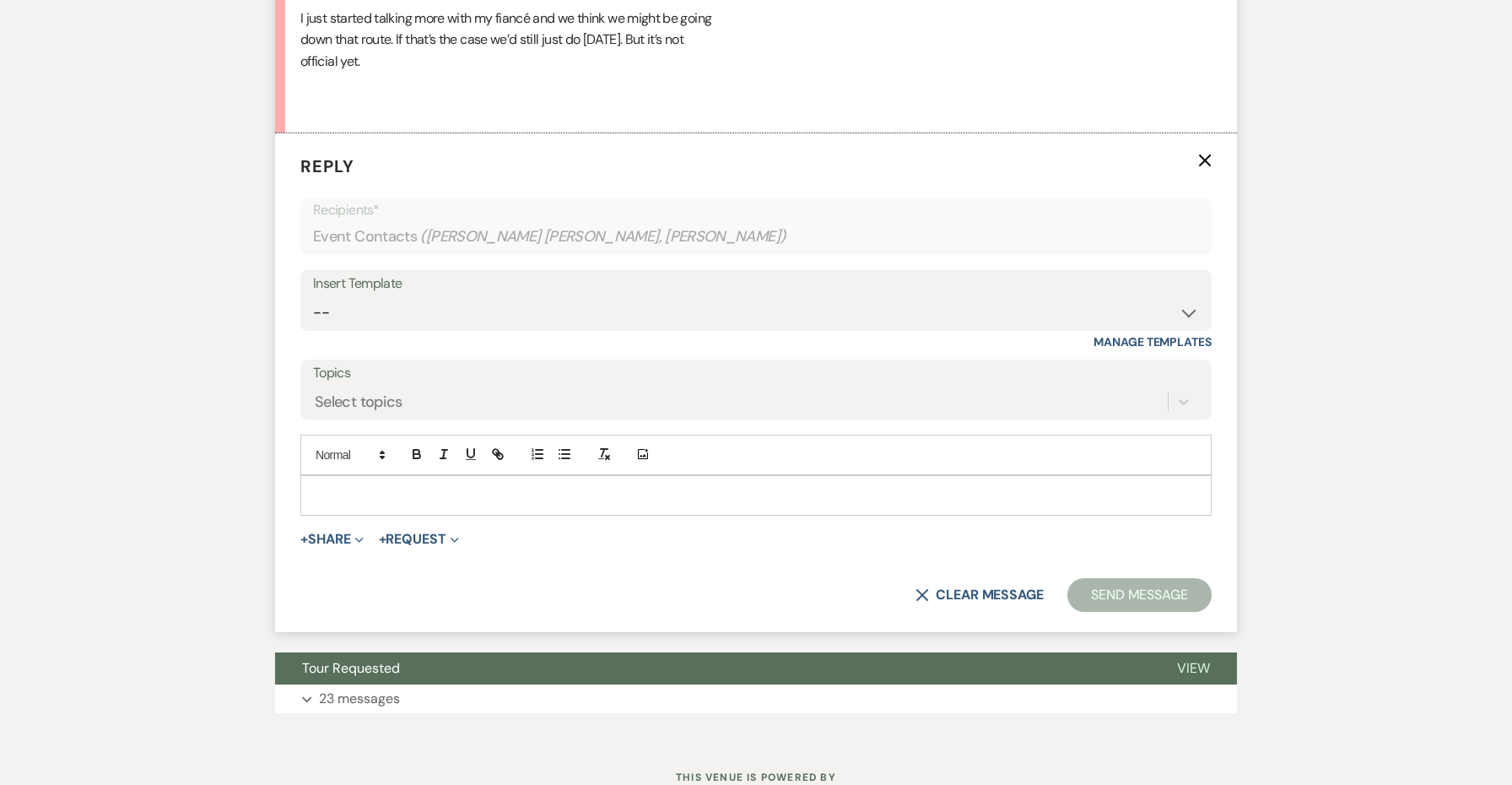
scroll to position [1518, 0]
click at [368, 475] on div at bounding box center [755, 494] width 909 height 39
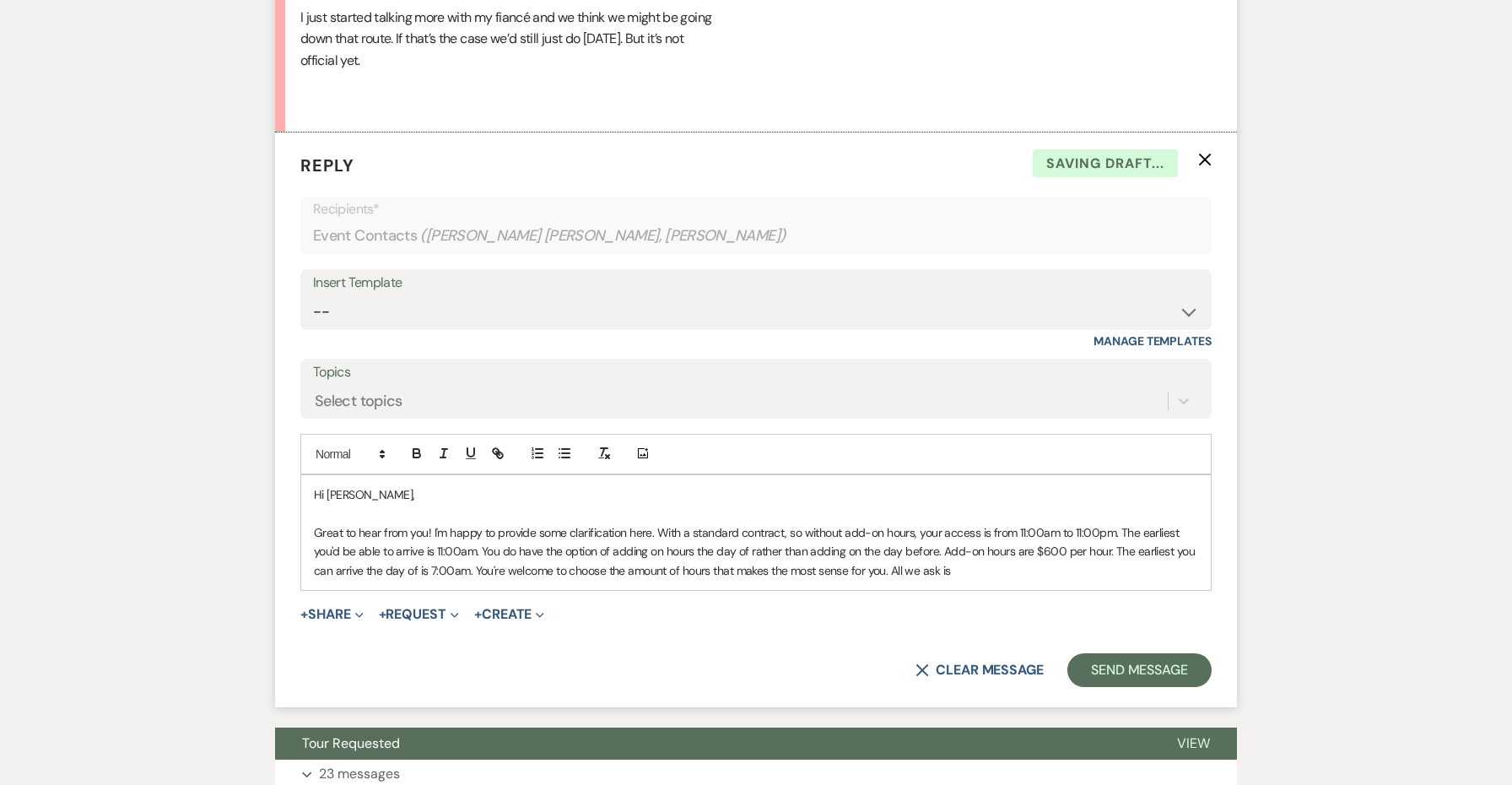
click at [485, 544] on p "Great to hear from you! I'm happy to provide some clarification here. With a st…" at bounding box center [756, 551] width 884 height 57
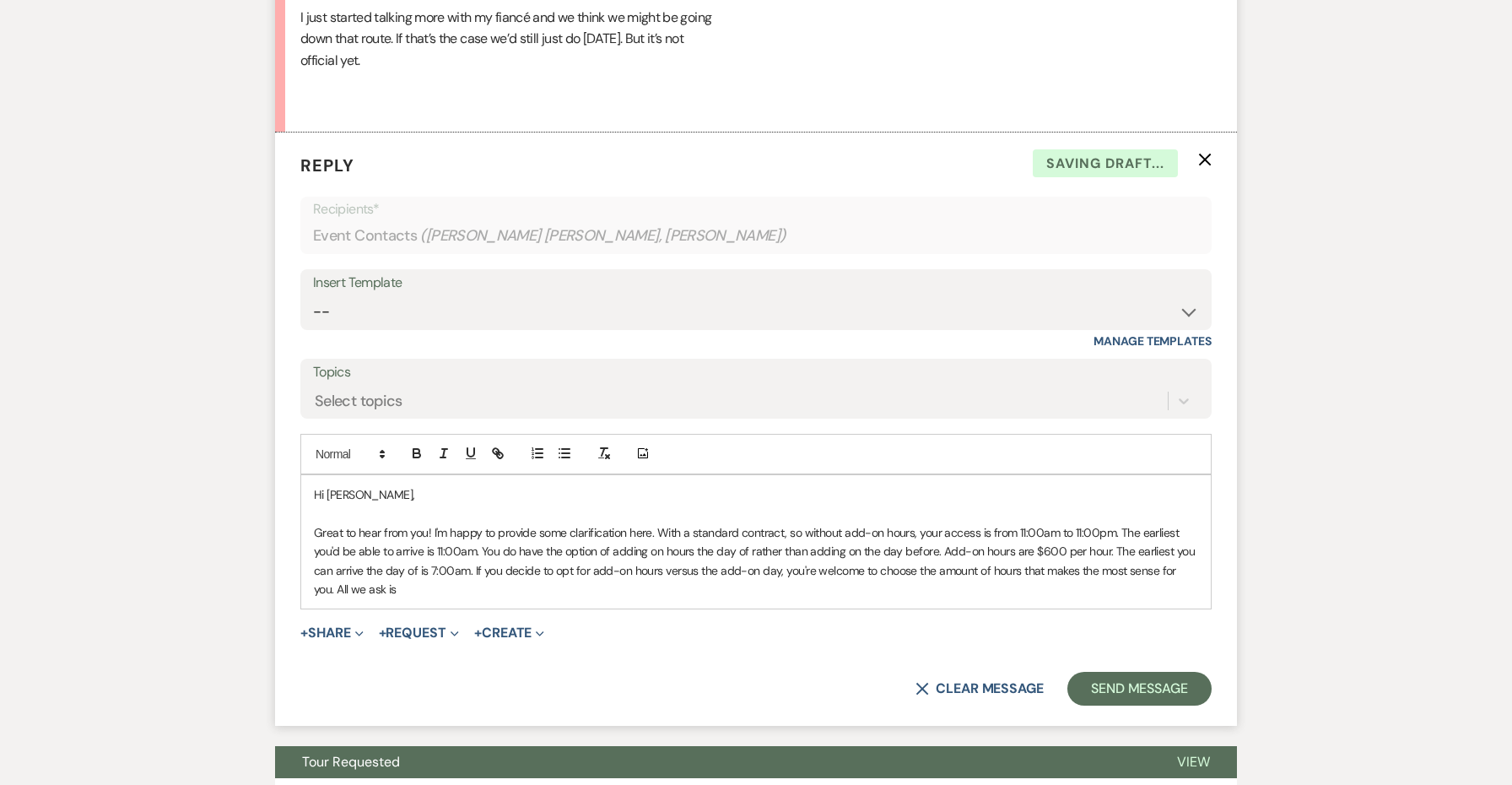
click at [401, 575] on p "Great to hear from you! I'm happy to provide some clarification here. With a st…" at bounding box center [756, 561] width 884 height 76
click at [387, 554] on p "Great to hear from you! I'm happy to provide some clarification here. With a st…" at bounding box center [756, 561] width 884 height 76
drag, startPoint x: 383, startPoint y: 571, endPoint x: 281, endPoint y: 565, distance: 102.2
click at [281, 565] on form "Reply X Draft saved! Recipients* Event Contacts ( Elisha Da Costa DeSouza, Kyla…" at bounding box center [755, 429] width 961 height 594
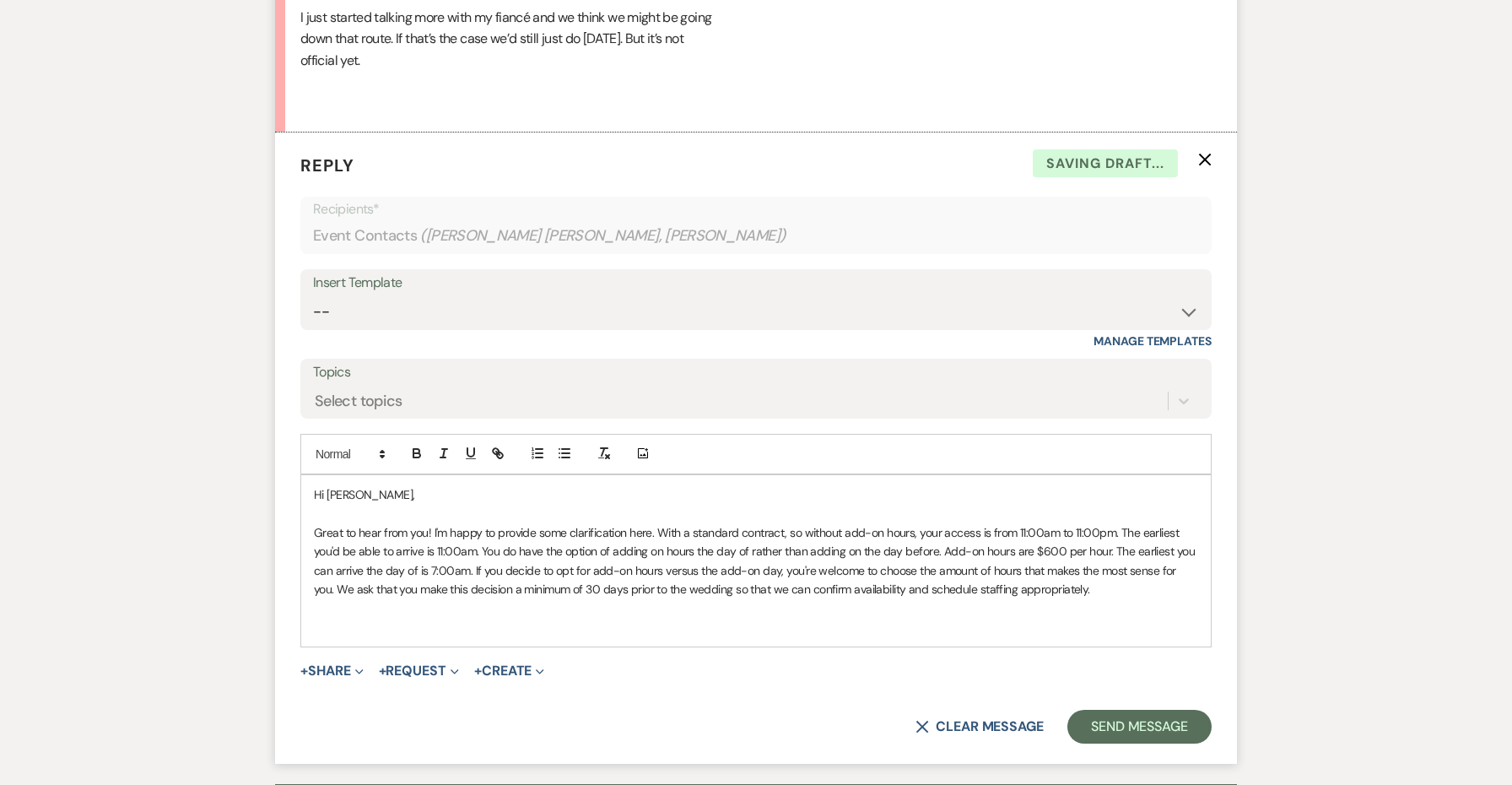
drag, startPoint x: 1079, startPoint y: 570, endPoint x: 286, endPoint y: 502, distance: 795.9
click at [286, 502] on form "Reply X Saving draft... Recipients* Event Contacts ( Elisha Da Costa DeSouza, K…" at bounding box center [755, 449] width 961 height 632
copy p "Great to hear from you! I'm happy to provide some clarification here. With a st…"
click at [1108, 523] on p "Great to hear from you! I'm happy to provide some clarification here. With a st…" at bounding box center [756, 561] width 884 height 76
click at [457, 565] on p "Great to hear from you! I'm happy to provide some clarification here. With a st…" at bounding box center [756, 561] width 884 height 76
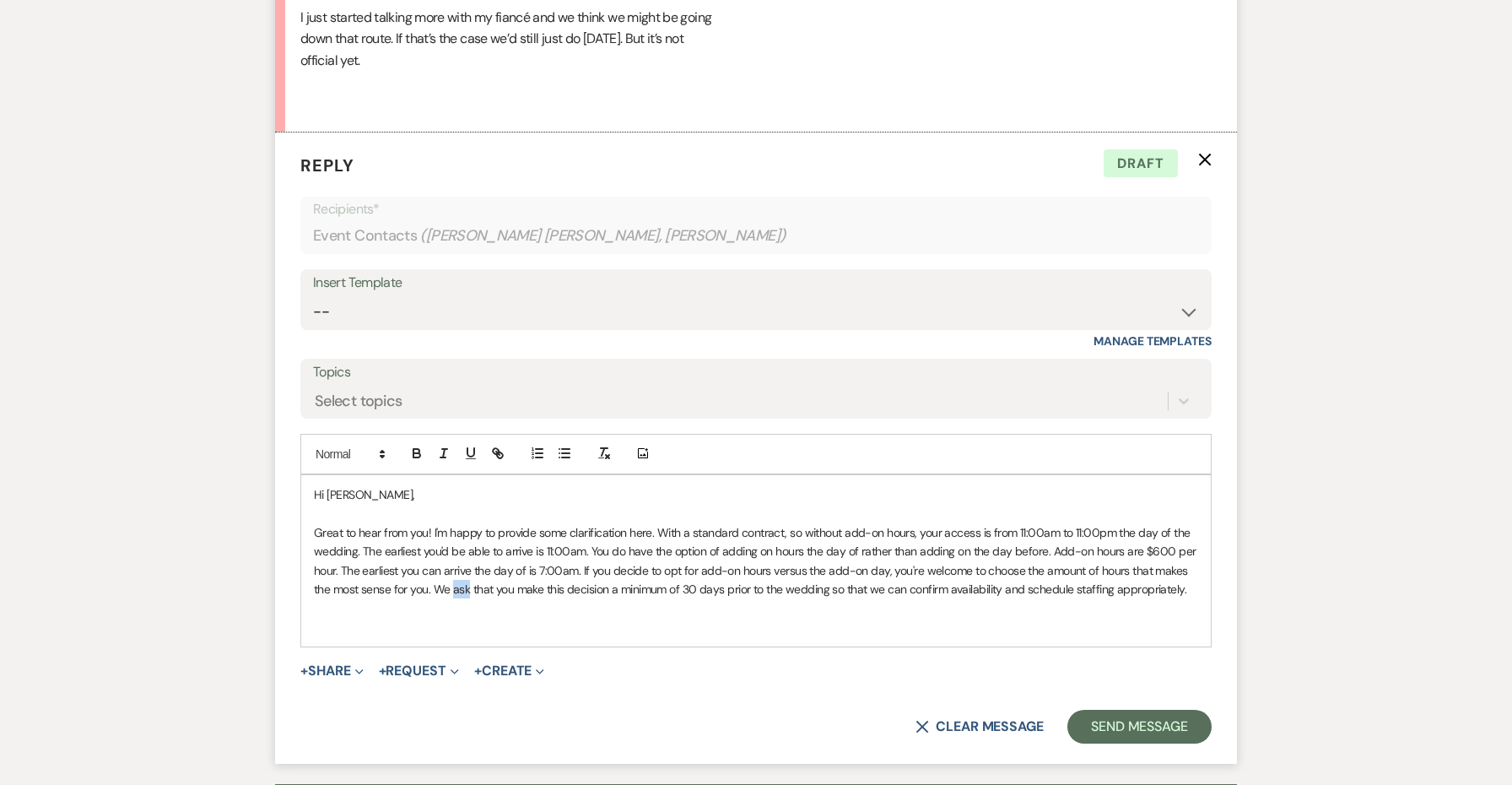
click at [457, 565] on p "Great to hear from you! I'm happy to provide some clarification here. With a st…" at bounding box center [756, 561] width 884 height 76
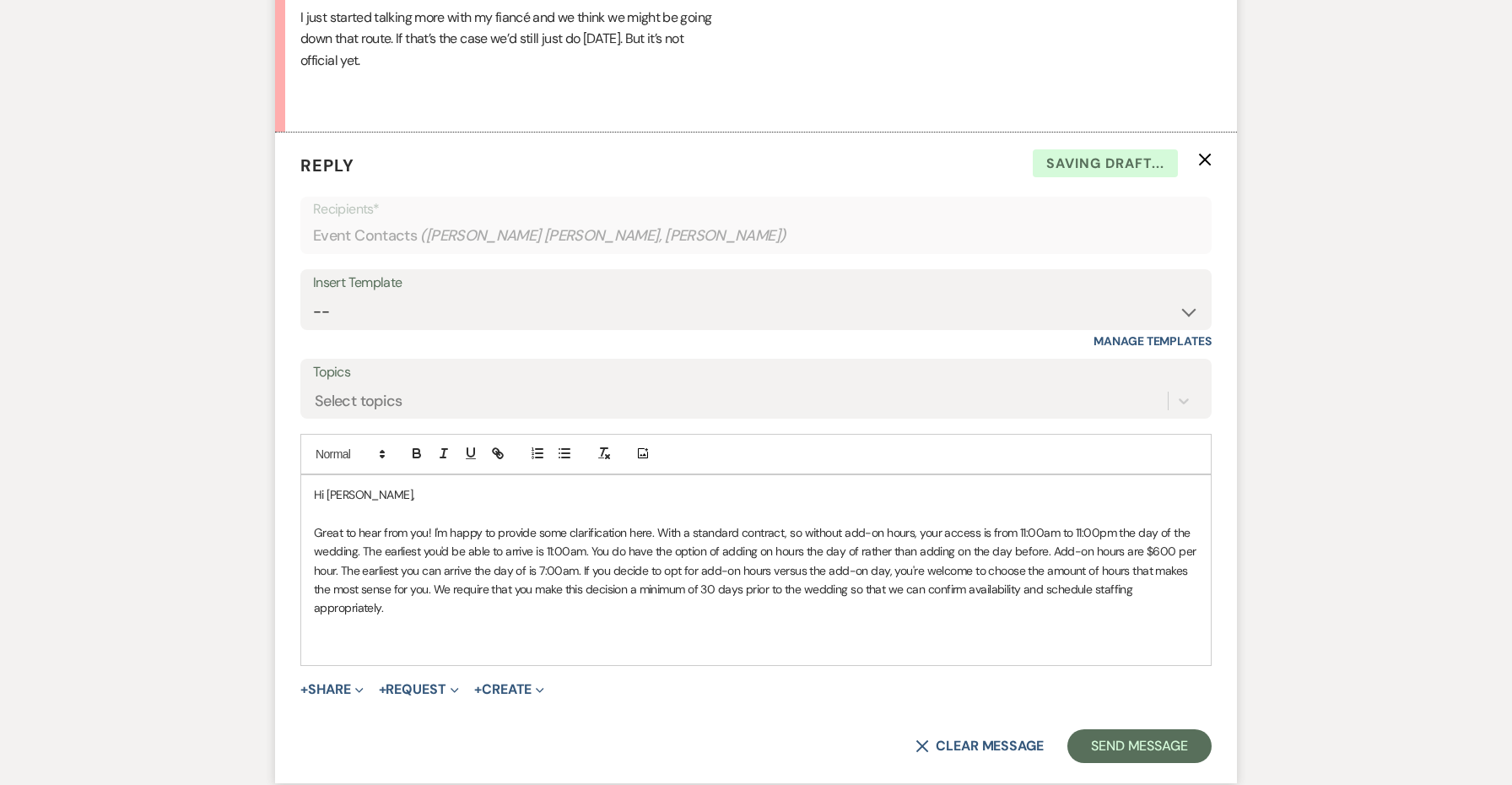
click at [576, 565] on p "Great to hear from you! I'm happy to provide some clarification here. With a st…" at bounding box center [756, 570] width 884 height 95
click at [631, 566] on p "Great to hear from you! I'm happy to provide some clarification here. With a st…" at bounding box center [756, 570] width 884 height 95
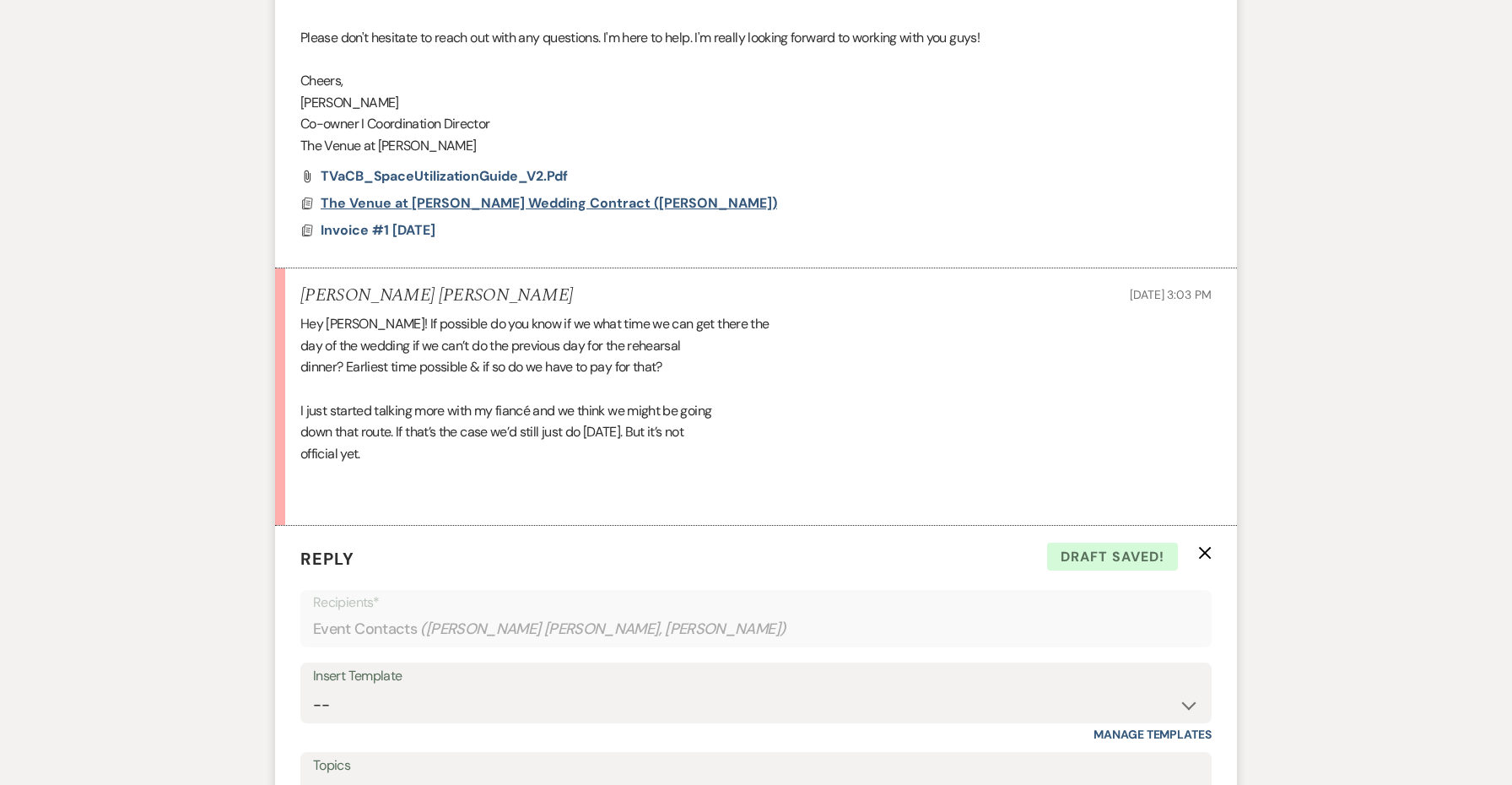
scroll to position [1124, 0]
drag, startPoint x: 417, startPoint y: 128, endPoint x: 283, endPoint y: 70, distance: 146.0
copy div "Cheers, Jessie Co-owner I Coordination Director The Venue at Carley Brook"
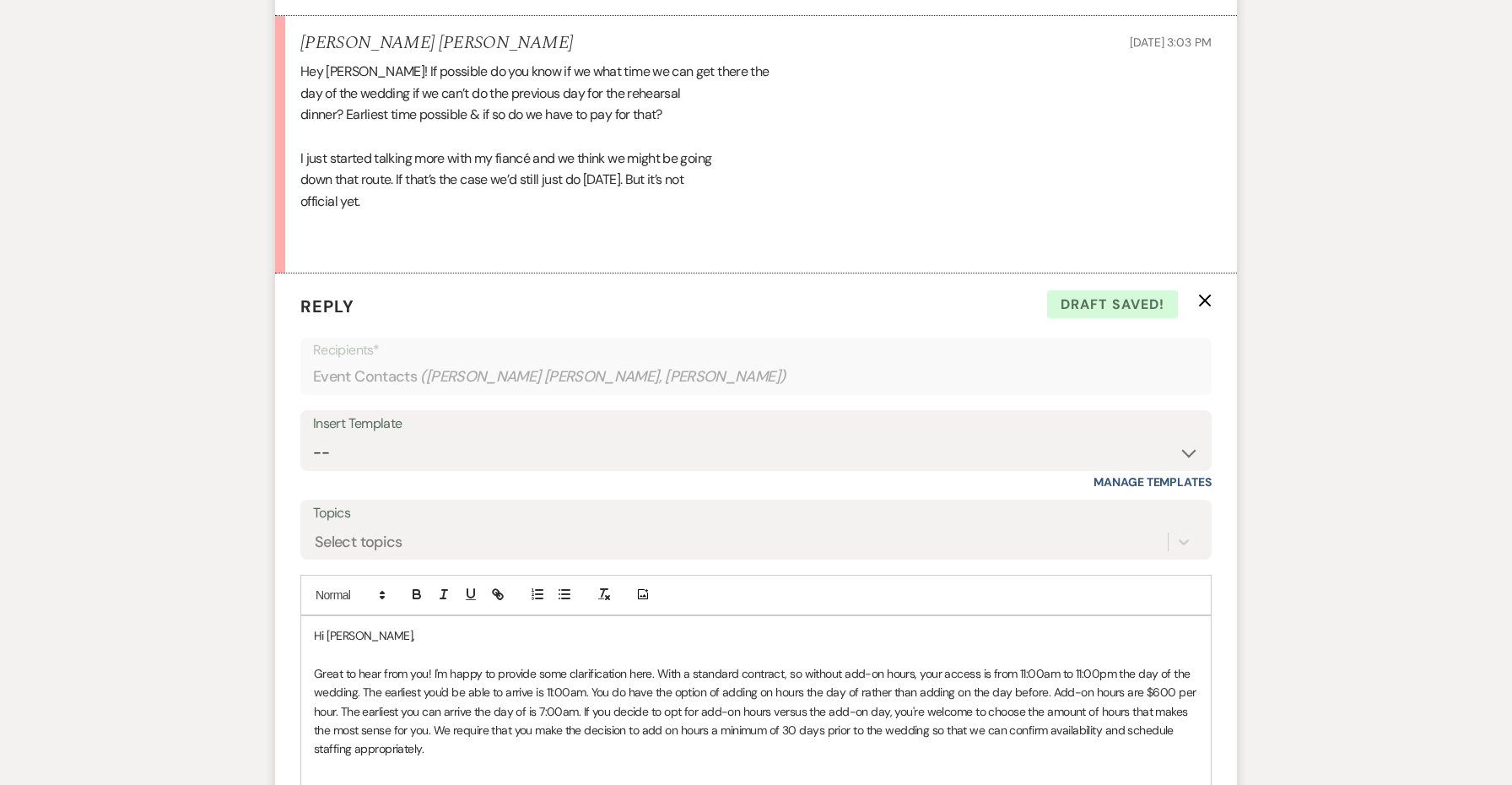
scroll to position [1705, 0]
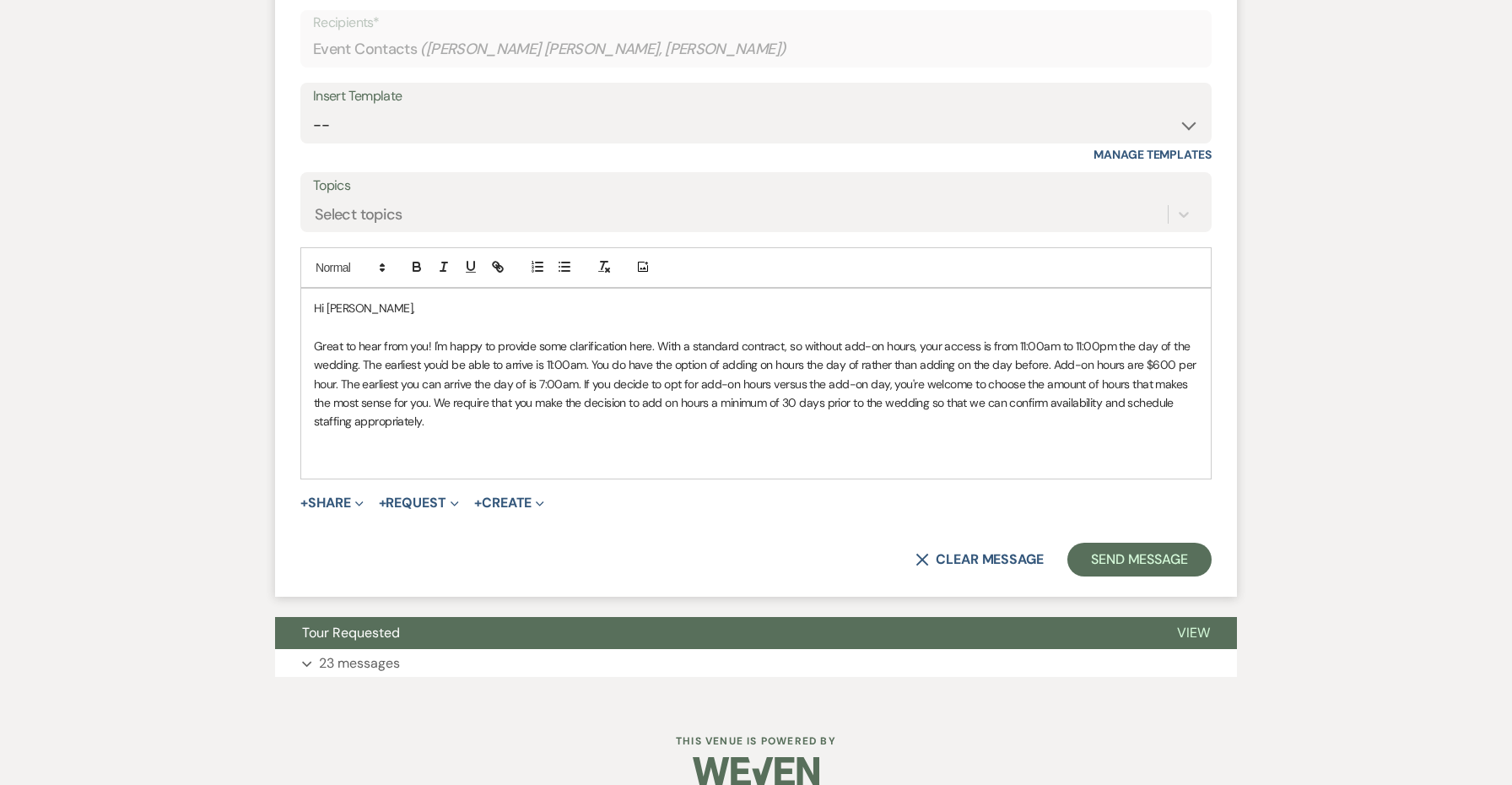
click at [381, 450] on p at bounding box center [756, 459] width 884 height 19
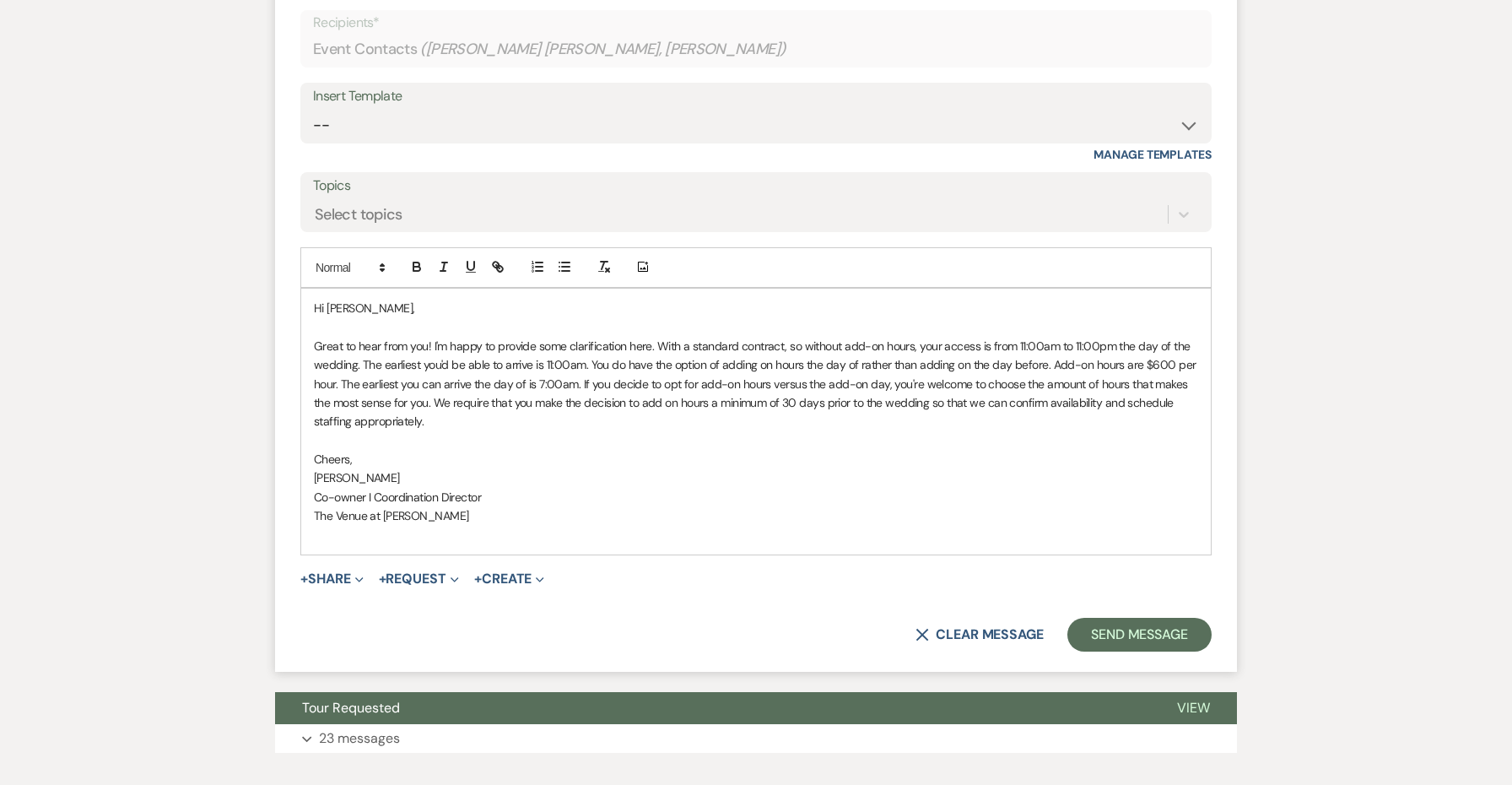
click at [334, 451] on span "Cheers," at bounding box center [332, 459] width 38 height 15
click at [1091, 618] on button "Send Message" at bounding box center [1139, 635] width 144 height 33
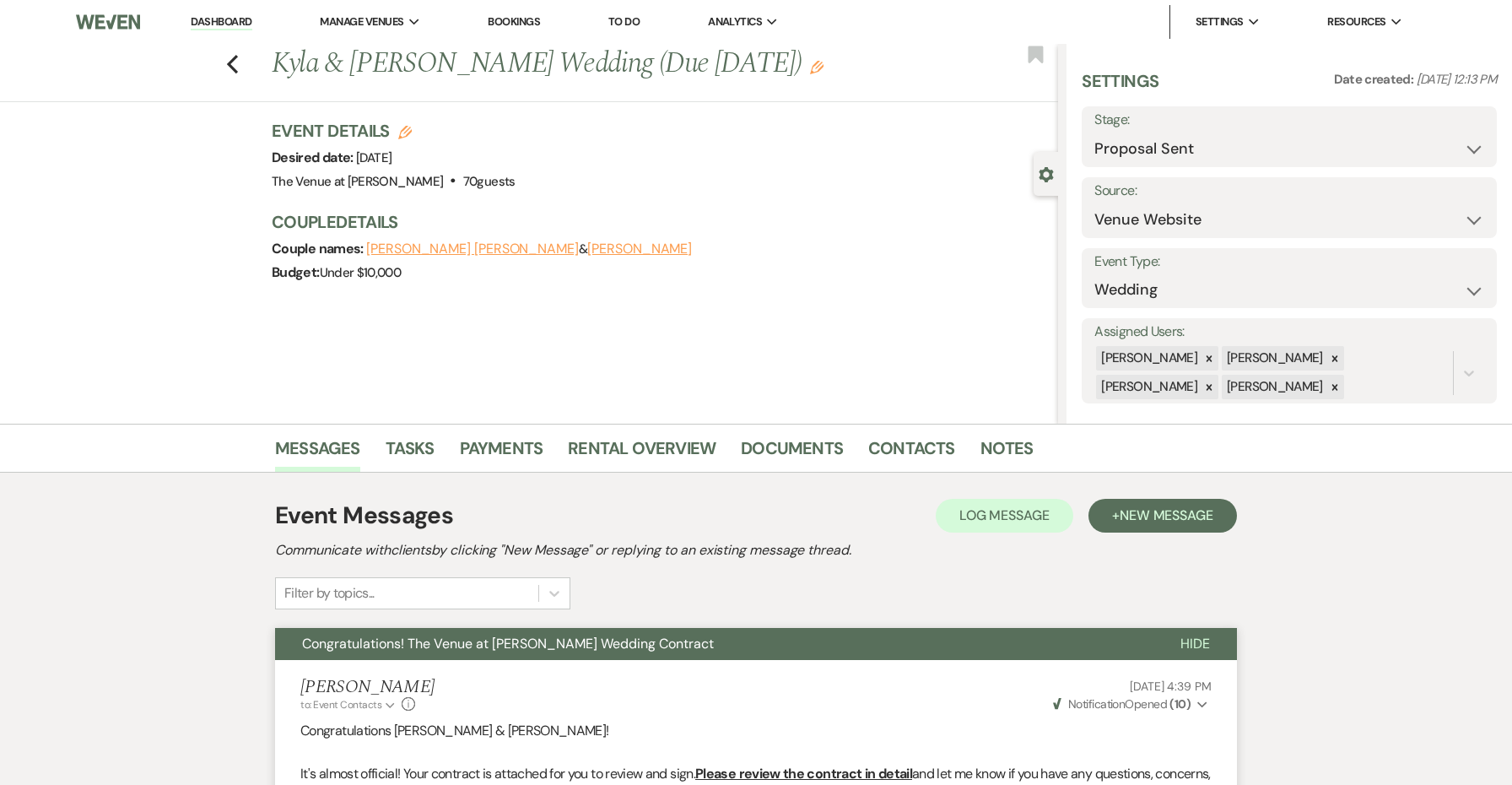
scroll to position [0, 0]
click at [228, 65] on use "button" at bounding box center [232, 64] width 11 height 19
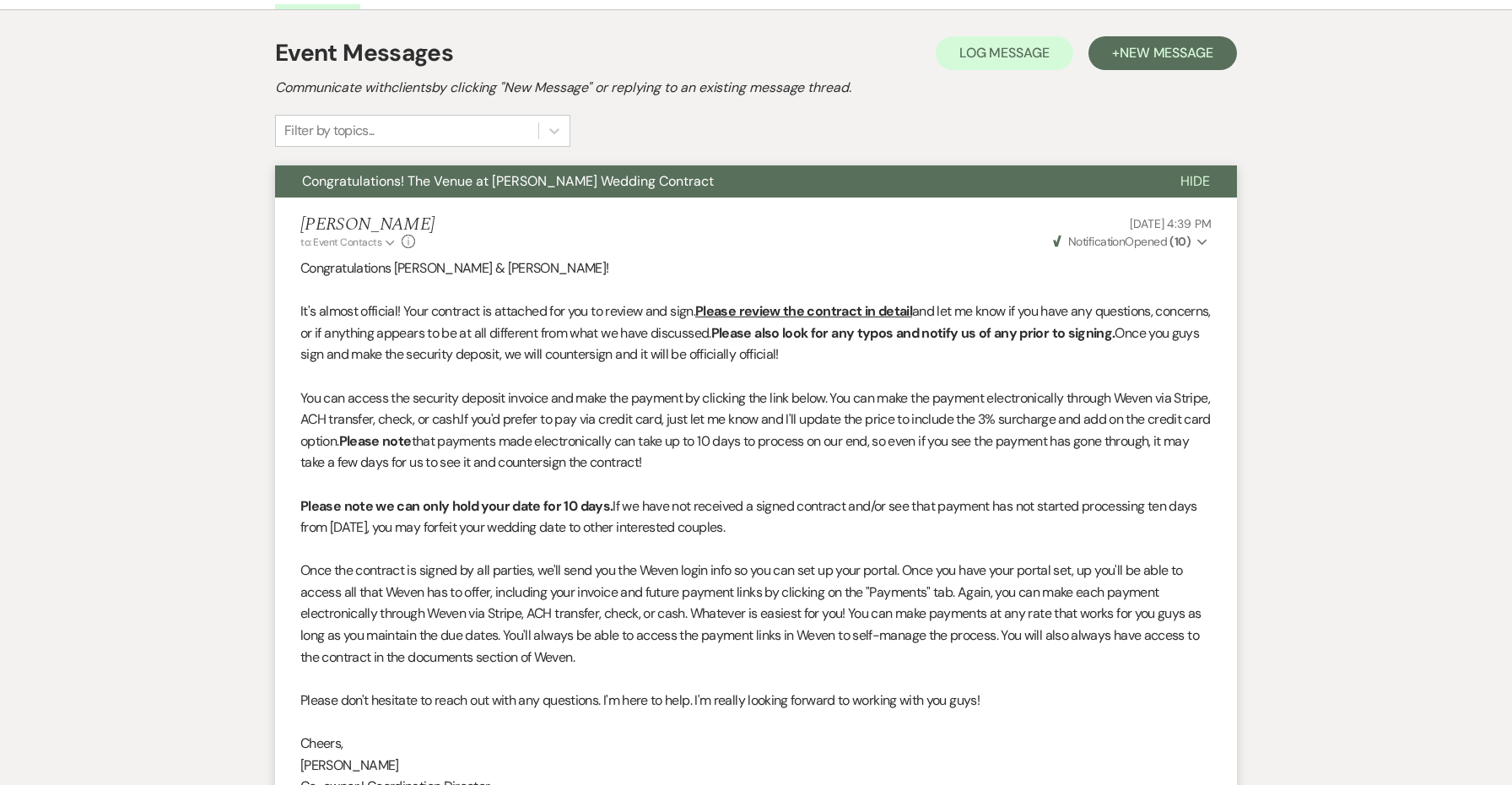
select select "6"
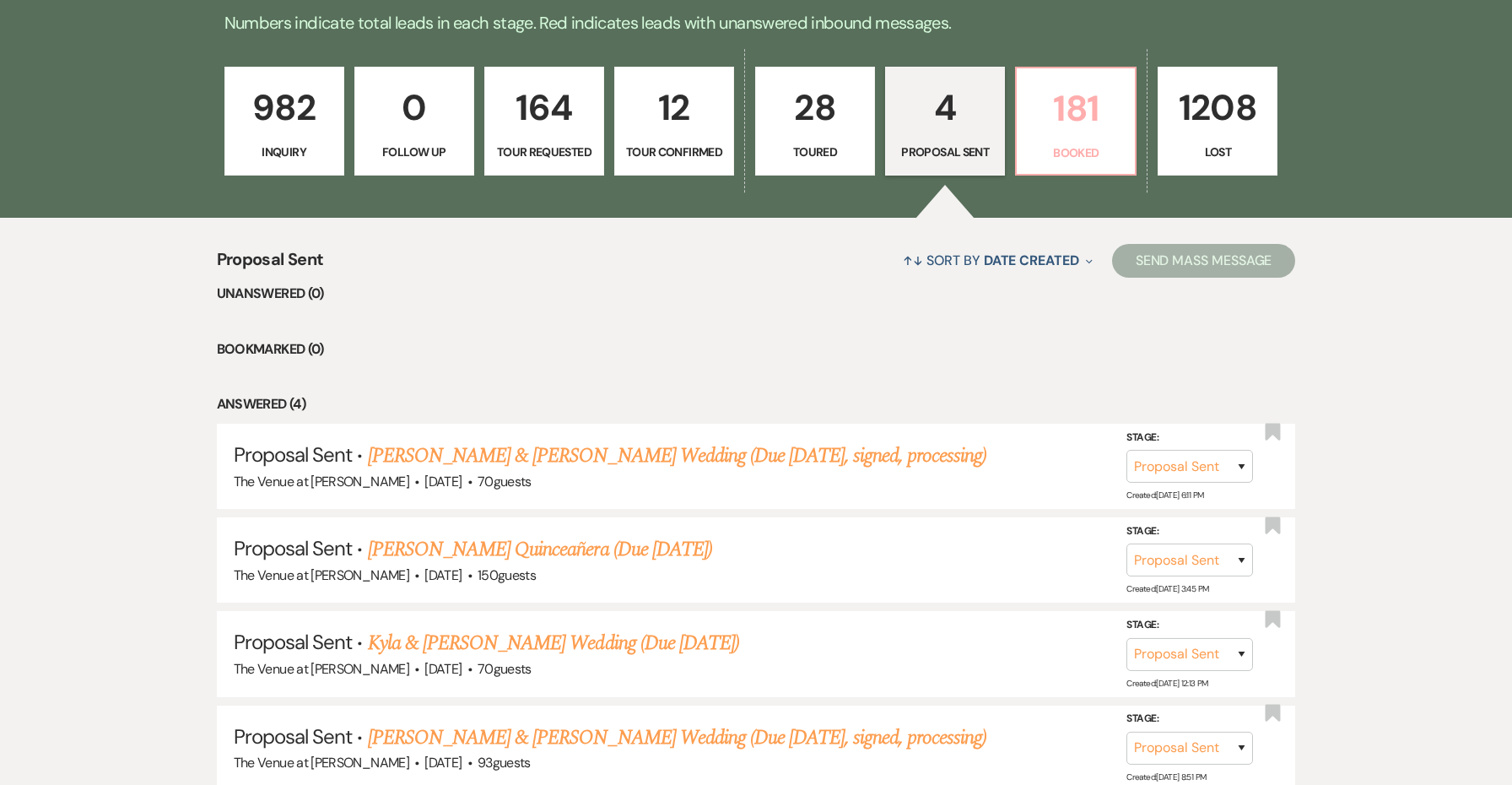
click at [1055, 135] on p "181" at bounding box center [1075, 108] width 98 height 57
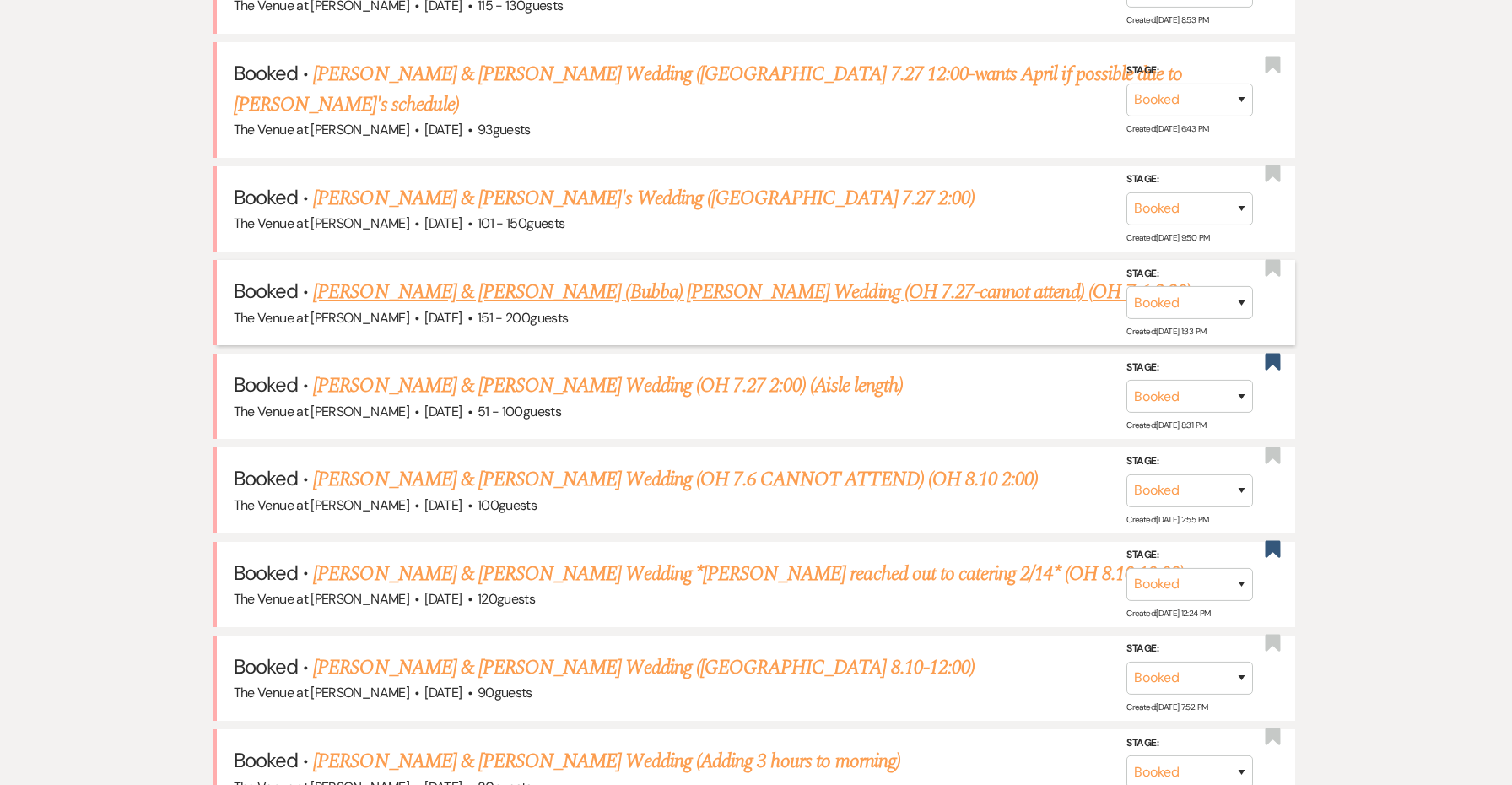
scroll to position [897, 0]
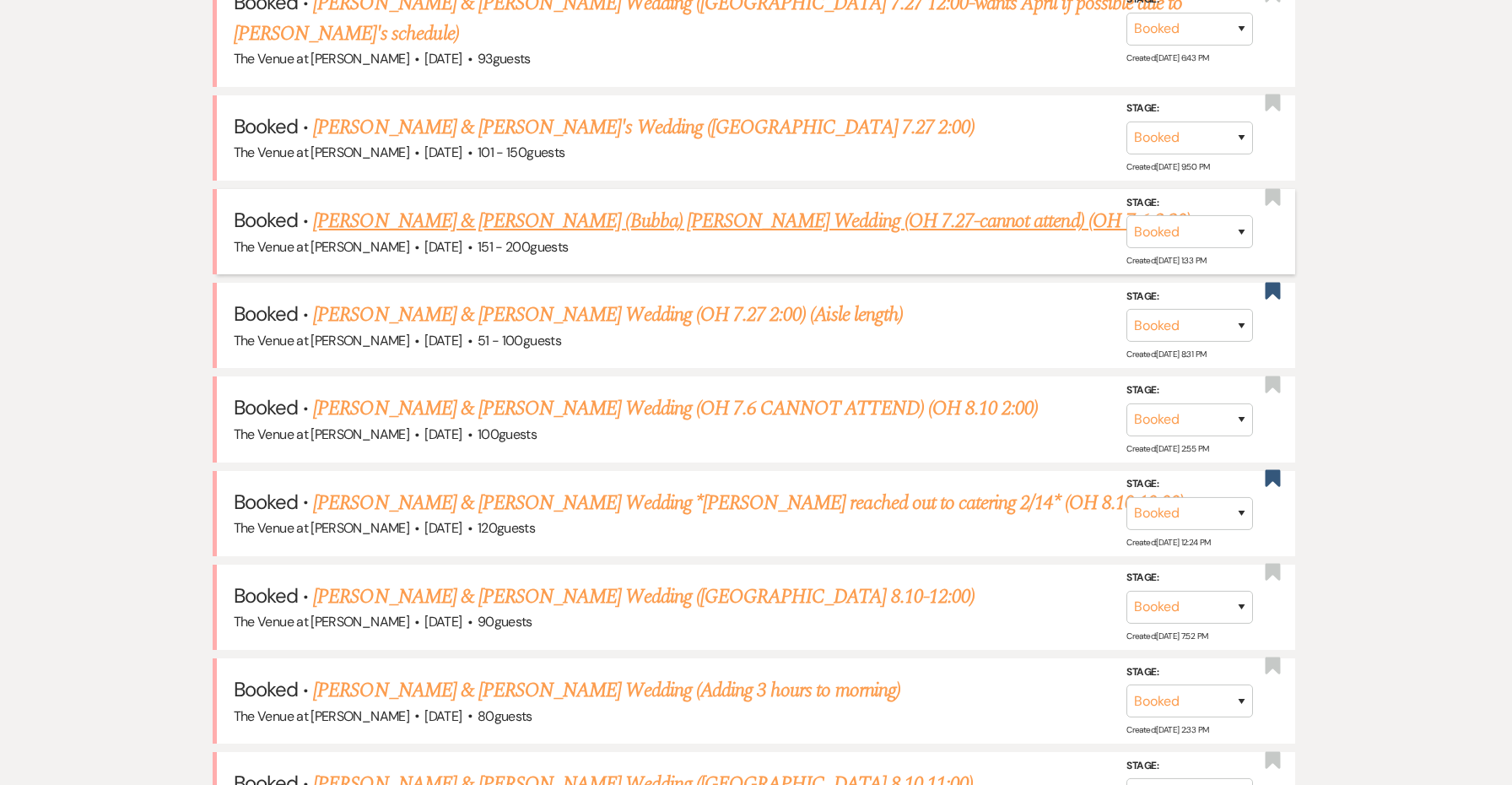
click at [528, 206] on link "Kadie Stade & Andrew (Bubba) Snodderly's Wedding (OH 7.27-cannot attend) (OH 7.…" at bounding box center [751, 221] width 878 height 31
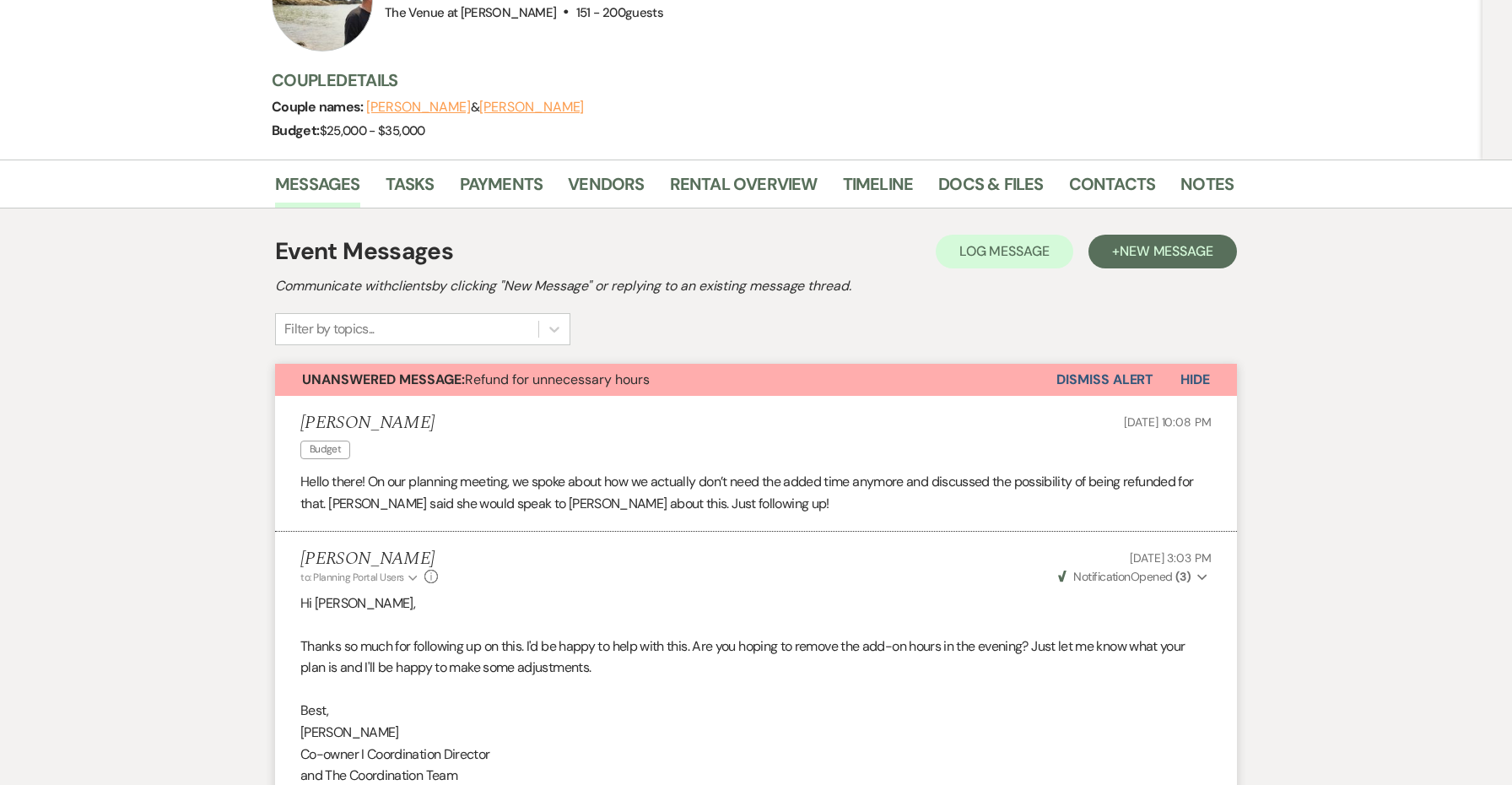
scroll to position [195, 0]
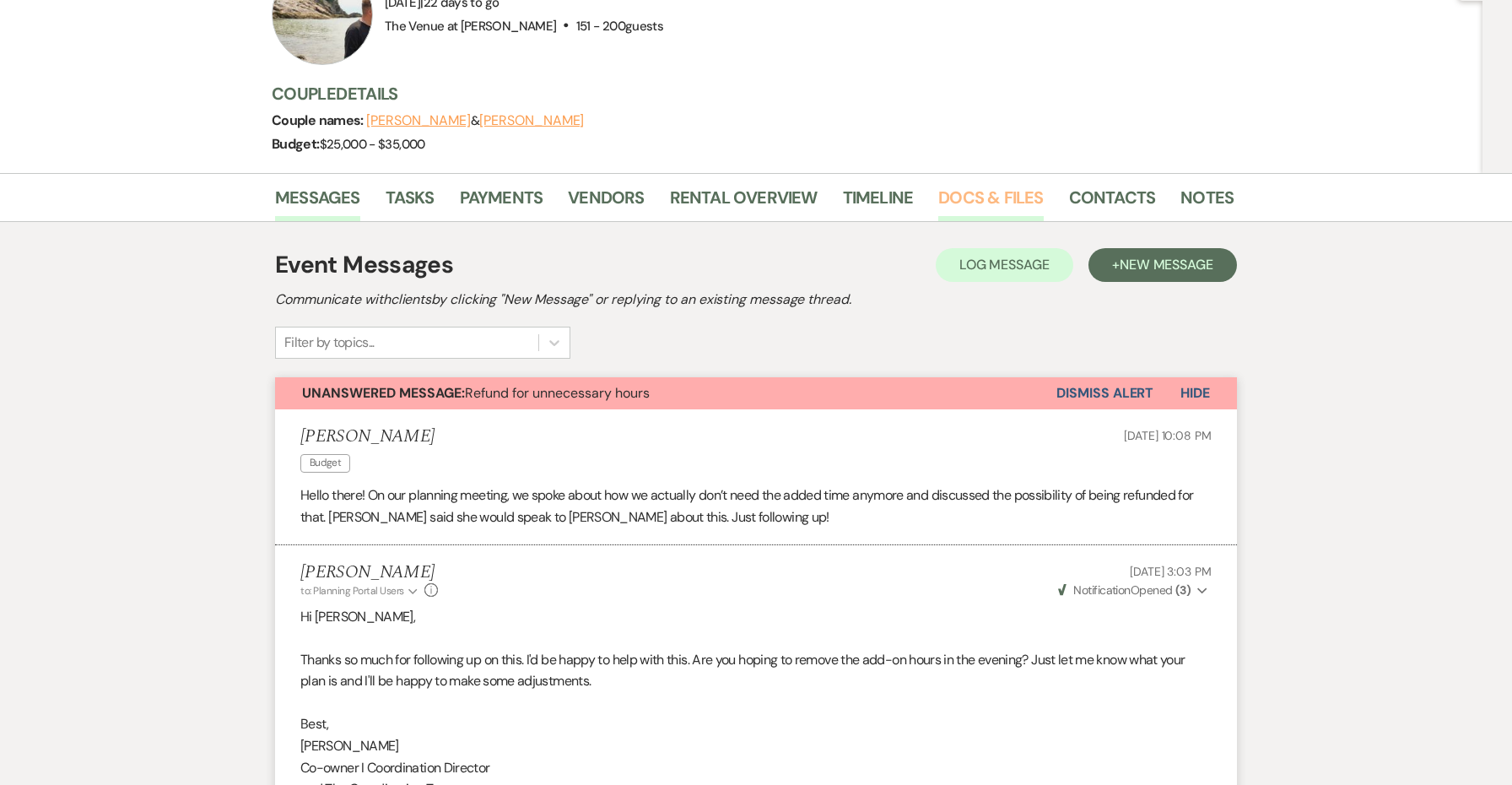
click at [994, 187] on link "Docs & Files" at bounding box center [990, 203] width 105 height 37
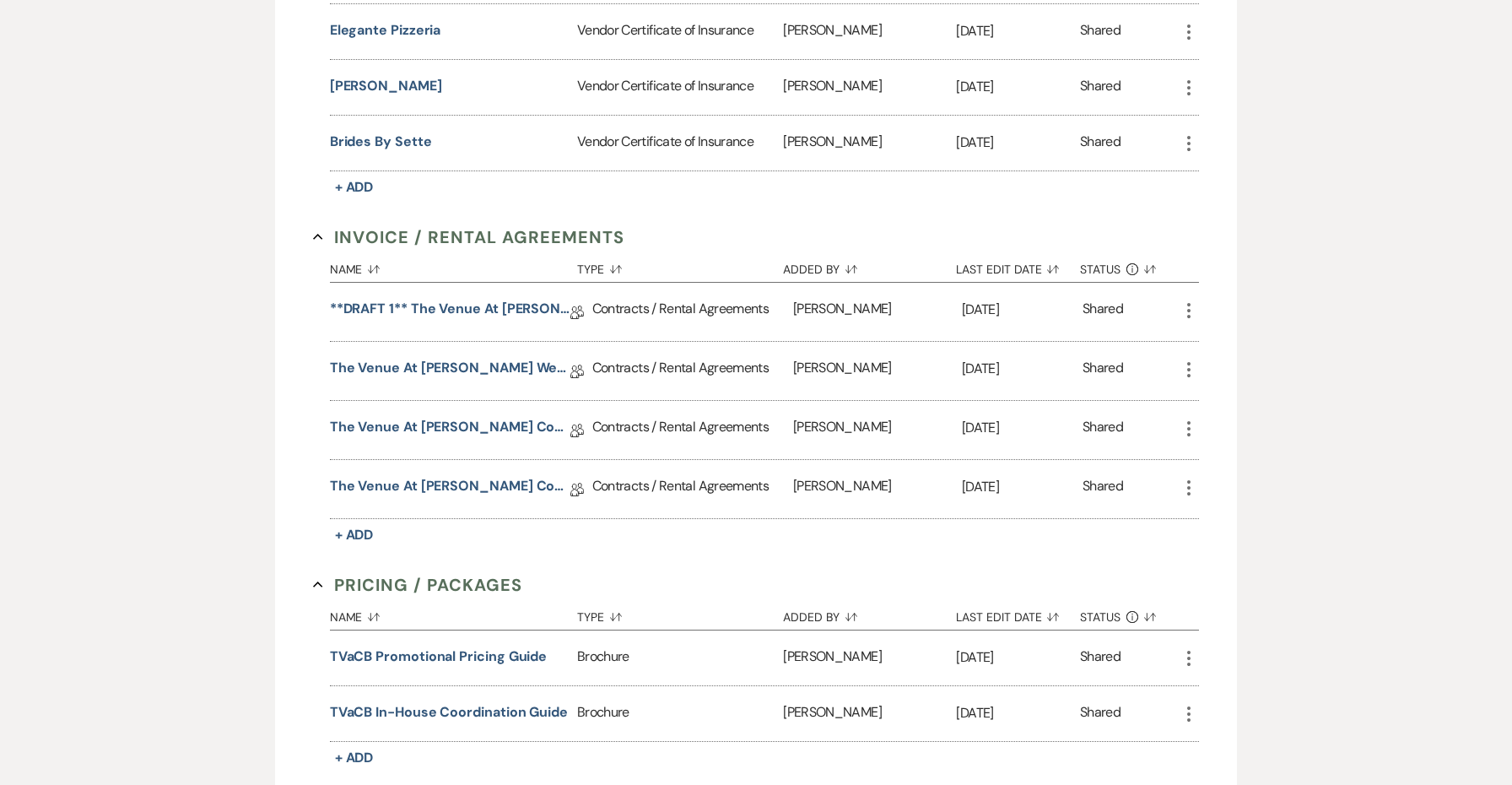
scroll to position [714, 0]
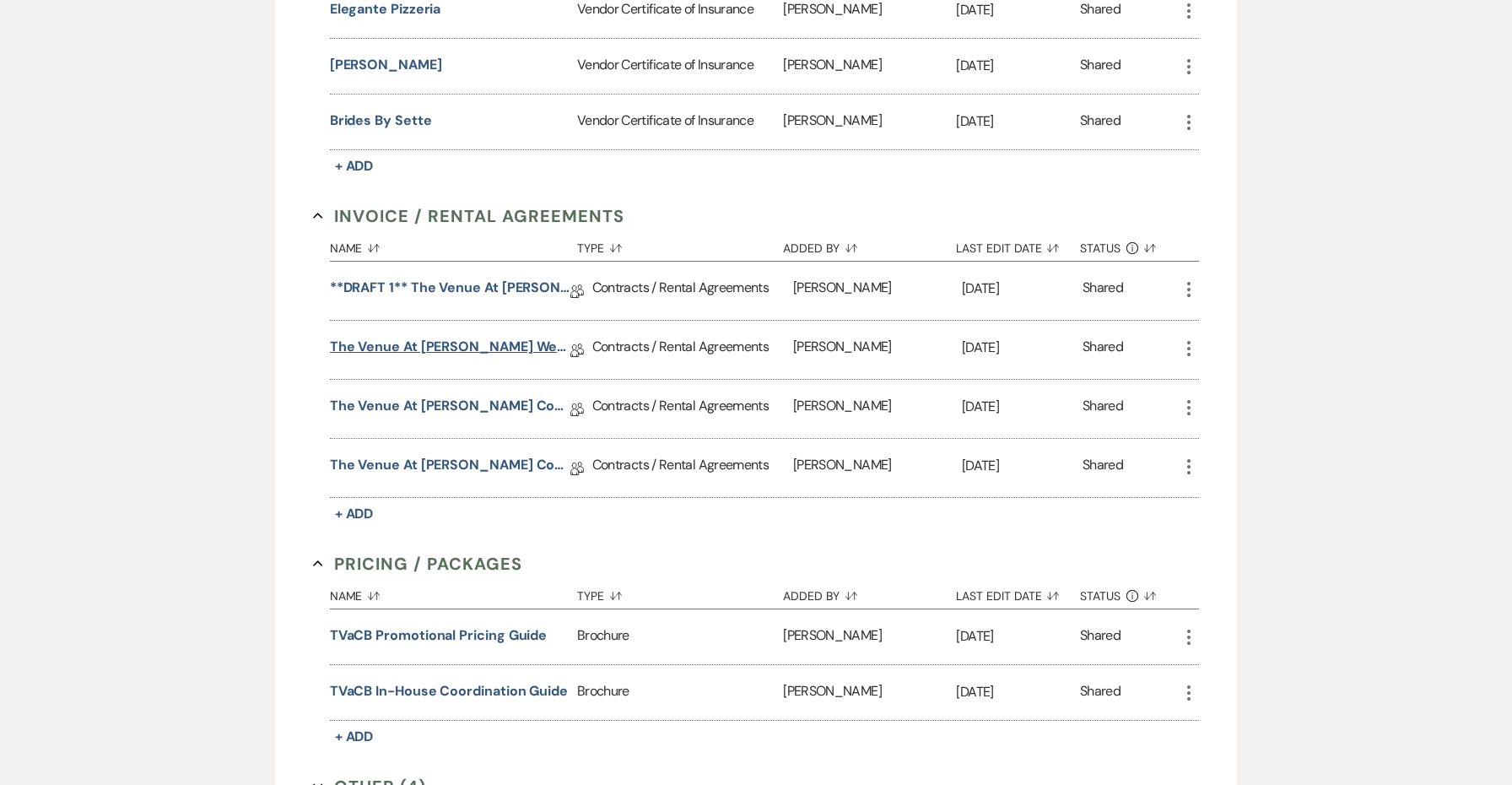
click at [455, 336] on link "The Venue at Carley Brook Wedding Contract-(10.17.2025 Stade-Snodderly)" at bounding box center [450, 349] width 241 height 26
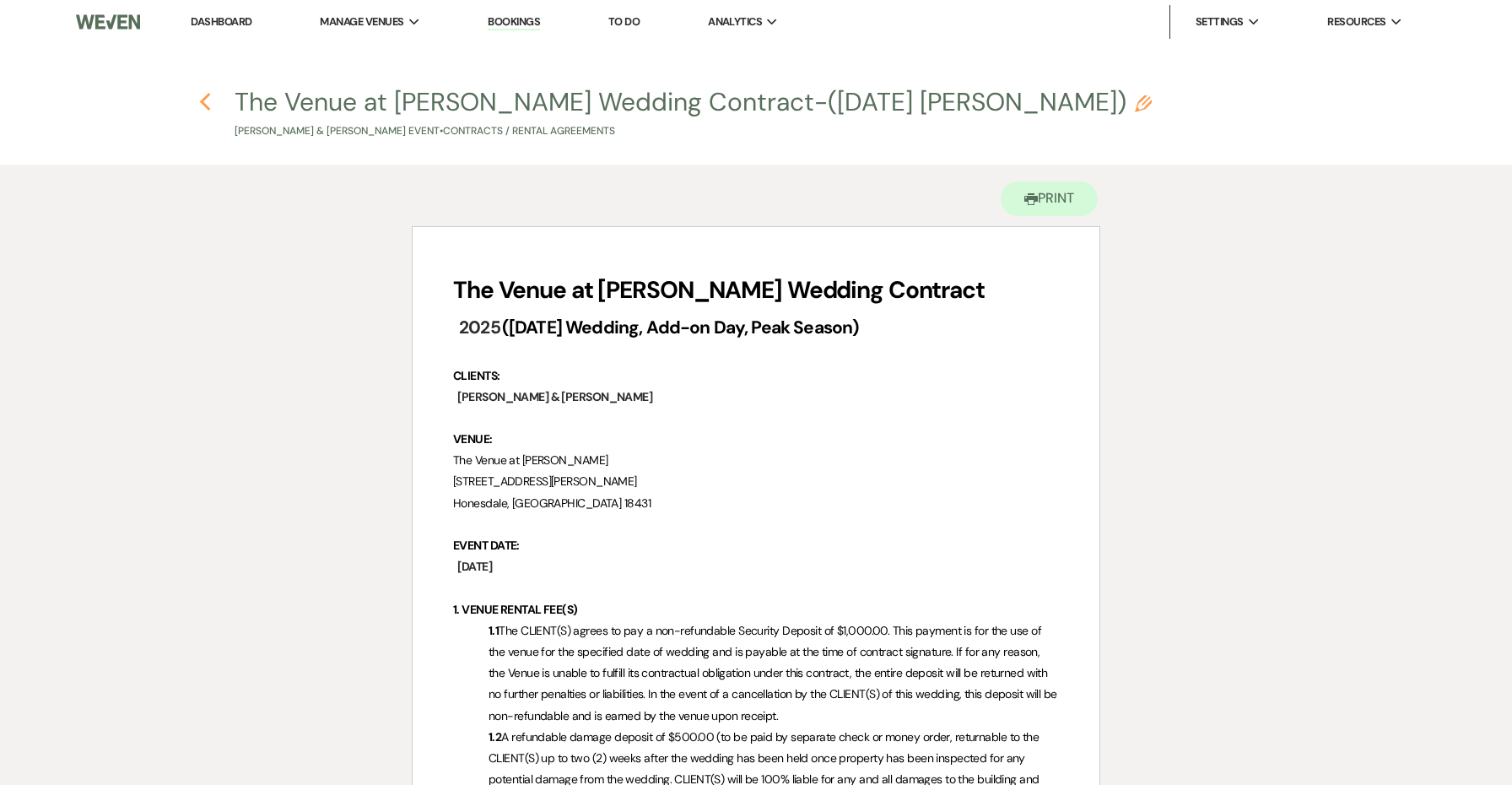
click at [205, 96] on icon "Previous" at bounding box center [205, 102] width 13 height 20
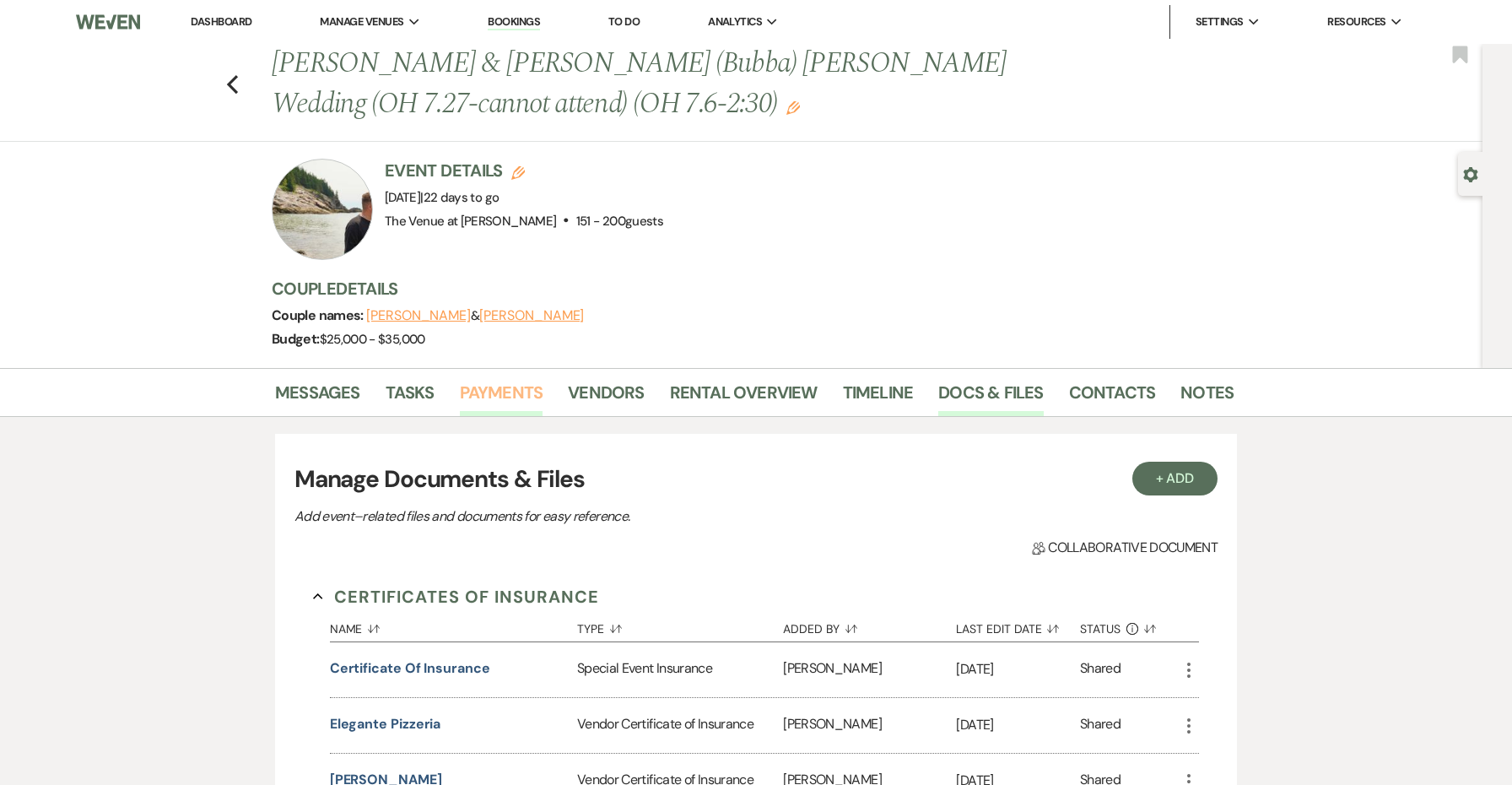
click at [515, 405] on link "Payments" at bounding box center [502, 398] width 84 height 37
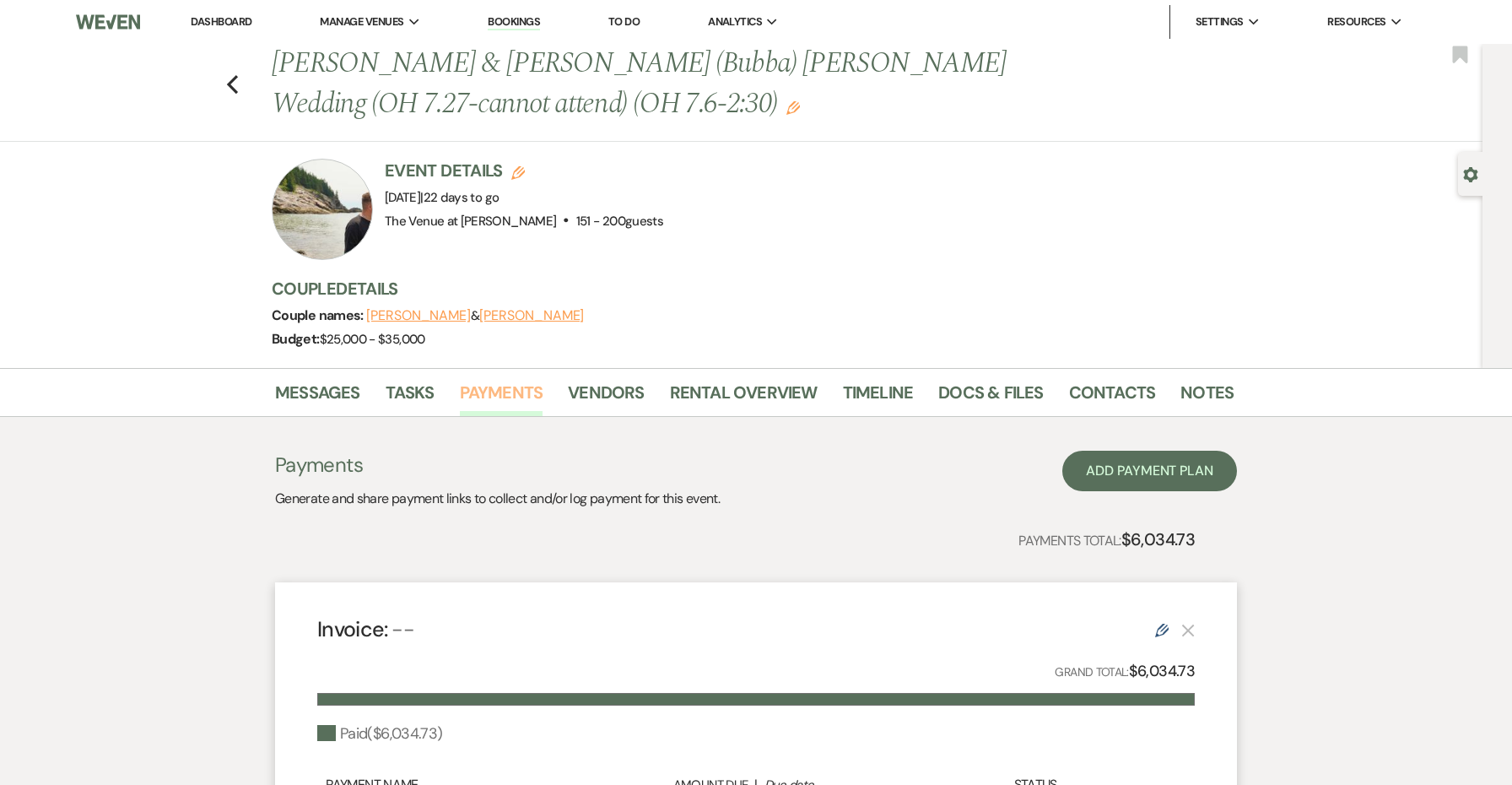
click at [515, 405] on link "Payments" at bounding box center [502, 398] width 84 height 37
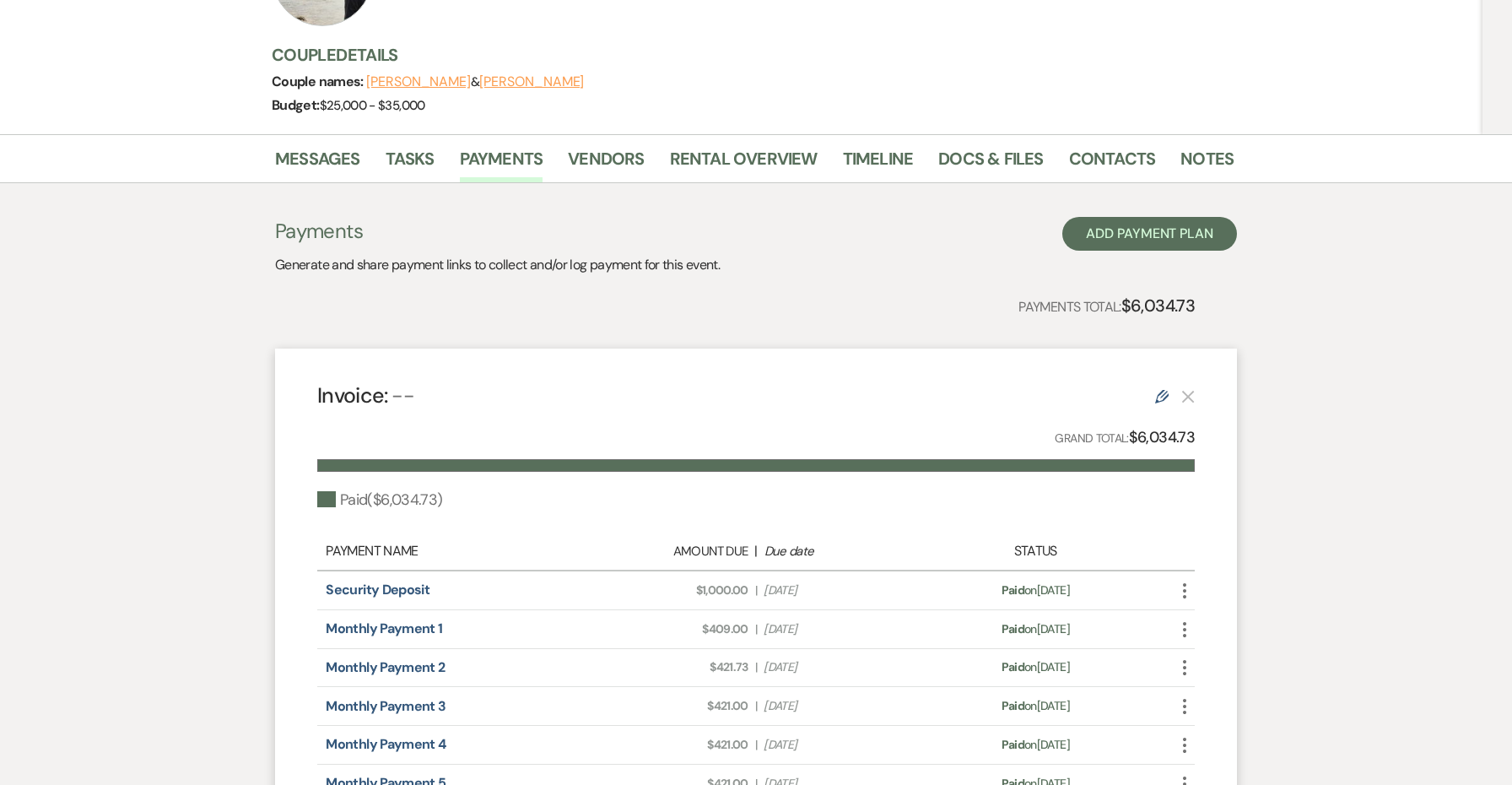
scroll to position [135, 0]
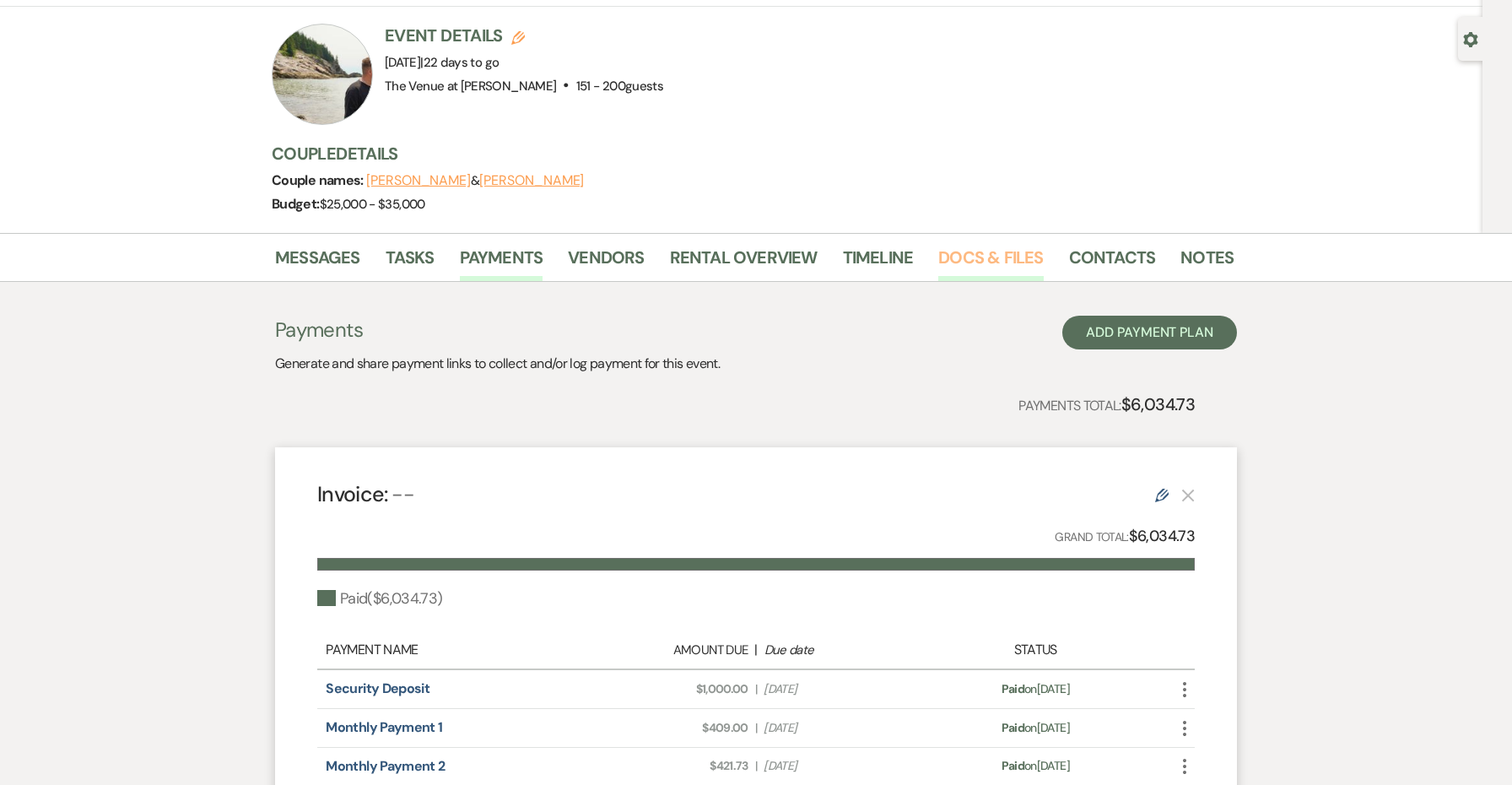
click at [994, 255] on link "Docs & Files" at bounding box center [990, 262] width 105 height 37
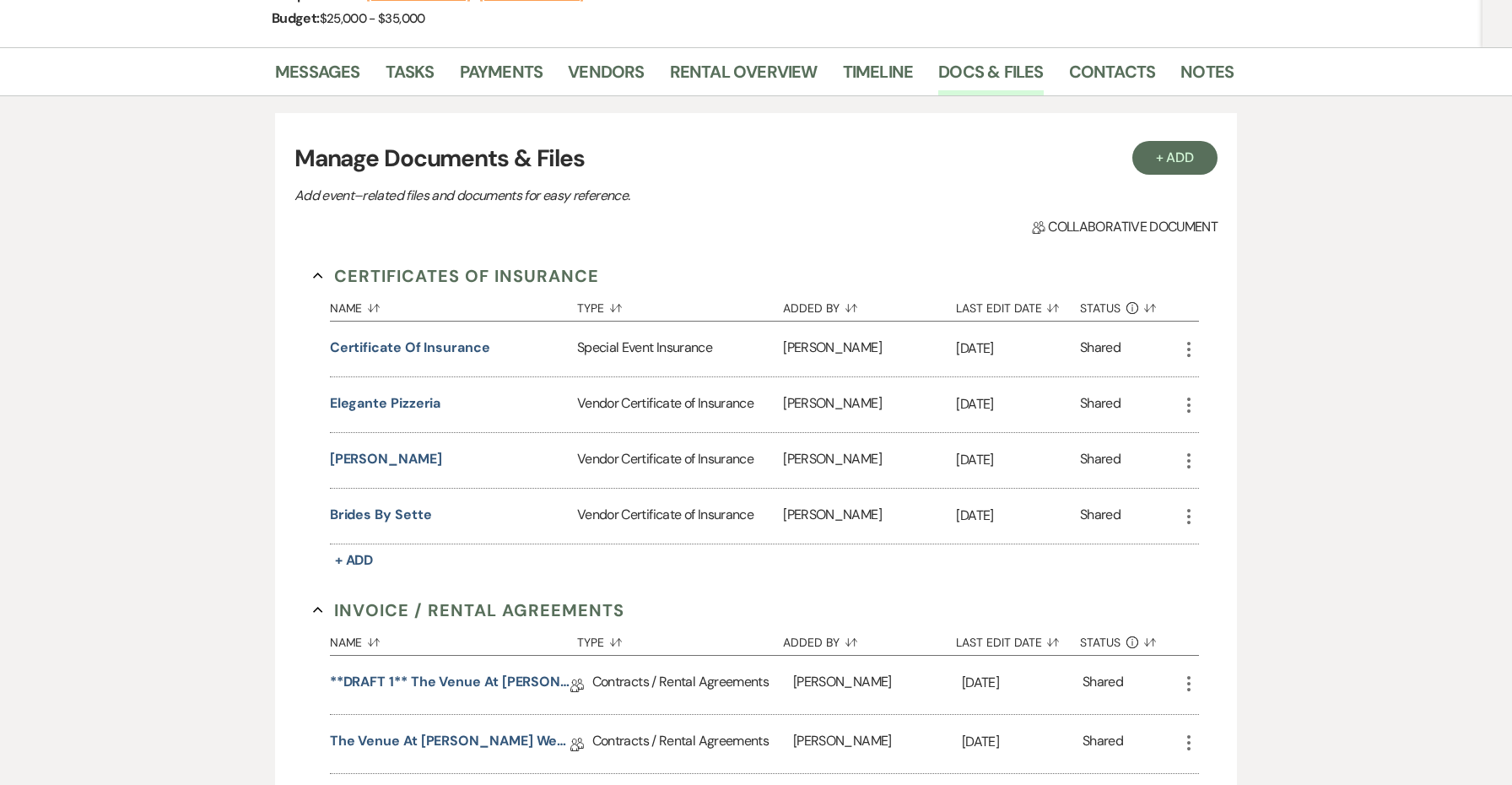
scroll to position [299, 0]
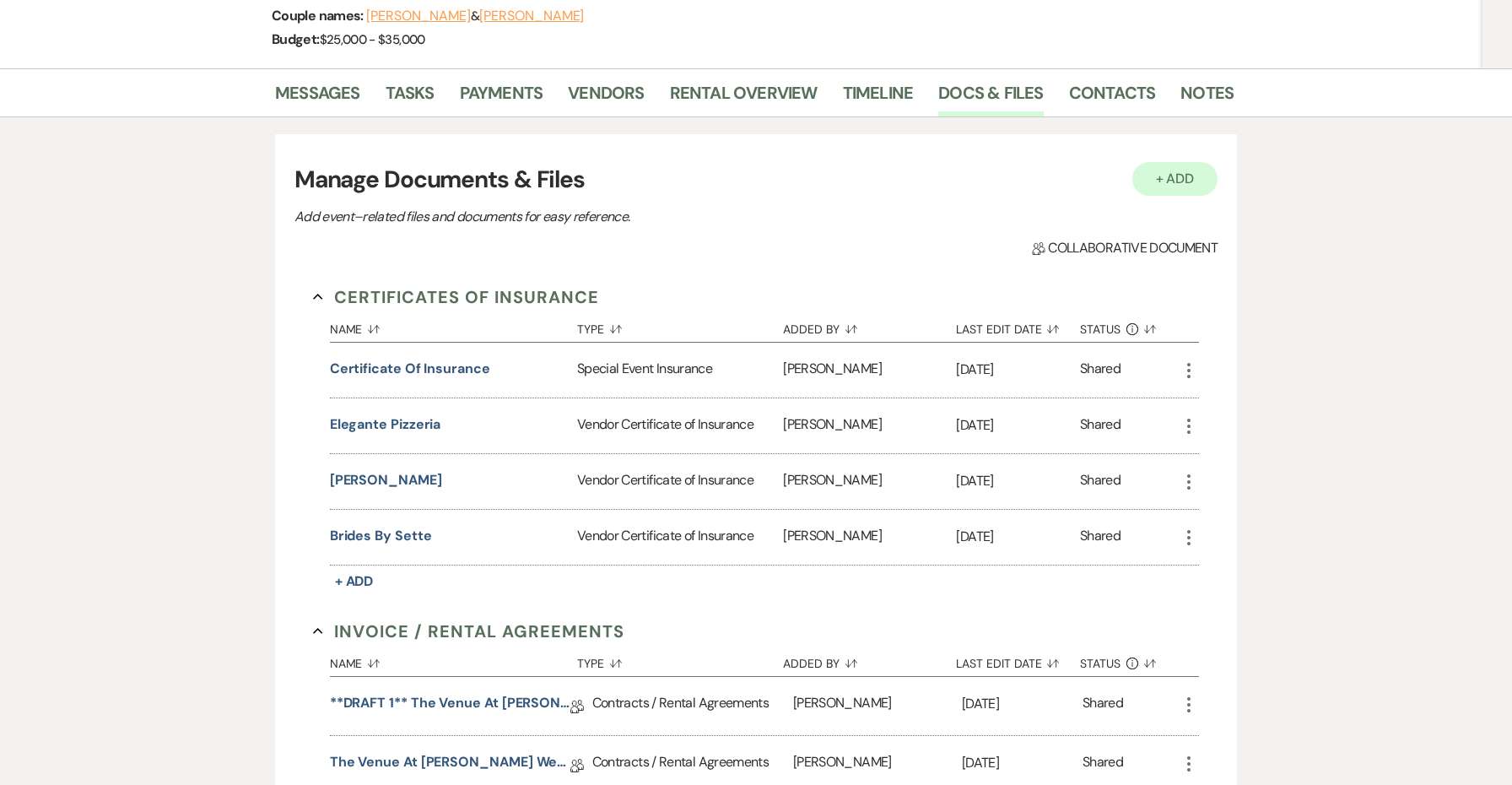
click at [1183, 164] on button "+ Add" at bounding box center [1175, 178] width 86 height 33
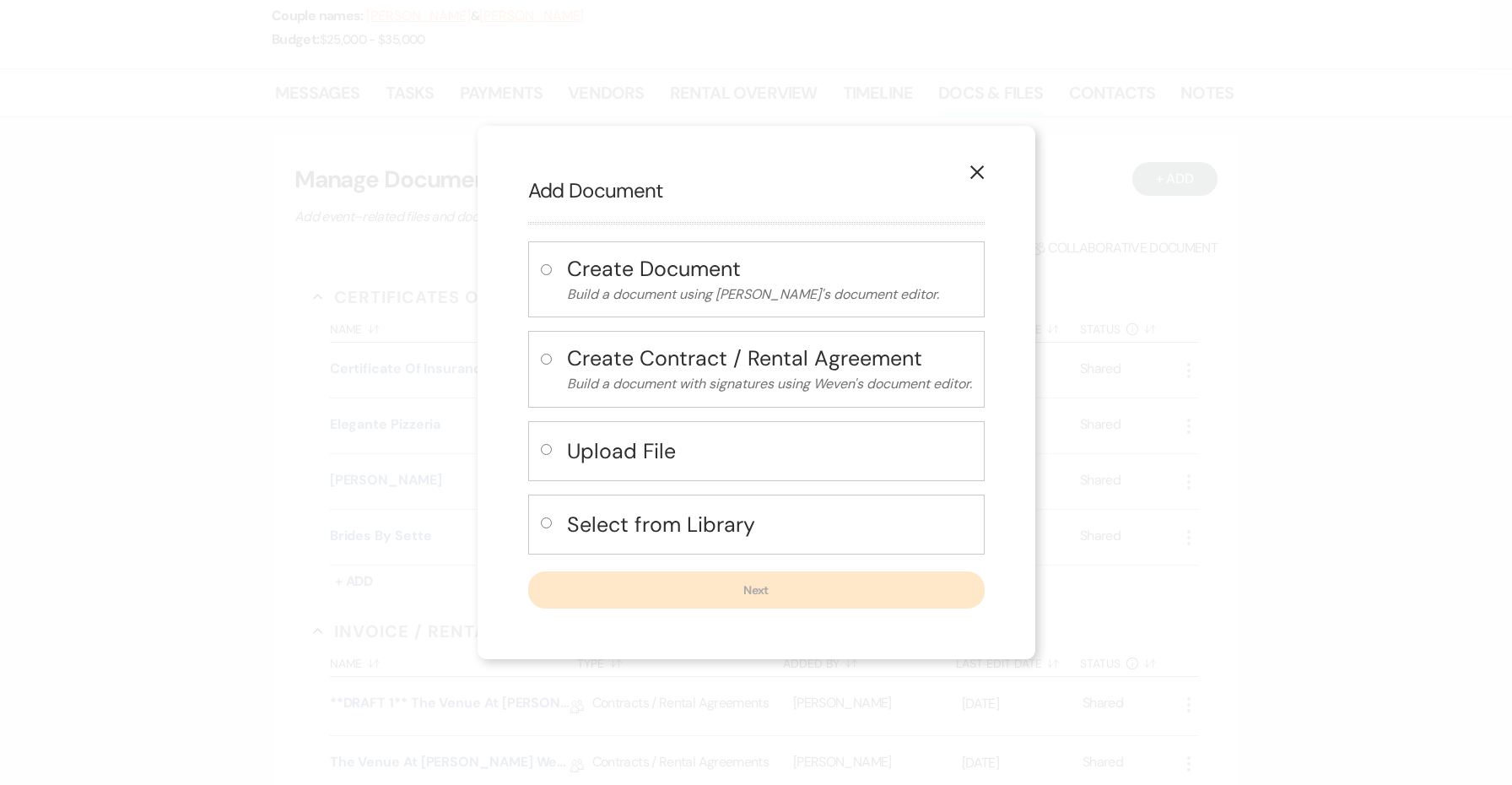
click at [635, 523] on h4 "Select from Library" at bounding box center [769, 525] width 405 height 30
radio input "true"
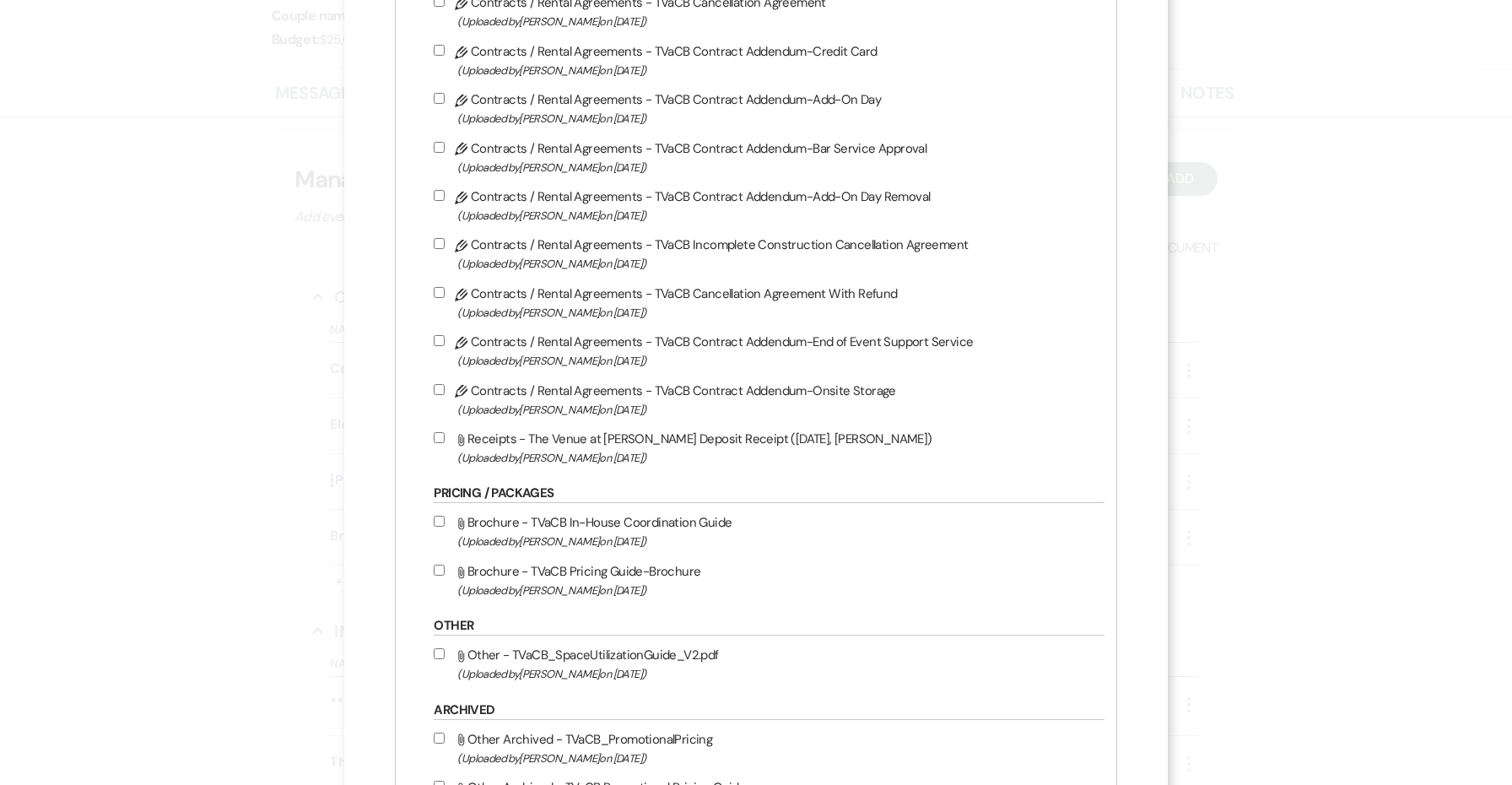
scroll to position [3054, 0]
click at [710, 226] on label "Pencil Contracts / Rental Agreements - TVaCB Contract Addendum-Add-On Day Remov…" at bounding box center [764, 206] width 661 height 40
click at [445, 202] on input "Pencil Contracts / Rental Agreements - TVaCB Contract Addendum-Add-On Day Remov…" at bounding box center [439, 196] width 11 height 11
checkbox input "true"
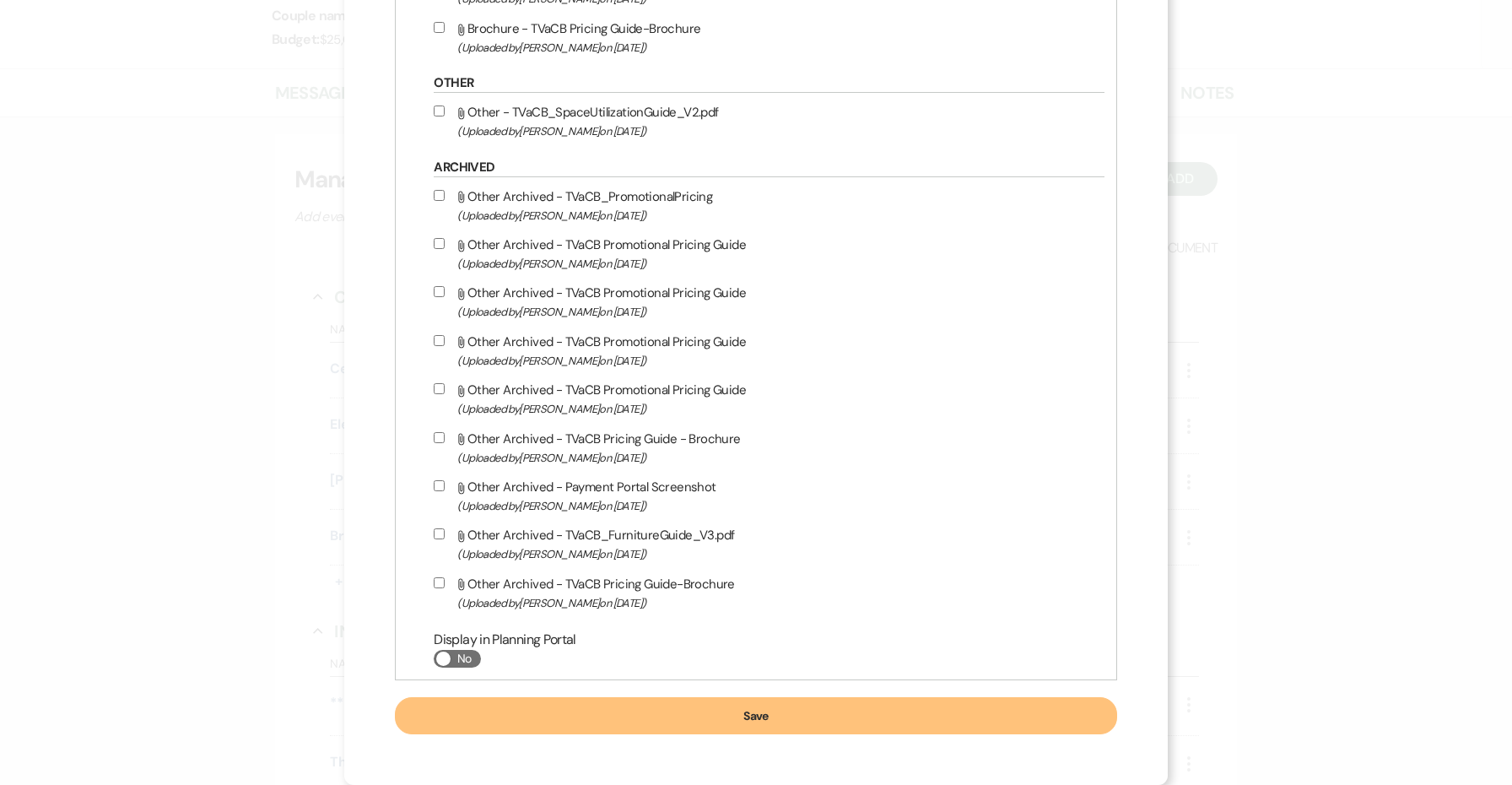
scroll to position [3699, 0]
click at [729, 713] on button "Save" at bounding box center [755, 715] width 722 height 37
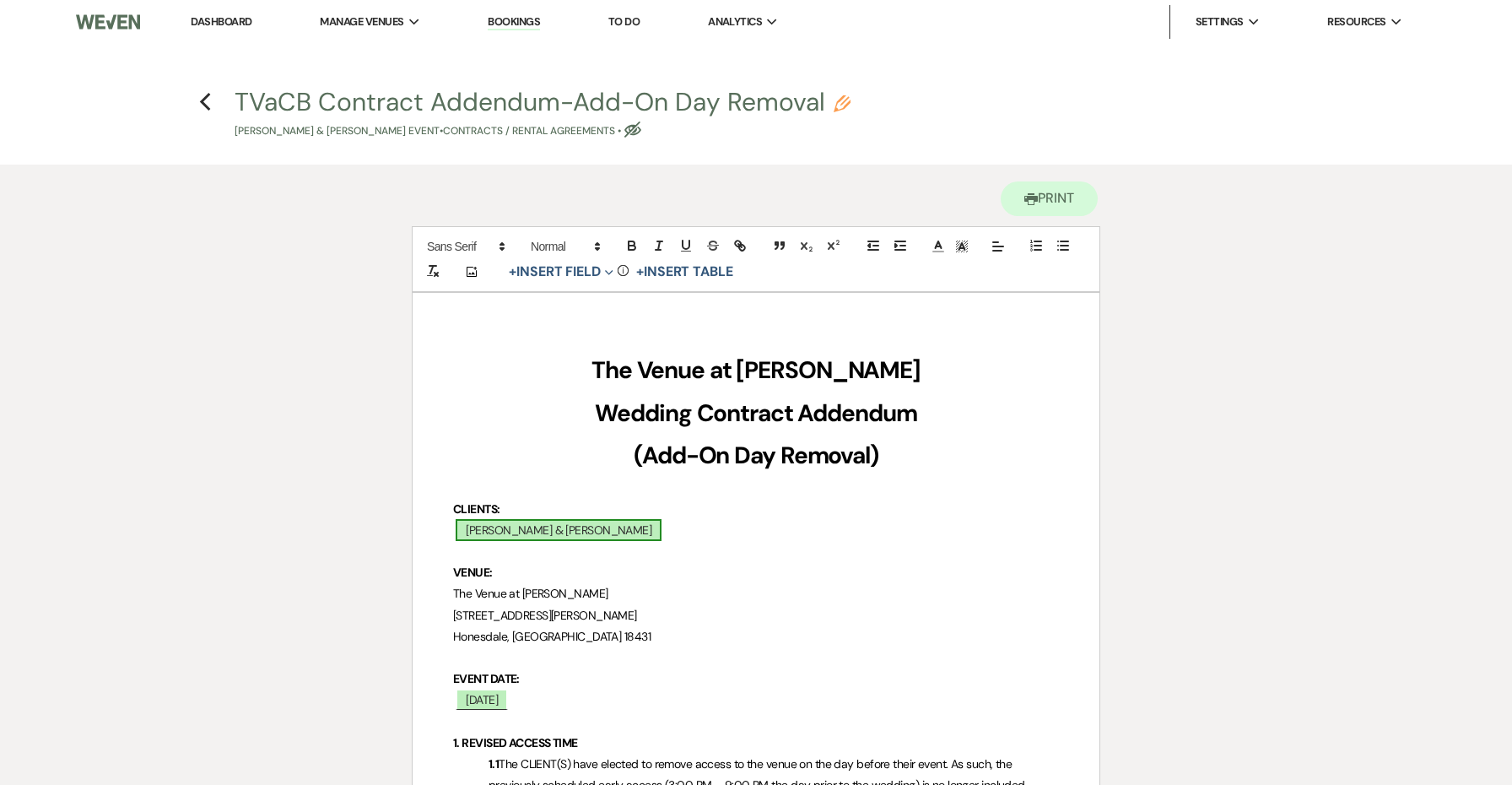
click at [593, 530] on span "Kadie Stade & Andrew Snodderly" at bounding box center [558, 530] width 206 height 22
select select "smartCustomField"
select select "owner"
select select "{{clientNames}}"
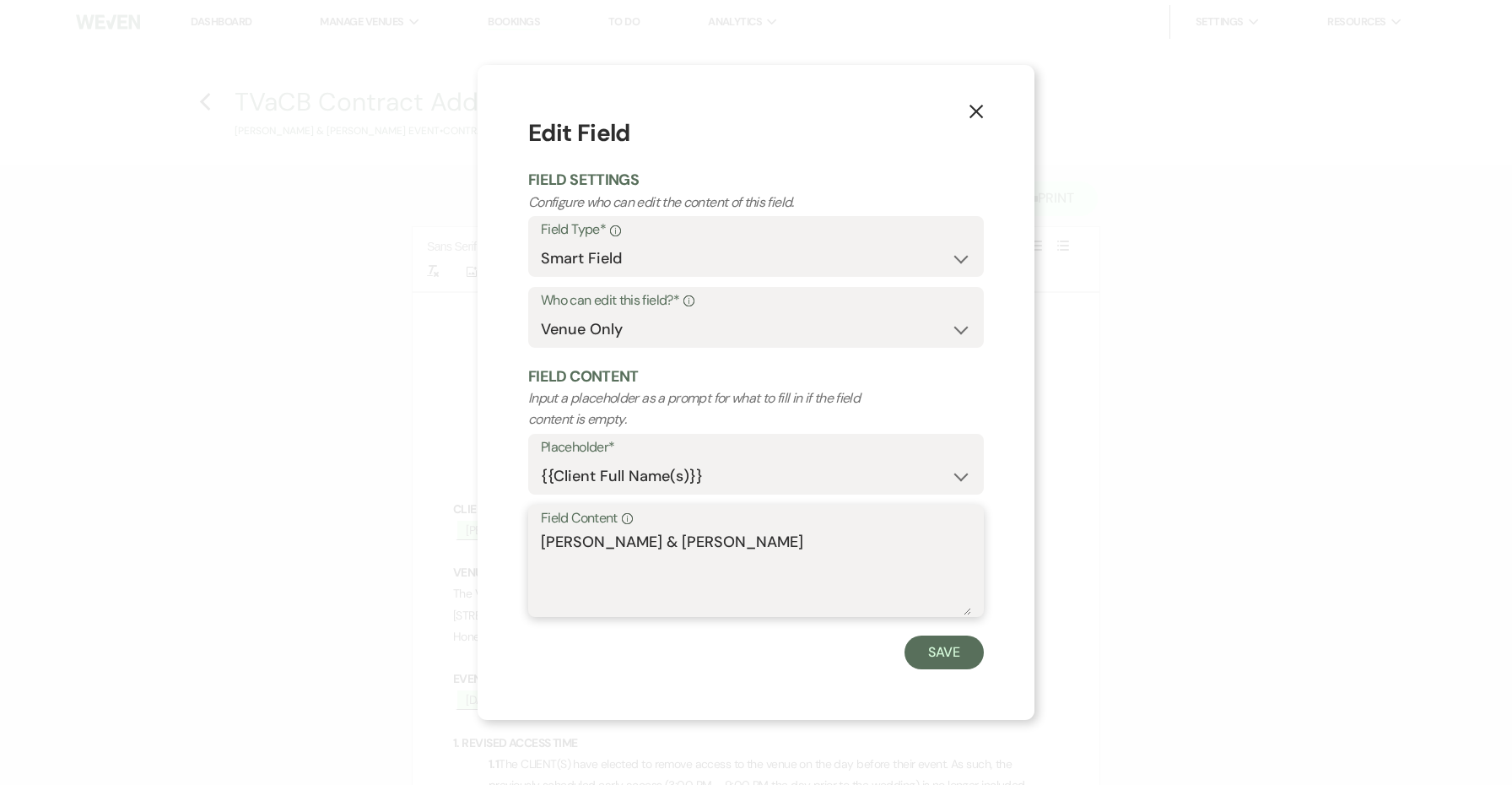
drag, startPoint x: 777, startPoint y: 535, endPoint x: 585, endPoint y: 535, distance: 192.0
click at [585, 535] on textarea "Kadie Stade & Andrew Snodderly" at bounding box center [755, 572] width 430 height 85
click at [974, 115] on use "button" at bounding box center [976, 111] width 14 height 14
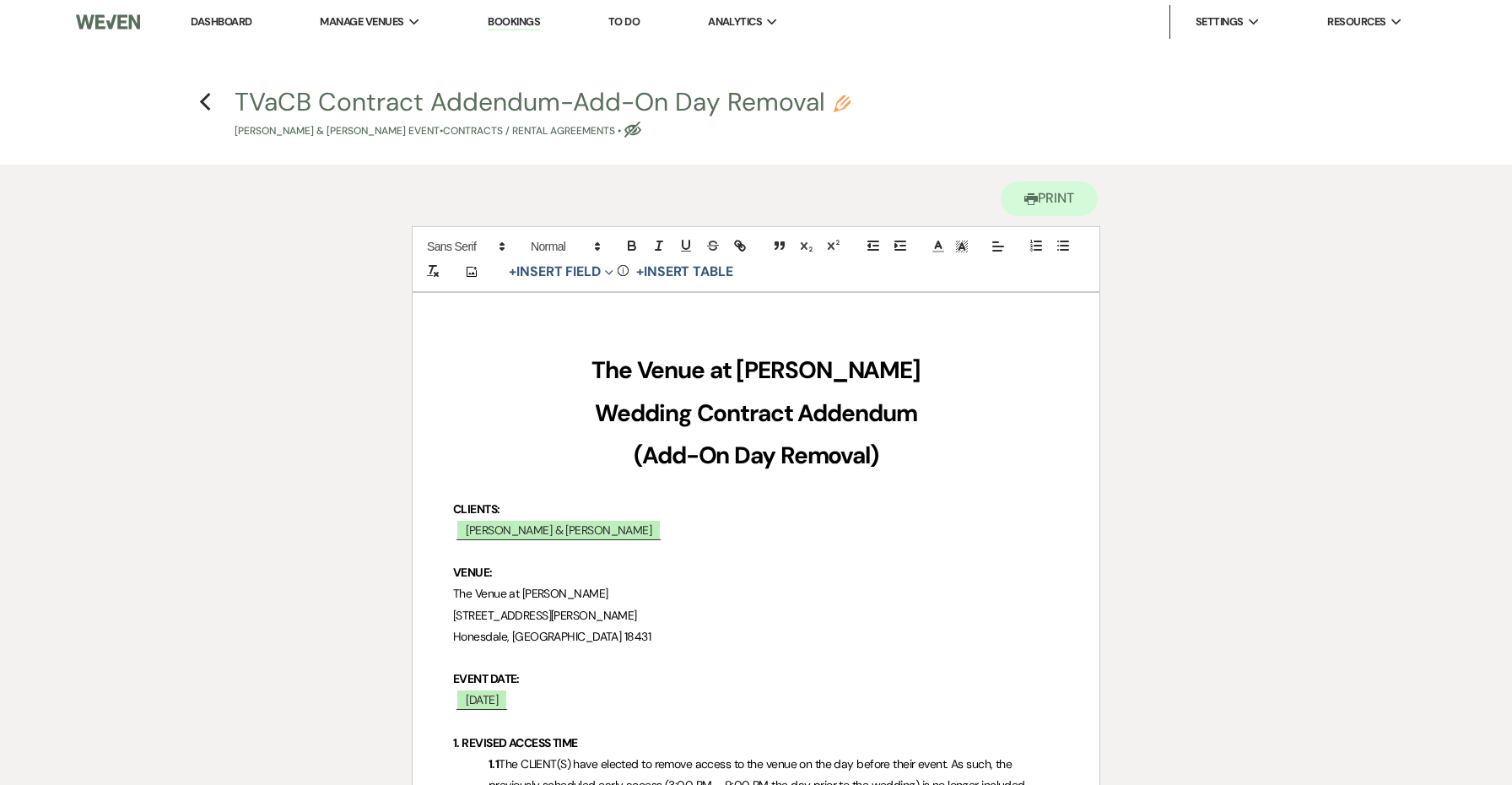
click at [843, 103] on icon "Pencil" at bounding box center [841, 104] width 17 height 17
select select "10"
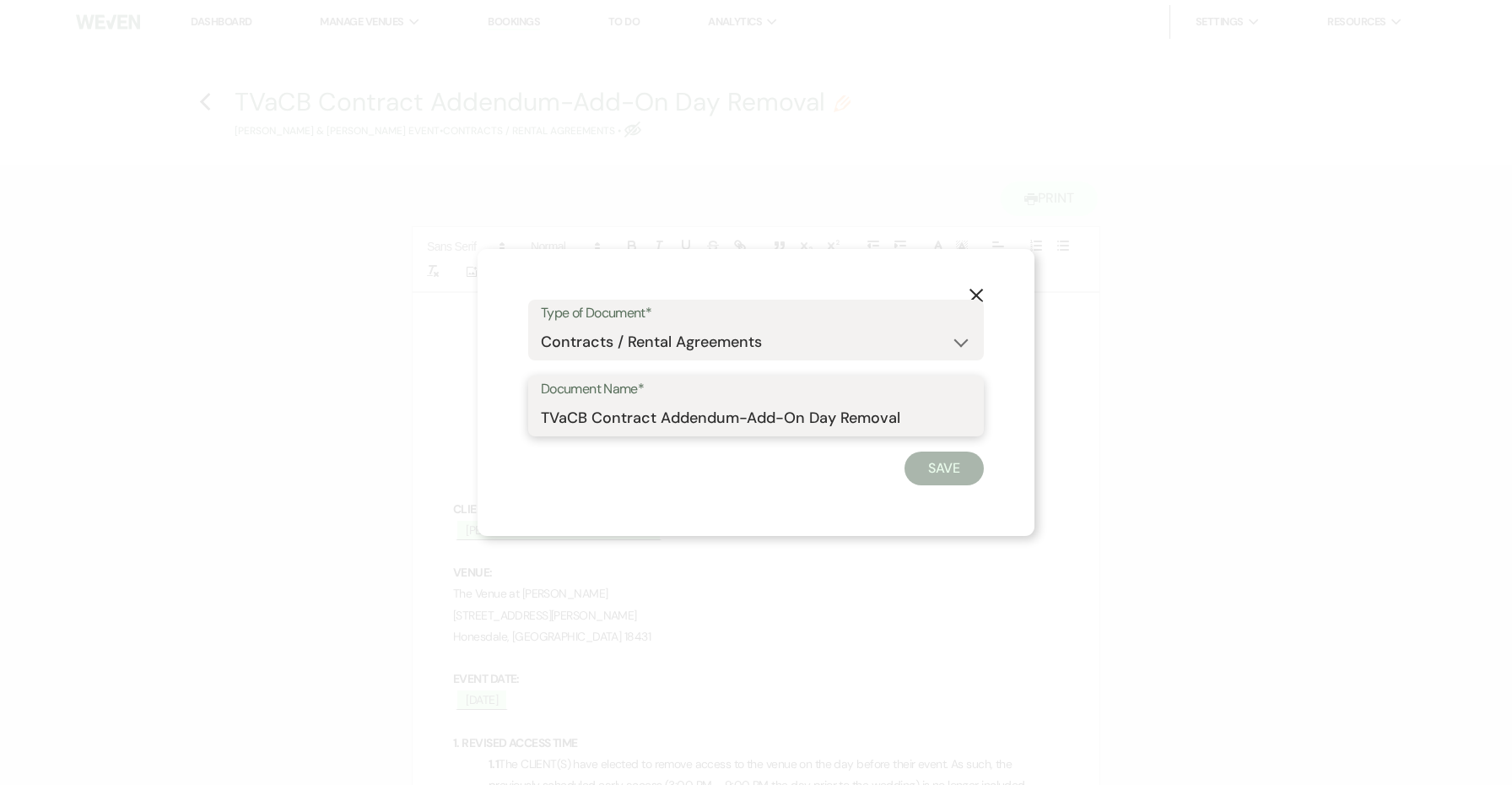
click at [565, 414] on input "TVaCB Contract Addendum-Add-On Day Removal" at bounding box center [755, 417] width 430 height 33
drag, startPoint x: 565, startPoint y: 414, endPoint x: 978, endPoint y: 412, distance: 413.0
click at [978, 412] on div "Document Name* The Venue at CARLEY BROOK Contract Addendum-Add-On Day Removal" at bounding box center [756, 405] width 455 height 60
drag, startPoint x: 937, startPoint y: 414, endPoint x: 997, endPoint y: 414, distance: 60.0
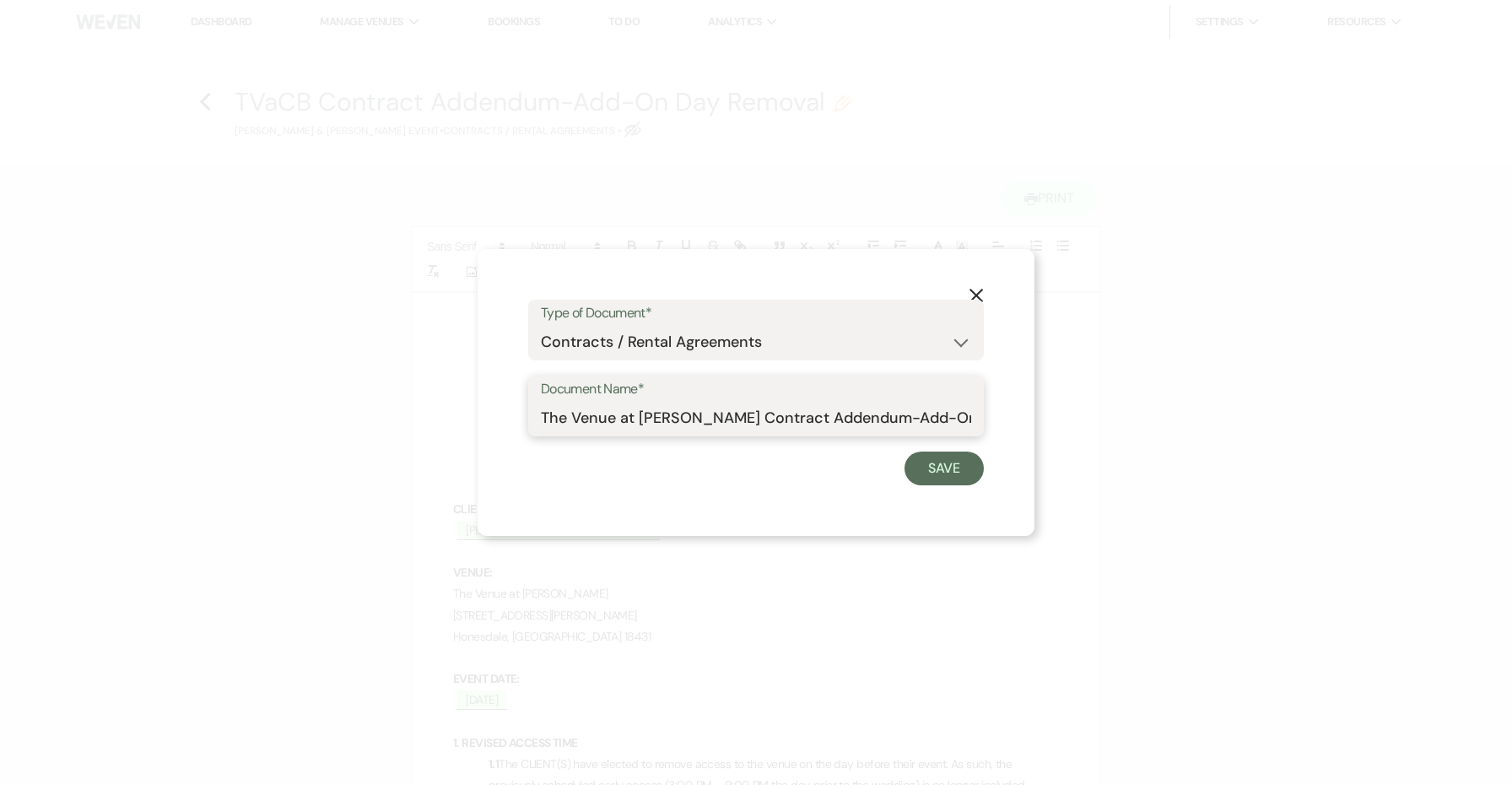
click at [997, 414] on div "X Type of Document* Special Event Insurance Vendor Certificate of Insurance Con…" at bounding box center [755, 392] width 556 height 287
click at [622, 426] on input "The Venue at CARLEY BROOK Contract Addendum-Add-On Day Removal" at bounding box center [755, 417] width 430 height 33
drag, startPoint x: 658, startPoint y: 415, endPoint x: 560, endPoint y: 412, distance: 98.0
click at [560, 412] on input "The Venue at CARLEY BROOK Contract Addendum-Add-On Day Removal" at bounding box center [755, 417] width 430 height 33
drag, startPoint x: 891, startPoint y: 417, endPoint x: 1021, endPoint y: 419, distance: 130.0
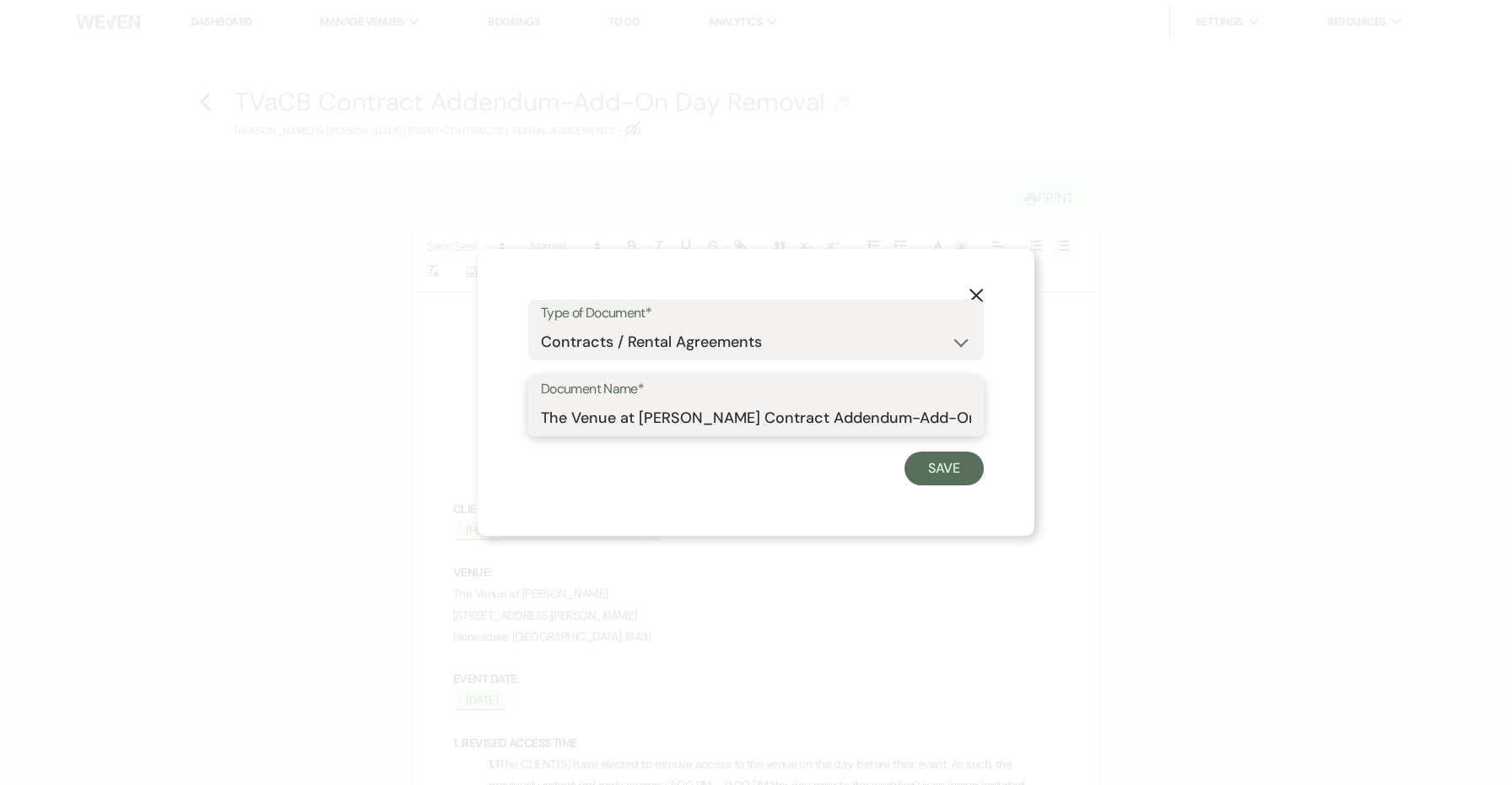
click at [1021, 419] on div "X Type of Document* Special Event Insurance Vendor Certificate of Insurance Con…" at bounding box center [755, 392] width 556 height 287
click at [919, 415] on input "The Venue at Carley Brook Contract Addendum-Add-On Day Removal" at bounding box center [755, 417] width 430 height 33
click at [884, 415] on input "The Venue at Carley Brook Contract Addendum-Add-On Day Removal" at bounding box center [755, 417] width 430 height 33
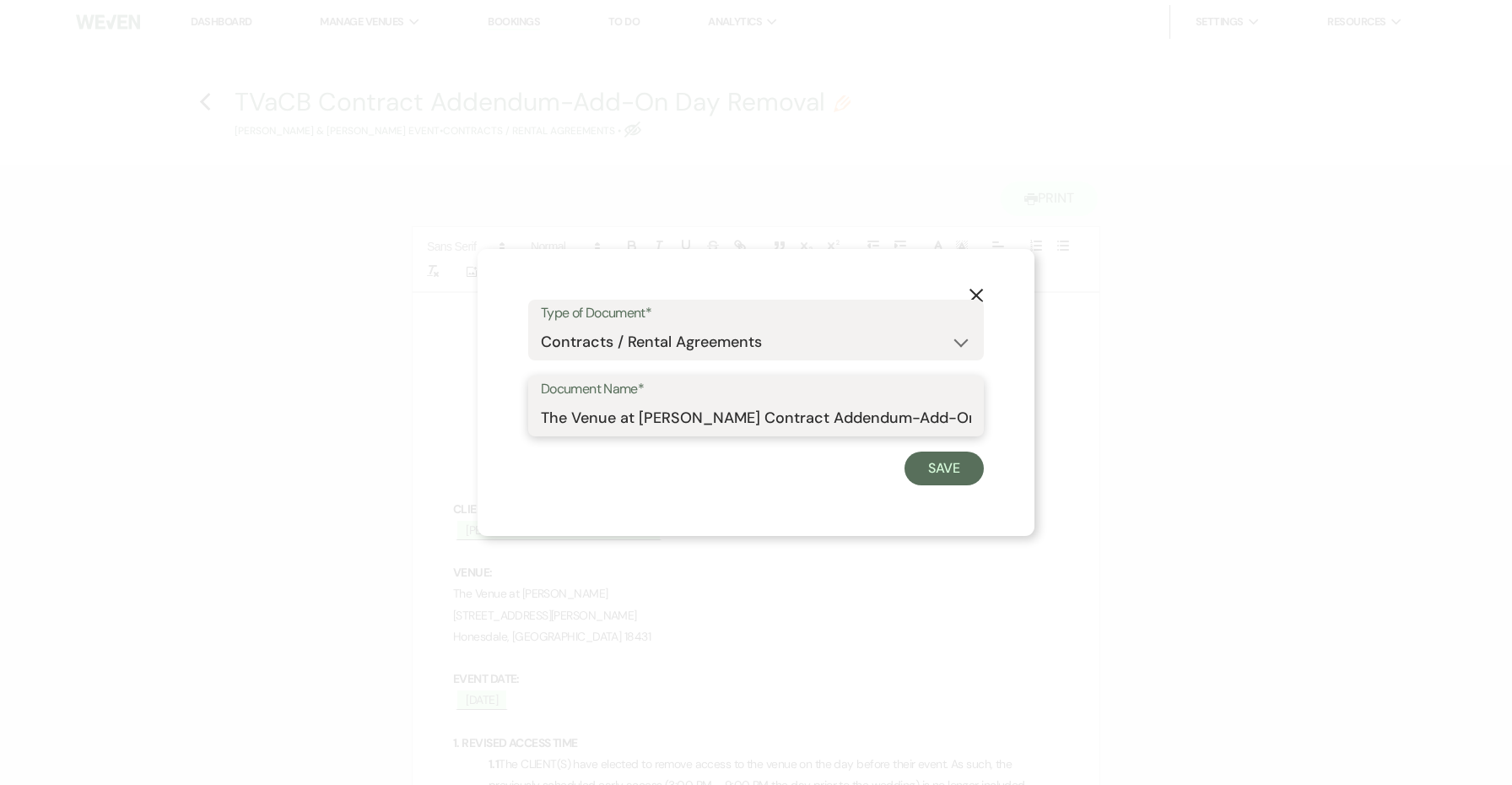
click at [959, 415] on input "The Venue at Carley Brook Contract Addendum-Add-On Hours Removal" at bounding box center [755, 417] width 430 height 33
paste input "Stade & Andrew Snodderly"
drag, startPoint x: 892, startPoint y: 417, endPoint x: 808, endPoint y: 414, distance: 84.1
click at [808, 414] on input "The Venue at Carley Brook Contract Addendum-Add-On Hours Removal (Stade & Andre…" at bounding box center [755, 417] width 430 height 33
click at [839, 417] on input "The Venue at Carley Brook Contract Addendum-Add-On Hours Removal (Stade-Snodder…" at bounding box center [755, 417] width 430 height 33
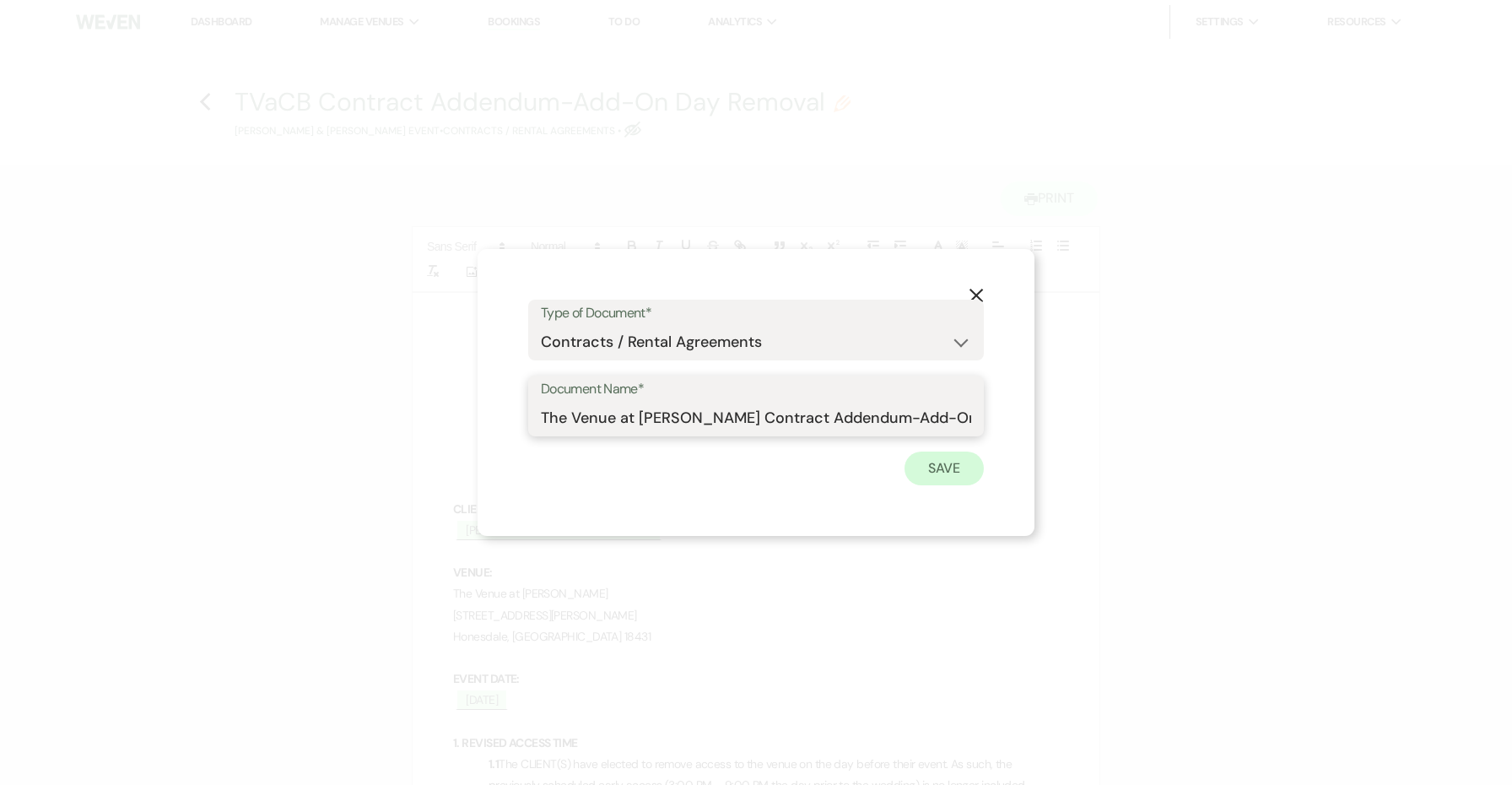
type input "The Venue at Carley Brook Contract Addendum-Add-On Hours Removal (10.17.25vStad…"
click at [970, 477] on button "Save" at bounding box center [944, 468] width 79 height 33
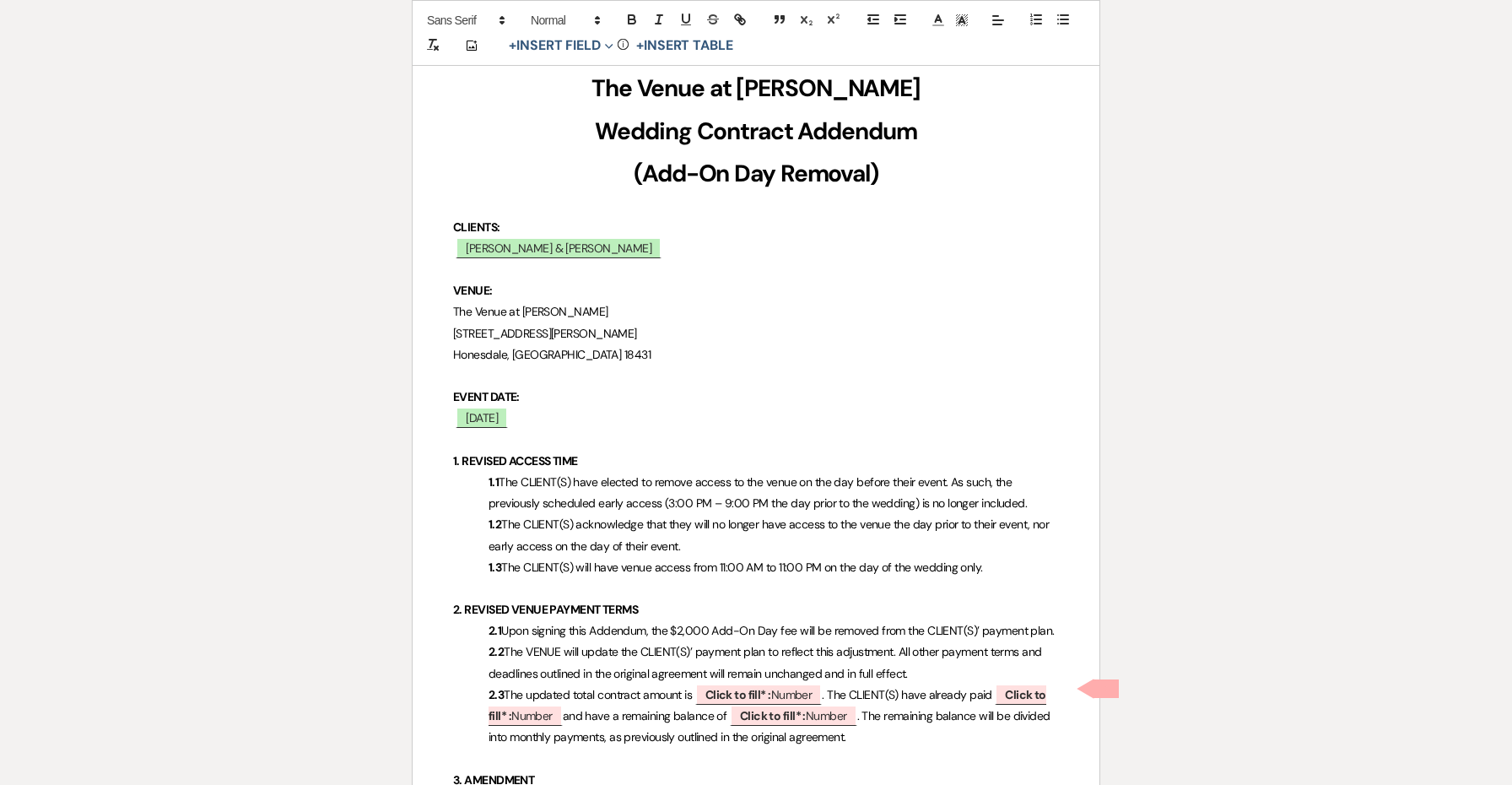
scroll to position [321, 0]
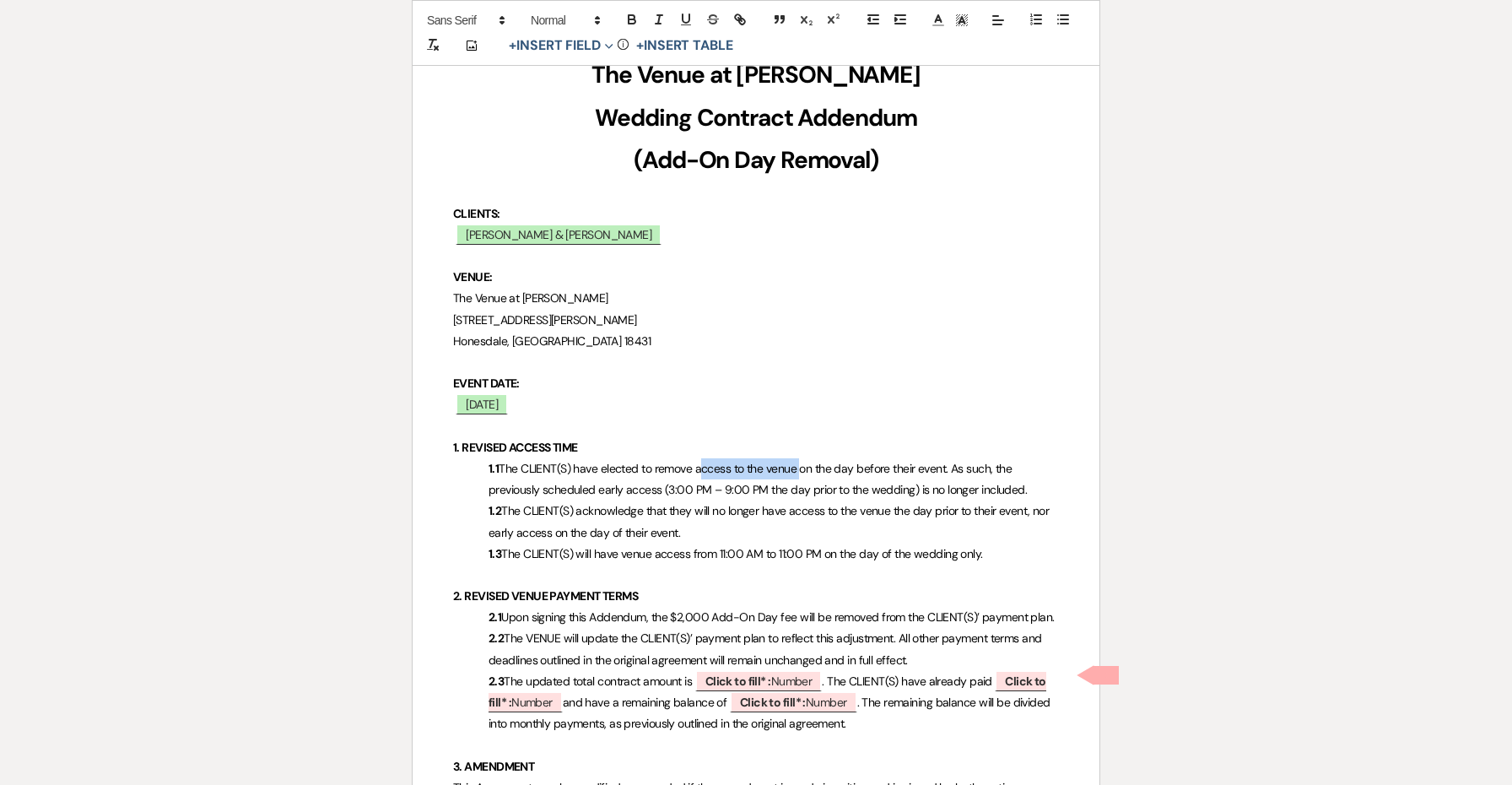
drag, startPoint x: 798, startPoint y: 466, endPoint x: 696, endPoint y: 464, distance: 102.0
click at [696, 464] on span "The CLIENT(S) have elected to remove access to the venue on the day before thei…" at bounding box center [757, 478] width 538 height 36
drag, startPoint x: 889, startPoint y: 464, endPoint x: 698, endPoint y: 463, distance: 191.0
click at [698, 463] on span "The CLIENT(S) have elected to remove access to the venue on the day before thei…" at bounding box center [757, 478] width 538 height 36
click at [755, 161] on strong "(Add-On Day Removal)" at bounding box center [755, 160] width 244 height 32
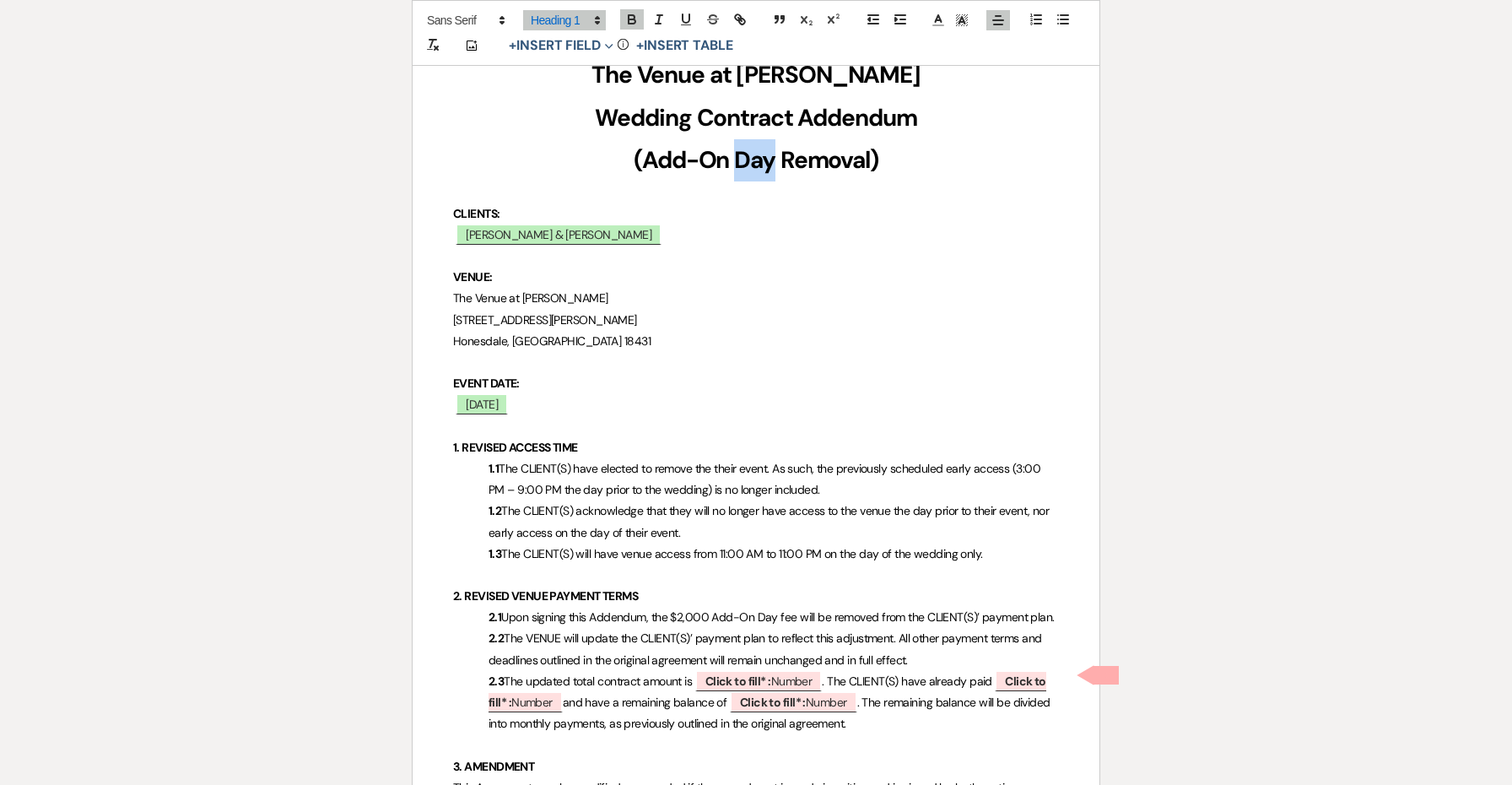
click at [755, 161] on strong "(Add-On Day Removal)" at bounding box center [755, 160] width 244 height 32
click at [734, 461] on span "The CLIENT(S) have elected to remove the their event. As such, the previously s…" at bounding box center [765, 478] width 554 height 36
click at [695, 464] on span "The CLIENT(S) have elected to remove the their event. As such, the previously s…" at bounding box center [765, 478] width 554 height 36
click at [715, 464] on span "The CLIENT(S) have elected to remove the their event. As such, the previously s…" at bounding box center [765, 478] width 554 height 36
click at [719, 464] on span "The CLIENT(S) have elected to remove the add-on hours from their event. As such…" at bounding box center [766, 478] width 556 height 36
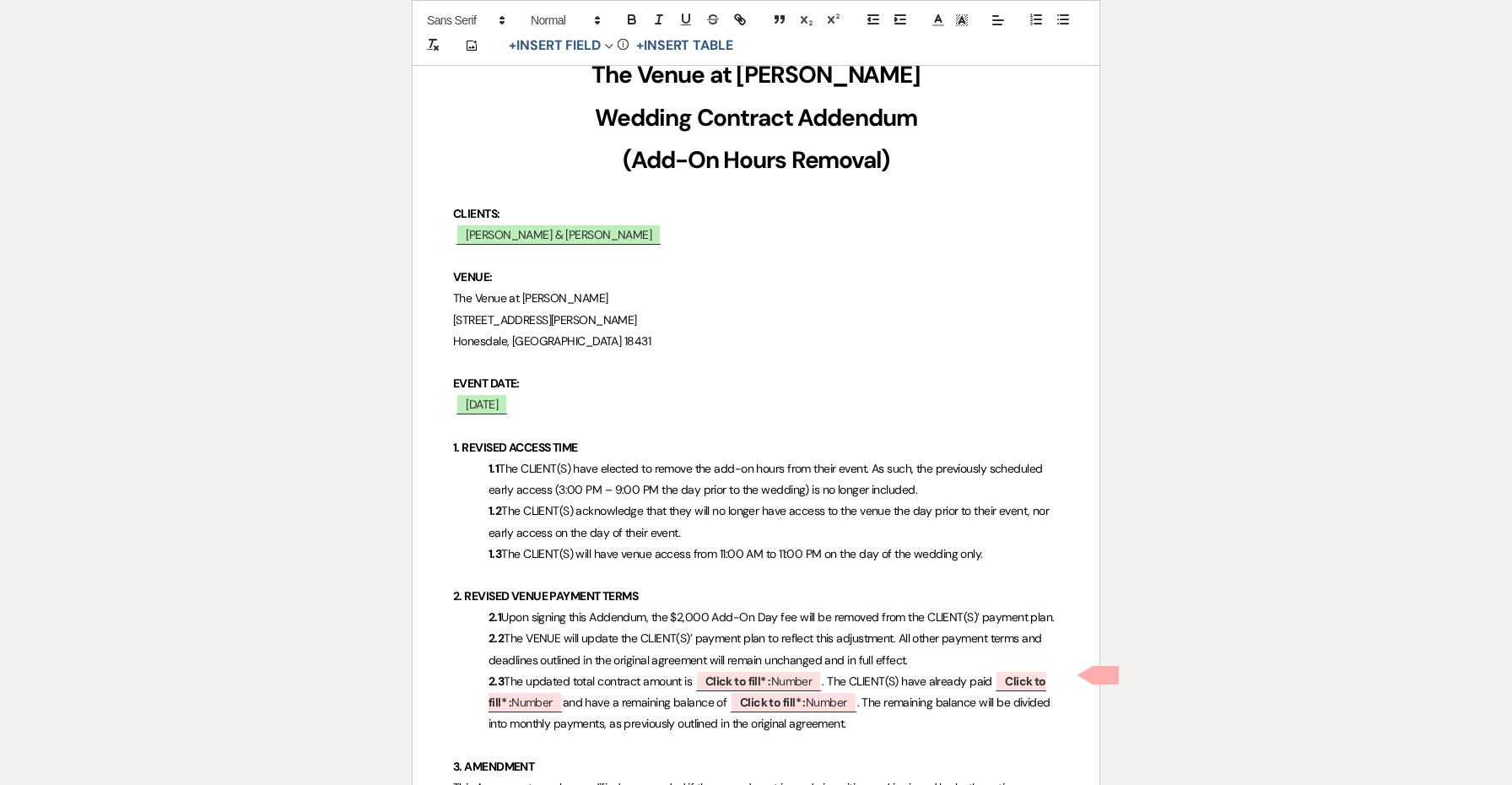
click at [719, 464] on span "The CLIENT(S) have elected to remove the add-on hours from their event. As such…" at bounding box center [766, 478] width 556 height 36
click at [717, 464] on span "The CLIENT(S) have elected to remove the add-on hours from their event. As such…" at bounding box center [766, 478] width 556 height 36
drag, startPoint x: 692, startPoint y: 482, endPoint x: 612, endPoint y: 488, distance: 80.2
click at [612, 488] on span "The CLIENT(S) have elected to remove the evening add-on hours from their event.…" at bounding box center [760, 478] width 542 height 36
drag, startPoint x: 766, startPoint y: 487, endPoint x: 731, endPoint y: 485, distance: 35.1
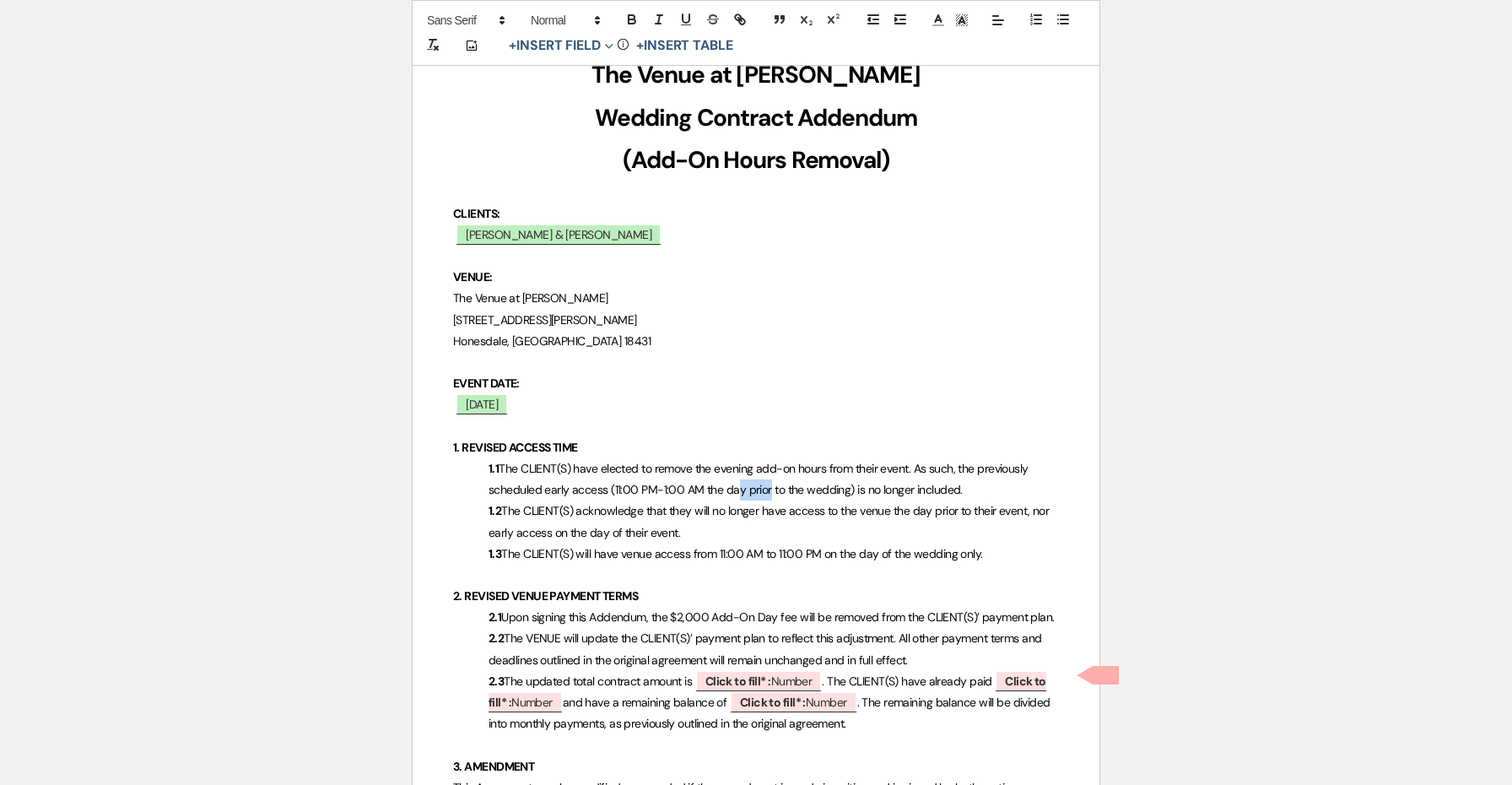
click at [728, 487] on span "The CLIENT(S) have elected to remove the evening add-on hours from their event.…" at bounding box center [760, 478] width 542 height 36
drag, startPoint x: 781, startPoint y: 487, endPoint x: 723, endPoint y: 483, distance: 58.1
click at [723, 483] on span "The CLIENT(S) have elected to remove the evening add-on hours from their event.…" at bounding box center [760, 478] width 542 height 36
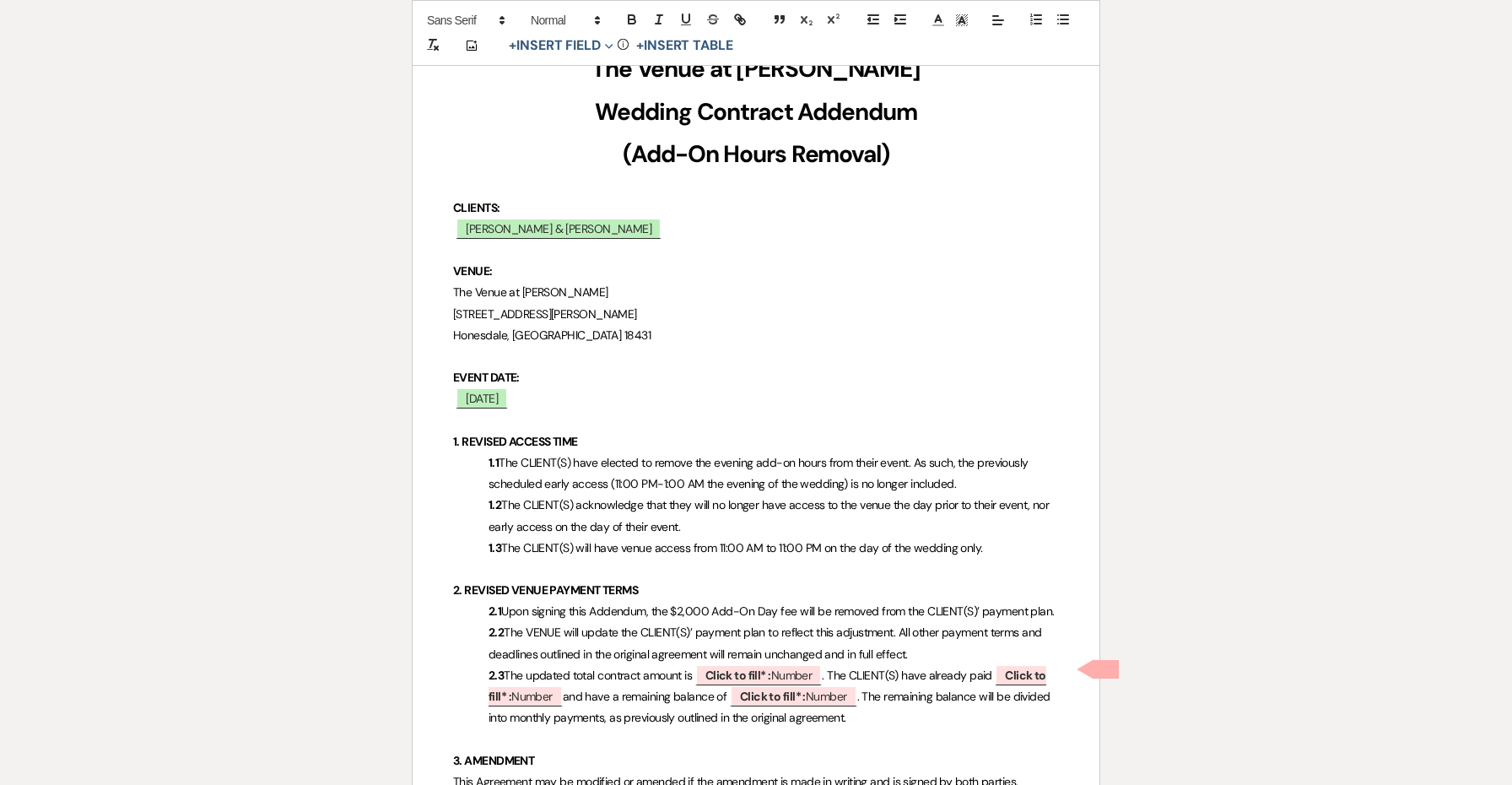
scroll to position [328, 0]
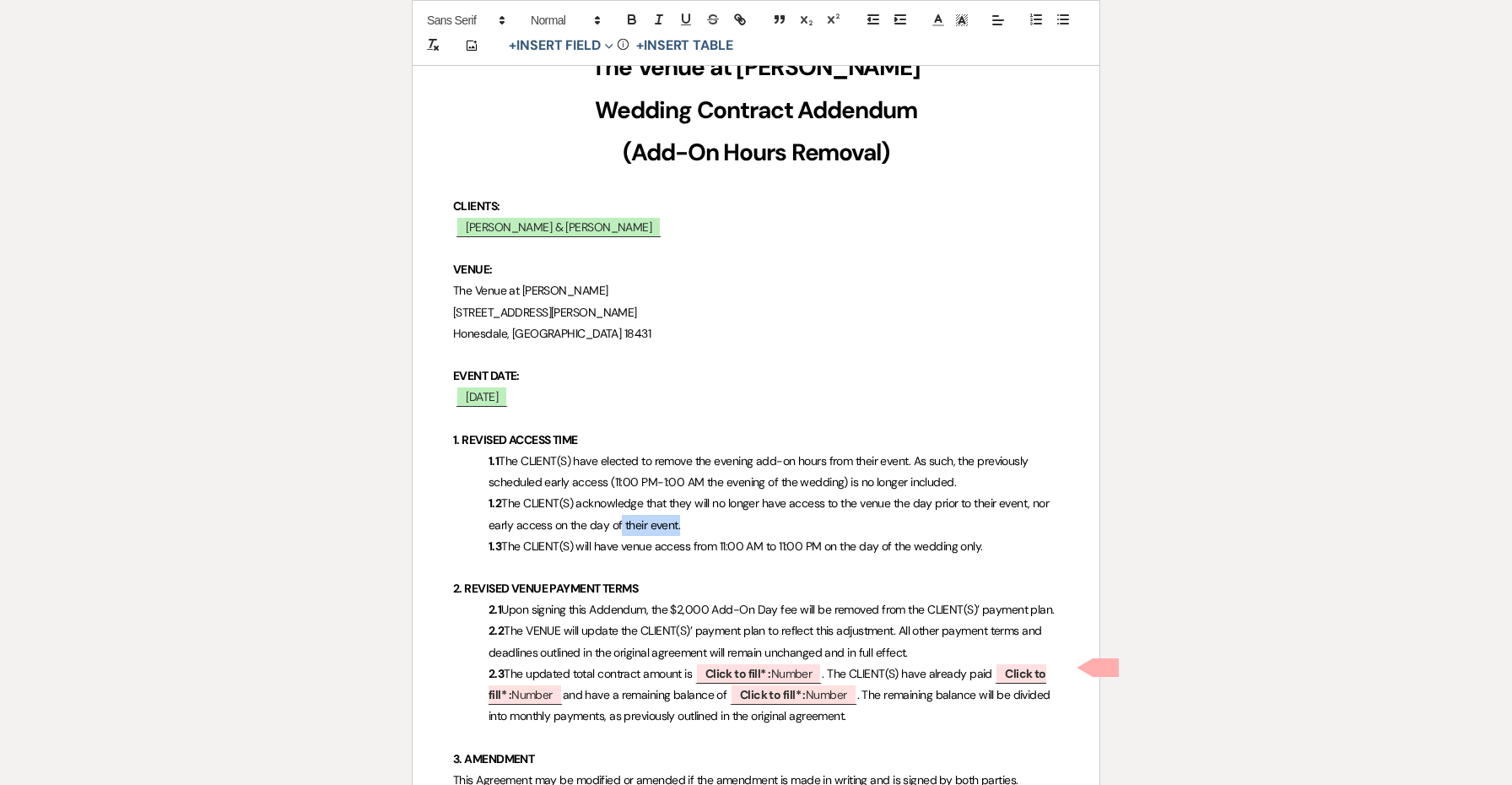
drag, startPoint x: 691, startPoint y: 521, endPoint x: 620, endPoint y: 510, distance: 71.8
click at [620, 510] on p "1.2 The CLIENT(S) acknowledge that they will no longer have access to the venue…" at bounding box center [756, 513] width 606 height 42
click at [682, 515] on p "1.2 The CLIENT(S) acknowledge that they will no longer have access to the venue…" at bounding box center [756, 513] width 606 height 42
drag, startPoint x: 711, startPoint y: 512, endPoint x: 503, endPoint y: 491, distance: 209.1
click at [503, 492] on p "1.2 The CLIENT(S) acknowledge that they will no longer have access to the venue…" at bounding box center [756, 513] width 606 height 42
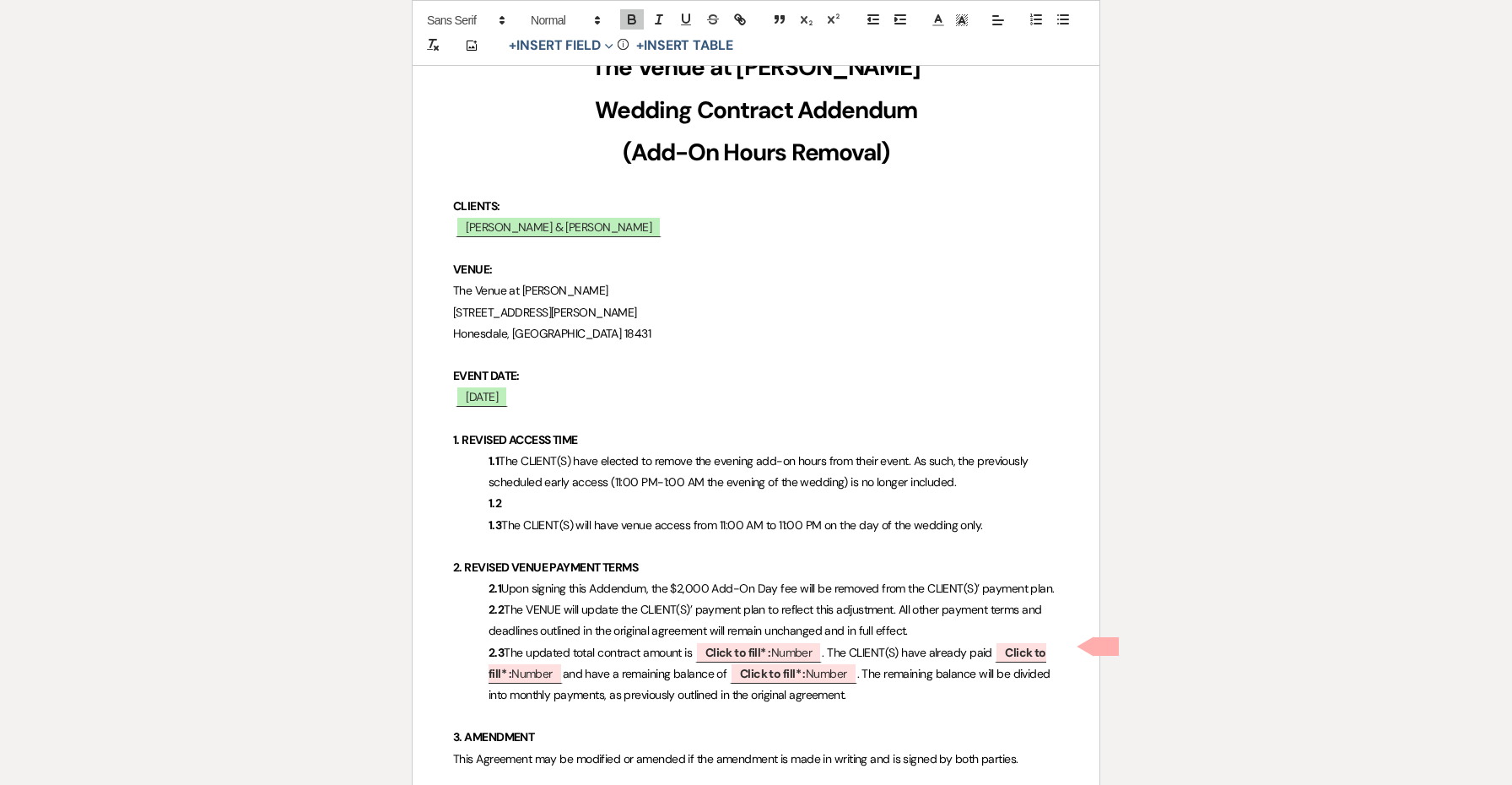
drag, startPoint x: 503, startPoint y: 521, endPoint x: 485, endPoint y: 511, distance: 20.6
click at [485, 515] on p "1.3 The CLIENT(S) will have venue access from 11:00 AM to 11:00 PM on the day o…" at bounding box center [756, 525] width 606 height 21
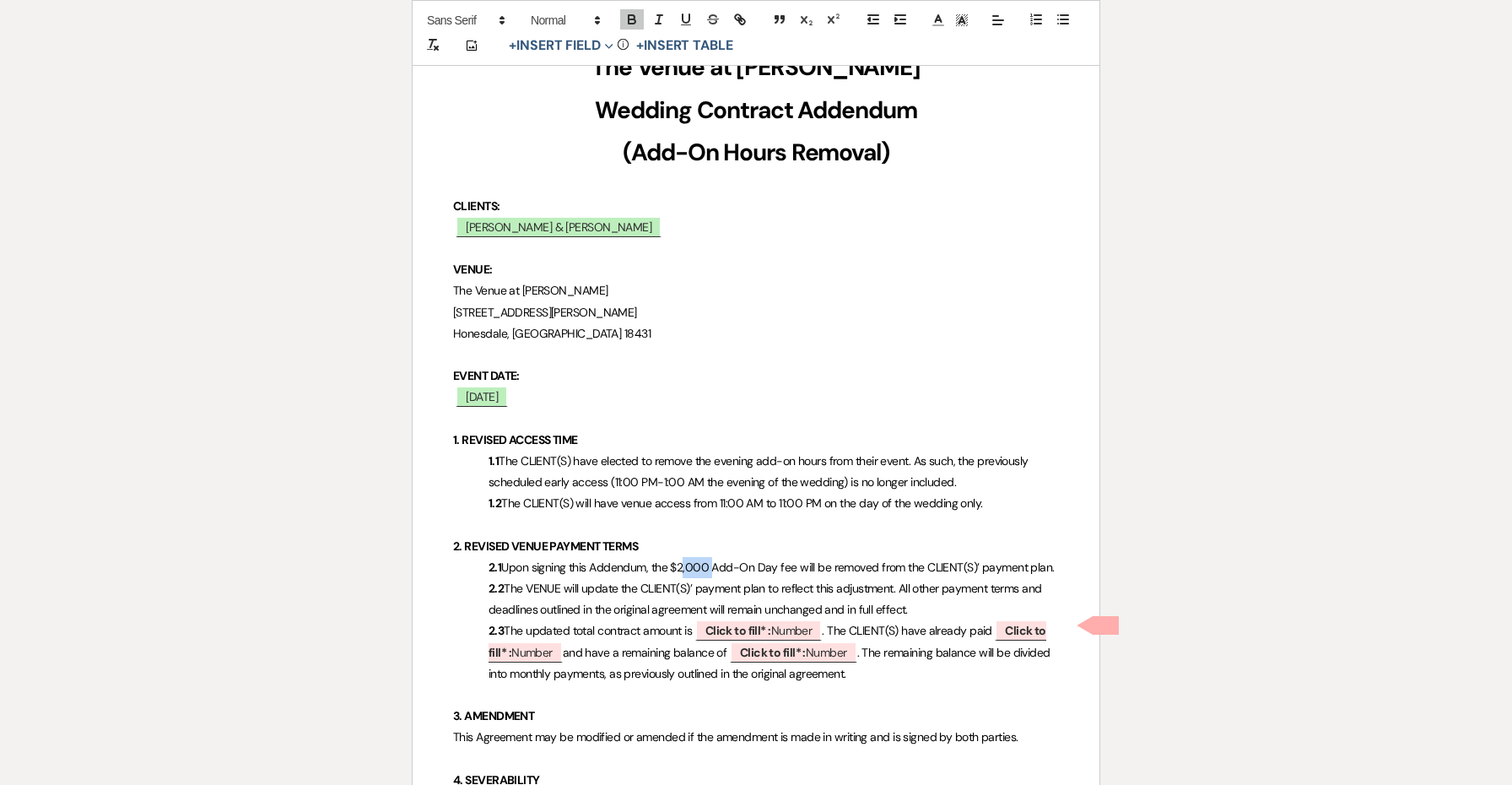
drag, startPoint x: 710, startPoint y: 560, endPoint x: 680, endPoint y: 563, distance: 30.1
click at [680, 563] on span "Upon signing this Addendum, the $2,000 Add-On Day fee will be removed from the …" at bounding box center [777, 567] width 553 height 15
click at [762, 560] on span "Upon signing this Addendum, the $400 Add-On Day fee will be removed from the CL…" at bounding box center [773, 567] width 543 height 15
drag, startPoint x: 900, startPoint y: 665, endPoint x: 511, endPoint y: 626, distance: 391.0
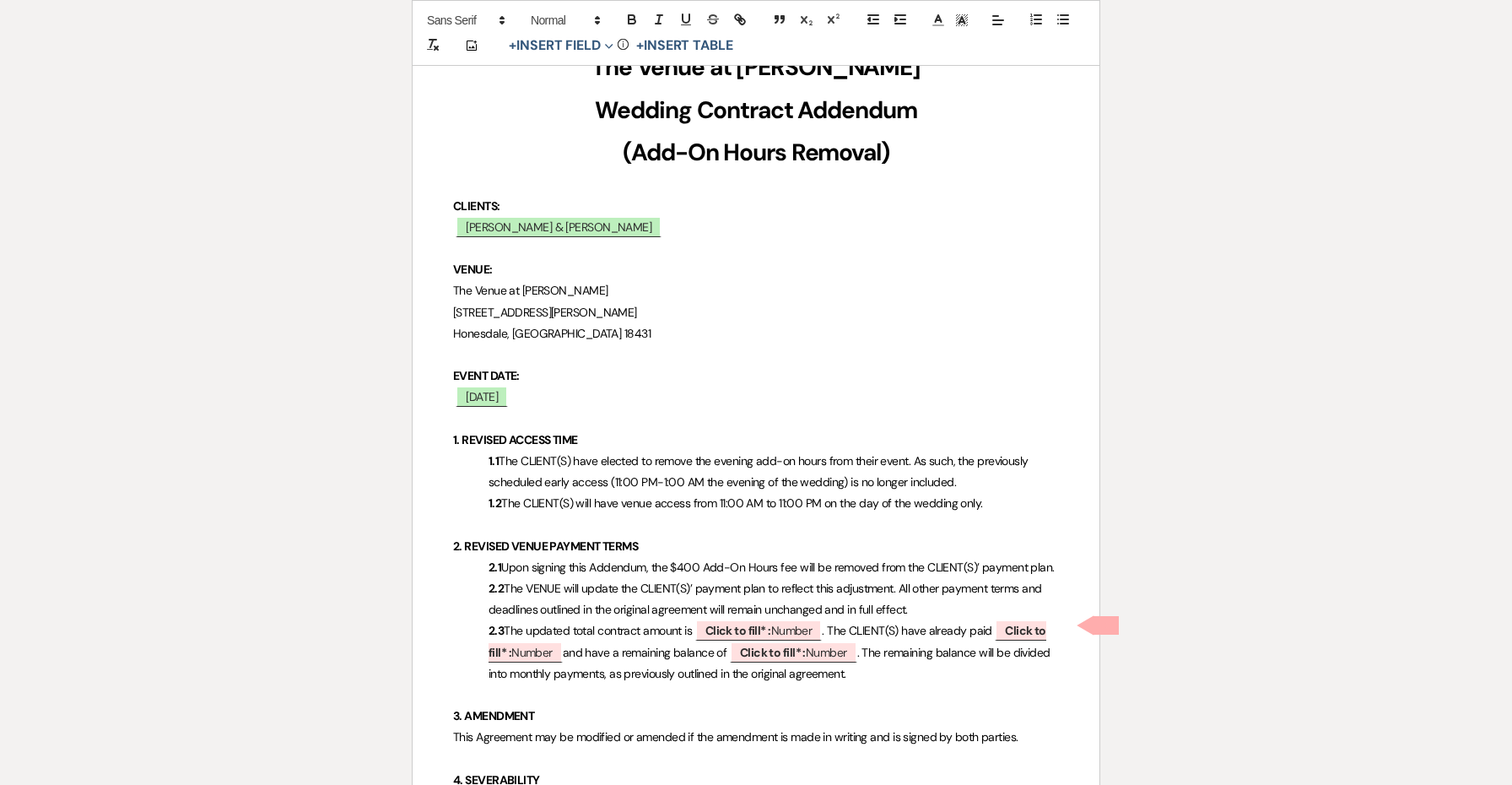
click at [511, 626] on p "2.3 The updated total contract amount is ﻿ Click to fill* : Number ﻿ . The CLIE…" at bounding box center [756, 652] width 606 height 64
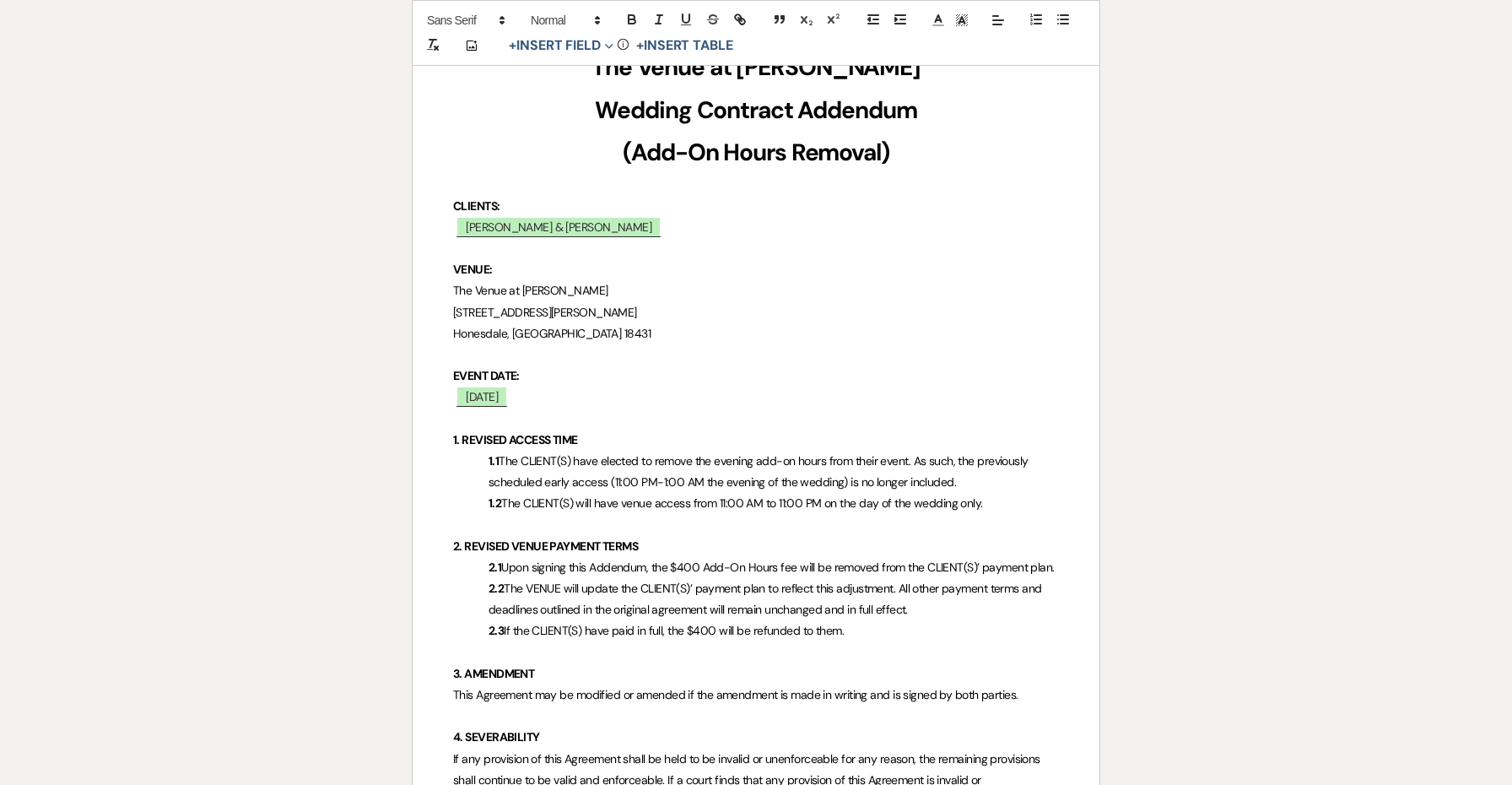
drag, startPoint x: 890, startPoint y: 628, endPoint x: 799, endPoint y: 623, distance: 91.1
click at [799, 623] on p "2.3 If the CLIENT(S) have paid in full, the $400 will be refunded to them." at bounding box center [756, 631] width 606 height 21
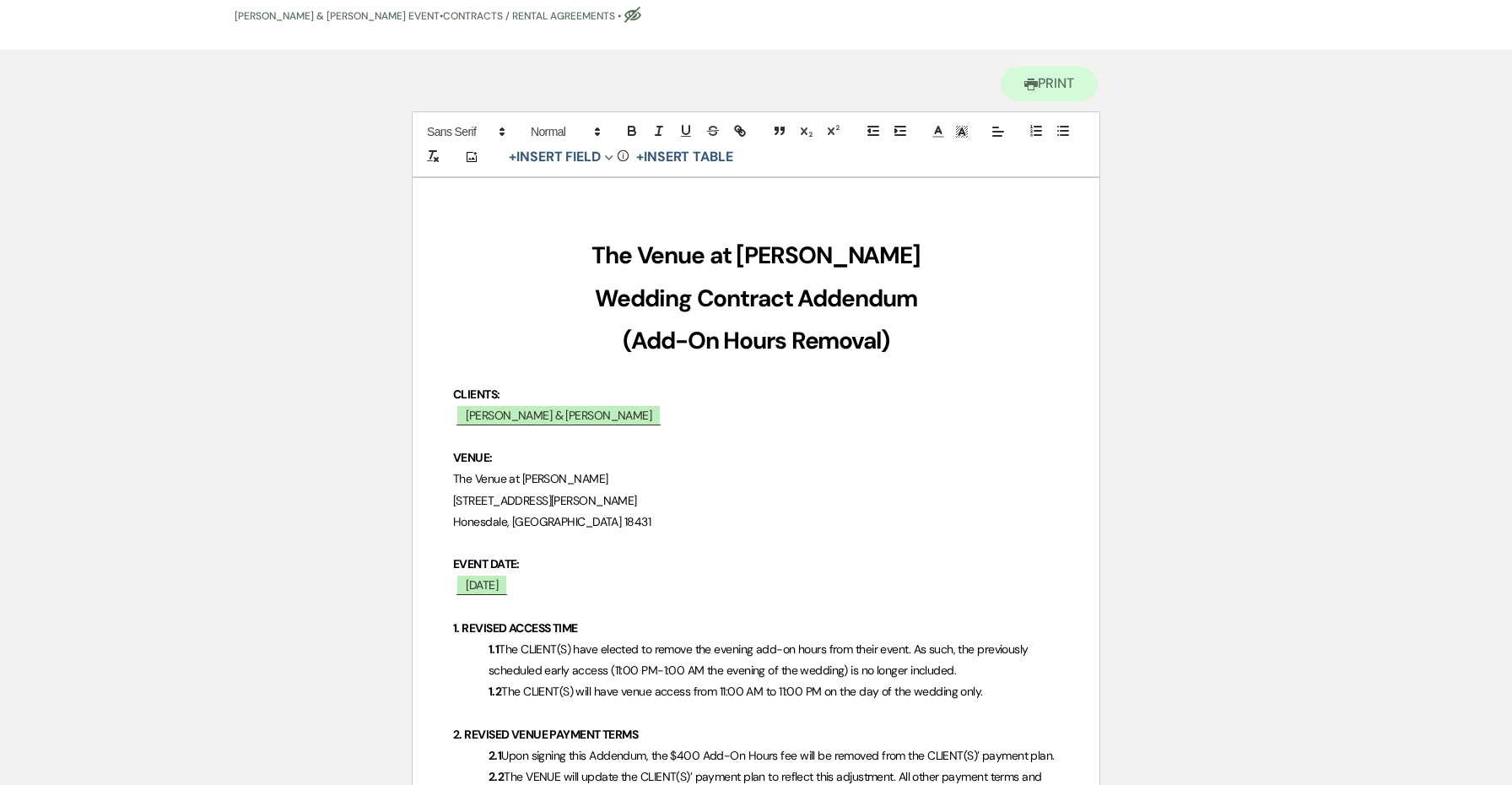
scroll to position [0, 0]
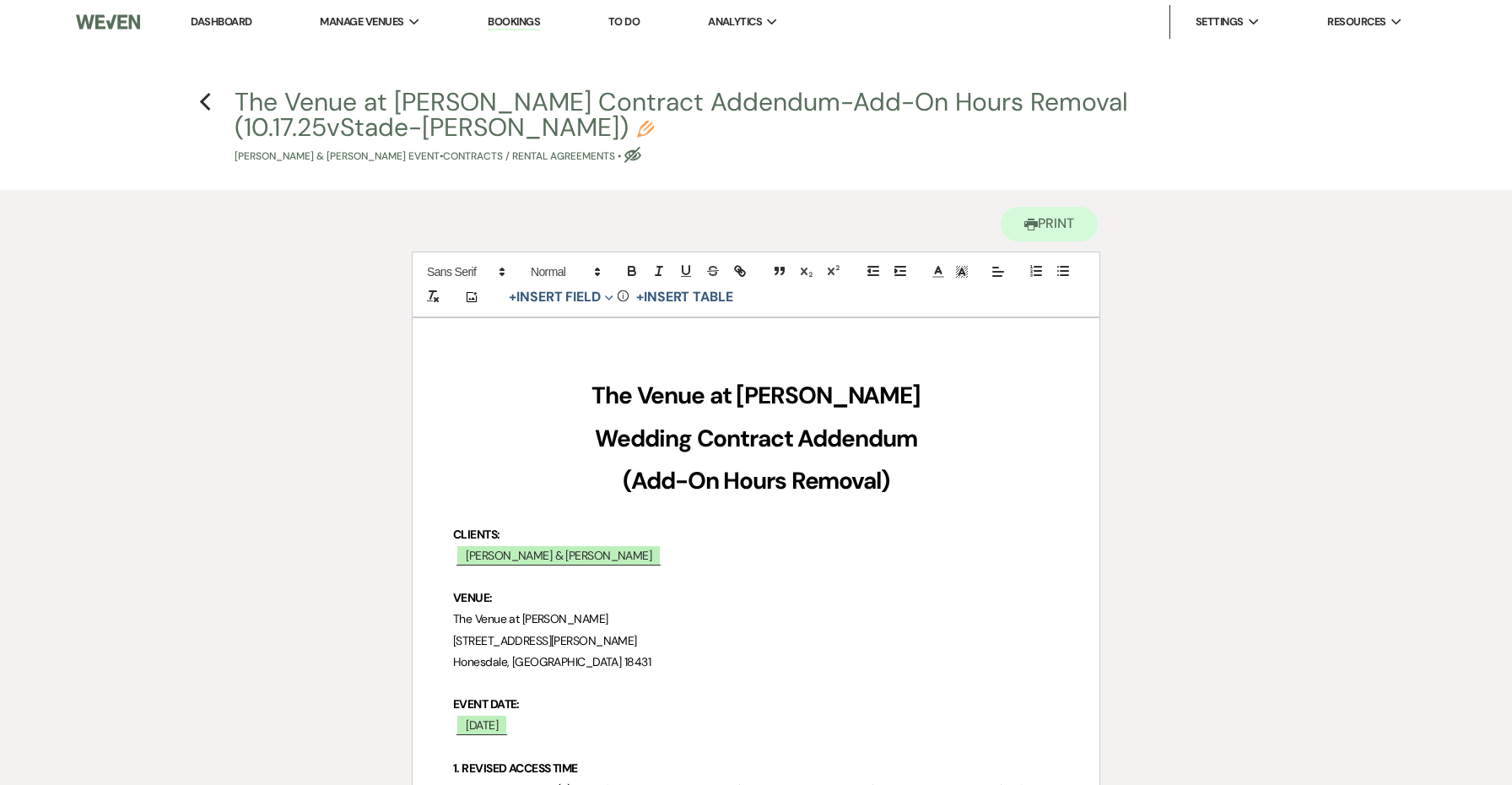
click at [805, 96] on button "The Venue at Carley Brook Contract Addendum-Add-On Hours Removal (10.17.25vStad…" at bounding box center [762, 126] width 1053 height 75
select select "10"
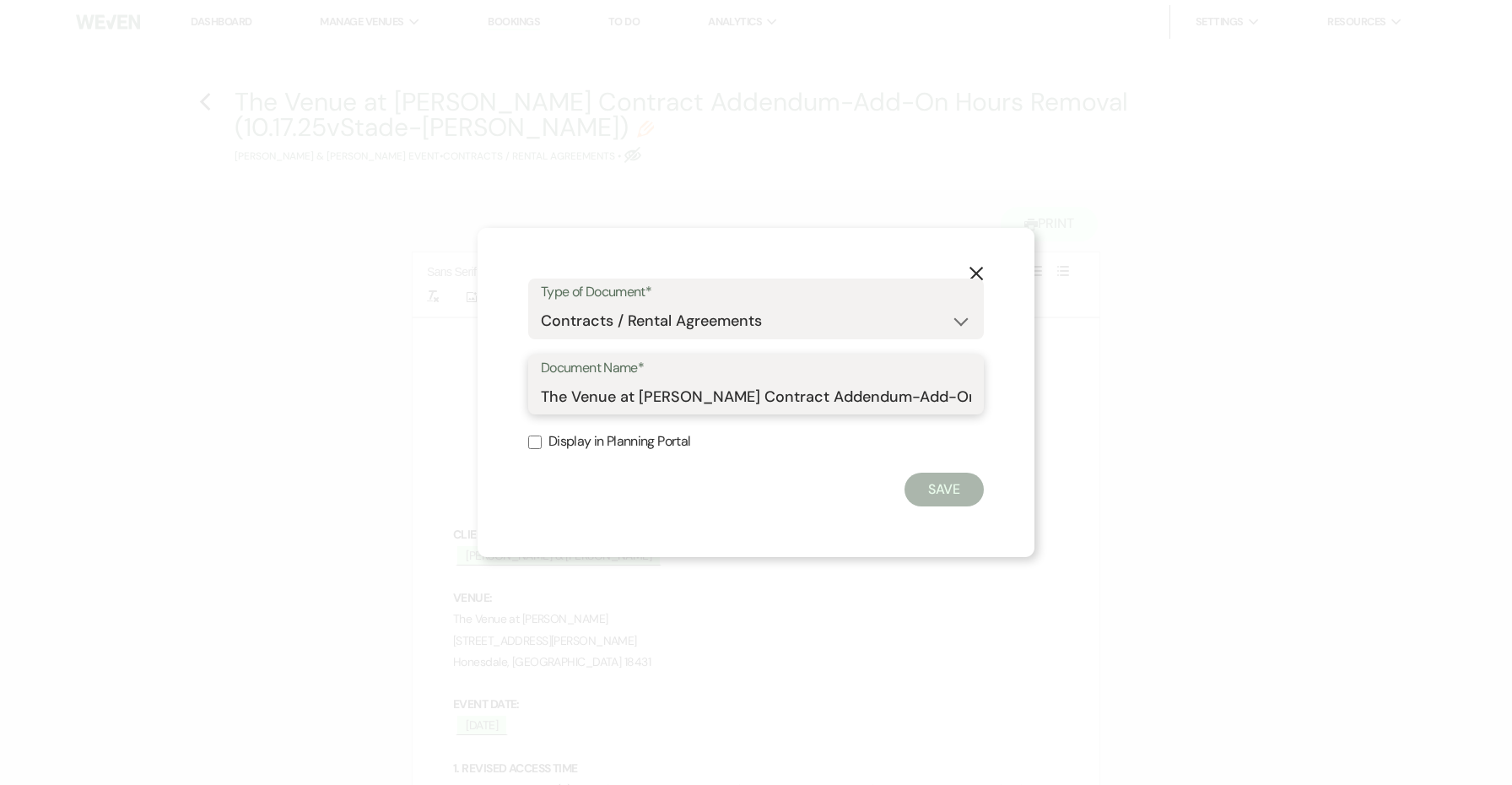
click at [884, 397] on input "The Venue at Carley Brook Contract Addendum-Add-On Hours Removal (10.17.25vStad…" at bounding box center [755, 396] width 430 height 33
type input "The Venue at Carley Brook Contract Addendum: Add-On Hours Removal (10.17.25vSta…"
click at [948, 496] on button "Save" at bounding box center [944, 490] width 79 height 33
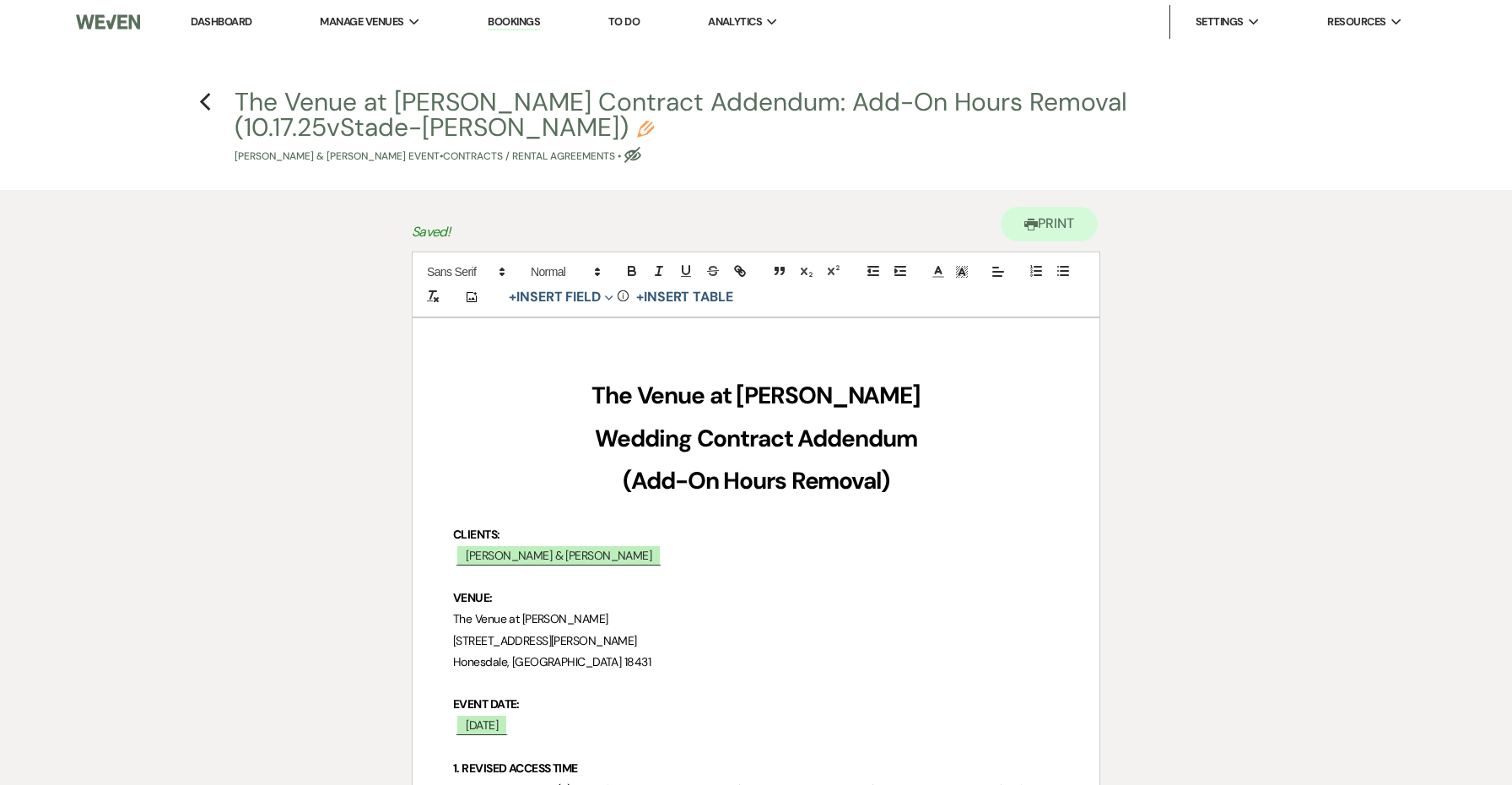
click at [375, 120] on button "The Venue at Carley Brook Contract Addendum: Add-On Hours Removal (10.17.25vSta…" at bounding box center [762, 126] width 1053 height 75
select select "10"
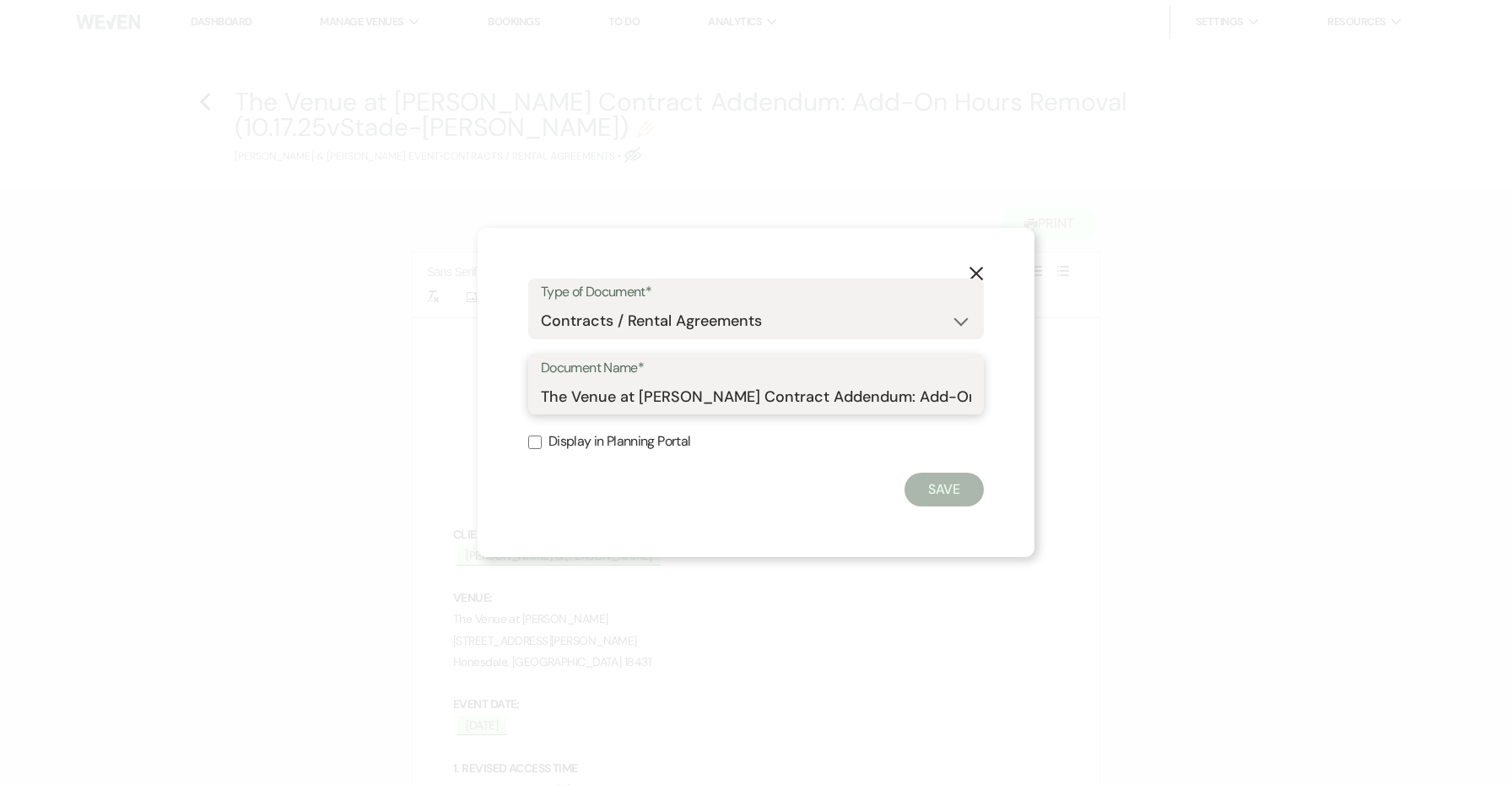
click at [945, 396] on input "The Venue at Carley Brook Contract Addendum: Add-On Hours Removal (10.17.25vSta…" at bounding box center [755, 396] width 430 height 33
type input "The Venue at Carley Brook Contract Addendum: Add-On Hours Removal (10.17.25 Sta…"
click at [952, 481] on button "Save" at bounding box center [944, 490] width 79 height 33
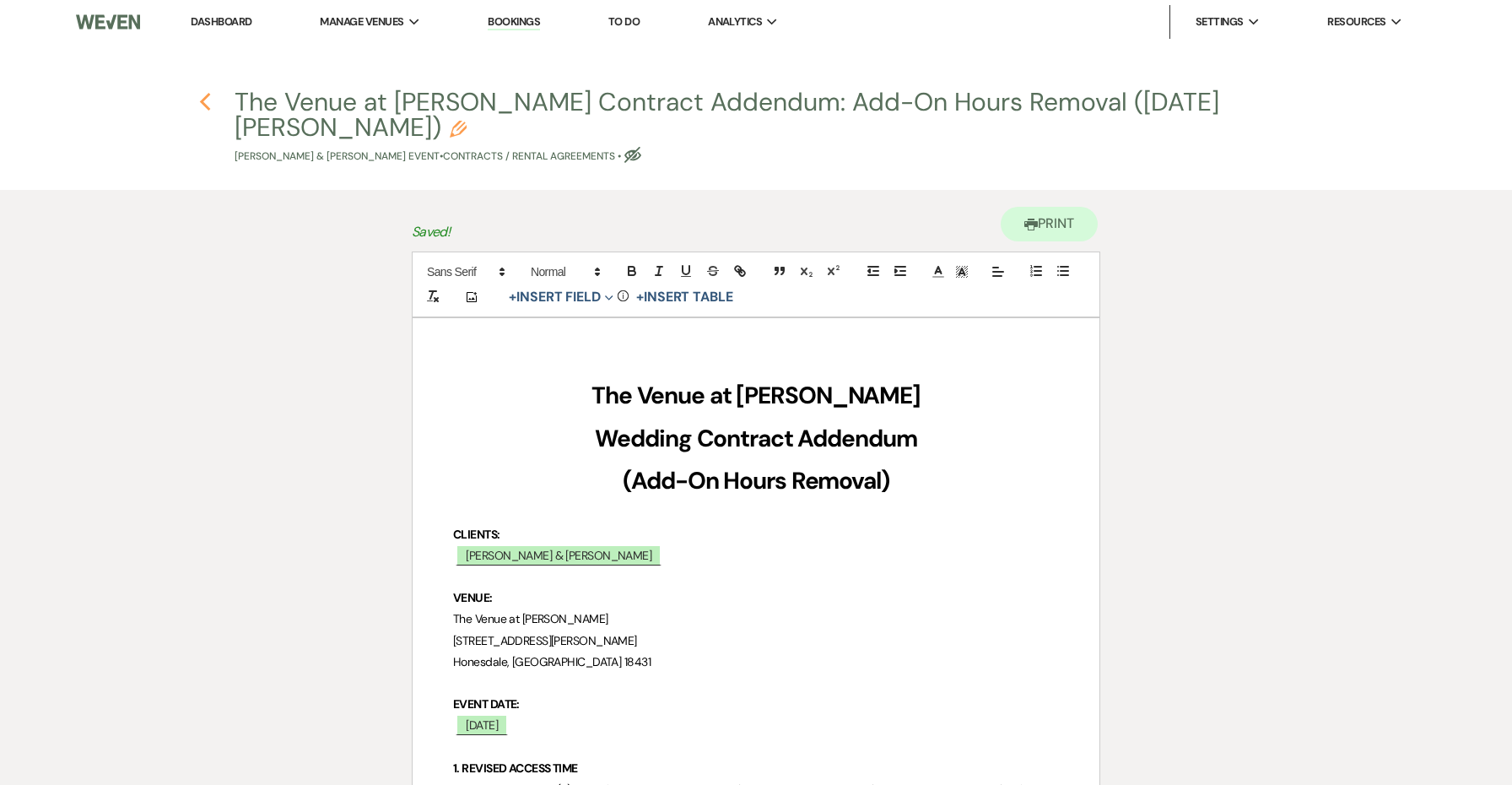
click at [204, 102] on icon "Previous" at bounding box center [205, 102] width 13 height 20
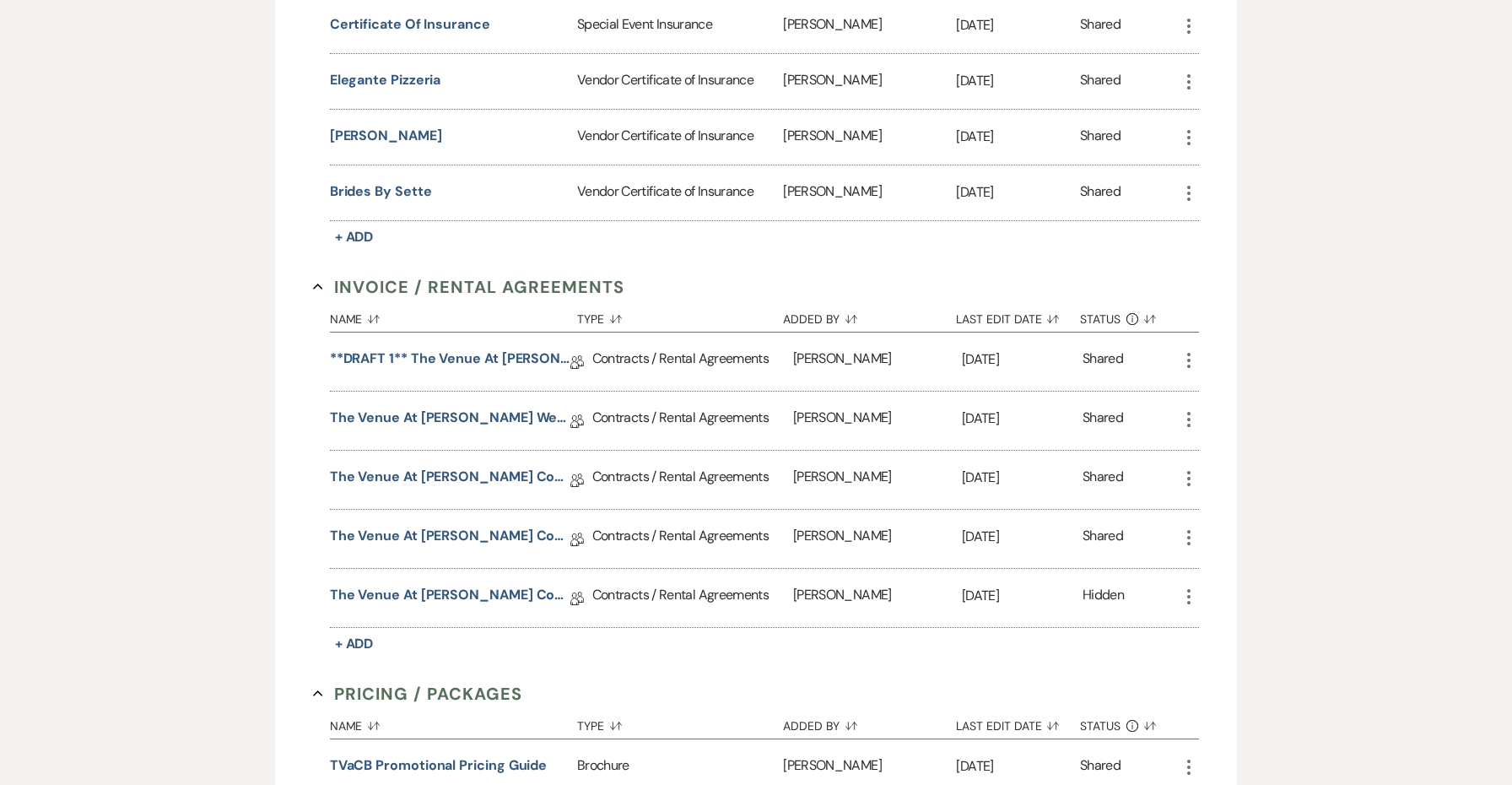
scroll to position [660, 0]
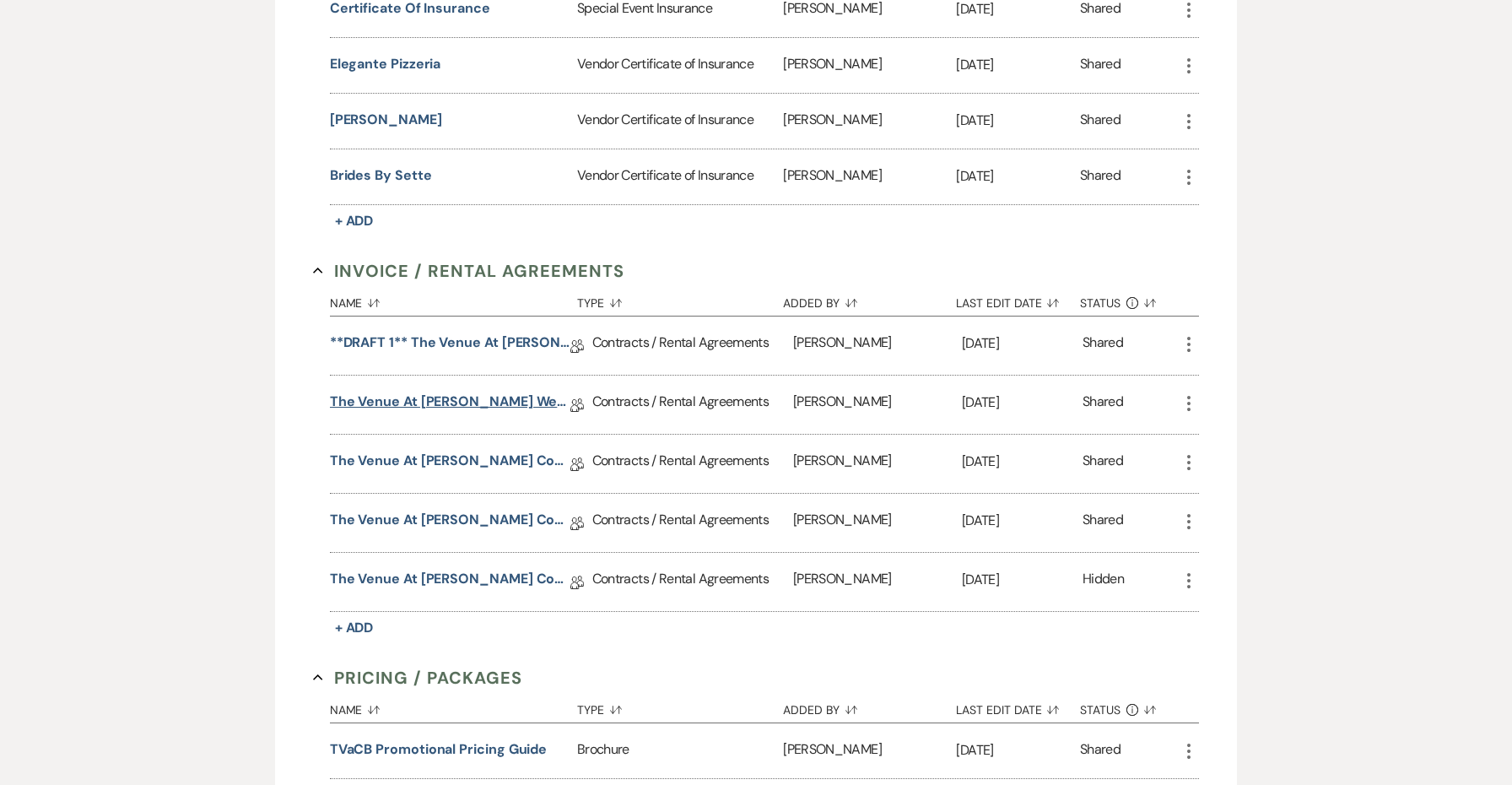
click at [499, 403] on link "The Venue at Carley Brook Wedding Contract-(10.17.2025 Stade-Snodderly)" at bounding box center [450, 404] width 241 height 26
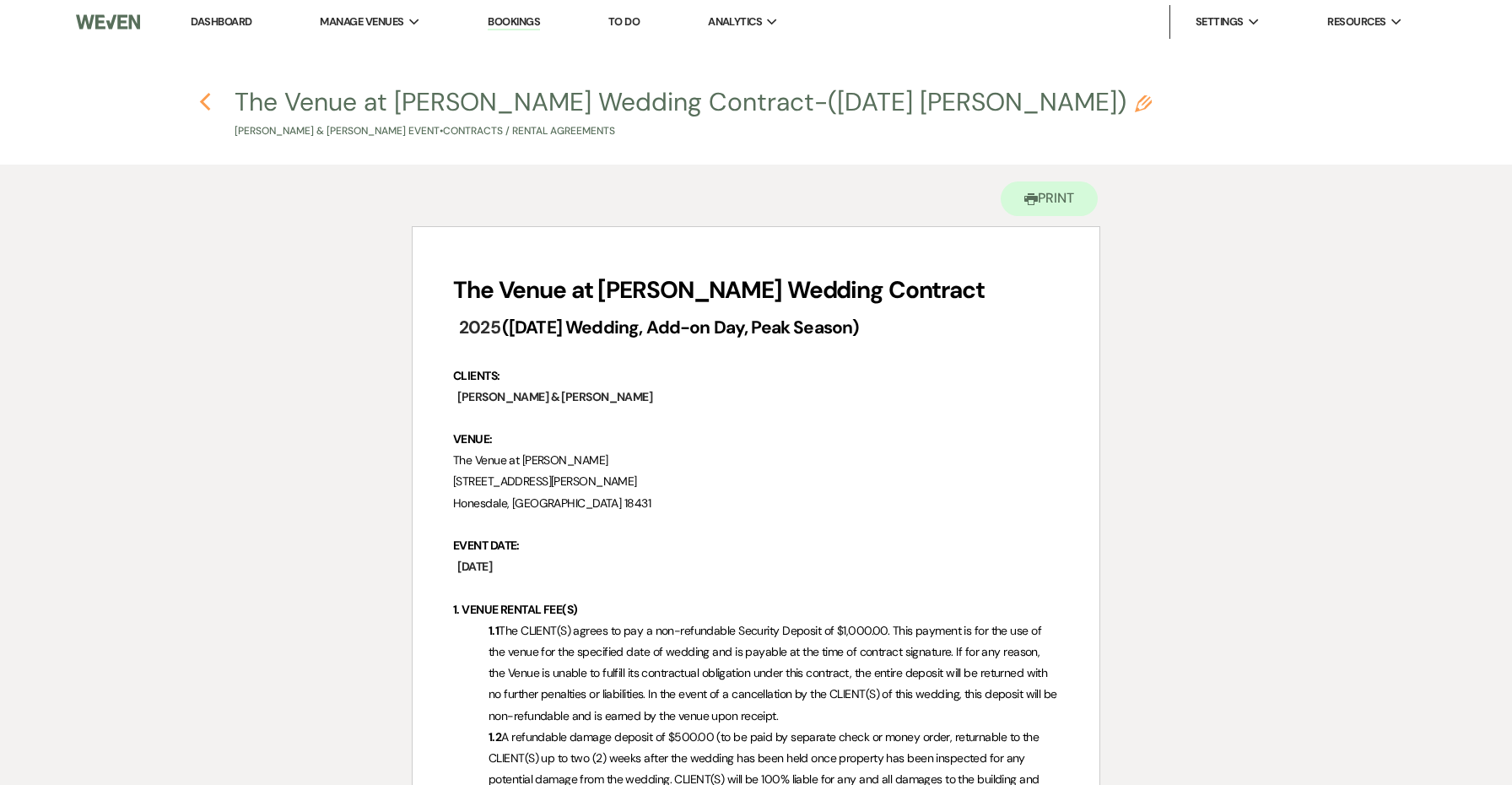
click at [207, 96] on use "button" at bounding box center [204, 102] width 11 height 19
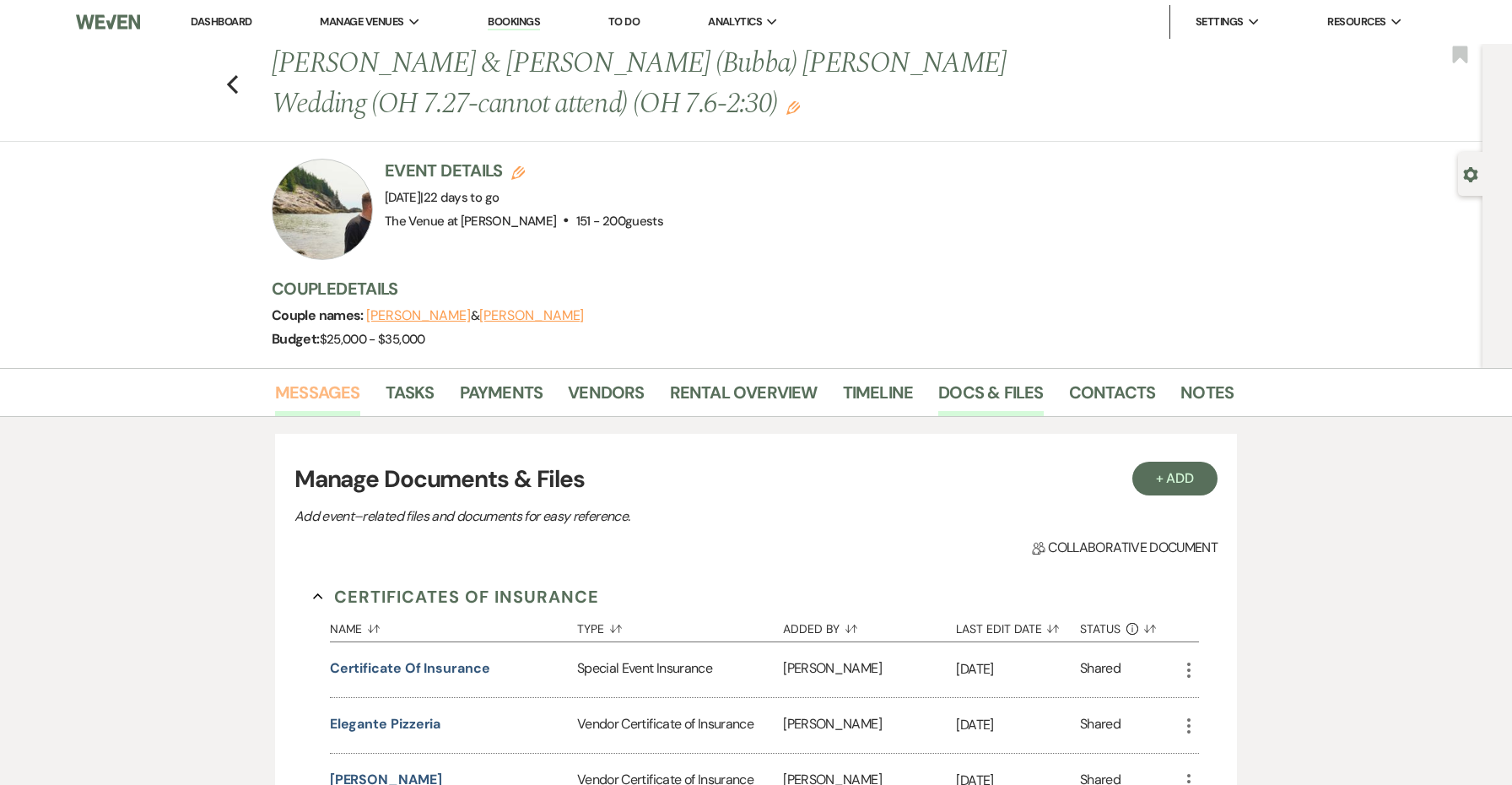
click at [355, 385] on link "Messages" at bounding box center [318, 398] width 85 height 37
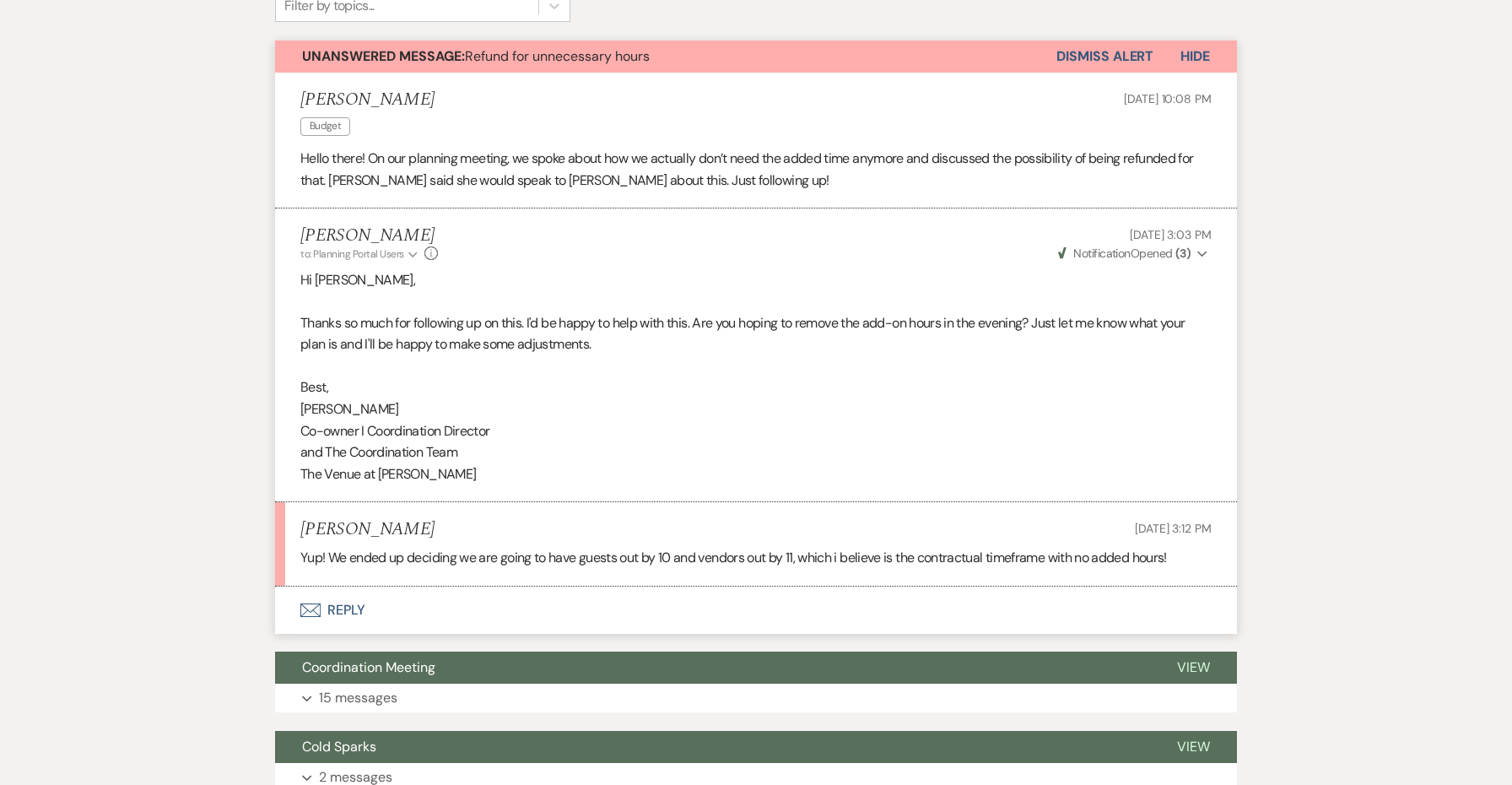
scroll to position [418, 0]
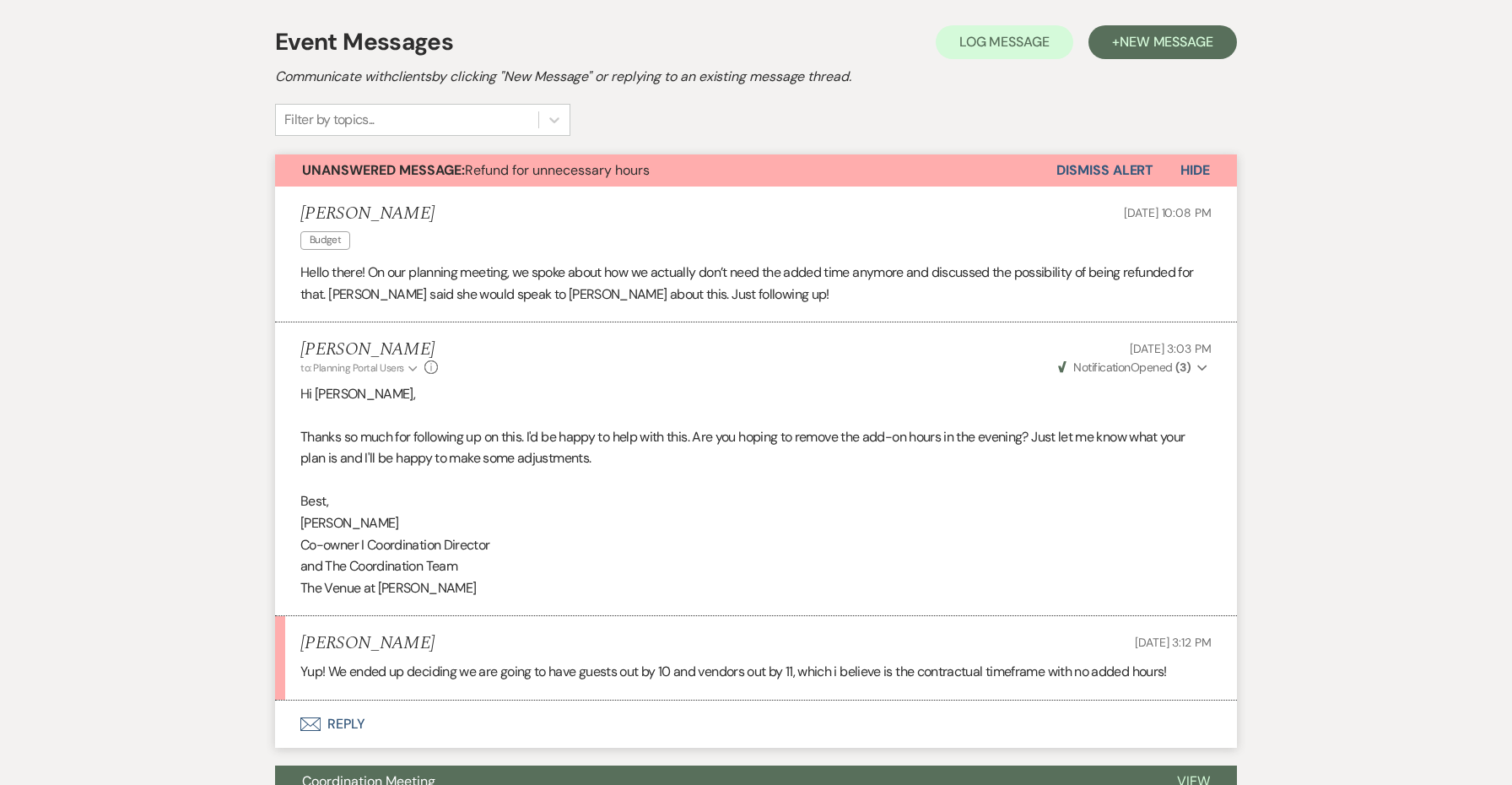
click at [360, 705] on button "Envelope Reply" at bounding box center [755, 724] width 961 height 47
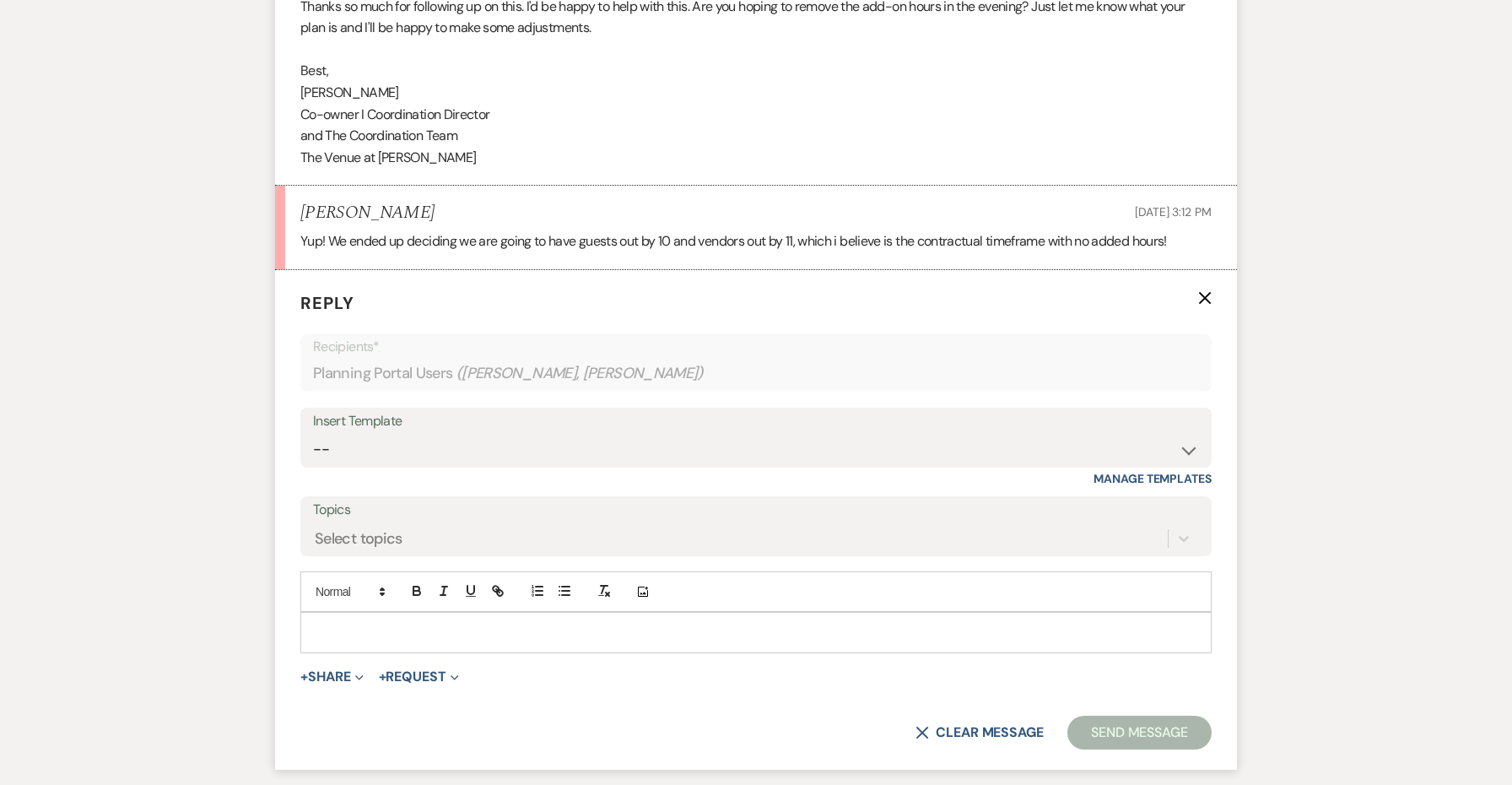
scroll to position [964, 0]
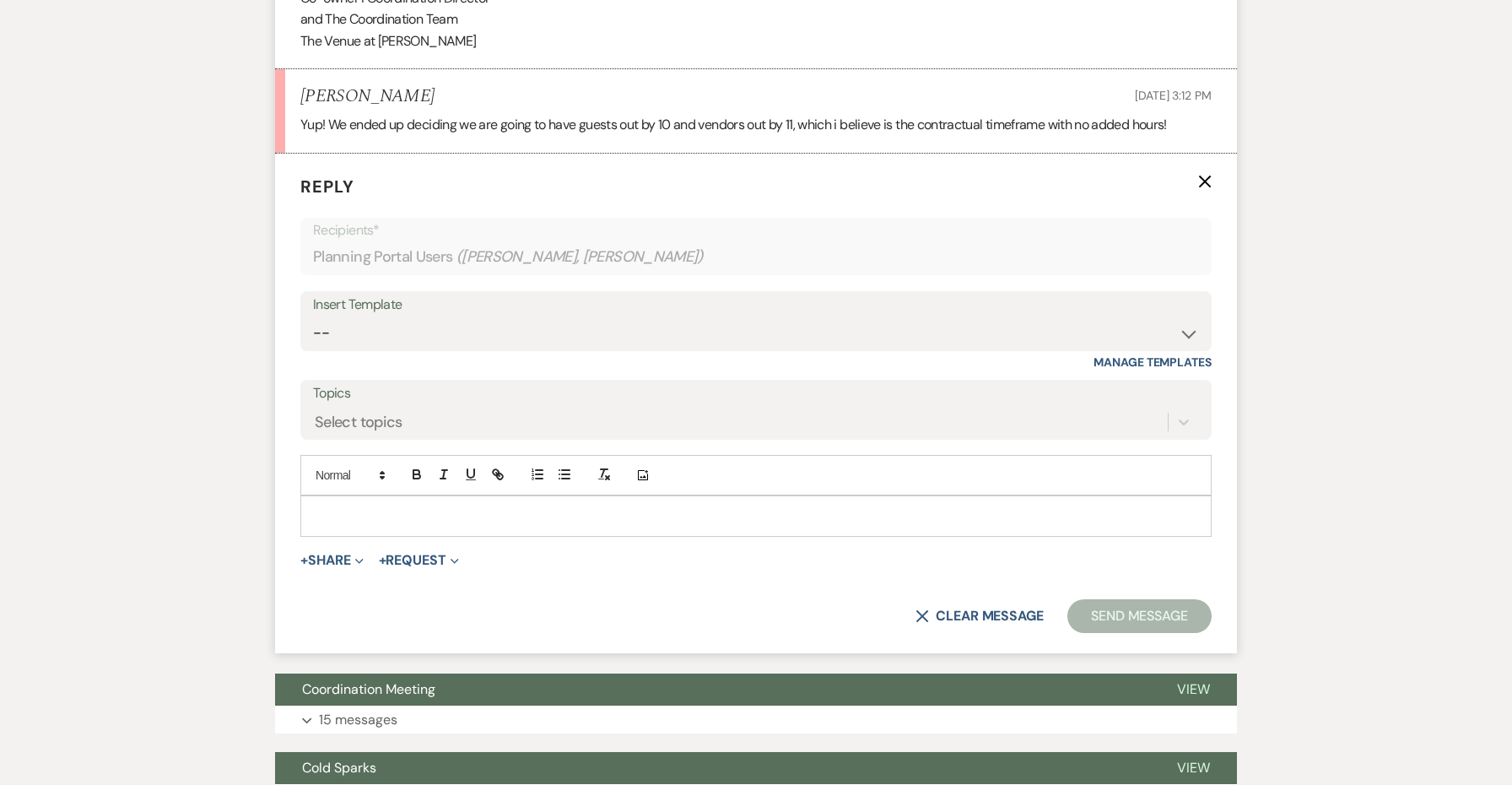
click at [390, 496] on div at bounding box center [755, 516] width 909 height 39
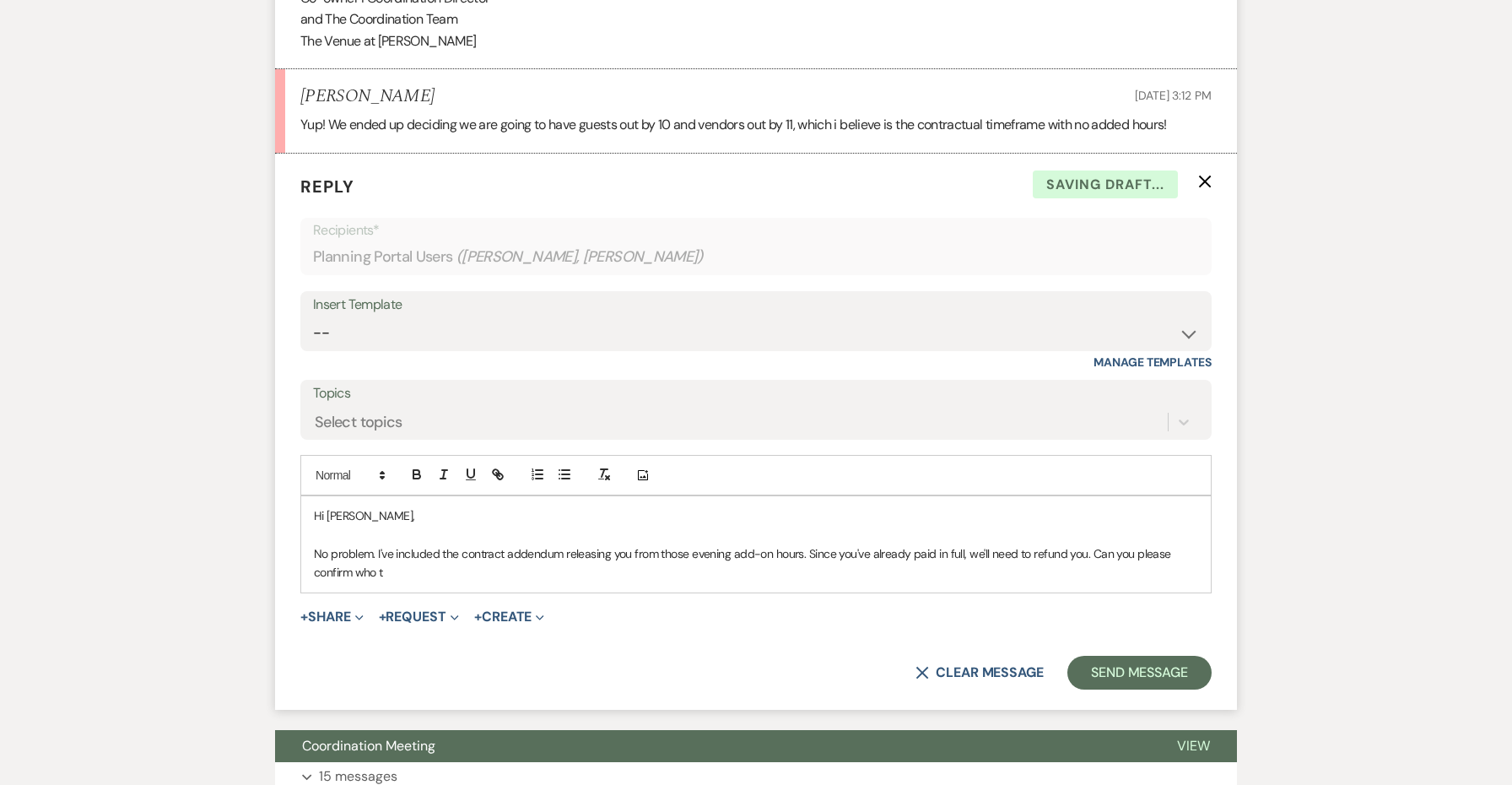
click at [1091, 544] on p "No problem. I've included the contract addendum releasing you from those evenin…" at bounding box center [756, 563] width 884 height 38
click at [908, 556] on p "No problem. I've included the contract addendum releasing you from those evenin…" at bounding box center [756, 563] width 884 height 38
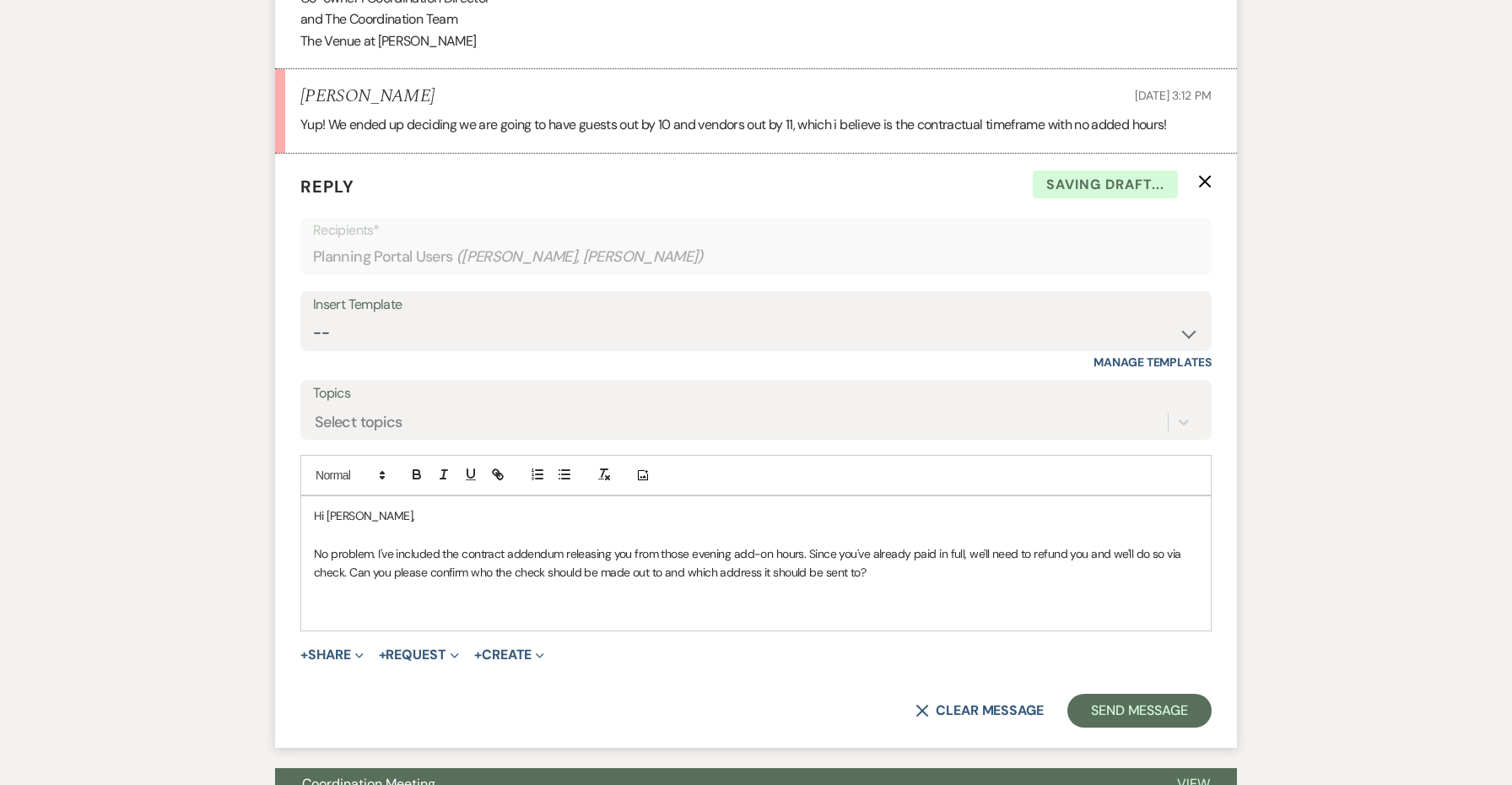
scroll to position [874, 0]
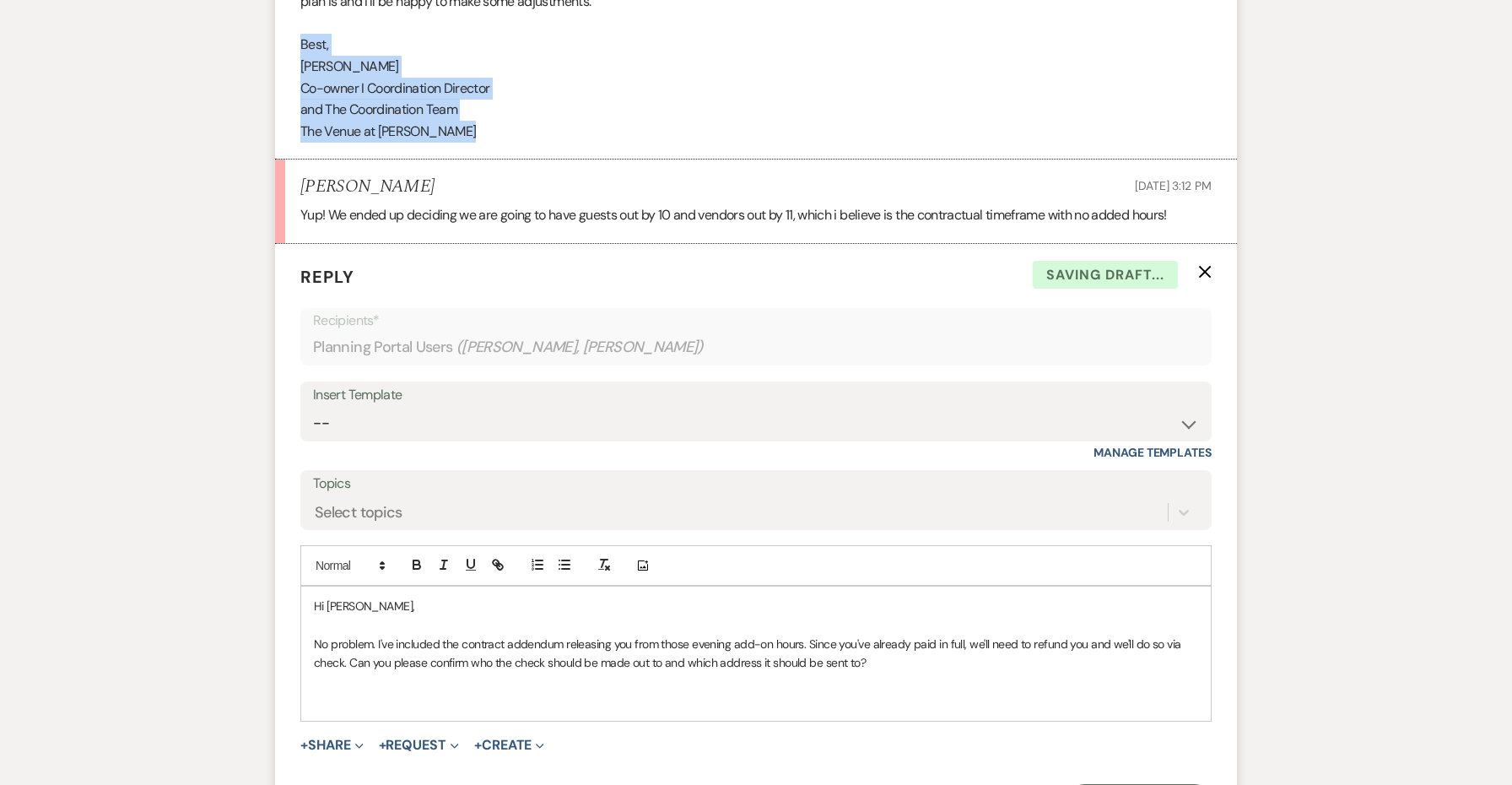
copy div "Best, Jessie Co-owner I Coordination Director and The Coordination Team The Ven…"
drag, startPoint x: 462, startPoint y: 130, endPoint x: 287, endPoint y: 42, distance: 195.9
click at [287, 42] on li "Jessie Brennan to: Planning Portal Users Expand Info Sep 24, 2025, 3:03 PM Weve…" at bounding box center [755, 13] width 961 height 294
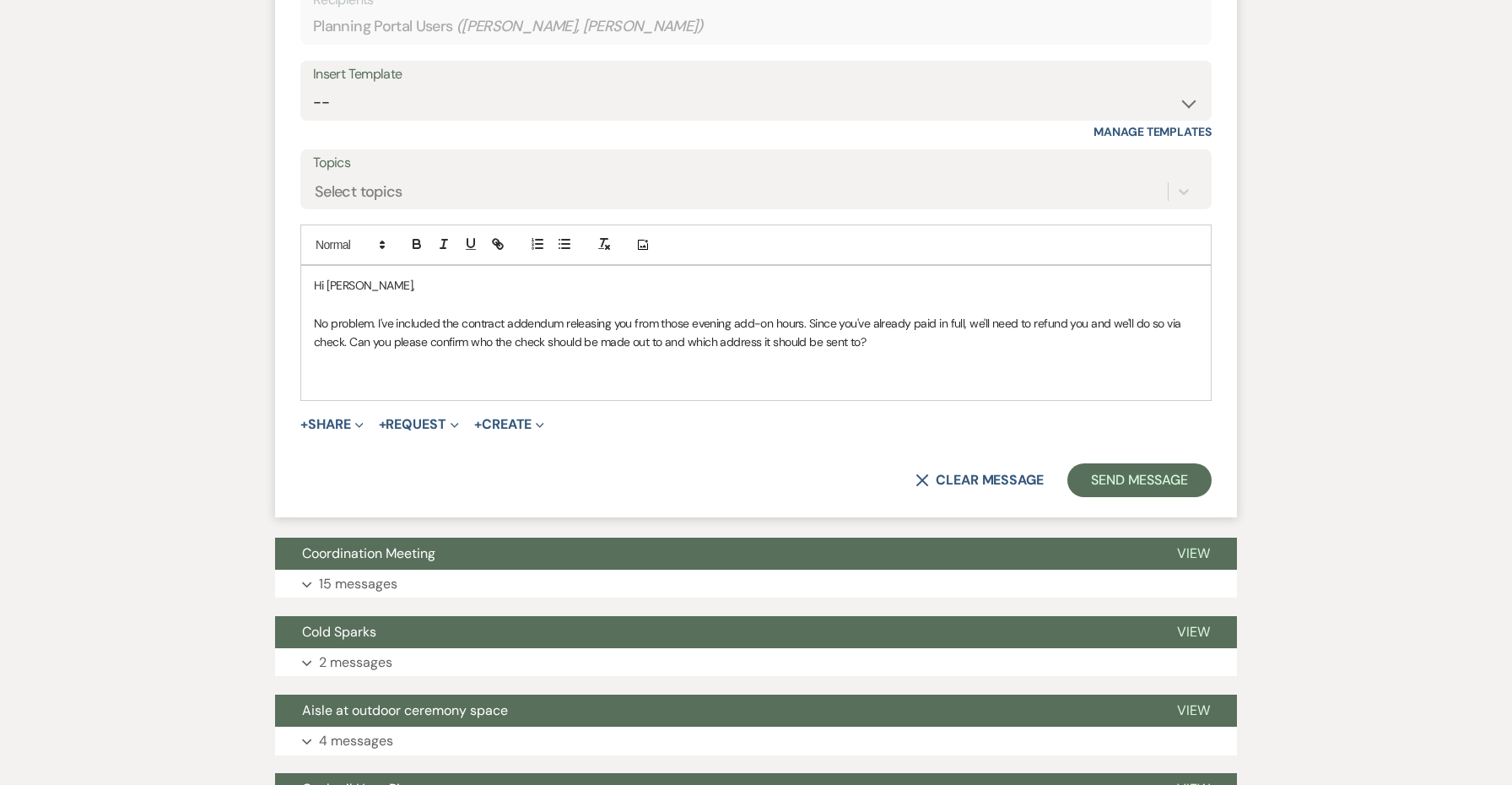
click at [370, 376] on div "Hi Andrew, No problem. I've included the contract addendum releasing you from t…" at bounding box center [755, 333] width 909 height 134
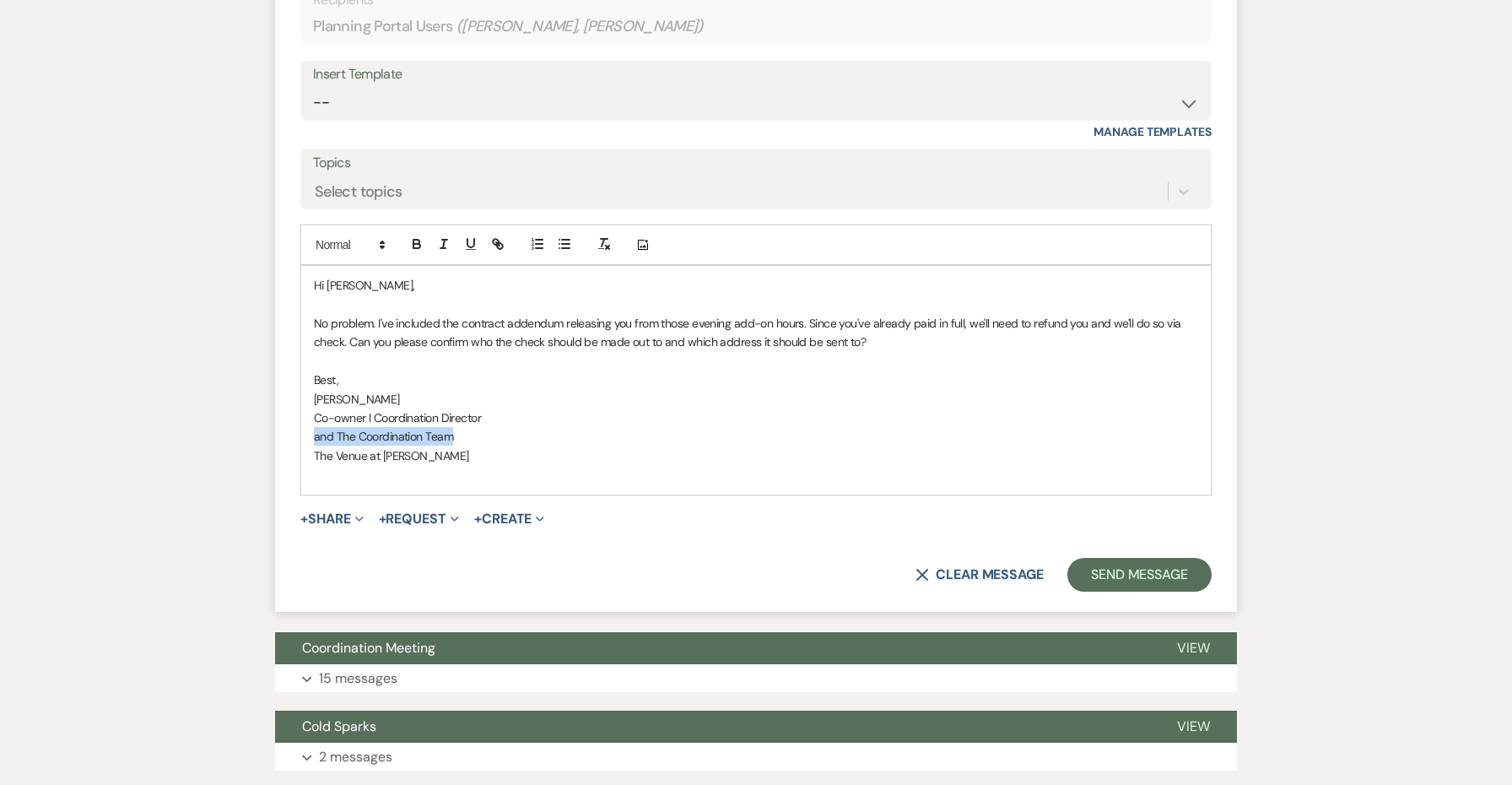
drag, startPoint x: 460, startPoint y: 425, endPoint x: 271, endPoint y: 421, distance: 189.0
click at [271, 421] on div "Messages Tasks Payments Vendors Rental Overview Timeline Docs & Files Contacts …" at bounding box center [756, 652] width 1512 height 2959
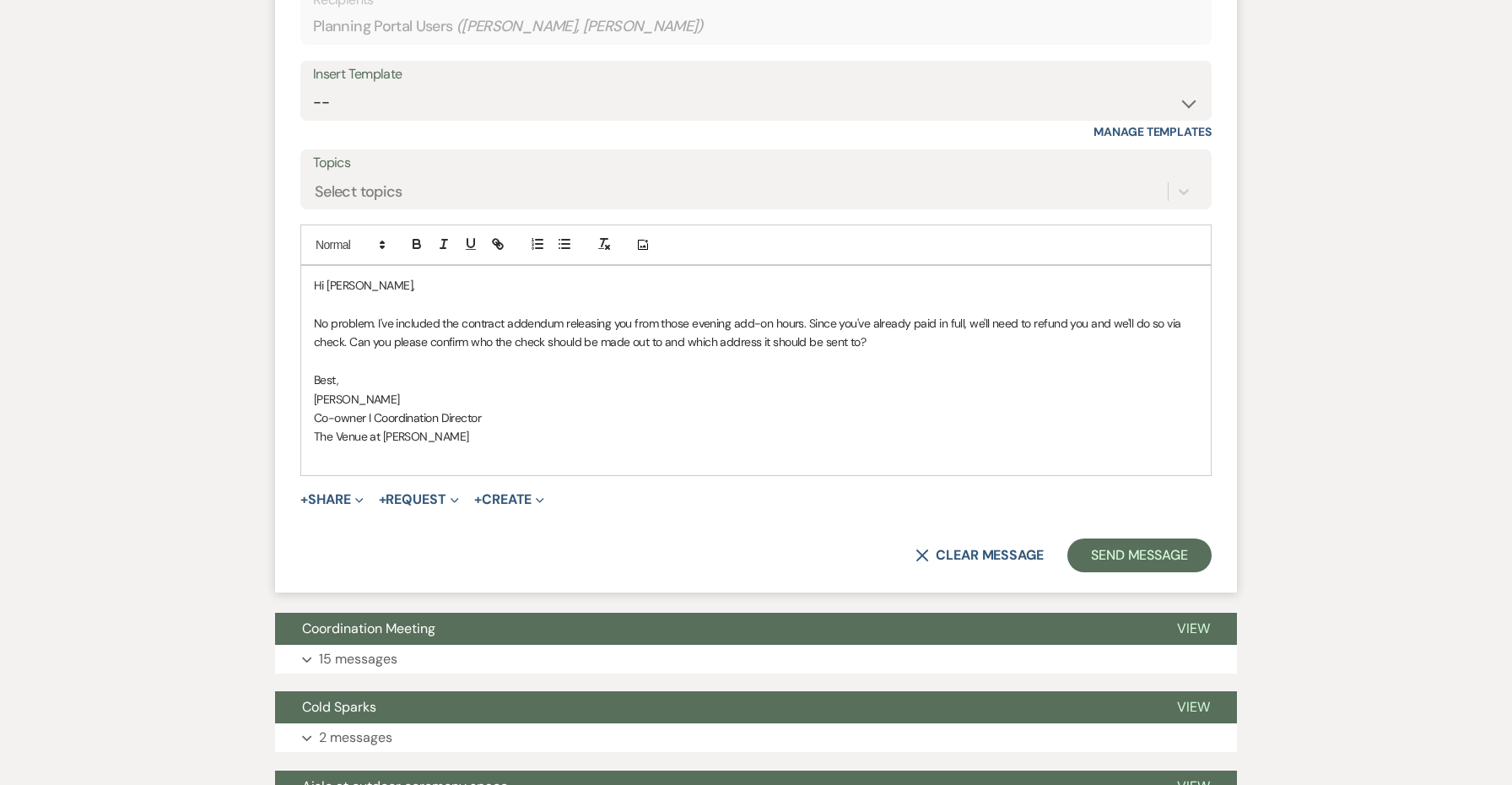
click at [345, 448] on p at bounding box center [756, 455] width 884 height 19
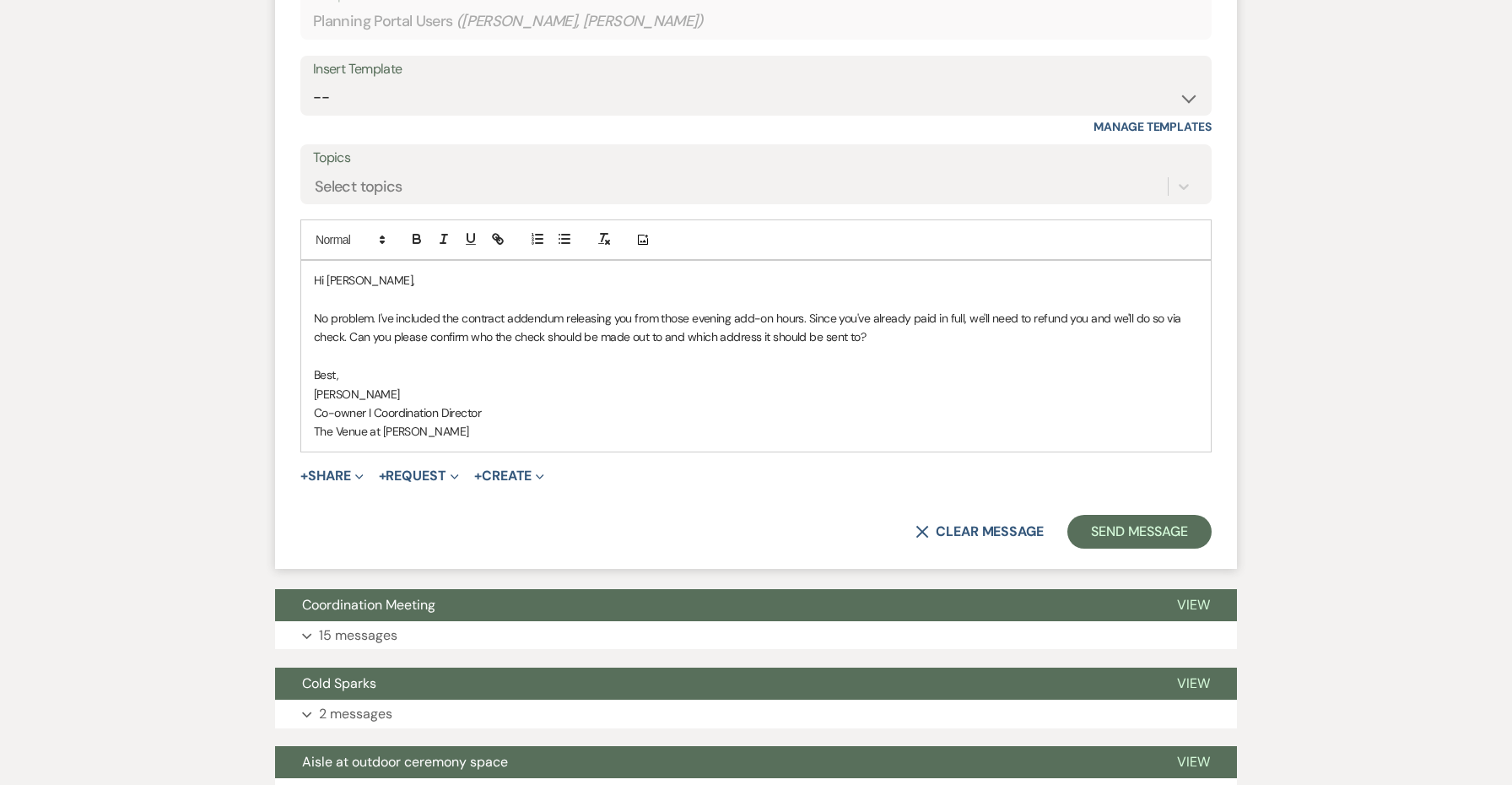
scroll to position [1201, 0]
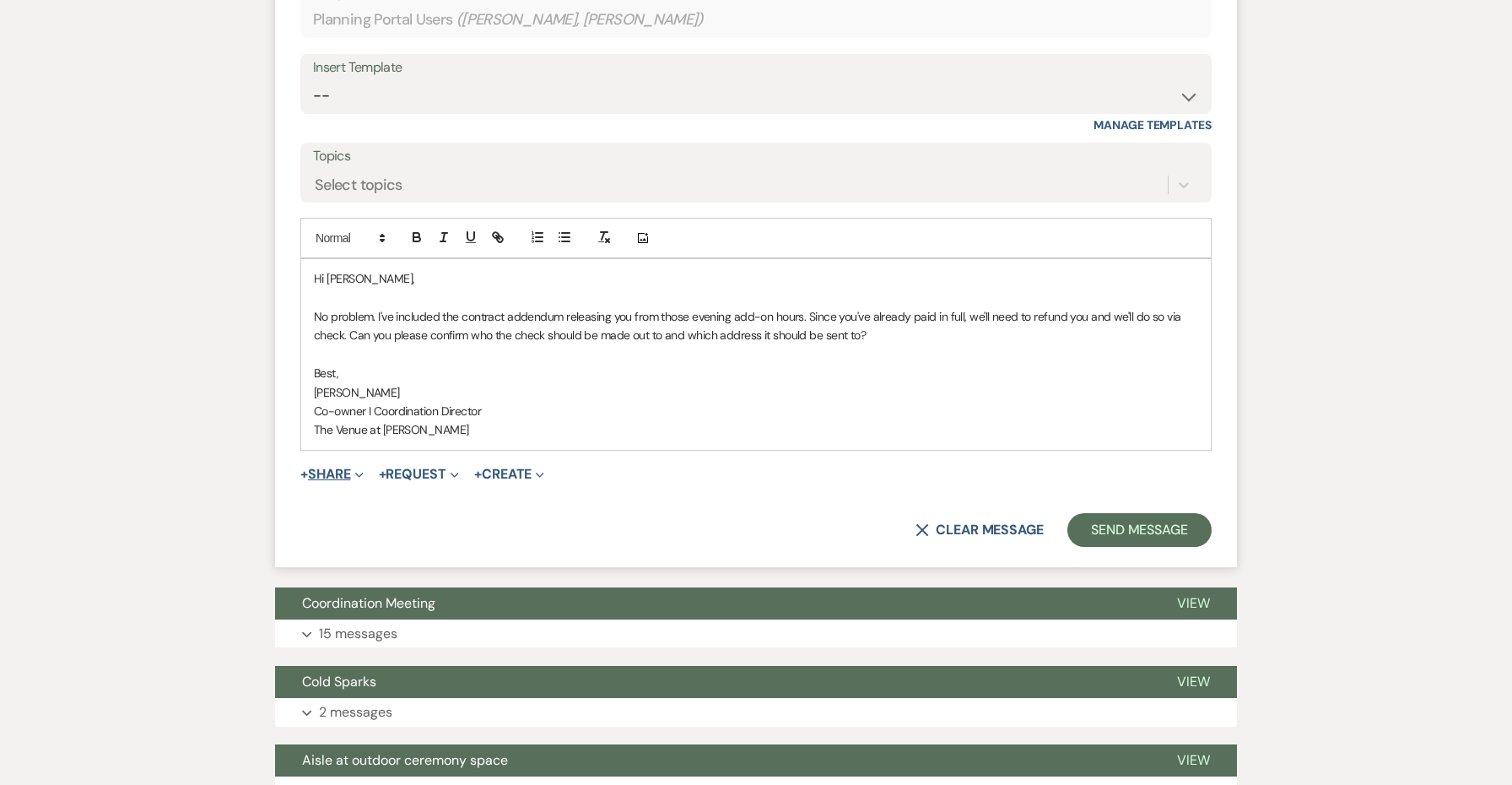
click at [351, 467] on button "+ Share Expand" at bounding box center [332, 474] width 63 height 14
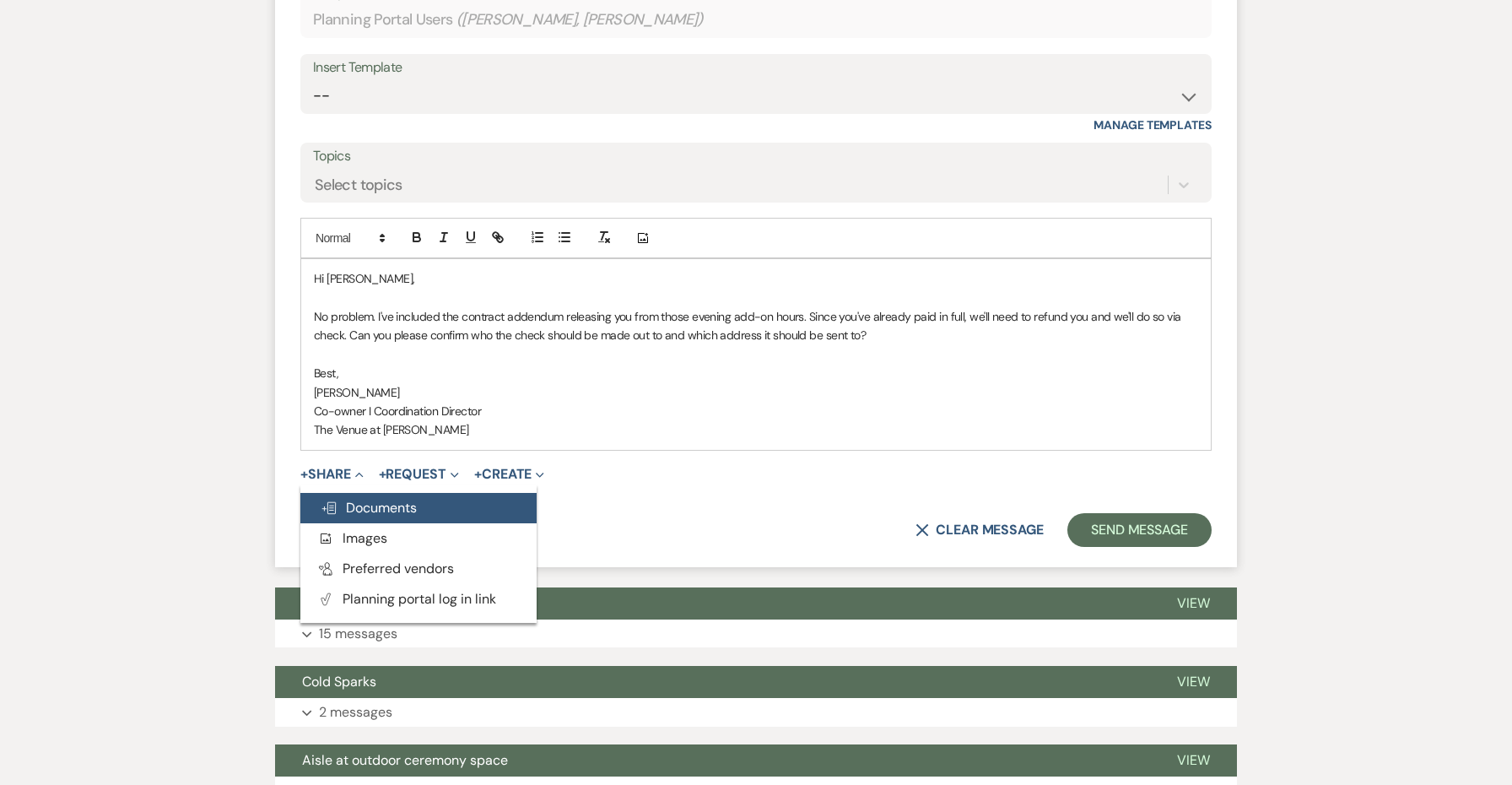
click at [363, 499] on span "Doc Upload Documents" at bounding box center [369, 507] width 97 height 18
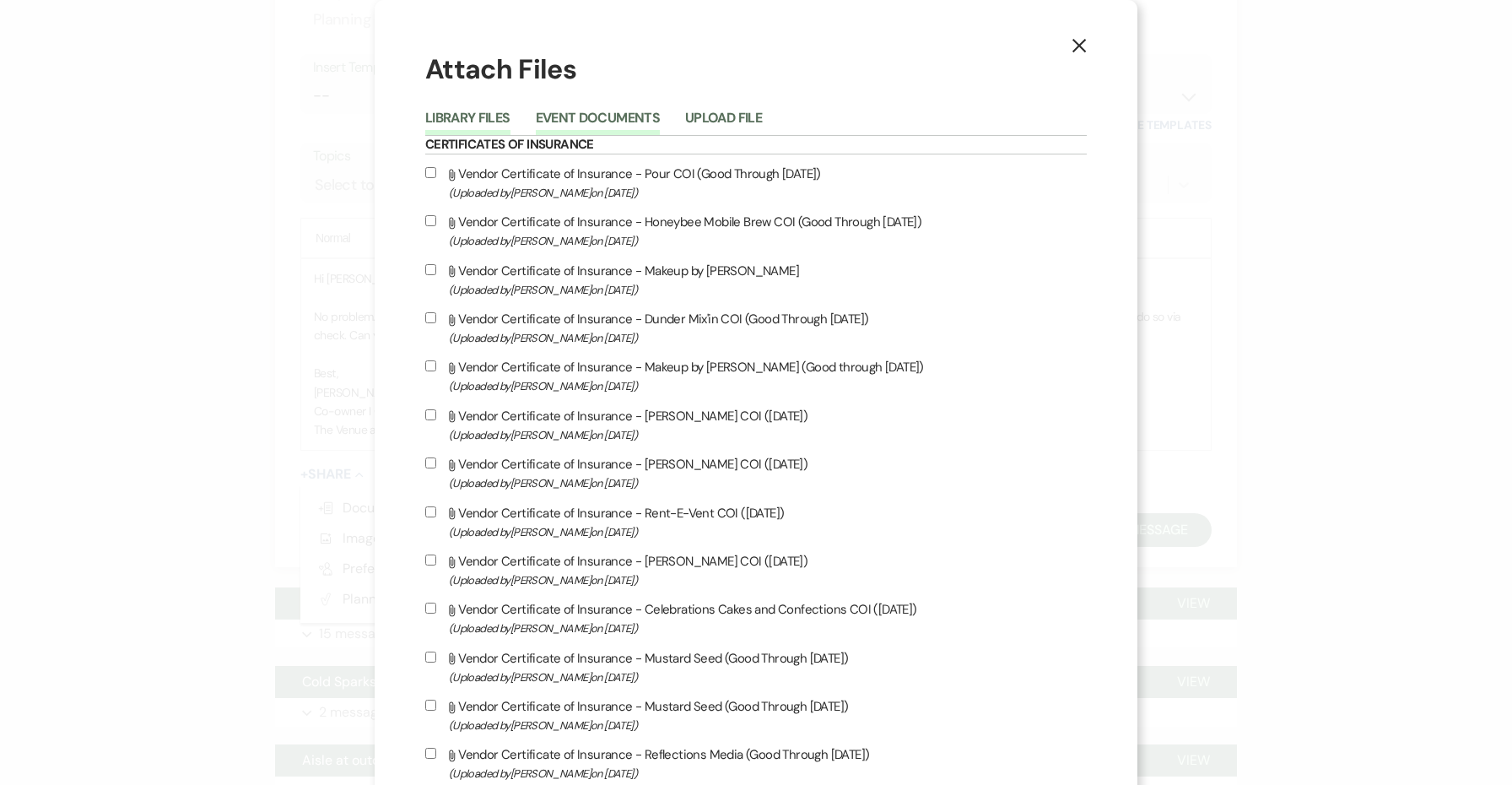
click at [630, 123] on button "Event Documents" at bounding box center [598, 123] width 124 height 23
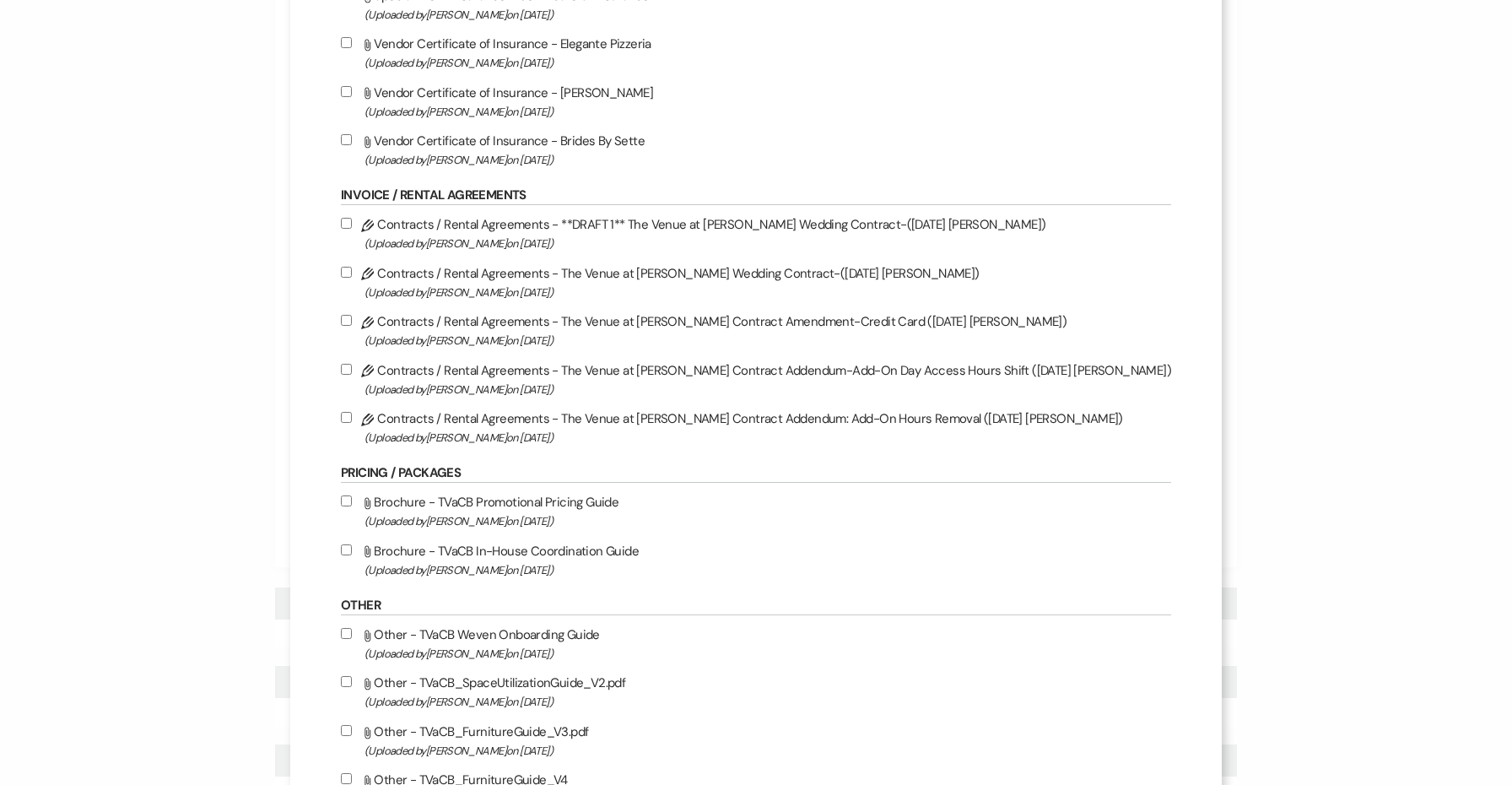
scroll to position [255, 0]
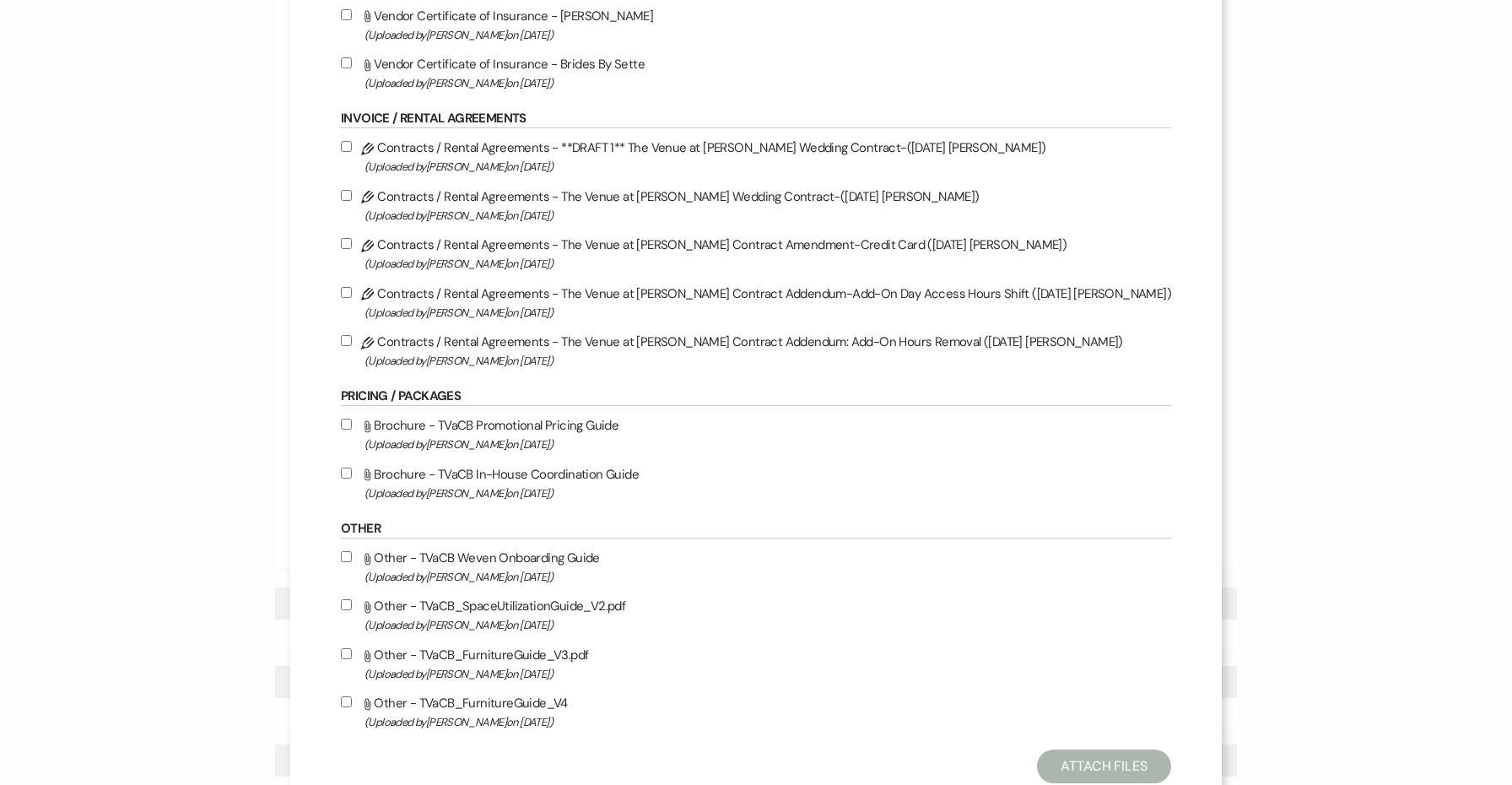
click at [352, 346] on input "Pencil Contracts / Rental Agreements - The Venue at Carley Brook Contract Adden…" at bounding box center [346, 341] width 11 height 11
checkbox input "true"
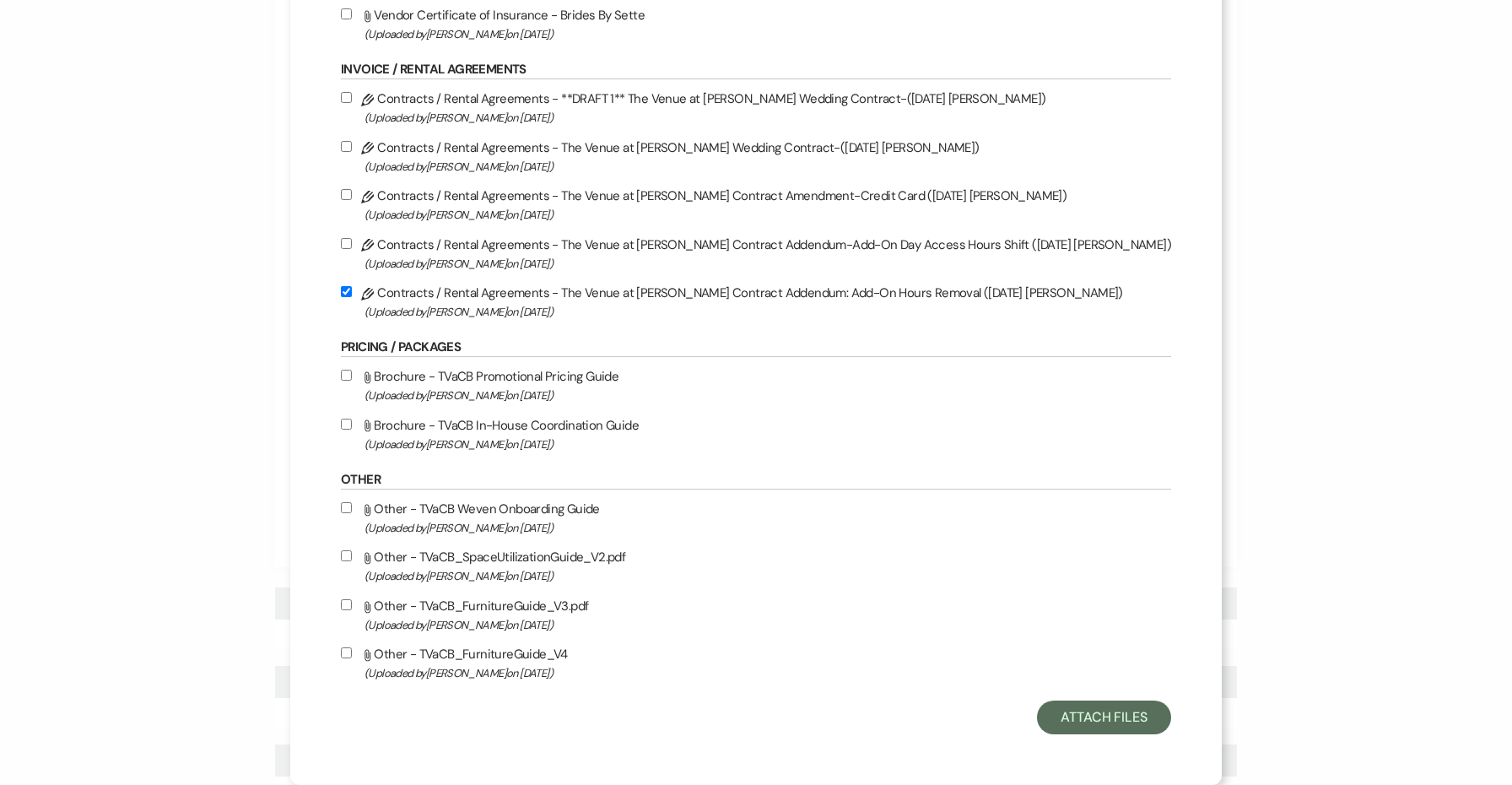
scroll to position [323, 0]
click at [1070, 722] on button "Attach Files" at bounding box center [1103, 717] width 134 height 33
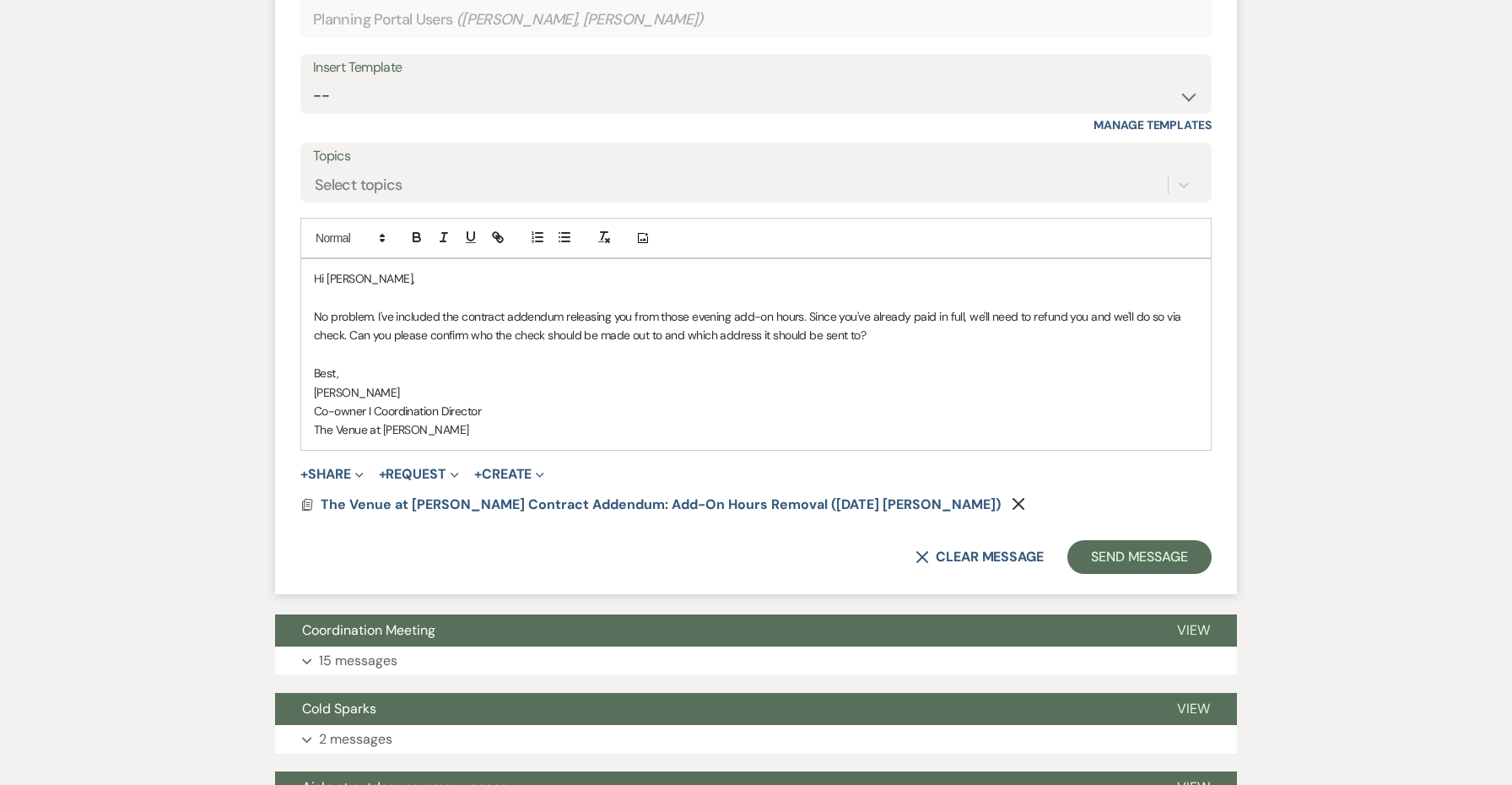
click at [808, 307] on p "No problem. I've included the contract addendum releasing you from those evenin…" at bounding box center [756, 326] width 884 height 38
click at [1178, 540] on button "Send Message" at bounding box center [1139, 556] width 144 height 33
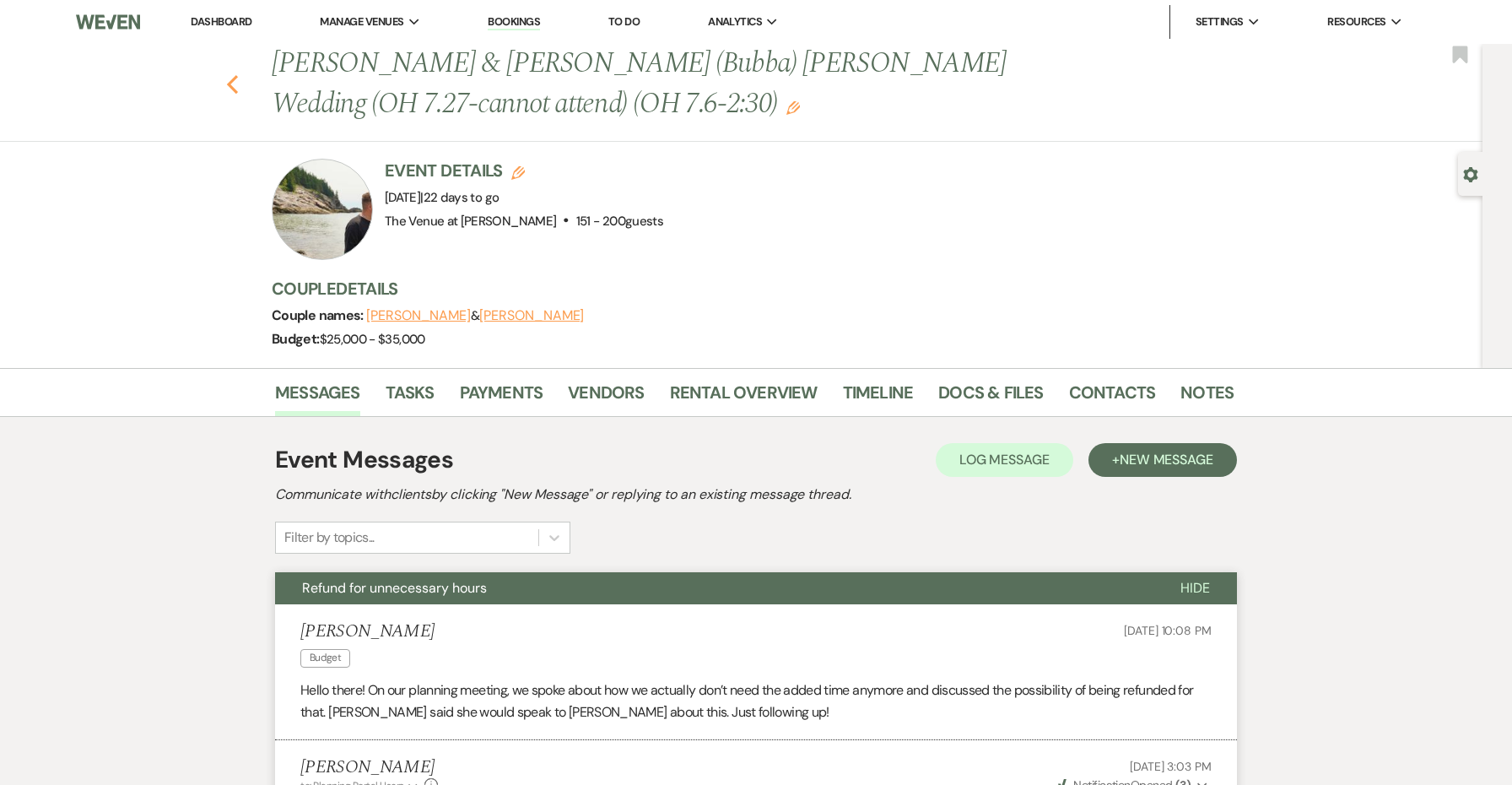
scroll to position [0, 0]
click at [227, 85] on icon "Previous" at bounding box center [232, 85] width 13 height 20
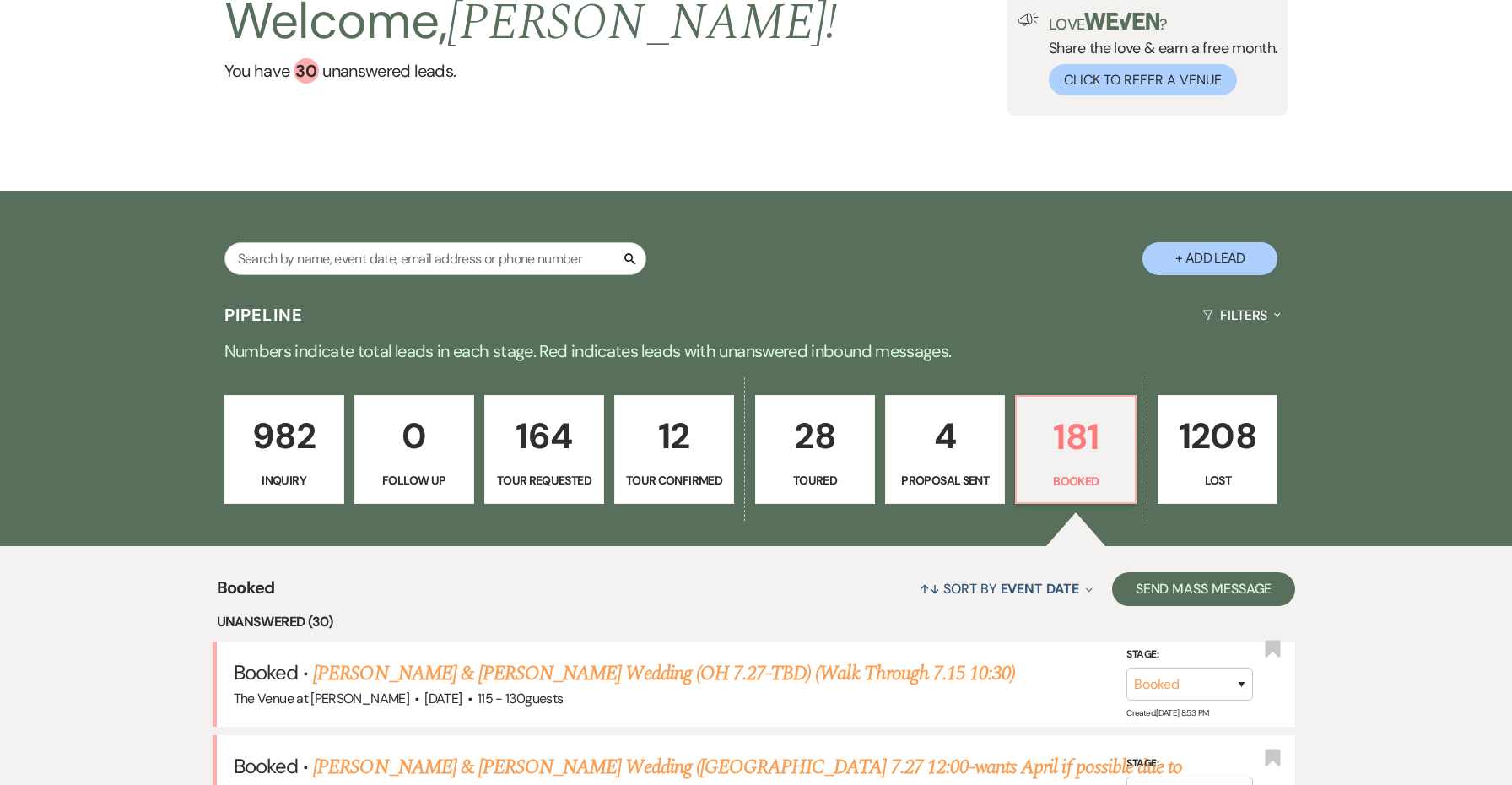
scroll to position [136, 0]
